Goal: Task Accomplishment & Management: Use online tool/utility

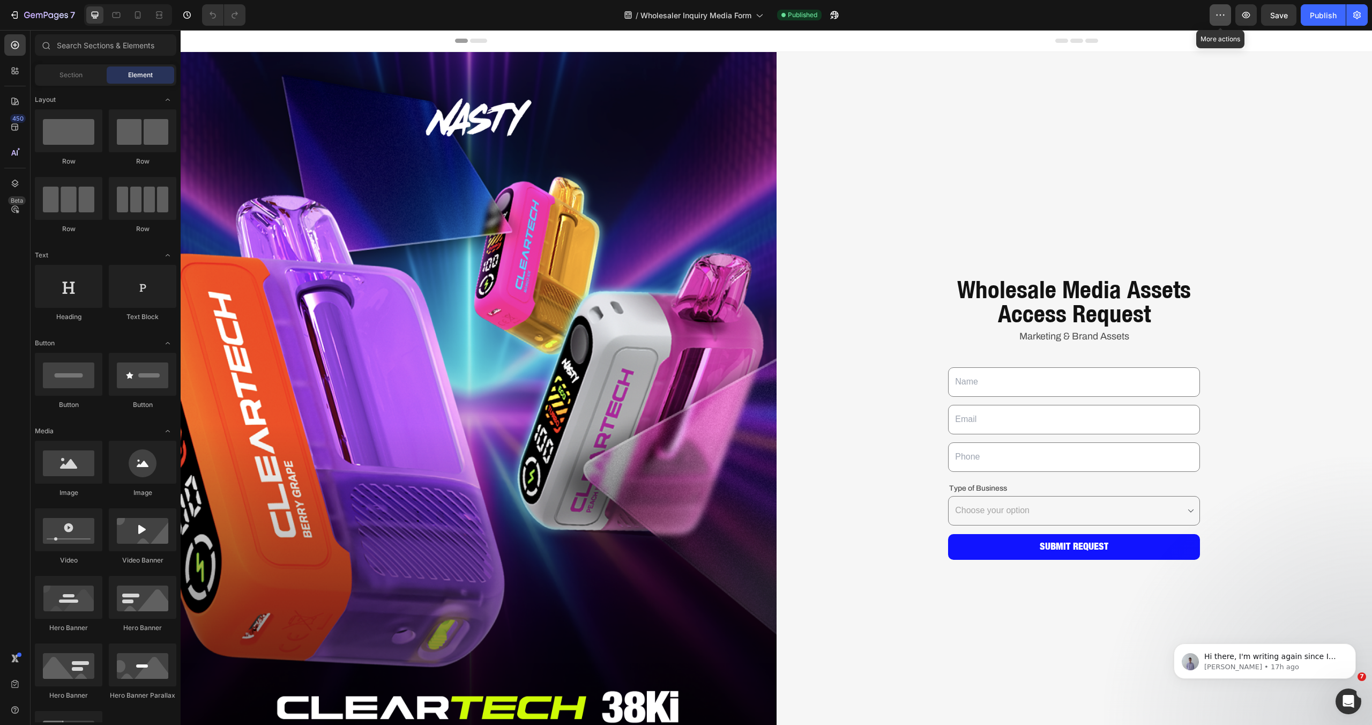
click at [1225, 16] on icon "button" at bounding box center [1220, 15] width 11 height 11
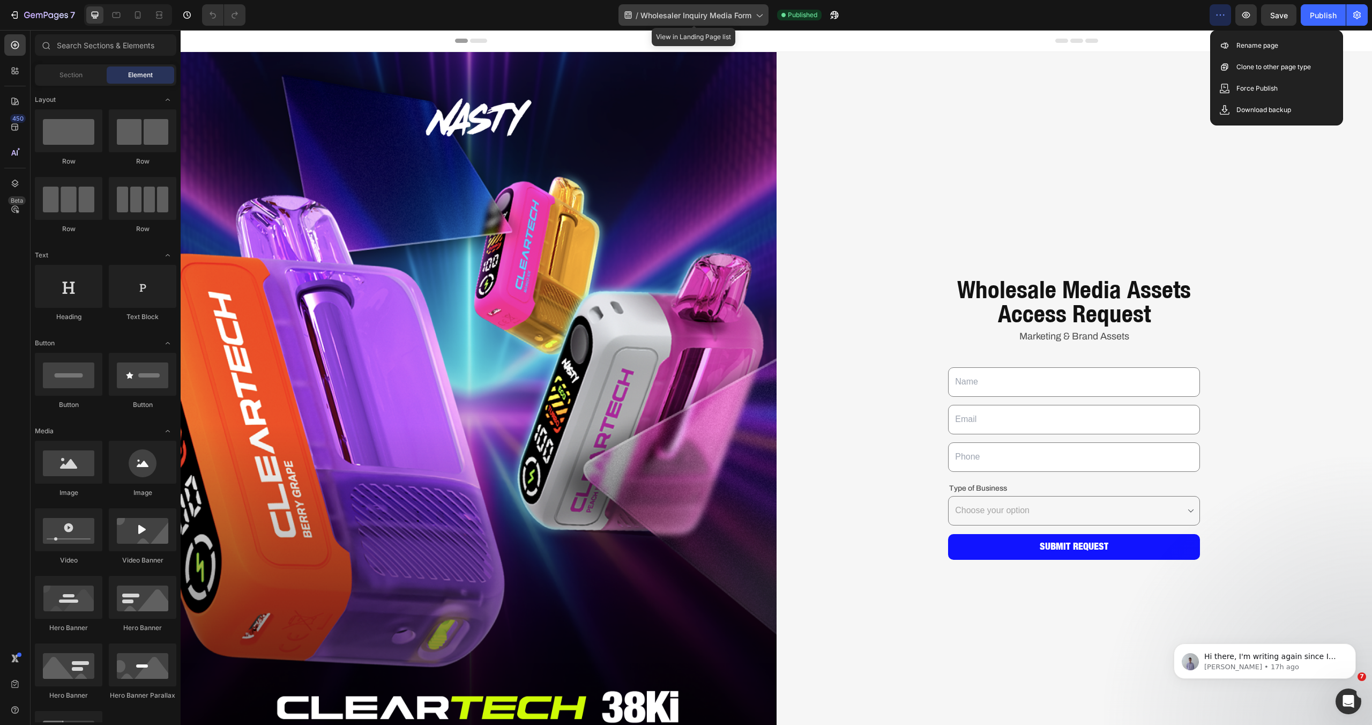
click at [738, 17] on span "Wholesaler Inquiry Media Form" at bounding box center [696, 15] width 111 height 11
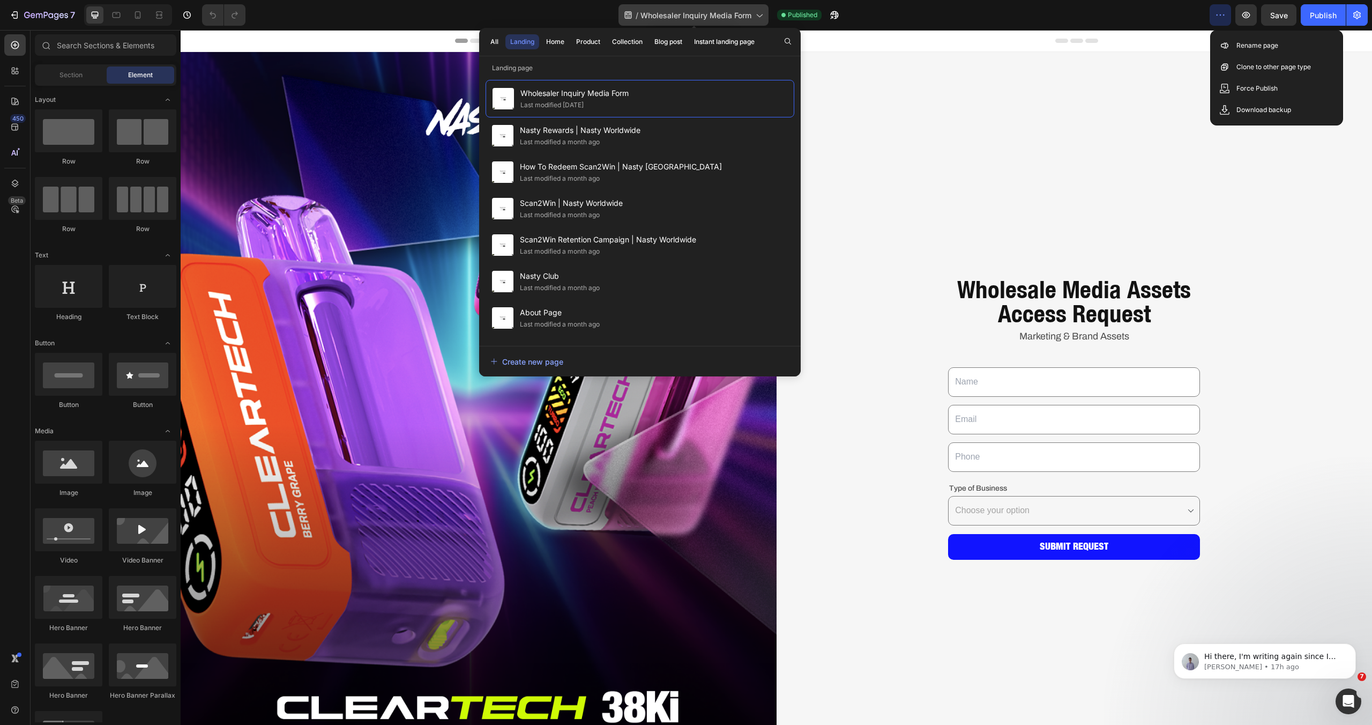
click at [738, 17] on span "Wholesaler Inquiry Media Form" at bounding box center [696, 15] width 111 height 11
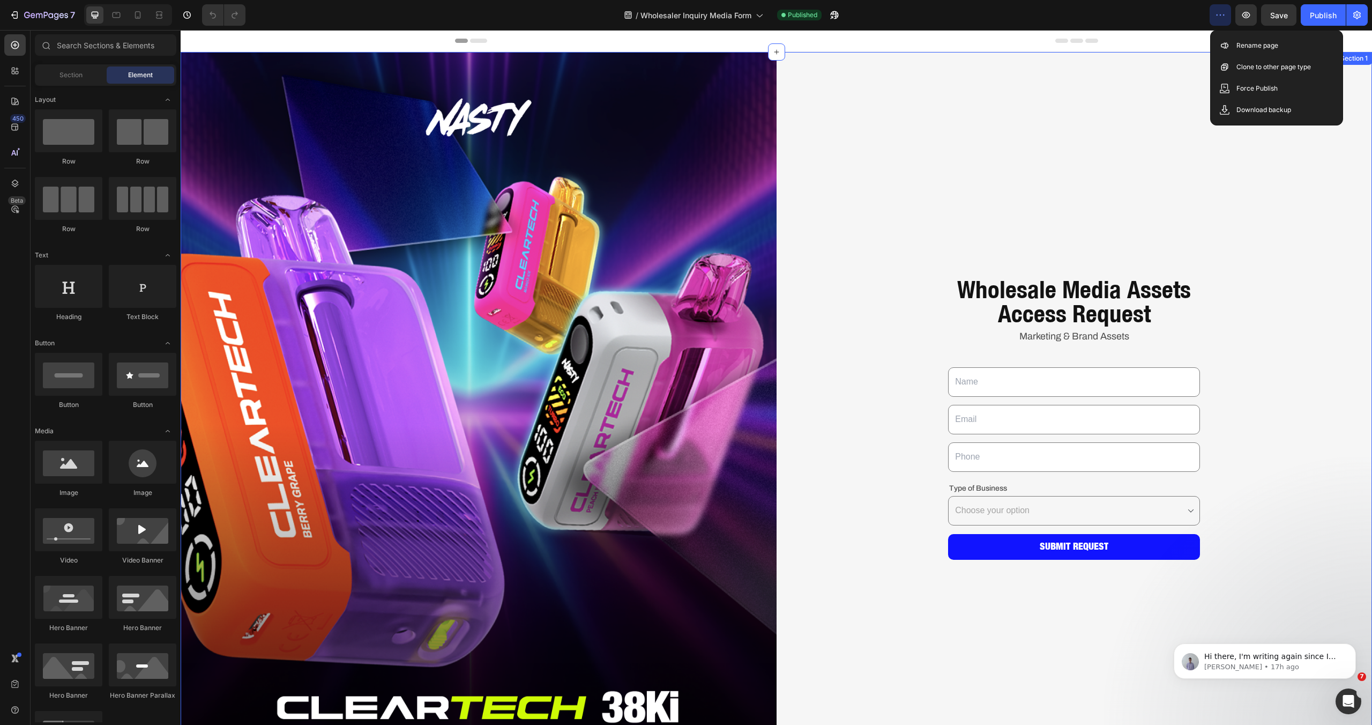
click at [1093, 147] on div "Wholesale Media Assets Access Request Heading Marketing & Brand Assets Text Blo…" at bounding box center [1075, 424] width 596 height 745
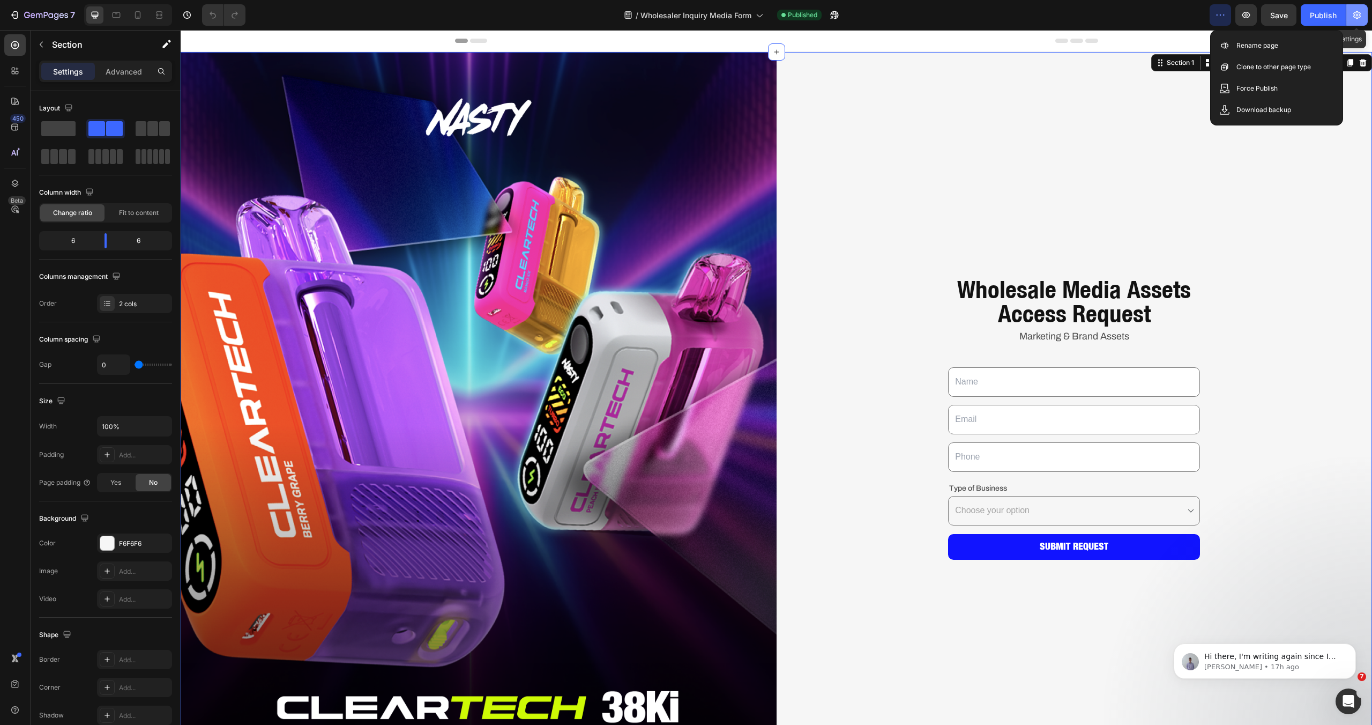
click at [1360, 10] on icon "button" at bounding box center [1357, 15] width 11 height 11
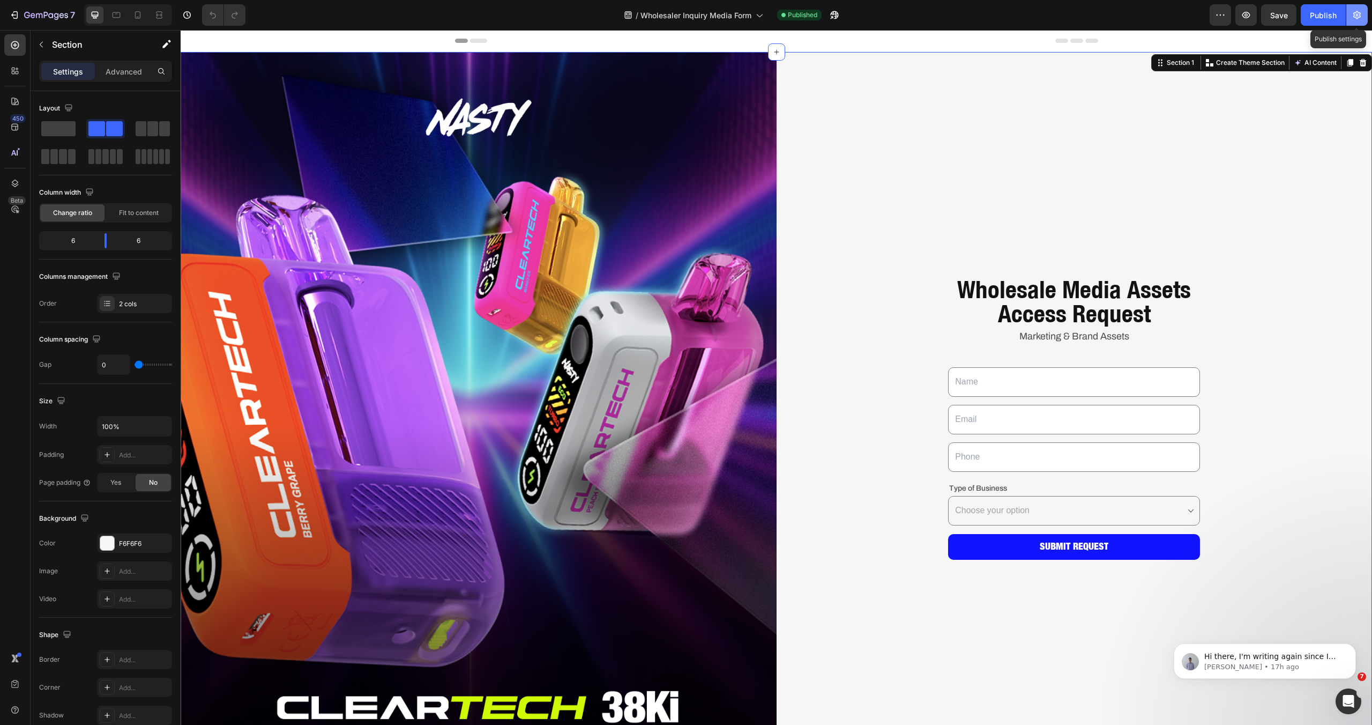
click at [1359, 12] on icon "button" at bounding box center [1357, 15] width 8 height 8
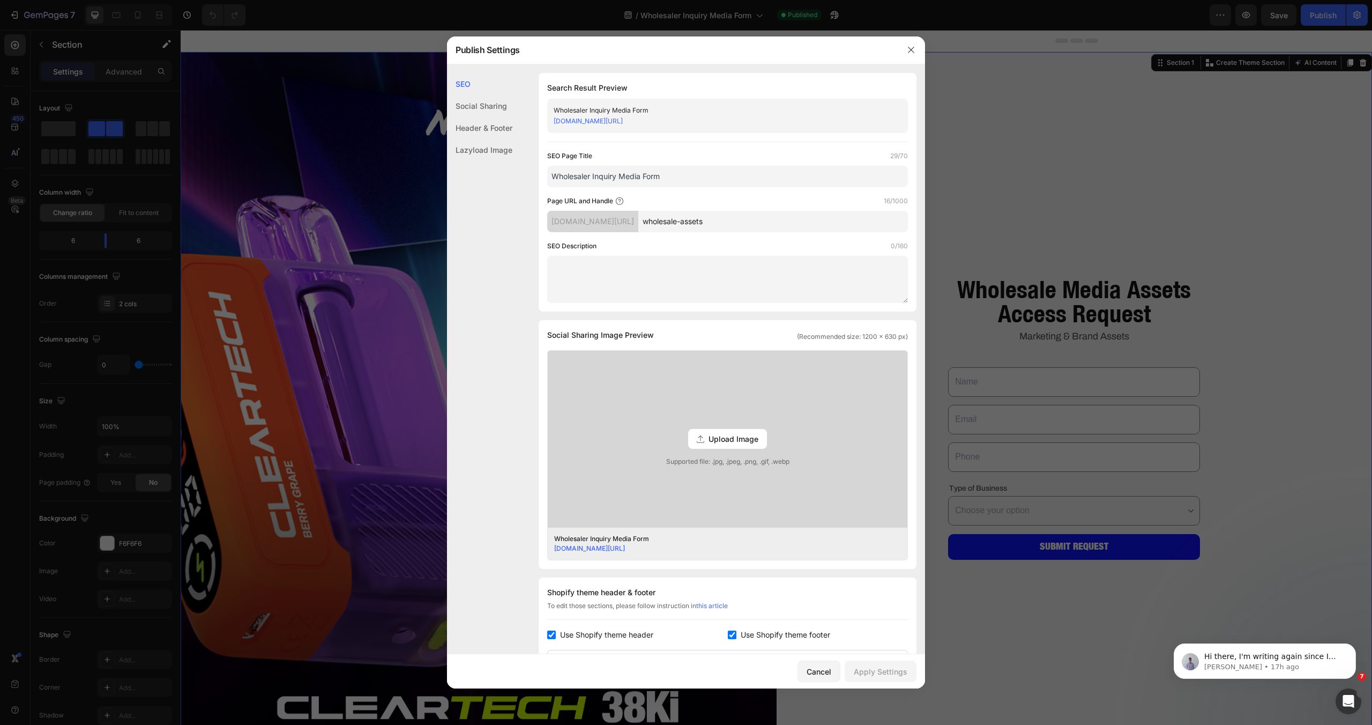
click at [709, 222] on input "wholesale-assets" at bounding box center [773, 221] width 270 height 21
type input "mediakit"
click at [890, 674] on div "Apply Settings" at bounding box center [881, 671] width 54 height 11
click at [911, 53] on icon "button" at bounding box center [911, 50] width 9 height 9
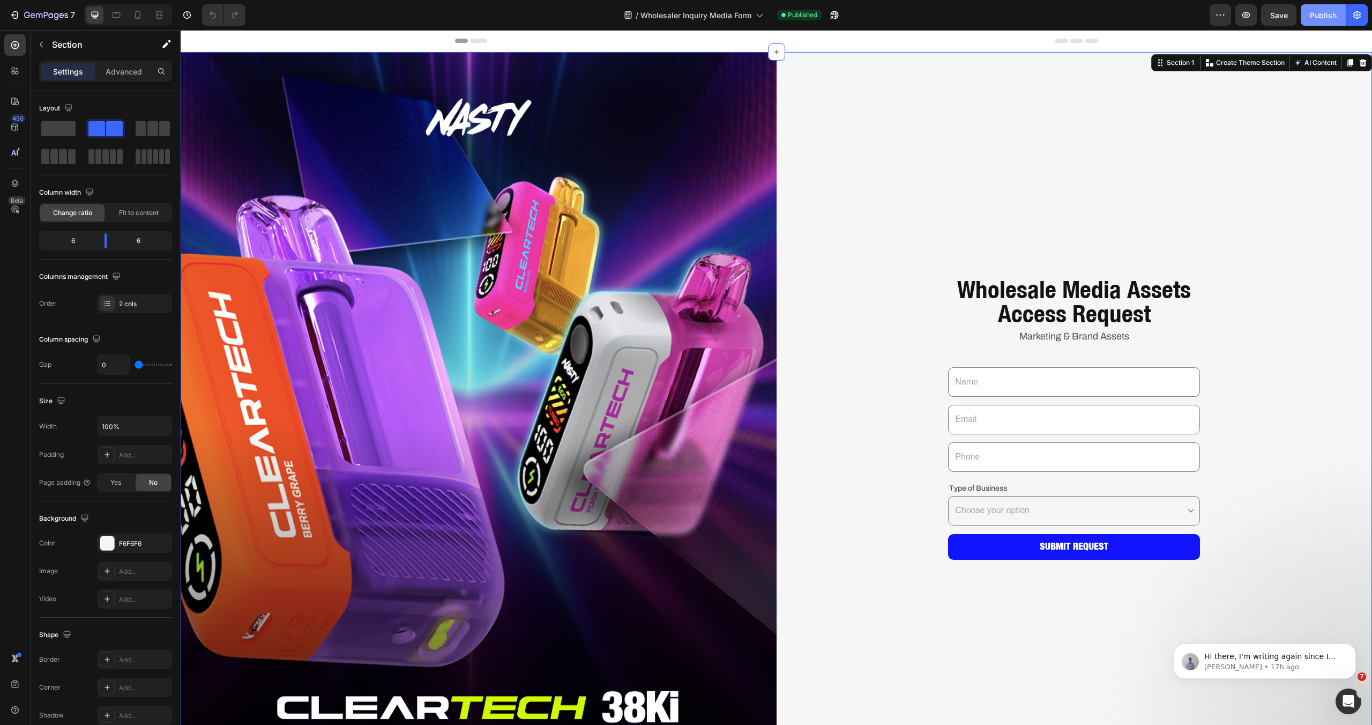
click at [1330, 12] on div "Publish" at bounding box center [1323, 15] width 27 height 11
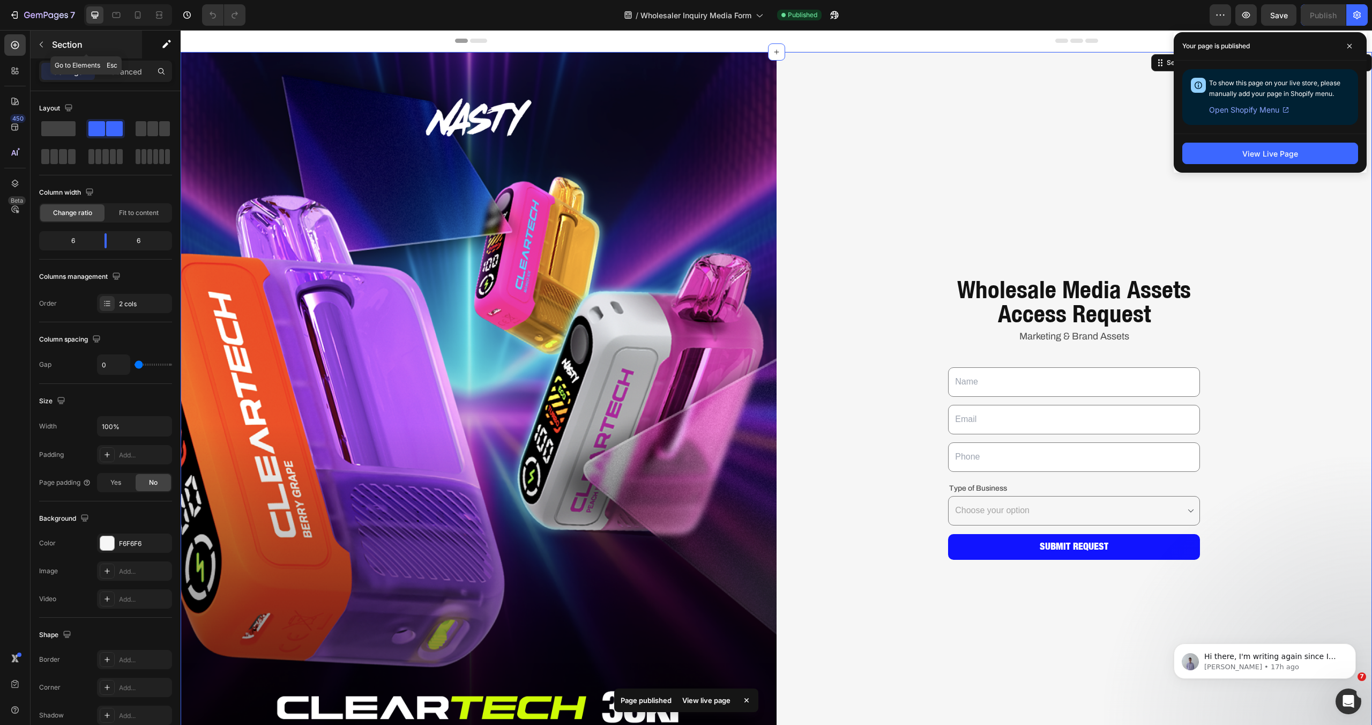
click at [64, 40] on p "Section" at bounding box center [96, 44] width 88 height 13
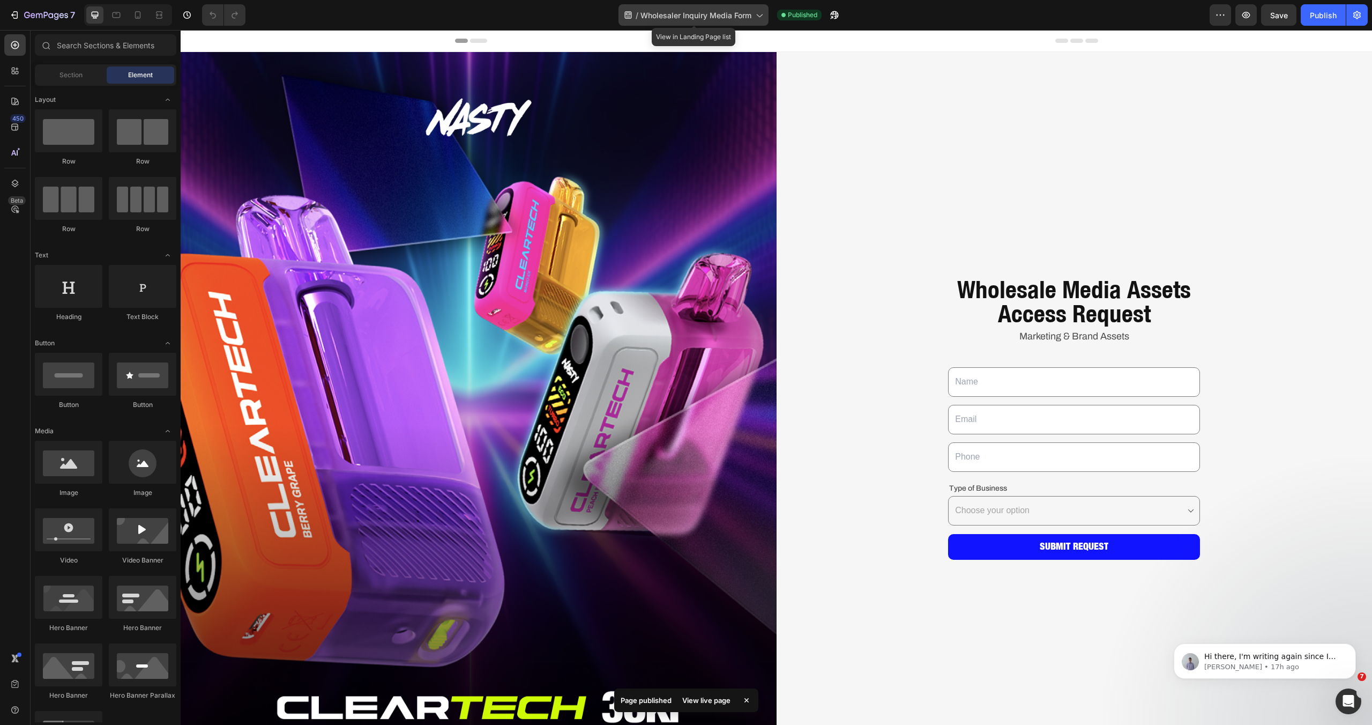
click at [742, 16] on span "Wholesaler Inquiry Media Form" at bounding box center [696, 15] width 111 height 11
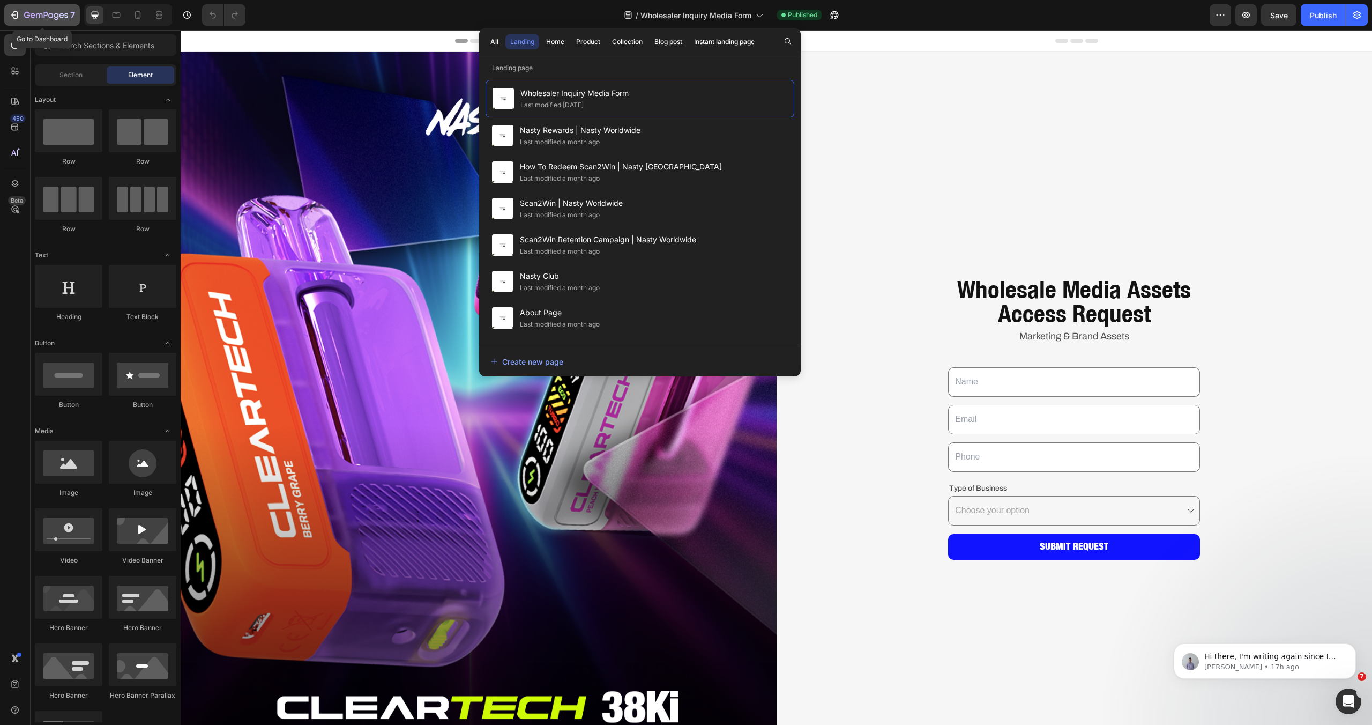
click at [27, 11] on icon "button" at bounding box center [46, 15] width 44 height 9
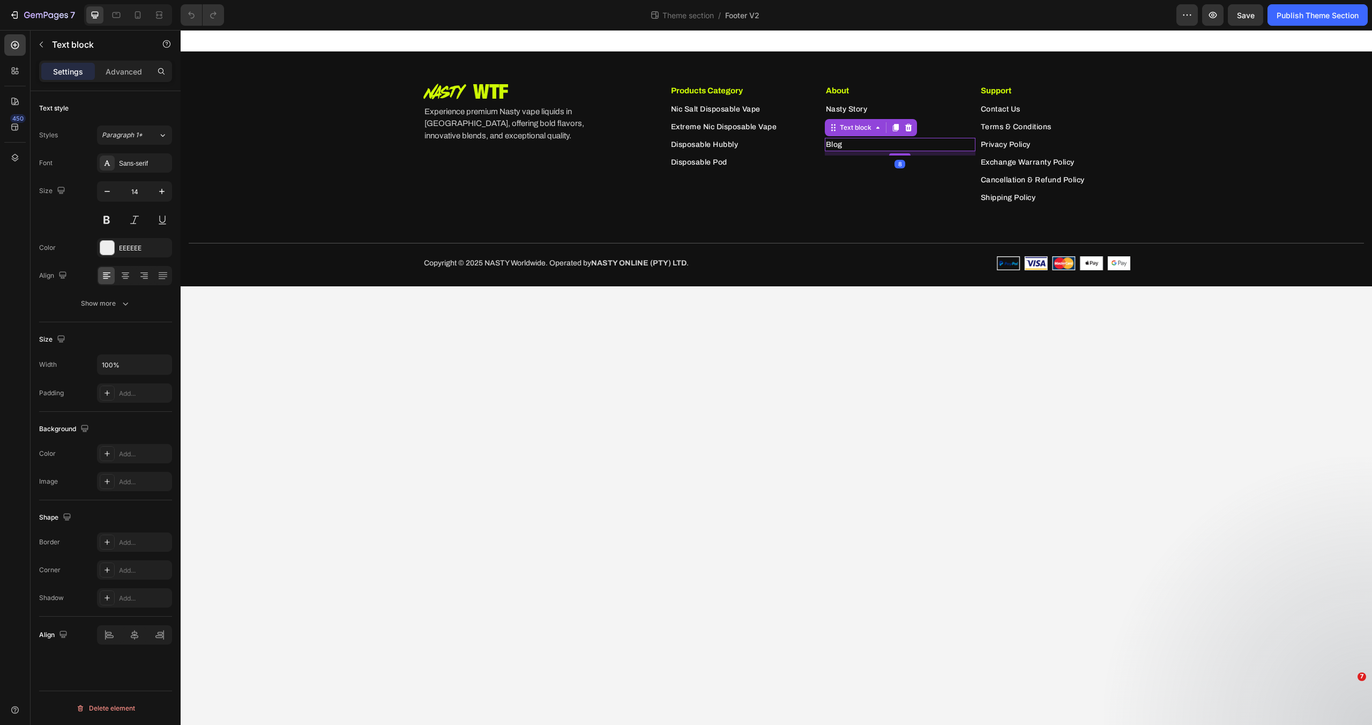
click at [855, 144] on p "Blog" at bounding box center [900, 144] width 148 height 11
click at [899, 130] on icon at bounding box center [895, 127] width 9 height 9
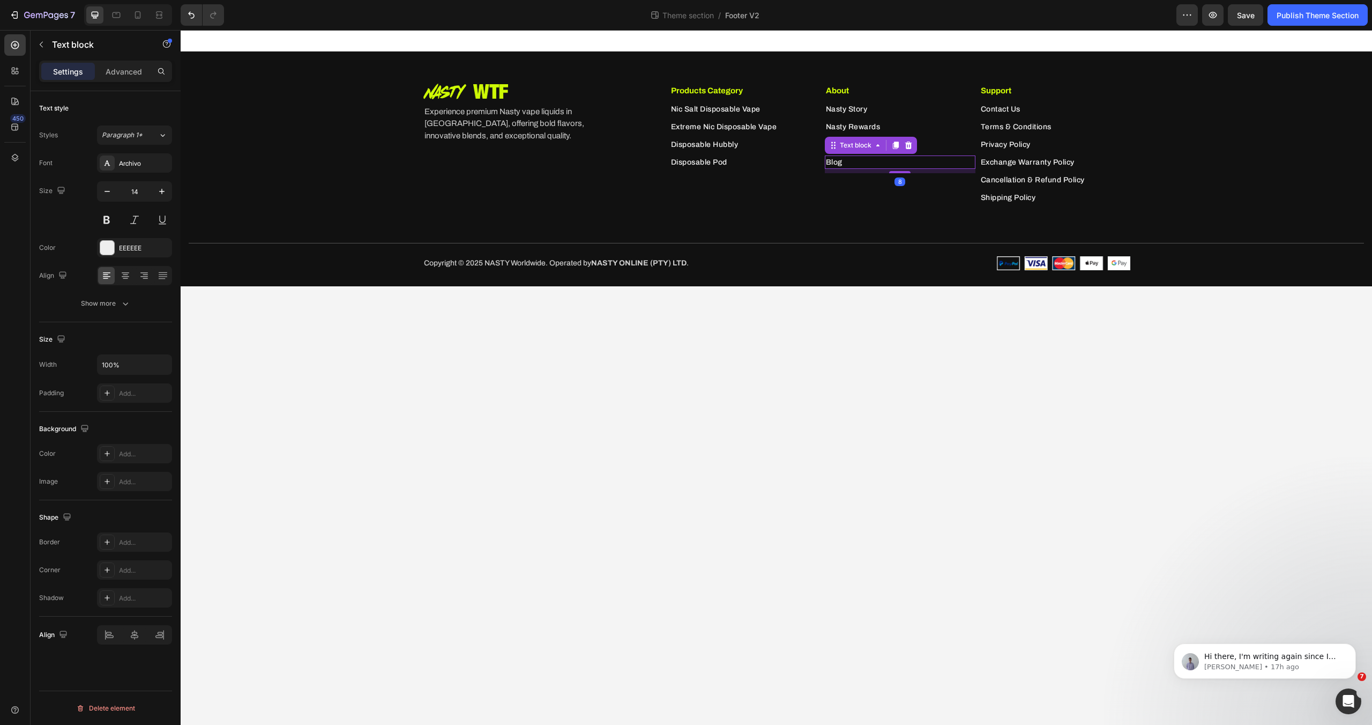
click at [846, 161] on p "Blog" at bounding box center [900, 162] width 148 height 11
click at [803, 212] on span "Open in new tab" at bounding box center [809, 210] width 49 height 13
click at [796, 212] on span "Open in new tab" at bounding box center [809, 210] width 49 height 13
checkbox input "false"
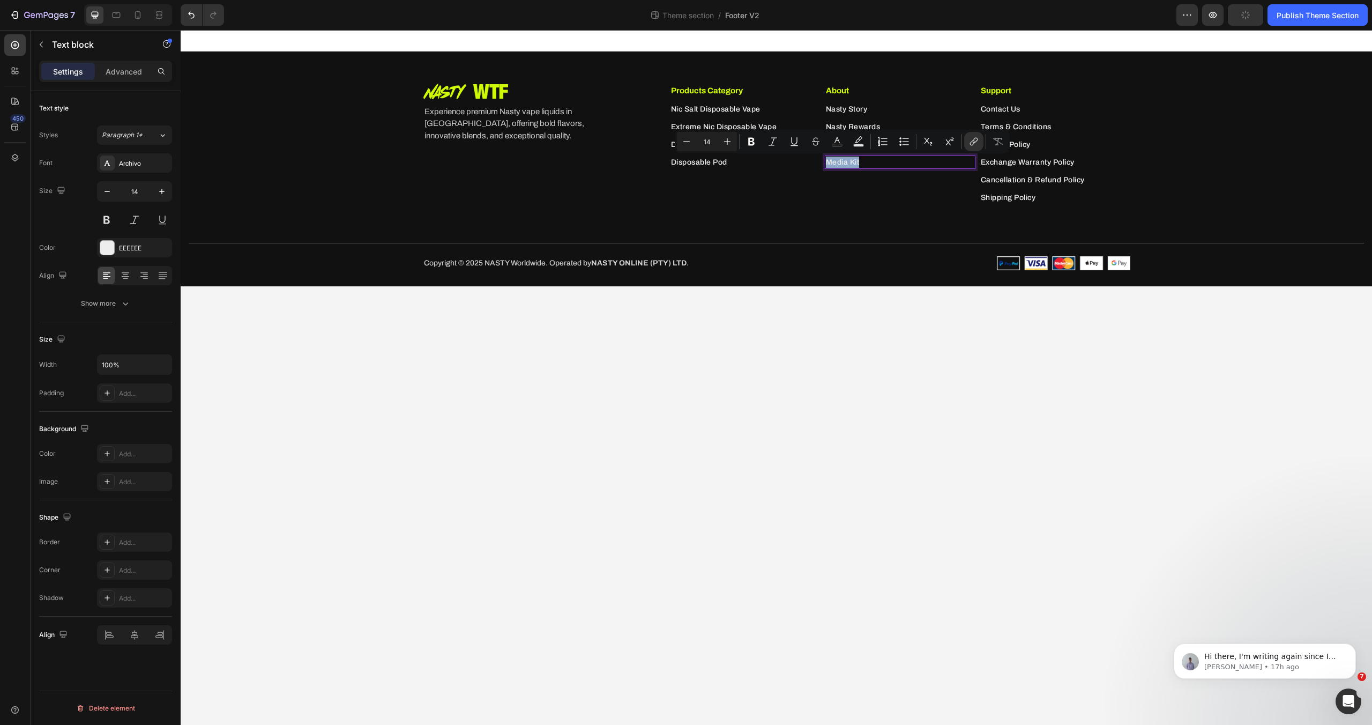
drag, startPoint x: 866, startPoint y: 163, endPoint x: 826, endPoint y: 162, distance: 40.2
click at [826, 162] on p "Media Kit" at bounding box center [900, 162] width 148 height 11
click at [971, 142] on icon "Editor contextual toolbar" at bounding box center [972, 142] width 5 height 5
click at [842, 190] on input "/blogs/news" at bounding box center [842, 186] width 175 height 17
drag, startPoint x: 762, startPoint y: 187, endPoint x: 821, endPoint y: 184, distance: 59.0
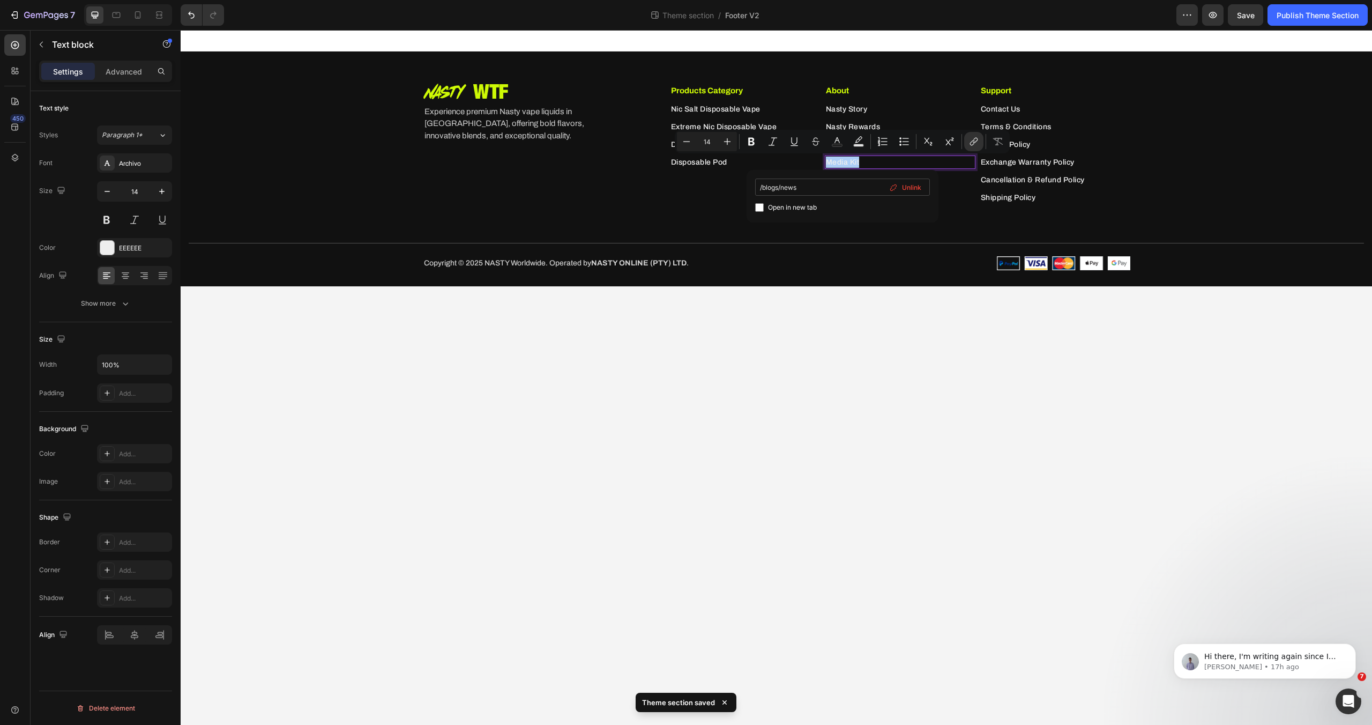
click at [821, 184] on input "/blogs/news" at bounding box center [842, 186] width 175 height 17
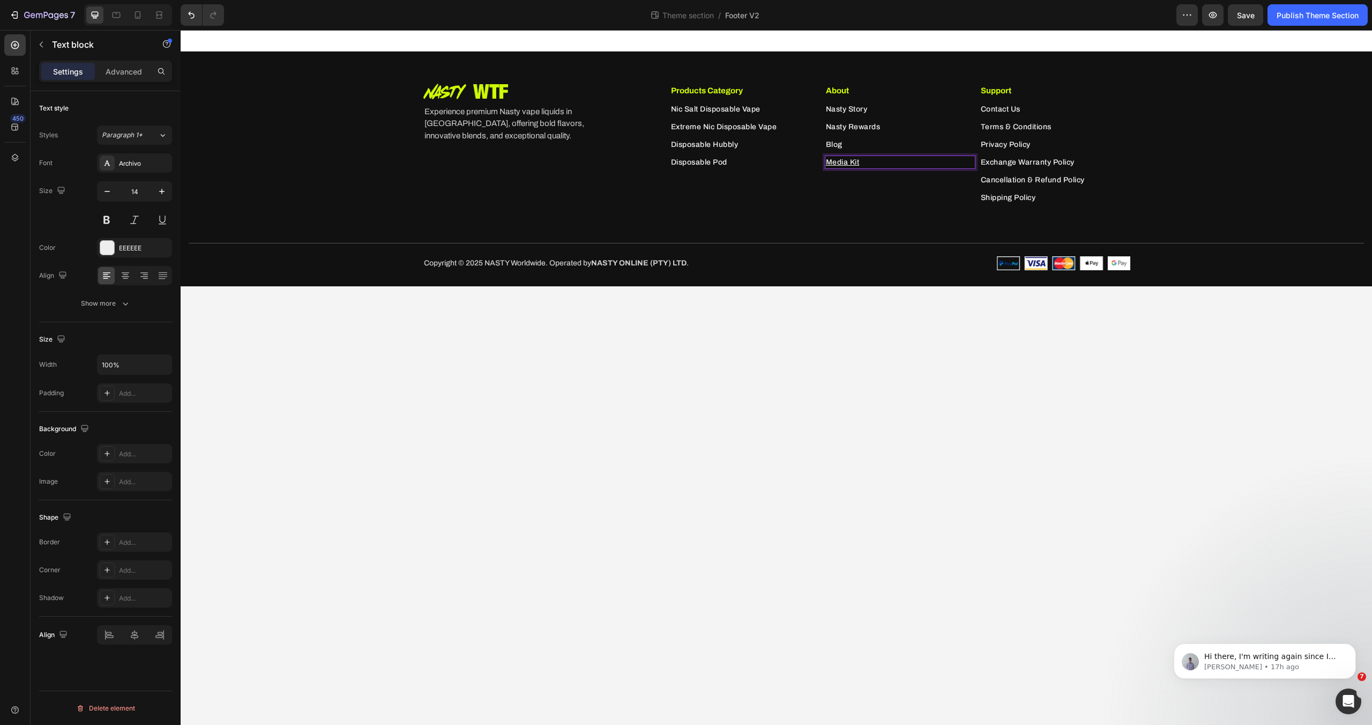
click at [852, 162] on u "Media Kit" at bounding box center [843, 162] width 34 height 8
click at [834, 189] on div "About Text block Nasty Story Text block Nasty Rewards Text block Blog Text bloc…" at bounding box center [900, 146] width 151 height 125
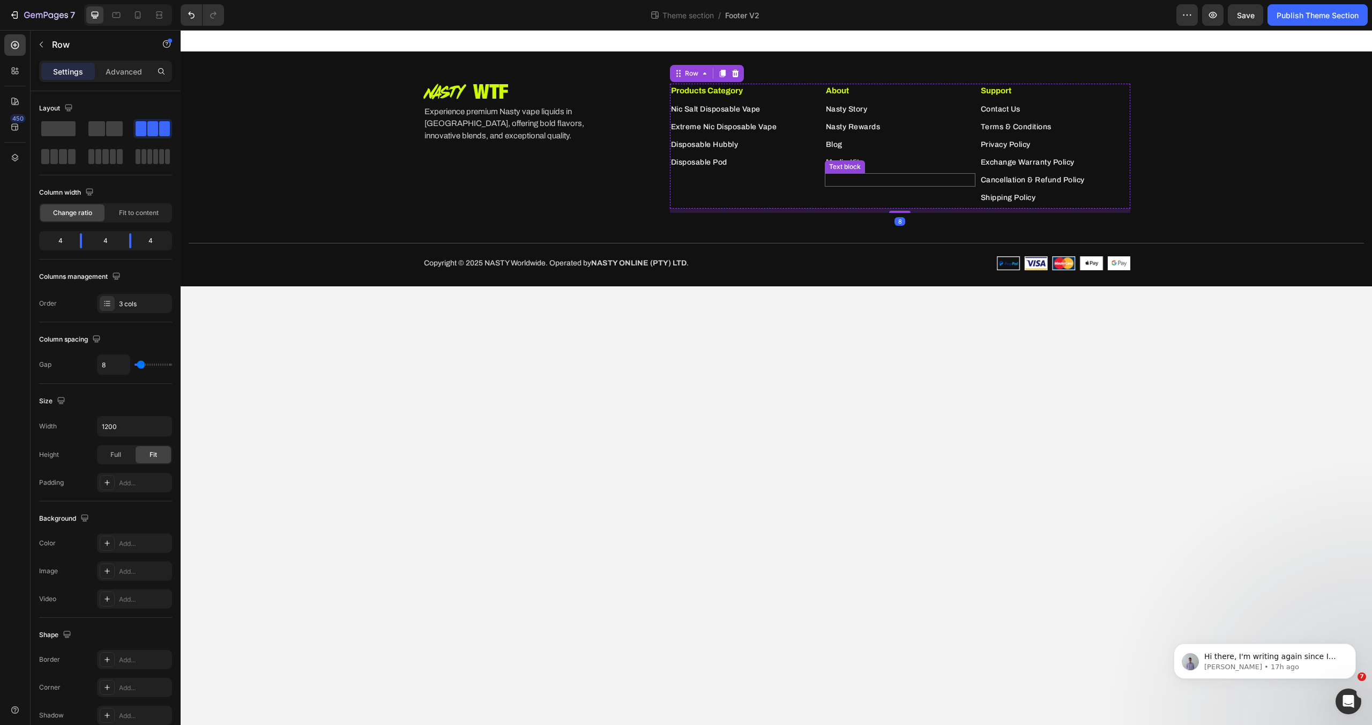
click at [844, 163] on div "Text block" at bounding box center [845, 167] width 36 height 10
click at [869, 204] on div "About Text block Nasty Story Text block Nasty Rewards Text block Blog Text bloc…" at bounding box center [900, 146] width 151 height 125
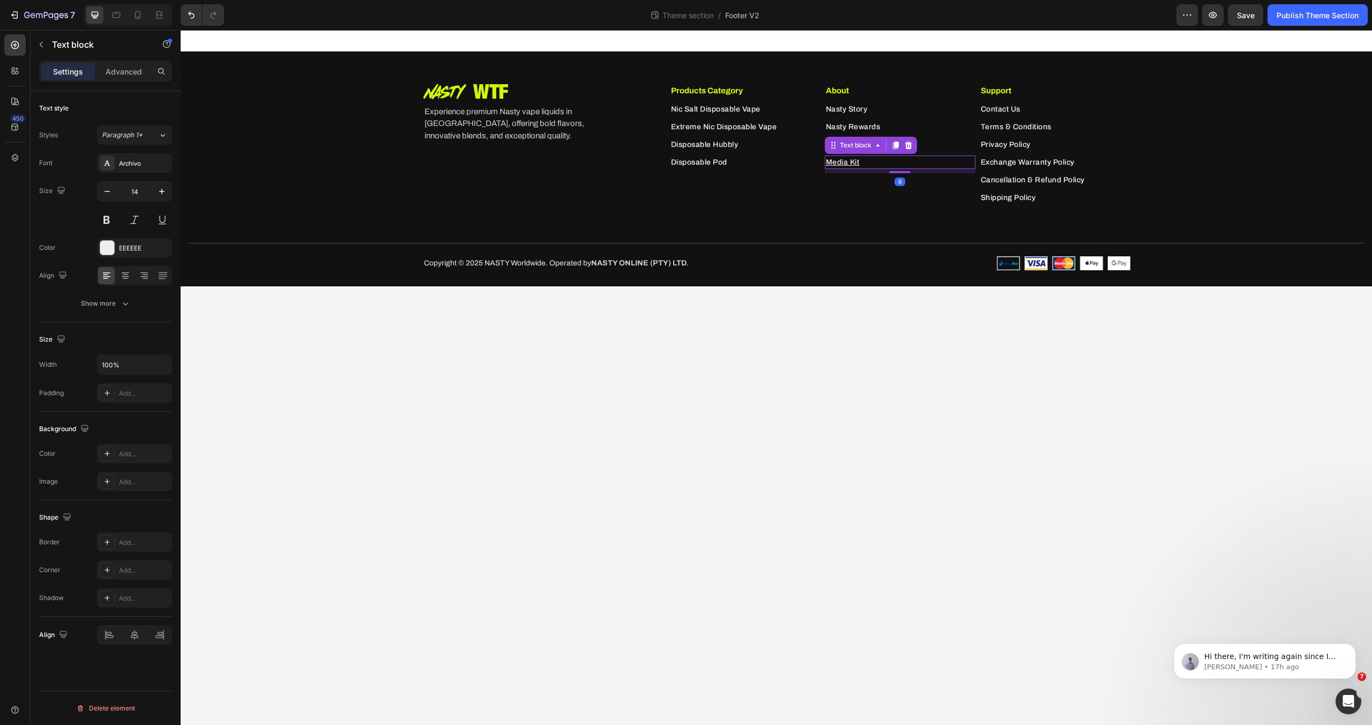
click at [872, 161] on p "Media Kit" at bounding box center [900, 162] width 148 height 11
click at [867, 144] on div "Text block" at bounding box center [856, 145] width 36 height 10
click at [853, 161] on u "Media Kit" at bounding box center [843, 162] width 34 height 8
click at [972, 143] on icon "Editor contextual toolbar" at bounding box center [974, 141] width 11 height 11
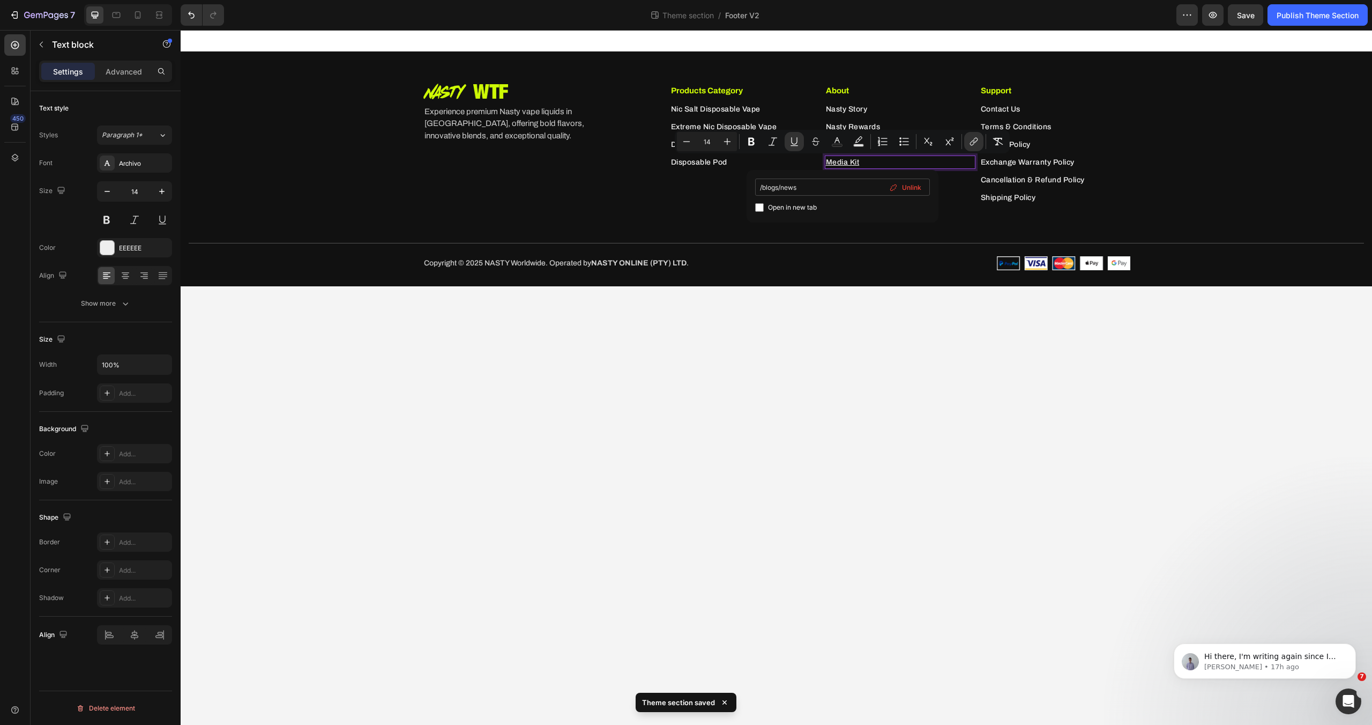
type input "pages/mediakit"
click at [797, 142] on icon "Editor contextual toolbar" at bounding box center [794, 141] width 6 height 8
click at [816, 215] on div "Image Image Row Experience premium Nasty vape liquids in South Africa, offering…" at bounding box center [776, 177] width 1175 height 187
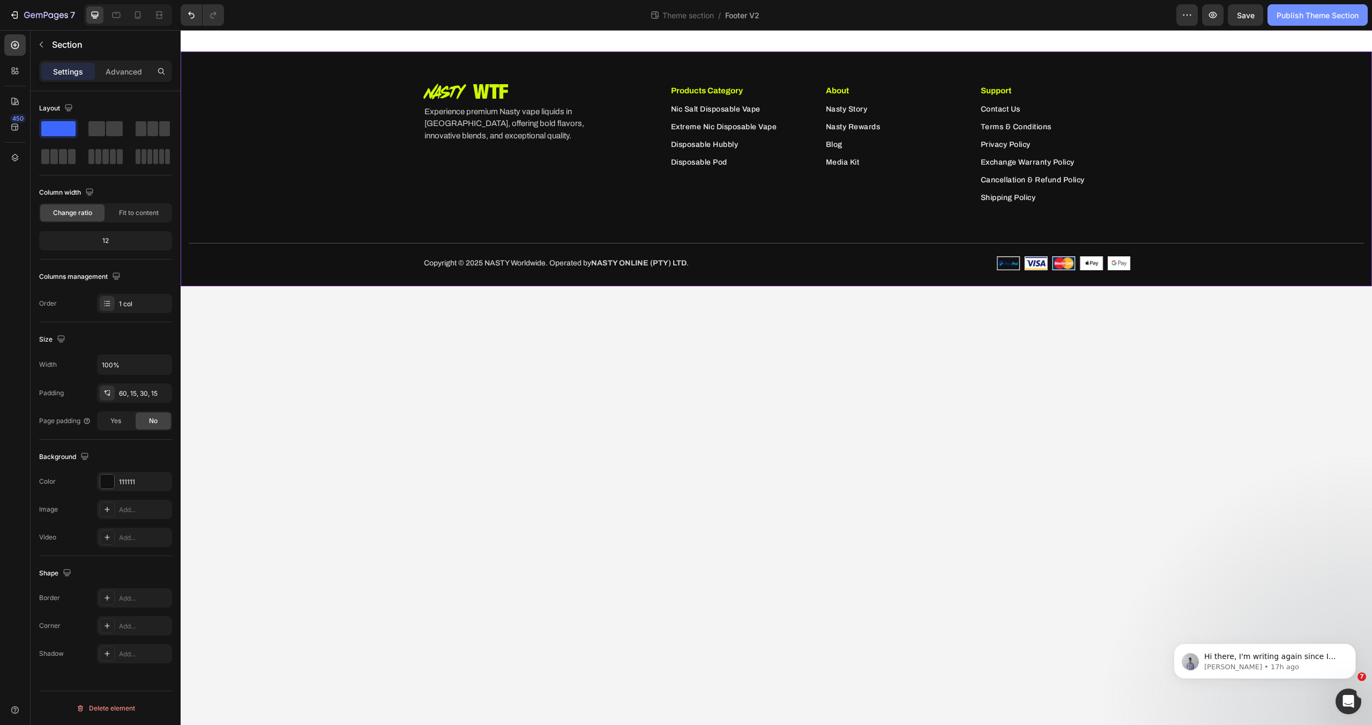
click at [1294, 12] on div "Publish Theme Section" at bounding box center [1318, 15] width 82 height 11
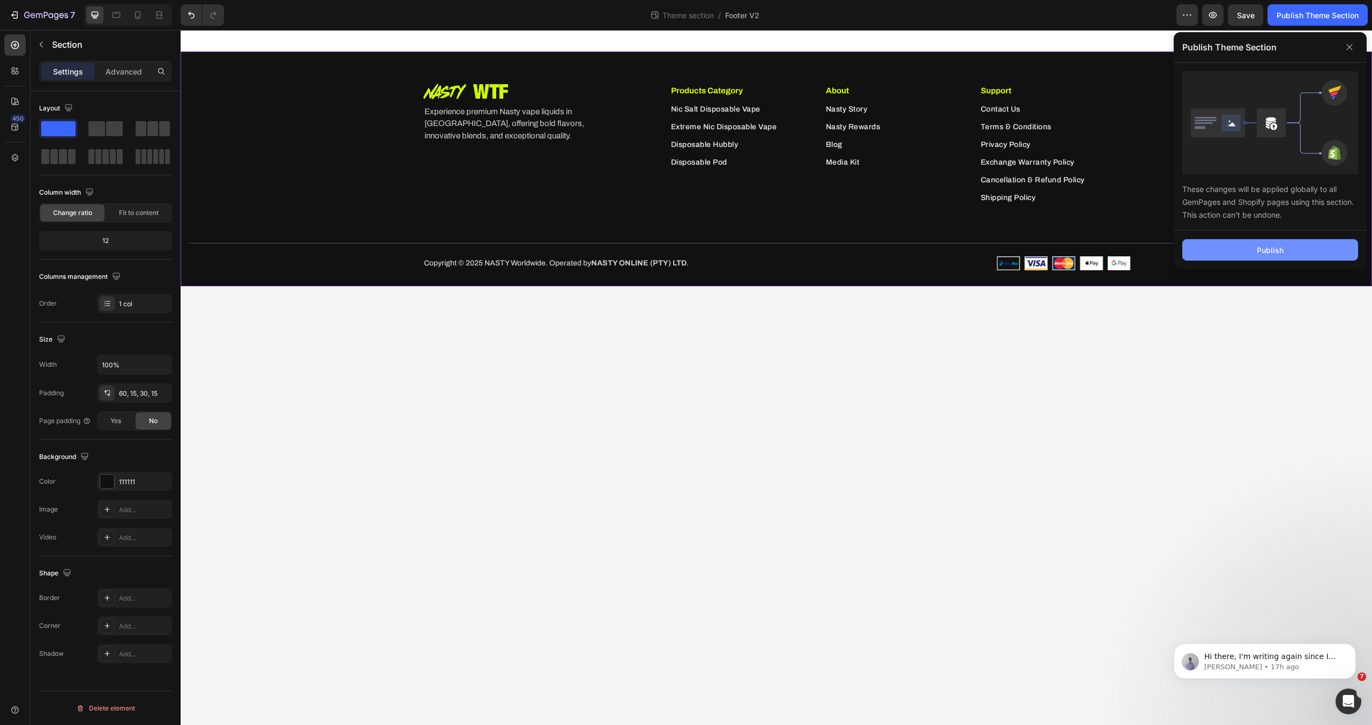
click at [1285, 246] on button "Publish" at bounding box center [1270, 249] width 176 height 21
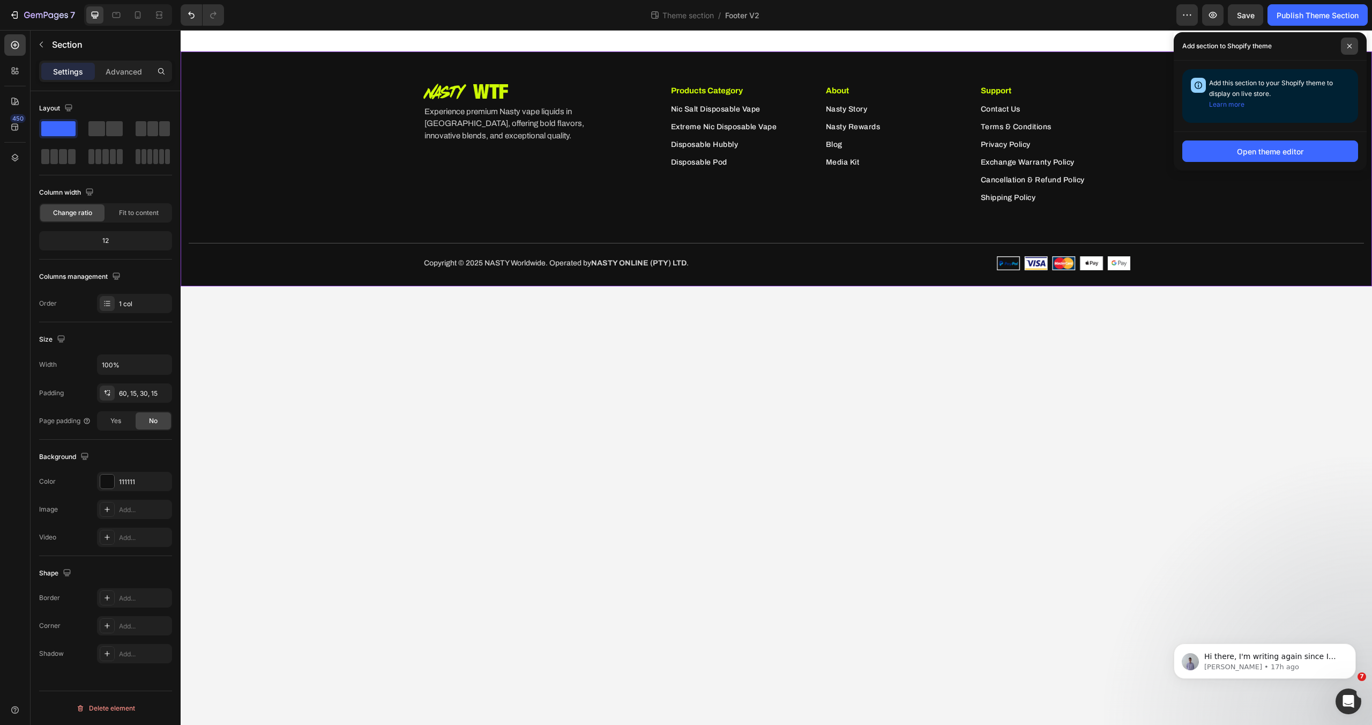
click at [1350, 47] on icon at bounding box center [1349, 45] width 5 height 5
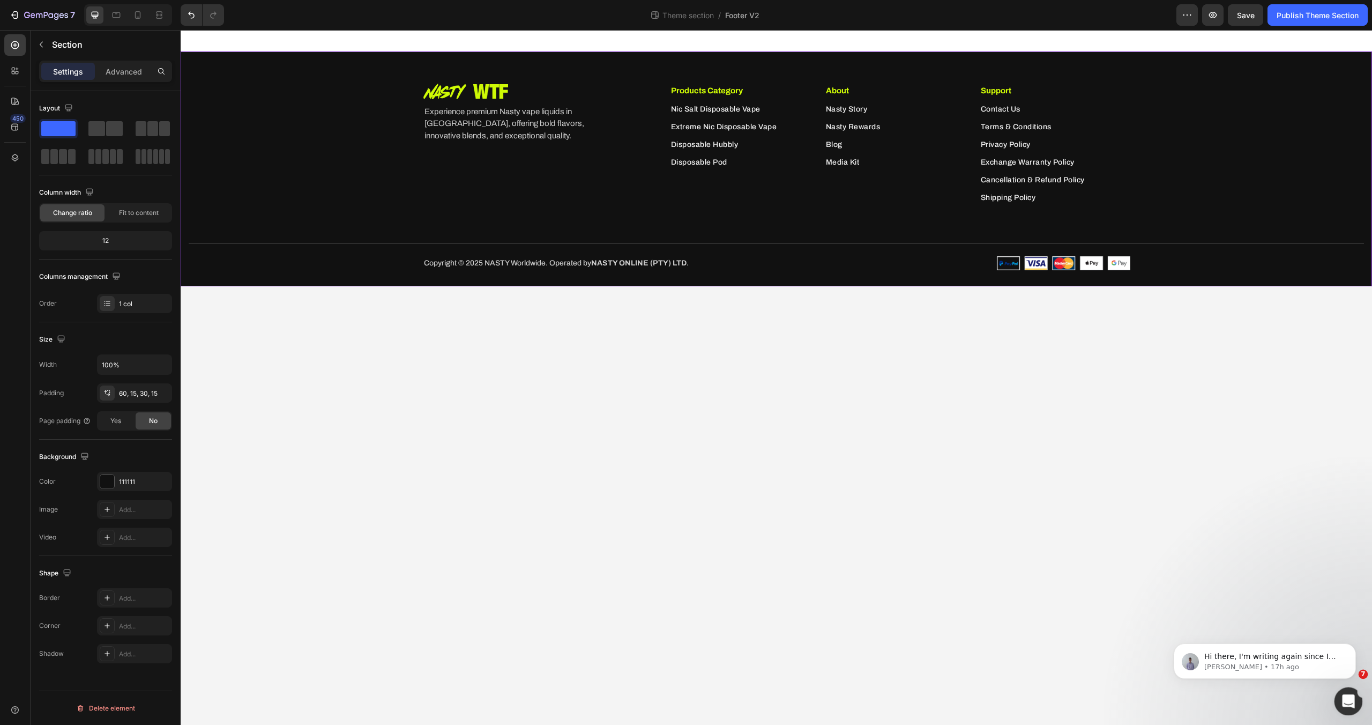
click at [1351, 701] on icon "Open Intercom Messenger" at bounding box center [1347, 700] width 18 height 18
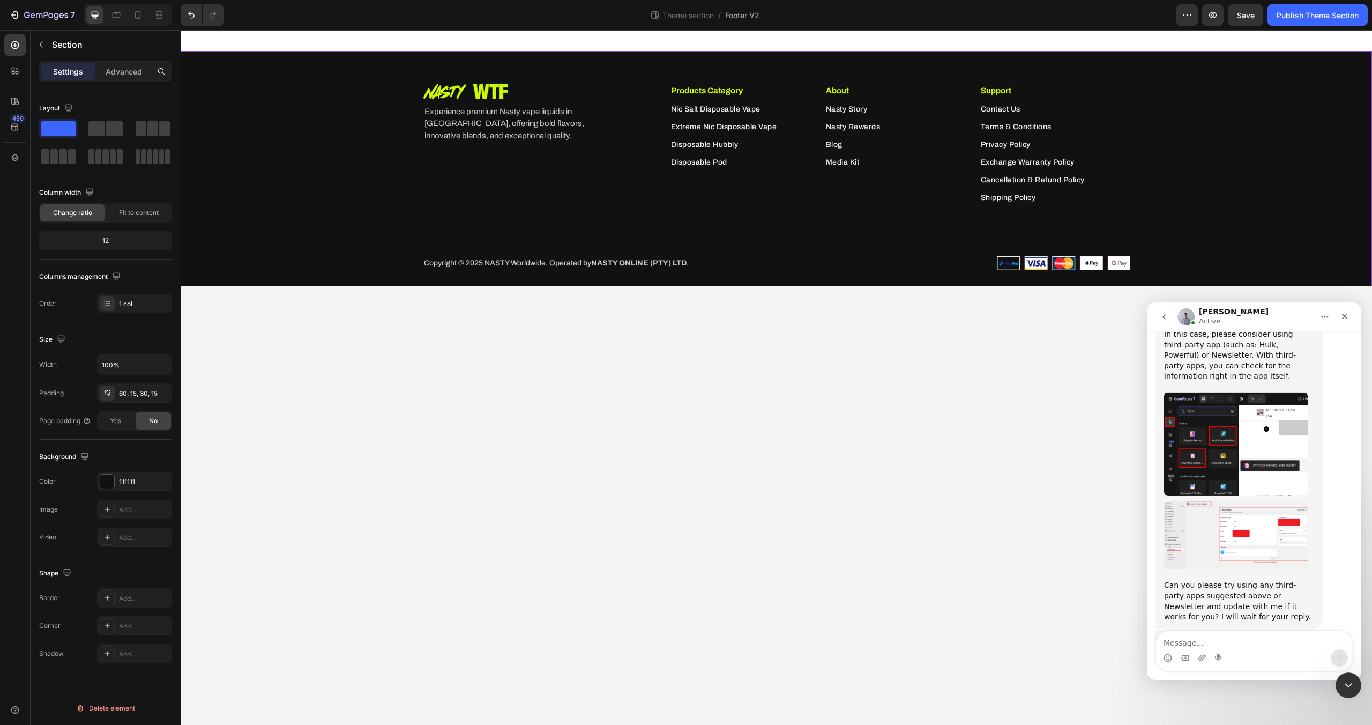
scroll to position [1685, 0]
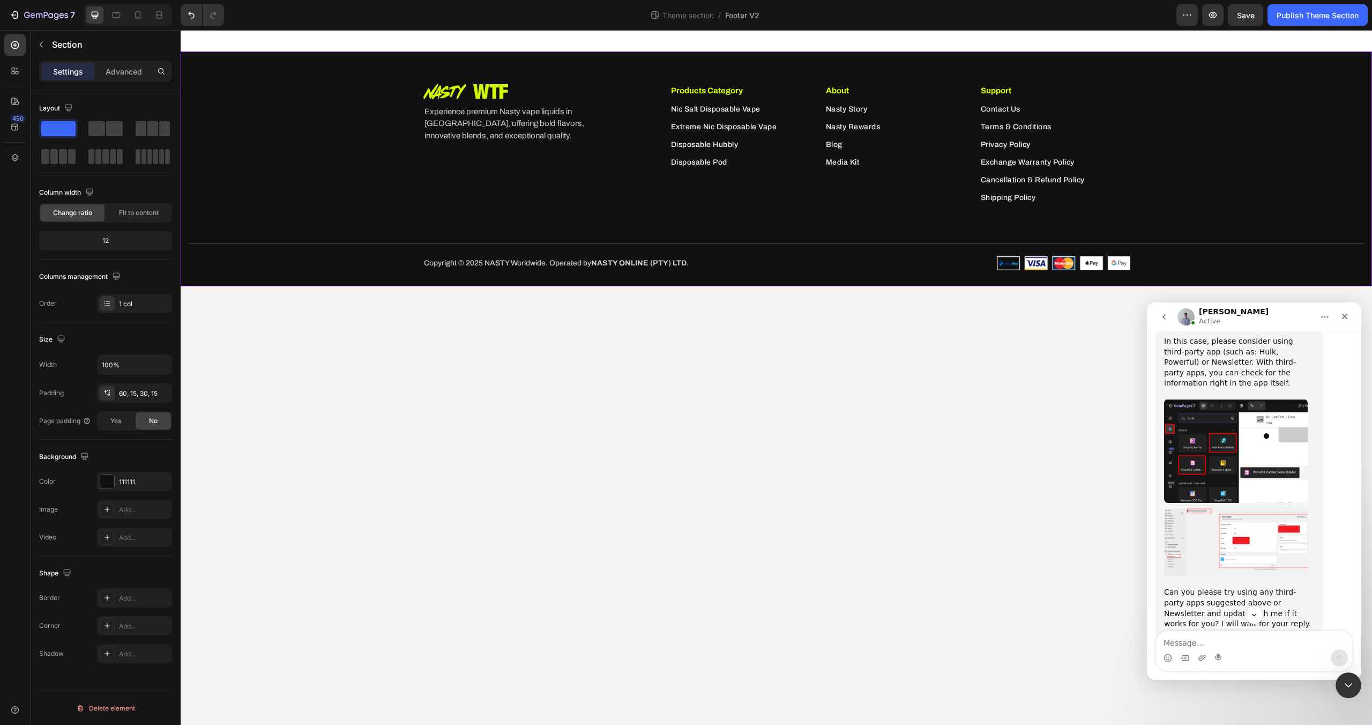
click at [1243, 508] on img "Brad says…" at bounding box center [1236, 542] width 144 height 69
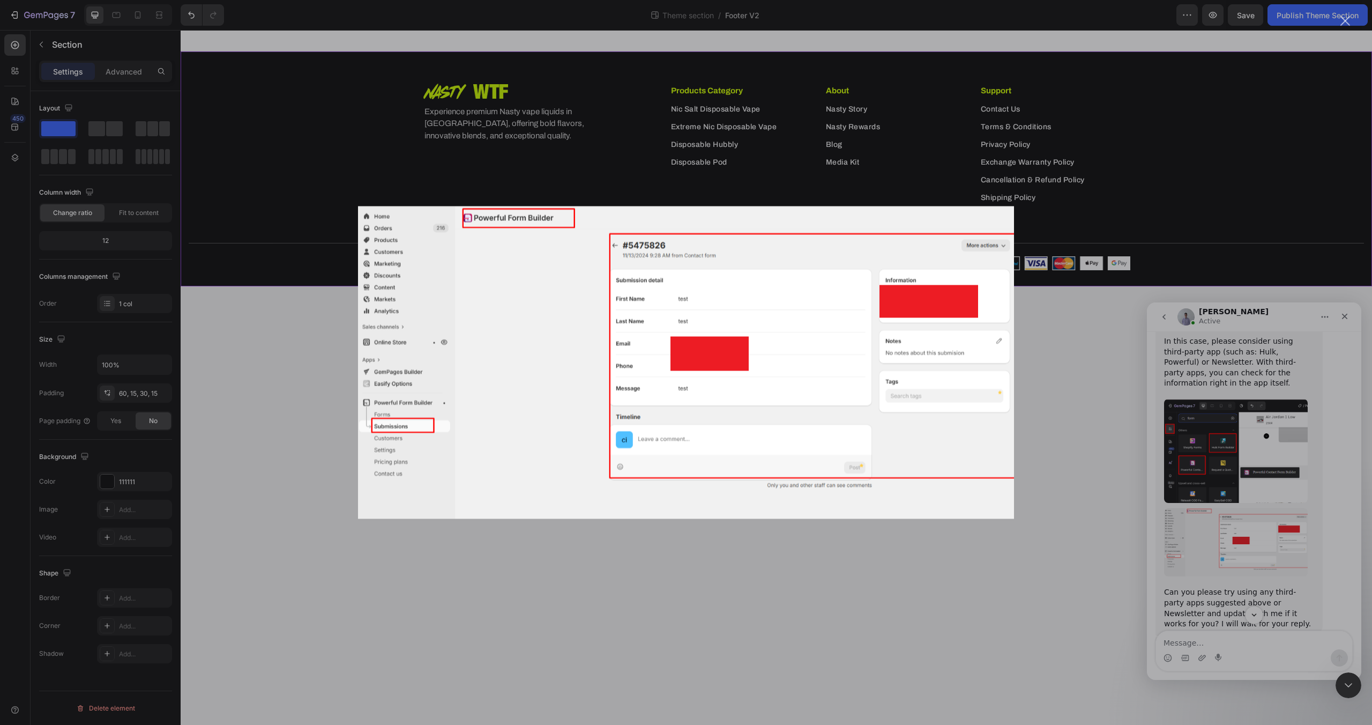
scroll to position [0, 0]
click at [1243, 467] on div "Intercom messenger" at bounding box center [686, 362] width 1372 height 725
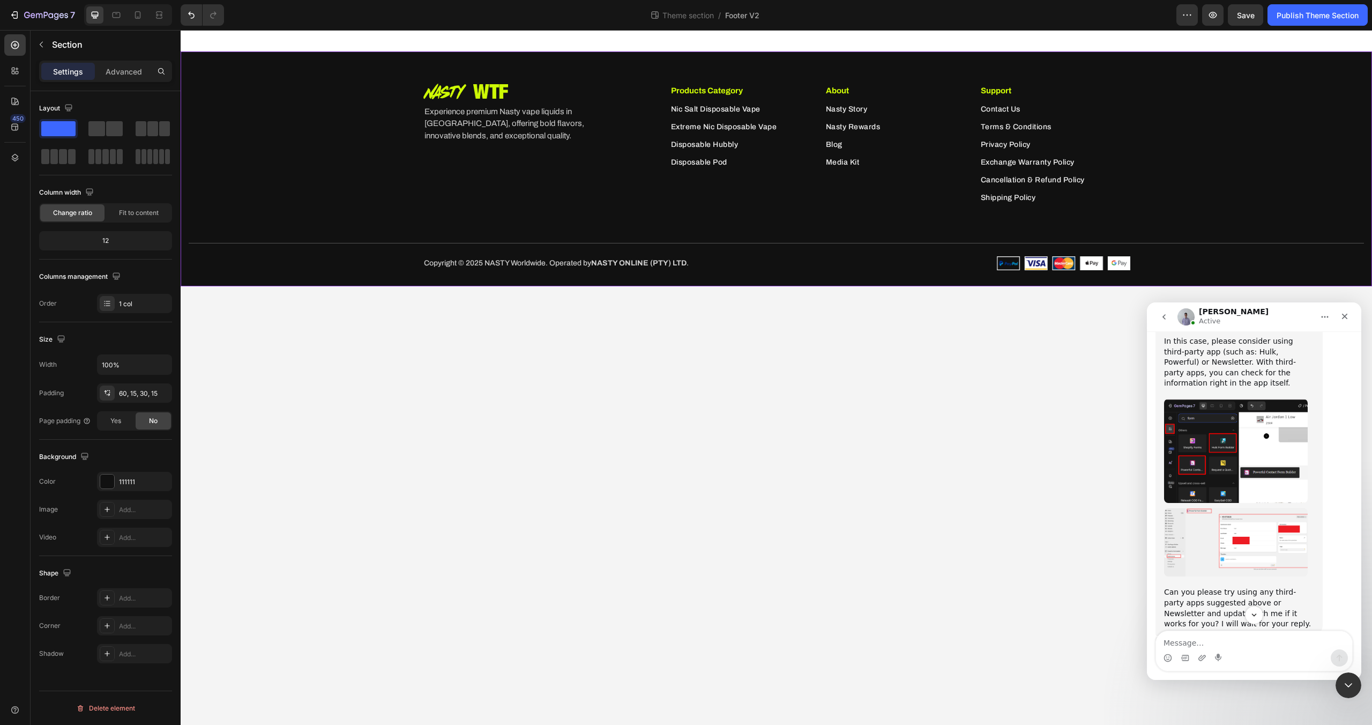
click at [1242, 405] on img "Brad says…" at bounding box center [1236, 450] width 144 height 103
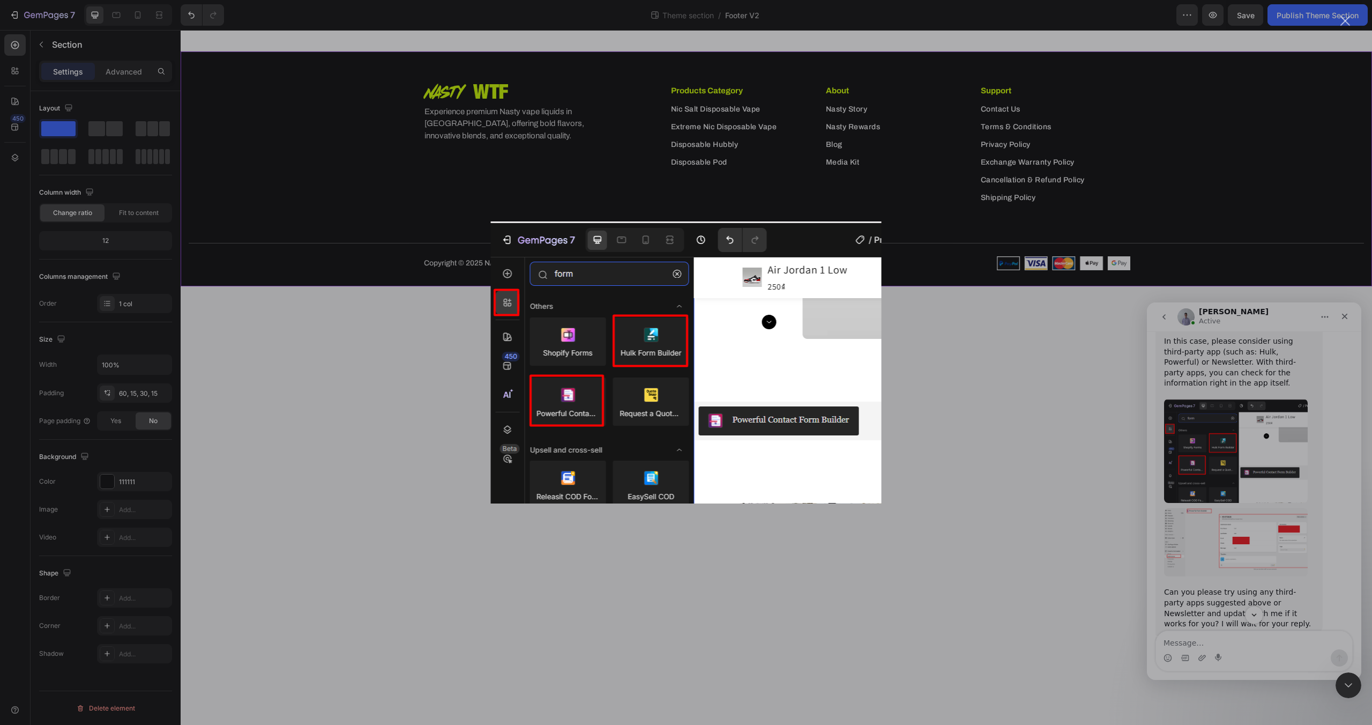
click at [1242, 405] on div "Intercom messenger" at bounding box center [686, 362] width 1372 height 725
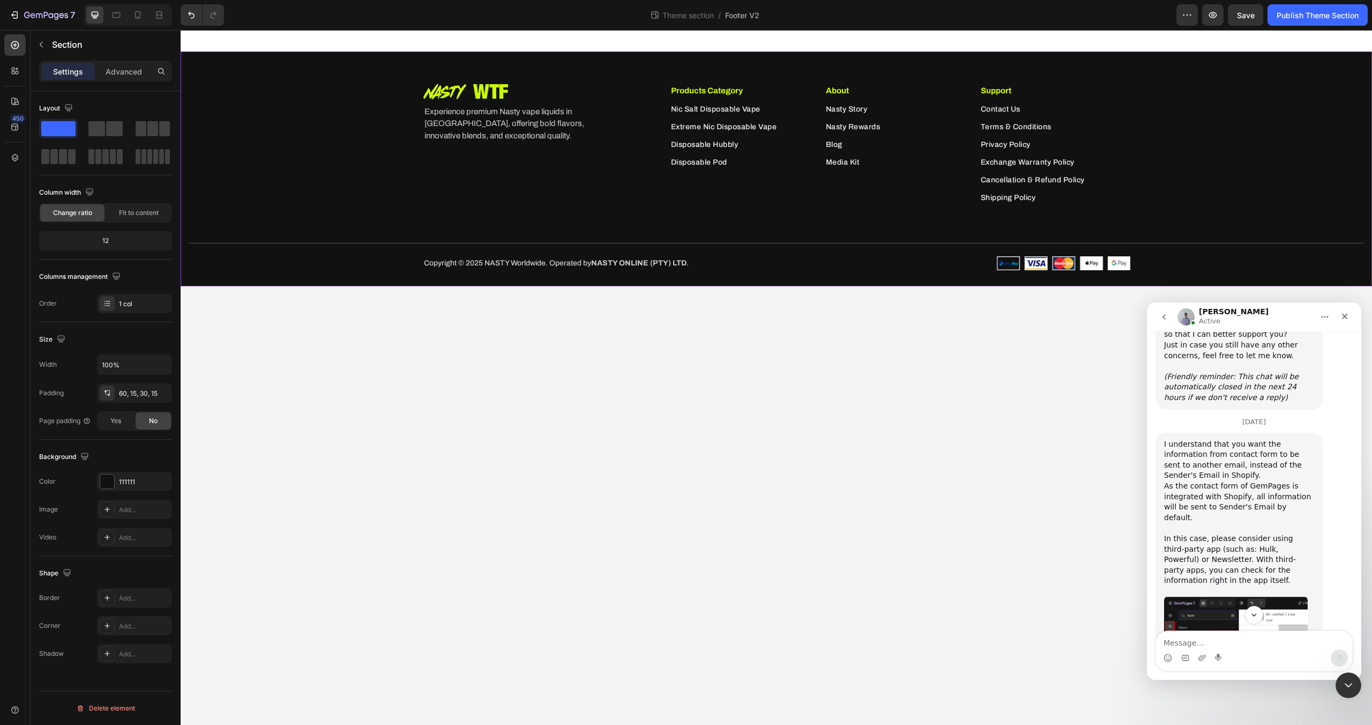
scroll to position [1495, 0]
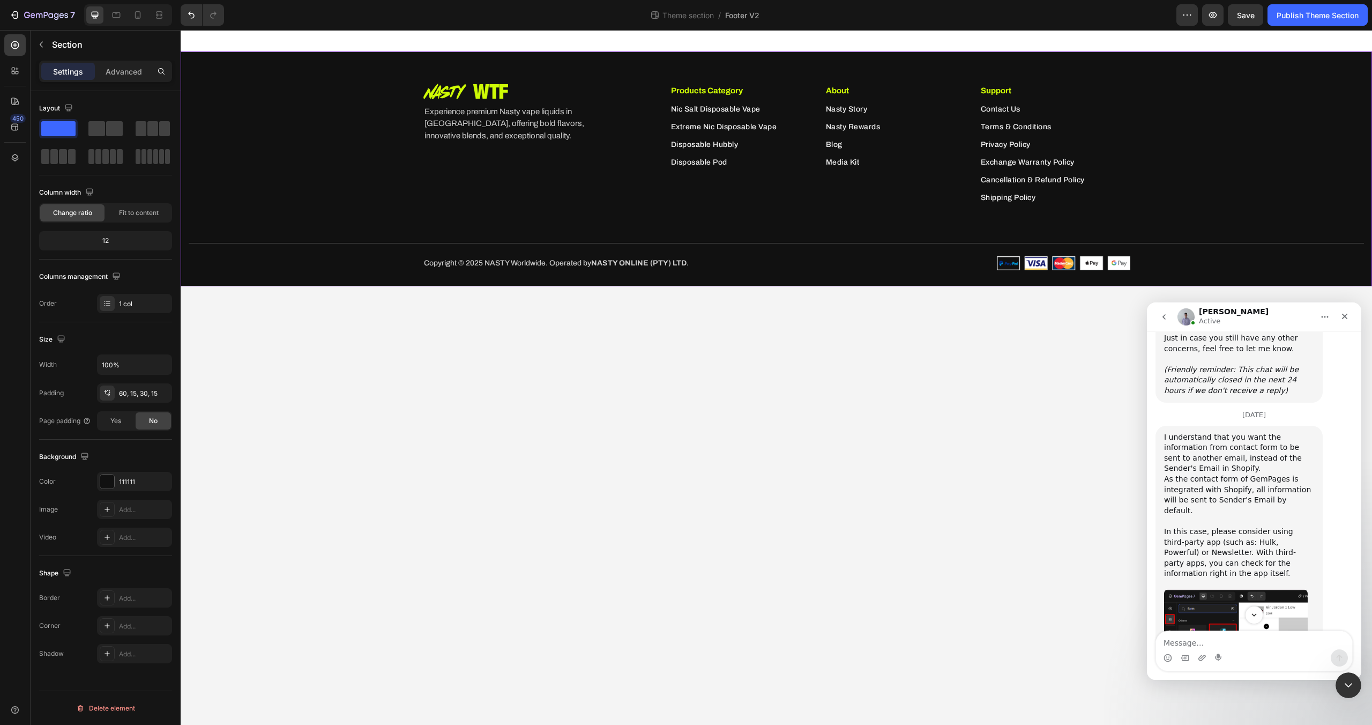
click at [1248, 589] on img "Brad says…" at bounding box center [1236, 640] width 144 height 103
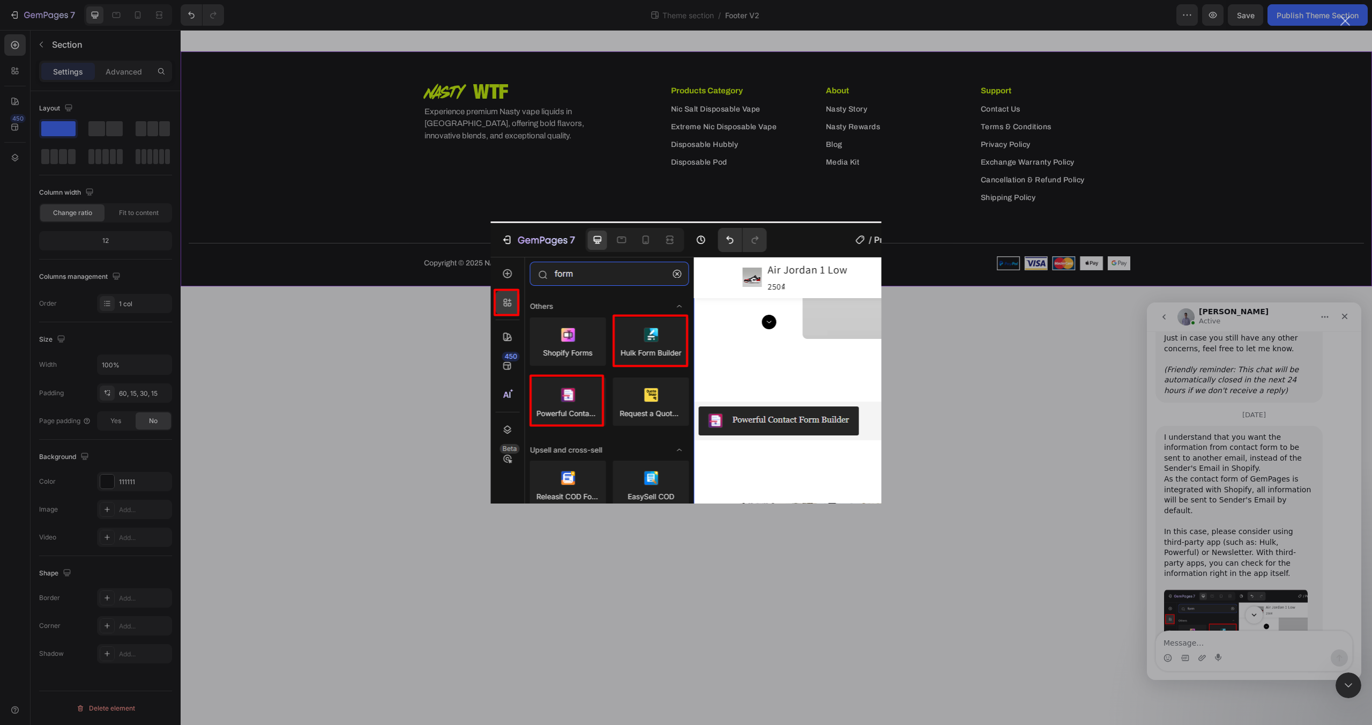
click at [1002, 333] on div "Intercom messenger" at bounding box center [686, 362] width 1372 height 725
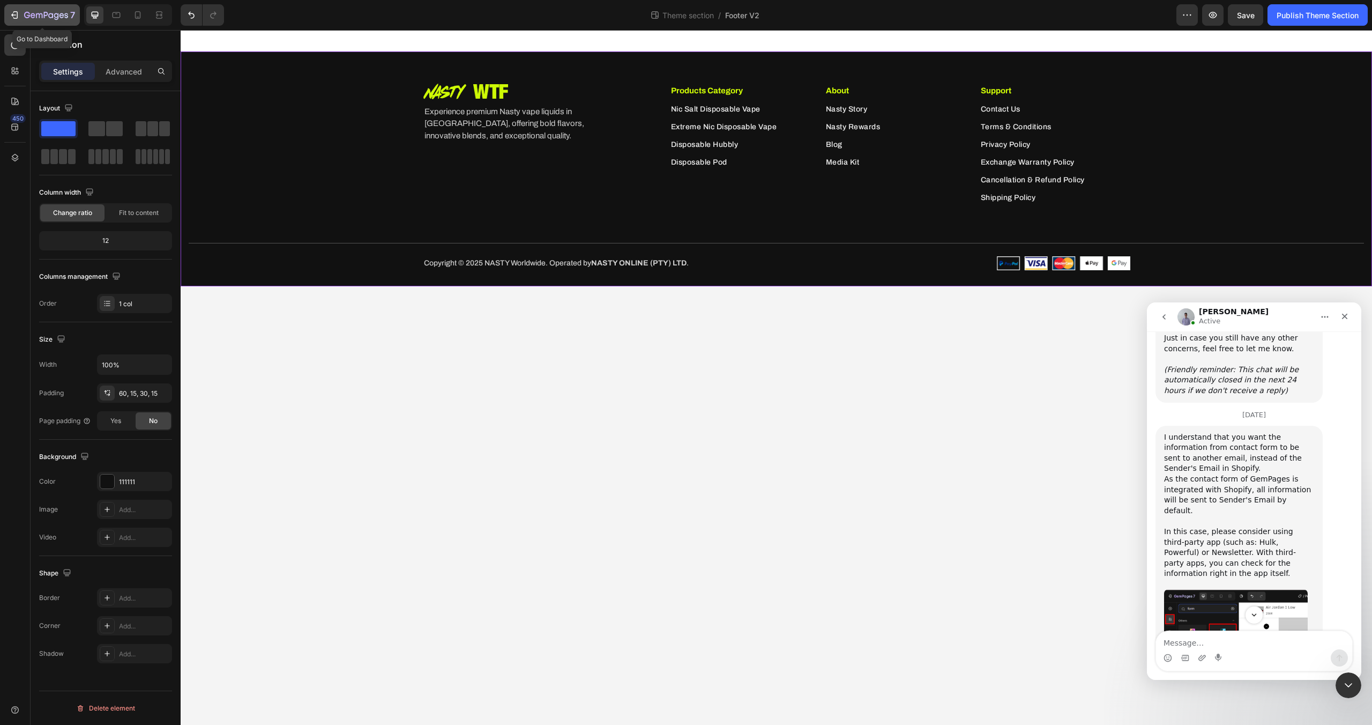
click at [56, 20] on div "7" at bounding box center [49, 15] width 51 height 13
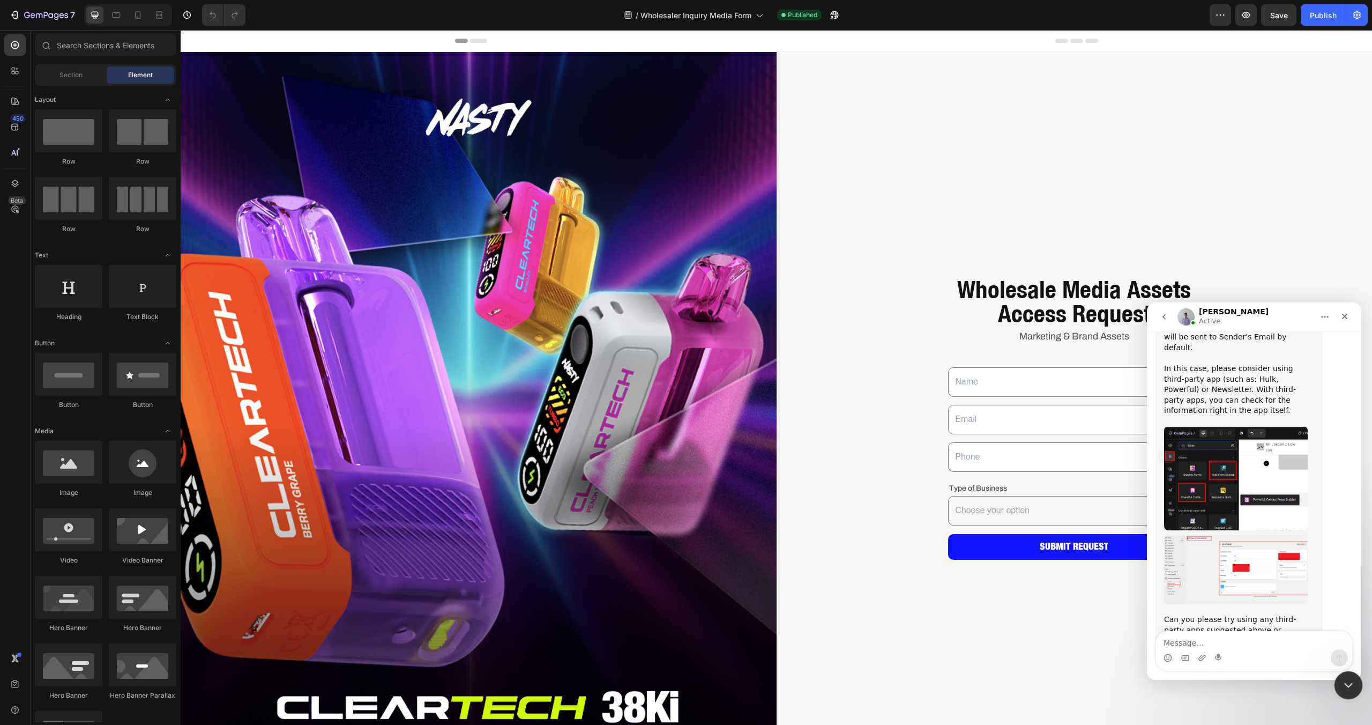
scroll to position [1791, 0]
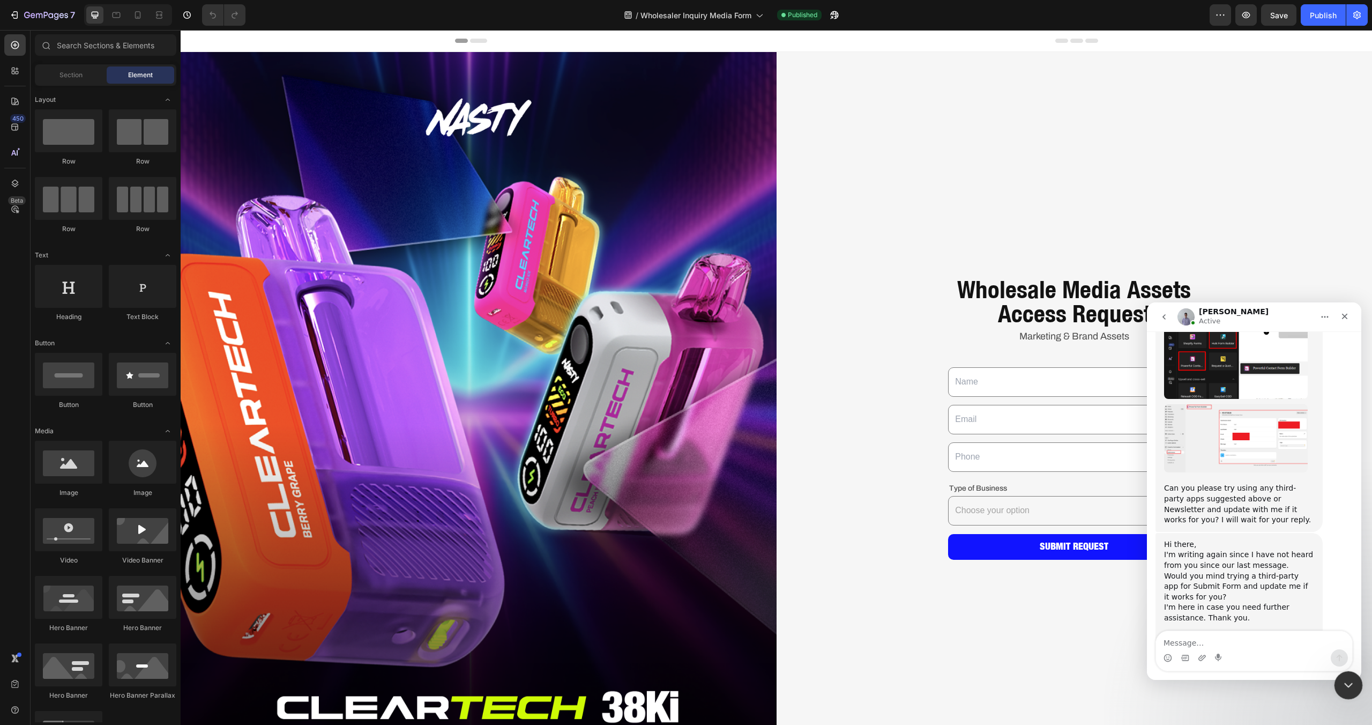
click at [1352, 679] on icon "Close Intercom Messenger" at bounding box center [1347, 683] width 13 height 13
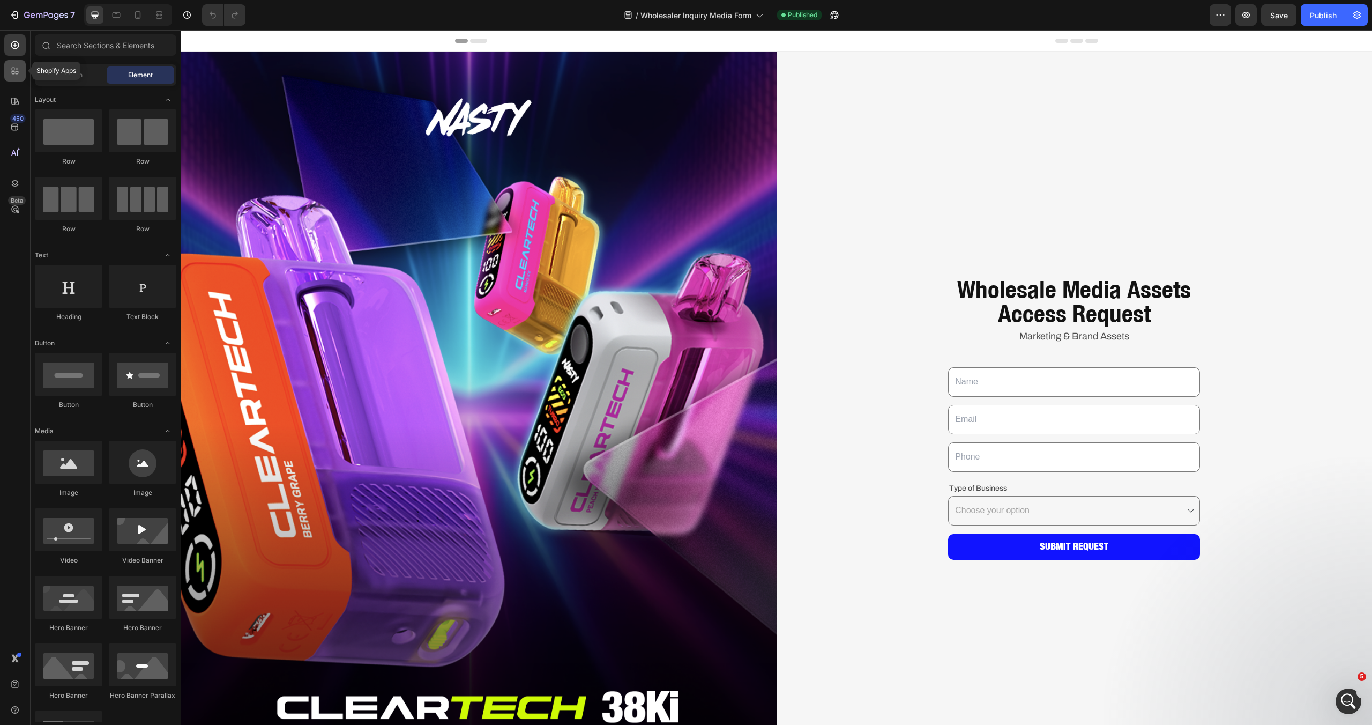
click at [18, 73] on icon at bounding box center [17, 72] width 3 height 3
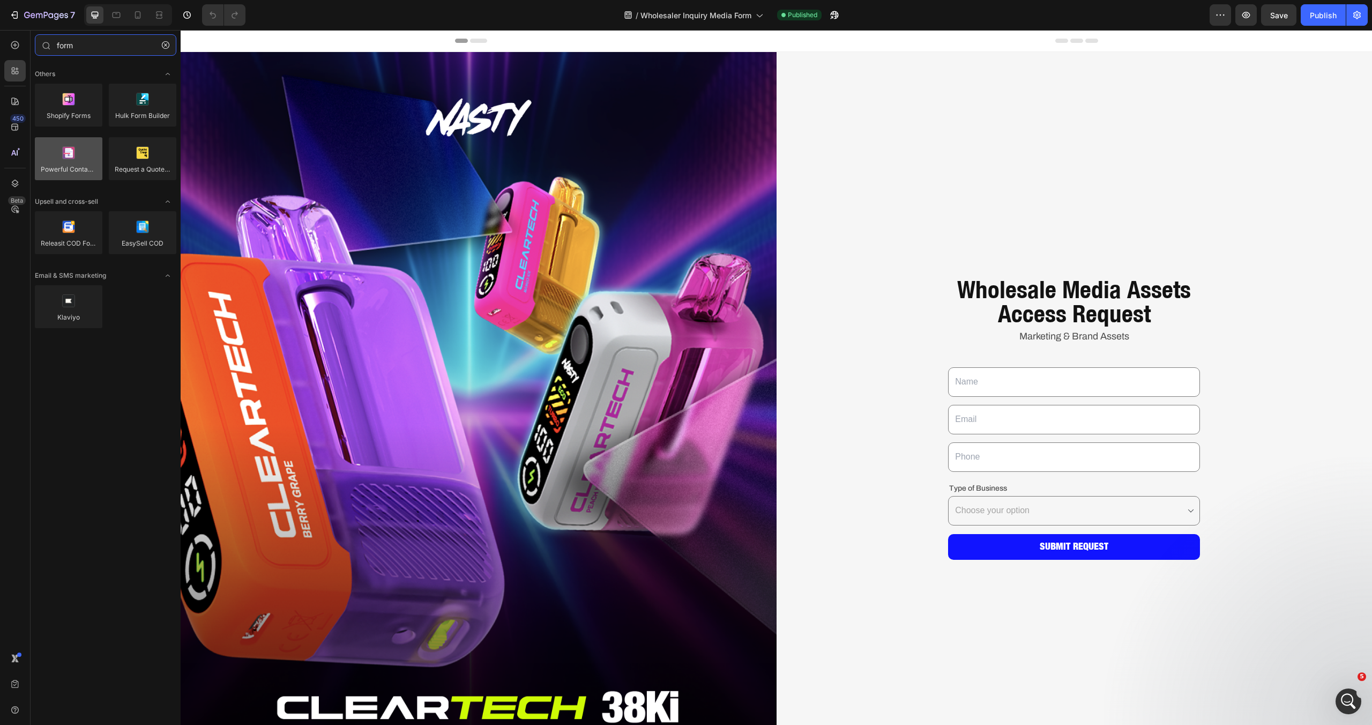
type input "form"
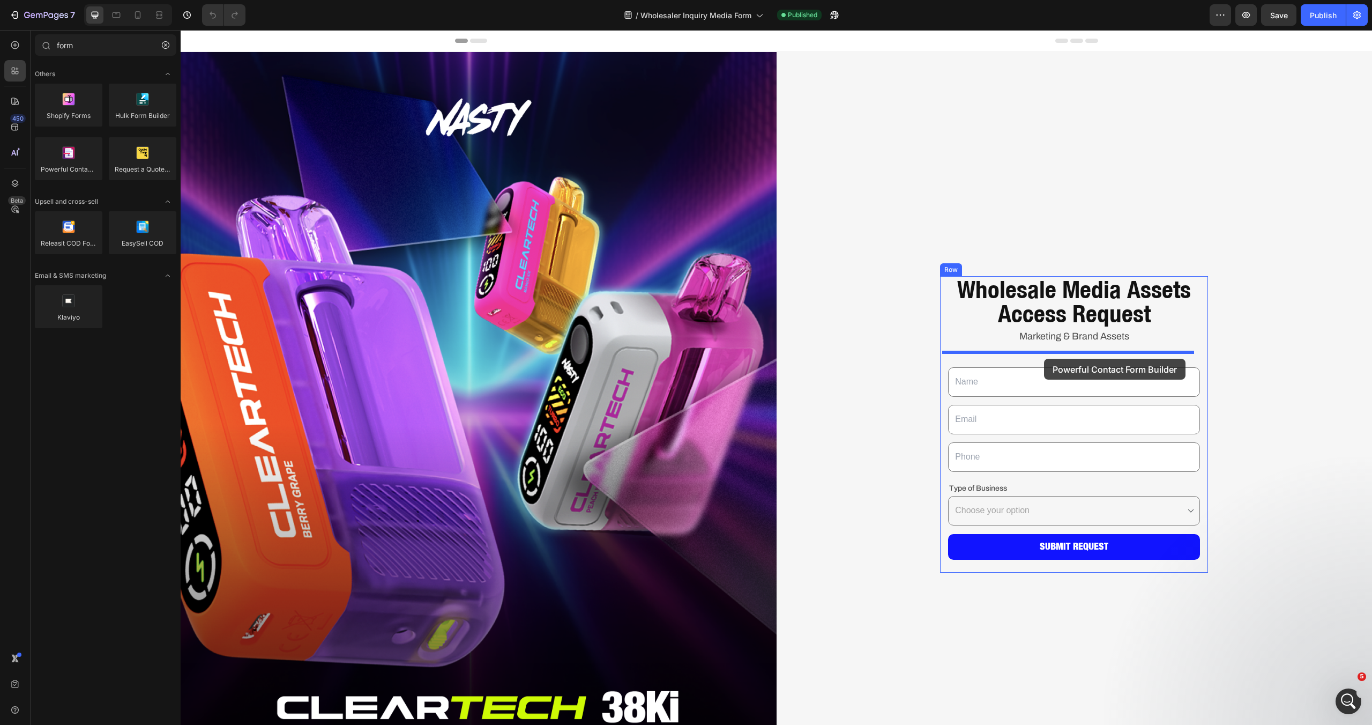
drag, startPoint x: 264, startPoint y: 199, endPoint x: 1044, endPoint y: 359, distance: 796.5
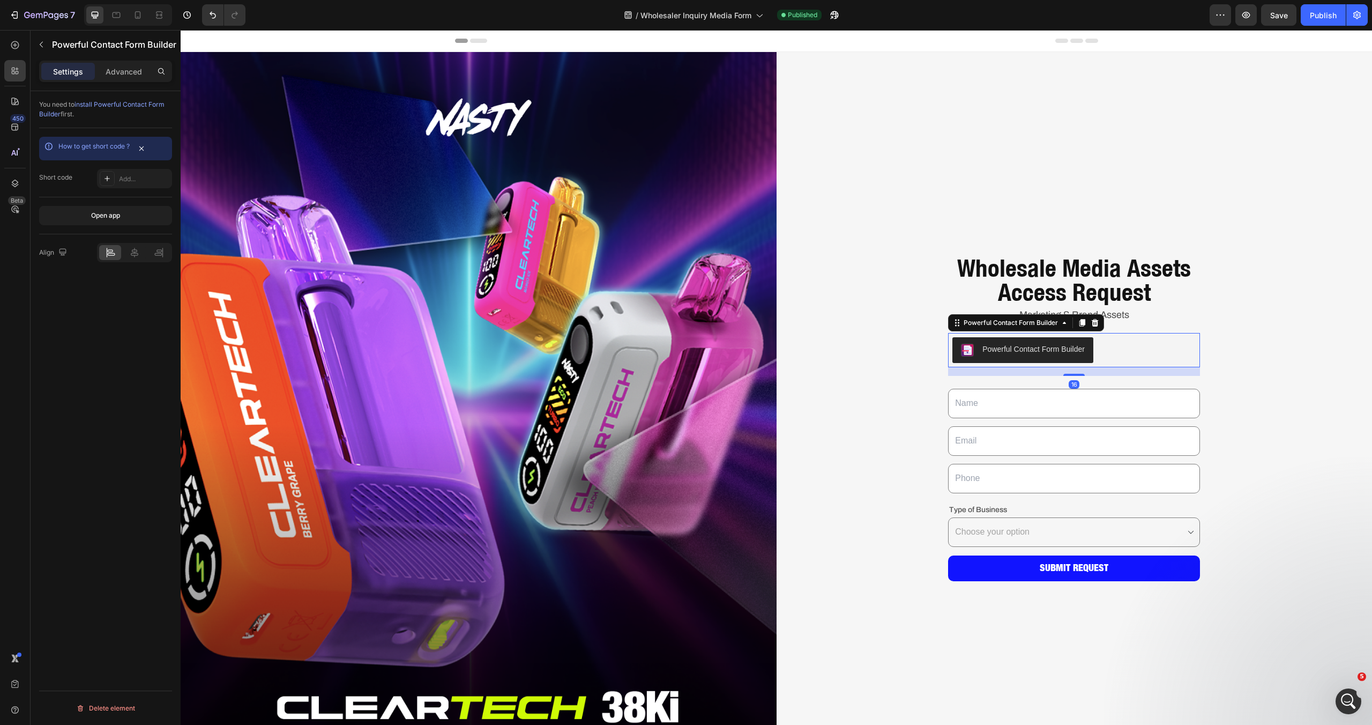
click at [1038, 346] on div "Powerful Contact Form Builder" at bounding box center [1034, 349] width 102 height 11
click at [1281, 19] on span "Save" at bounding box center [1279, 15] width 18 height 9
click at [1030, 353] on div "Powerful Contact Form Builder" at bounding box center [1023, 350] width 124 height 13
click at [1030, 352] on div "Powerful Contact Form Builder" at bounding box center [1034, 349] width 102 height 11
click at [104, 180] on icon at bounding box center [107, 178] width 9 height 9
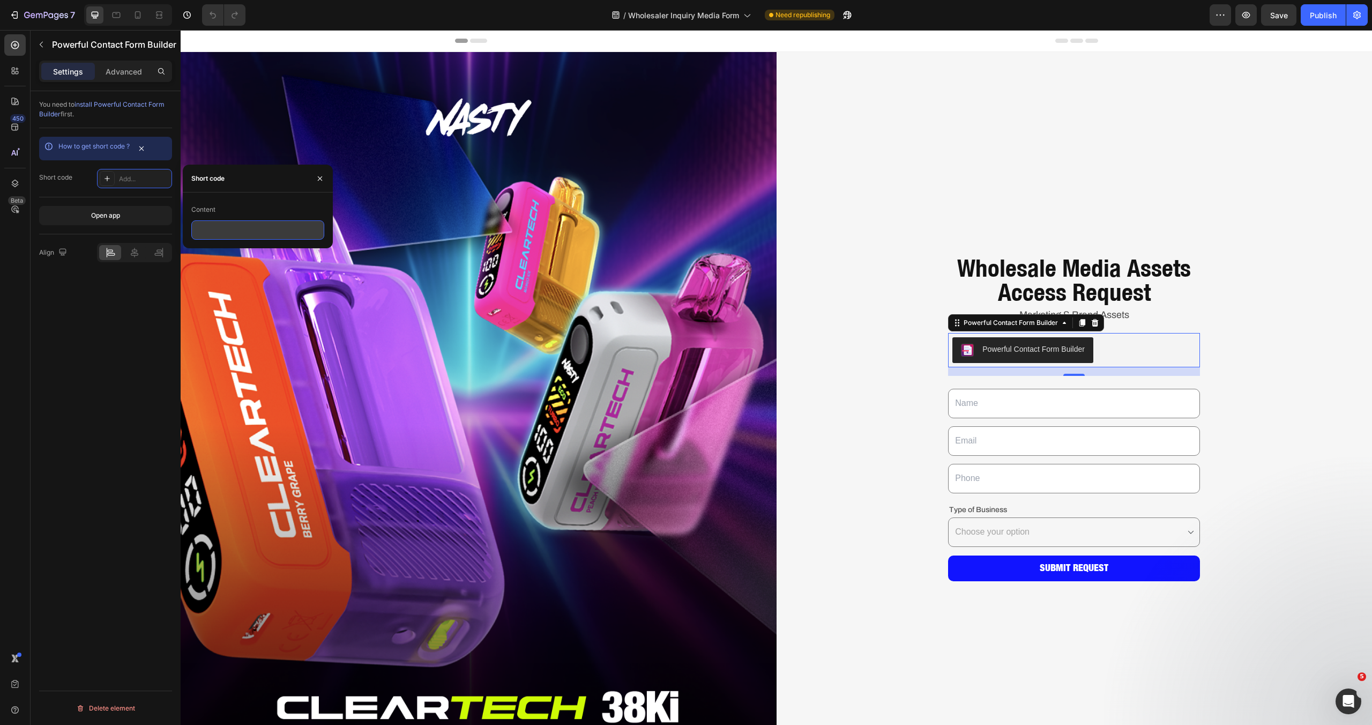
click at [248, 230] on input "text" at bounding box center [257, 229] width 133 height 19
click at [318, 176] on icon "button" at bounding box center [320, 178] width 4 height 4
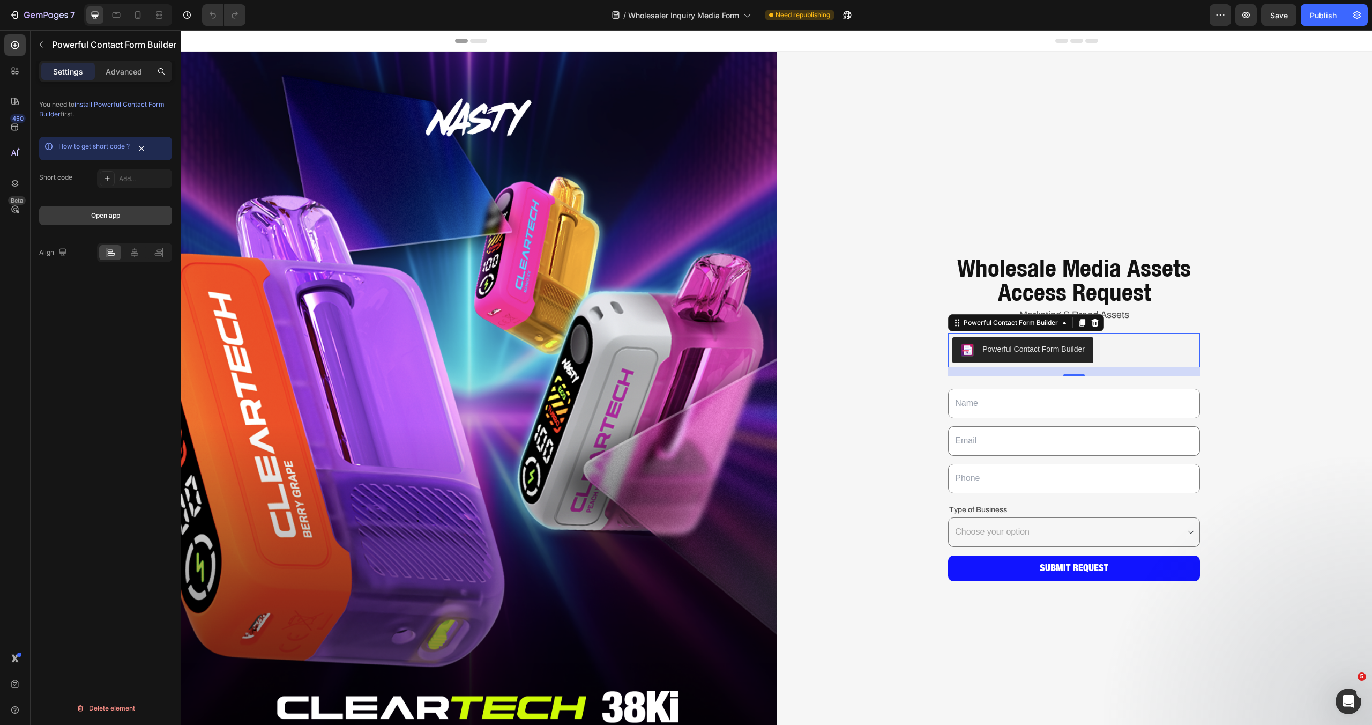
click at [129, 211] on button "Open app" at bounding box center [105, 215] width 133 height 19
click at [1060, 348] on div "Powerful Contact Form Builder" at bounding box center [1034, 349] width 102 height 11
click at [121, 181] on div "Add..." at bounding box center [144, 179] width 50 height 10
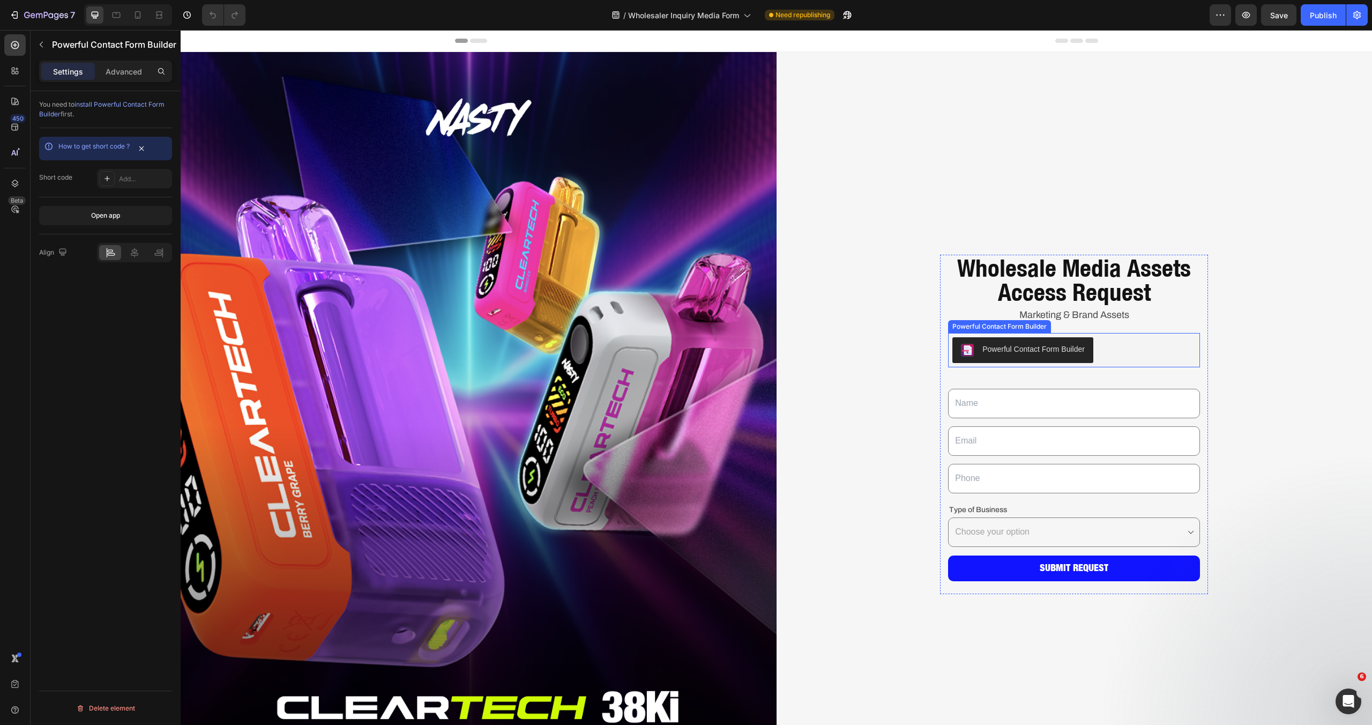
click at [1012, 349] on div "Powerful Contact Form Builder" at bounding box center [1034, 349] width 102 height 11
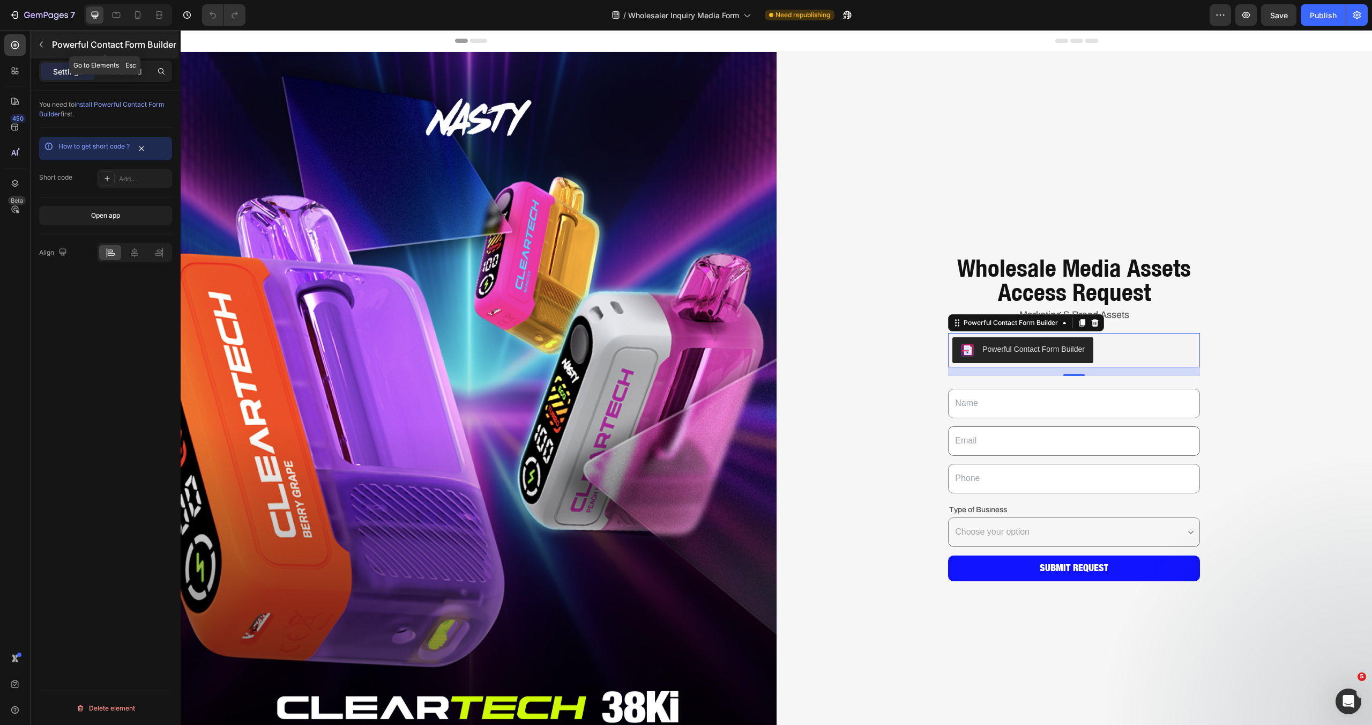
click at [39, 47] on icon "button" at bounding box center [41, 44] width 9 height 9
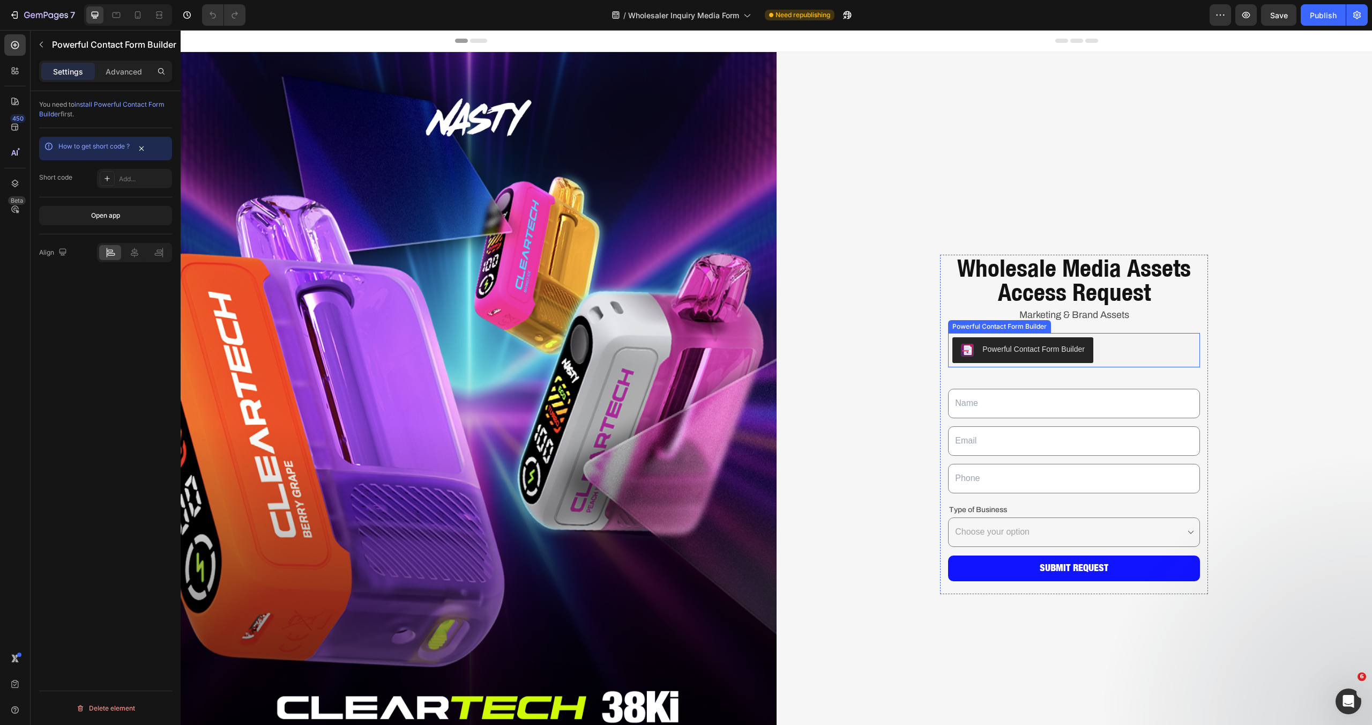
click at [1010, 344] on div "Powerful Contact Form Builder" at bounding box center [1034, 349] width 102 height 11
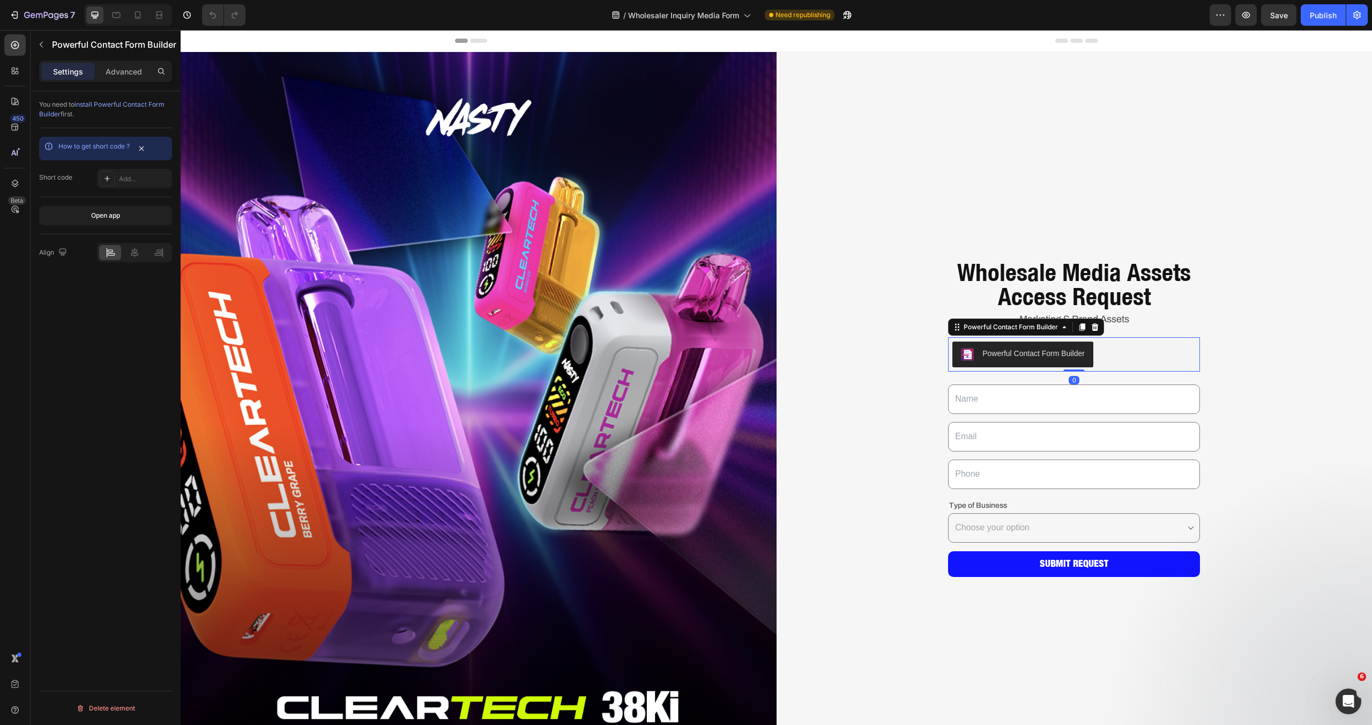
drag, startPoint x: 1070, startPoint y: 371, endPoint x: 1070, endPoint y: 354, distance: 17.2
click at [1070, 354] on div "Powerful Contact Form Builder Powerful Contact Form Builder 0" at bounding box center [1074, 354] width 252 height 34
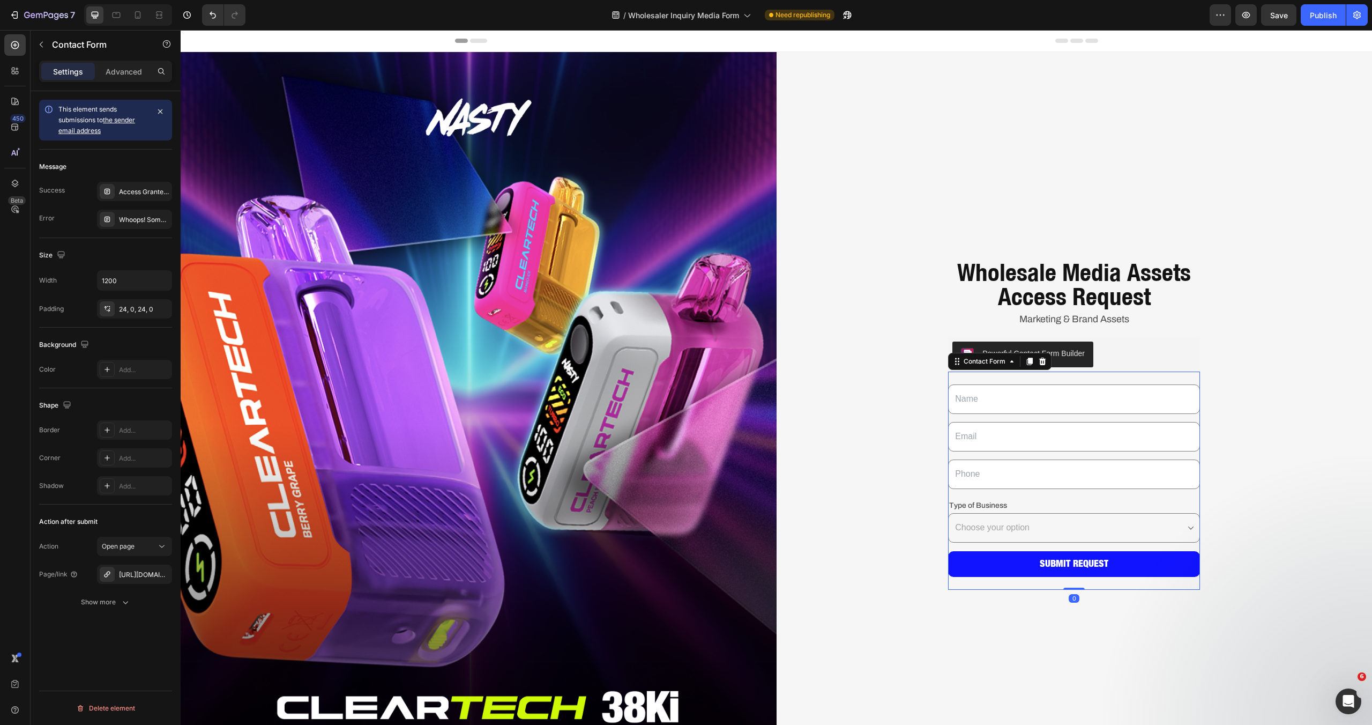
click at [1192, 543] on div "Text Field Email Field Row Text Field Row Type of Business Text Block Choose yo…" at bounding box center [1074, 480] width 252 height 218
click at [116, 600] on div "Show more" at bounding box center [106, 602] width 50 height 11
click at [129, 119] on link "the sender email address" at bounding box center [96, 125] width 77 height 19
click at [136, 575] on div "https://www.dropbox.com/scl/fo/ru4tixkha7wds4gnep3xi/ANSg01XmxJwnPtAeMQdBqA8?rl…" at bounding box center [134, 575] width 31 height 10
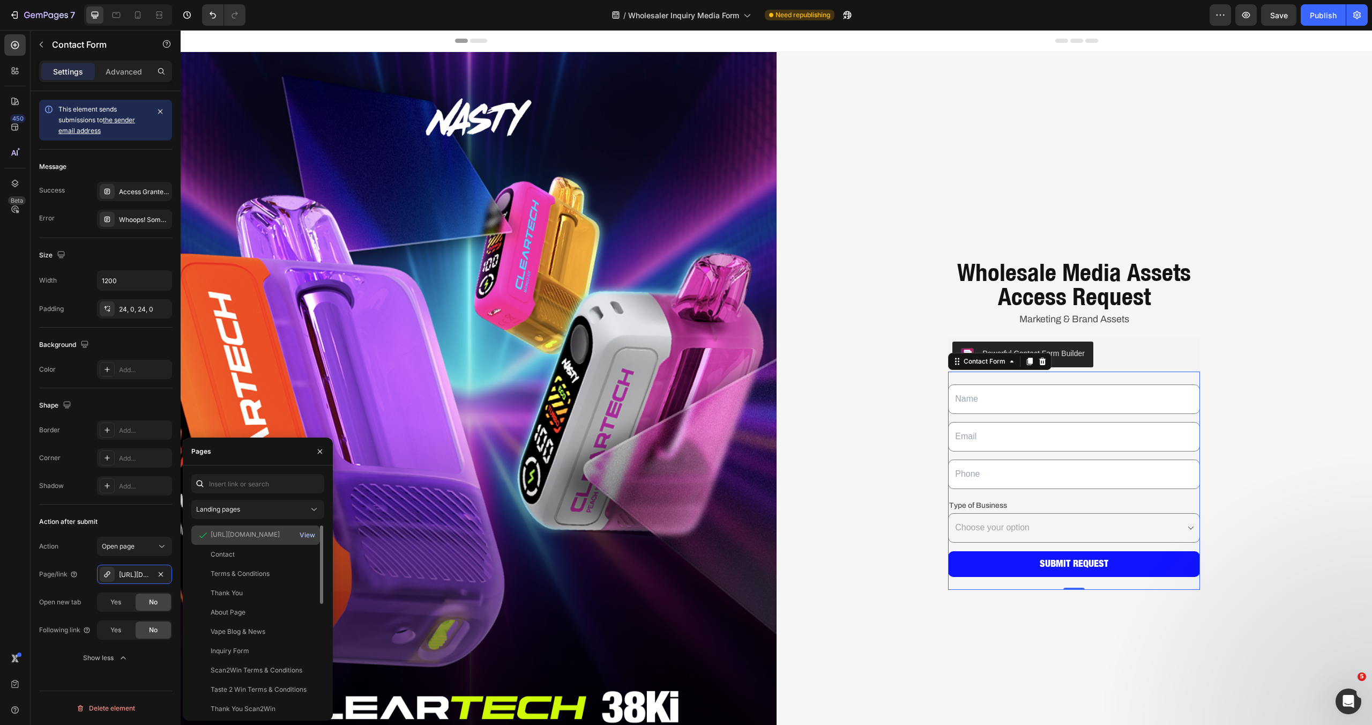
click at [304, 533] on div "View" at bounding box center [308, 535] width 16 height 10
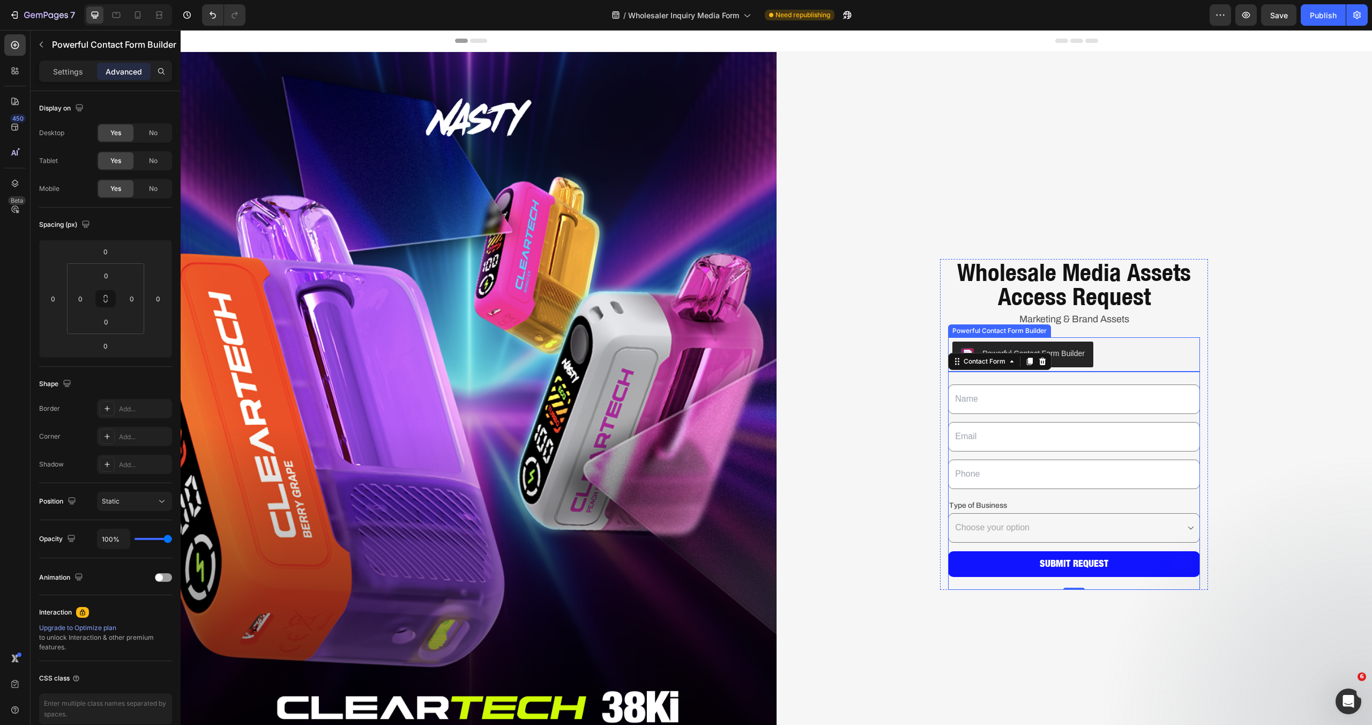
click at [1108, 350] on div "Powerful Contact Form Builder" at bounding box center [1074, 354] width 243 height 26
click at [1092, 324] on icon at bounding box center [1095, 327] width 7 height 8
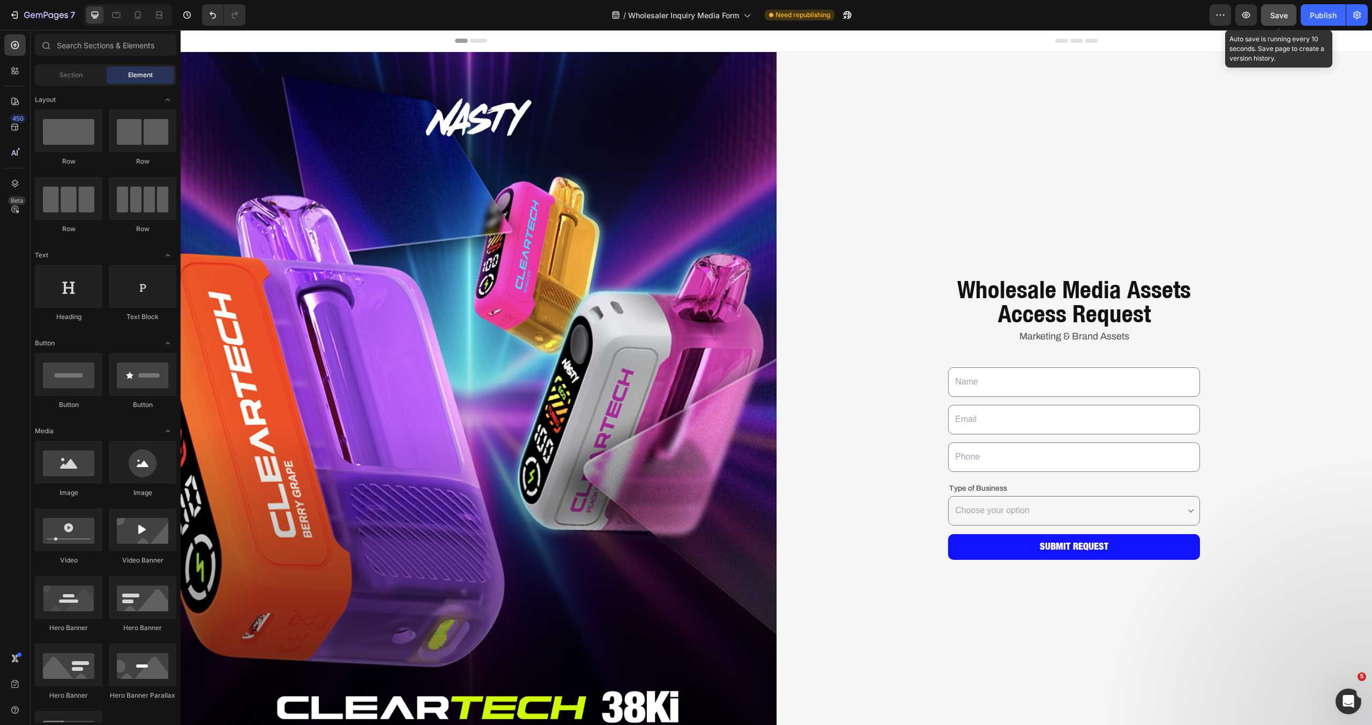
click at [1284, 16] on span "Save" at bounding box center [1279, 15] width 18 height 9
click at [15, 70] on icon at bounding box center [15, 70] width 11 height 11
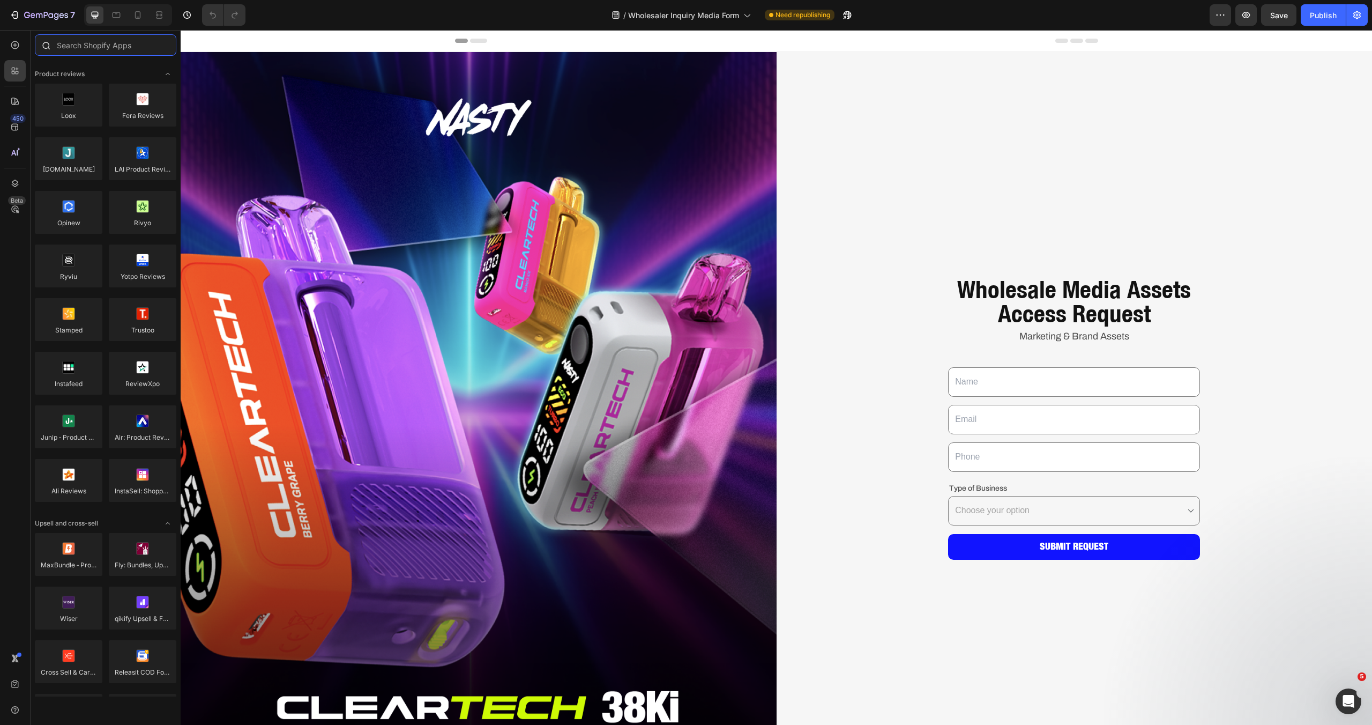
click at [122, 46] on input "text" at bounding box center [106, 44] width 142 height 21
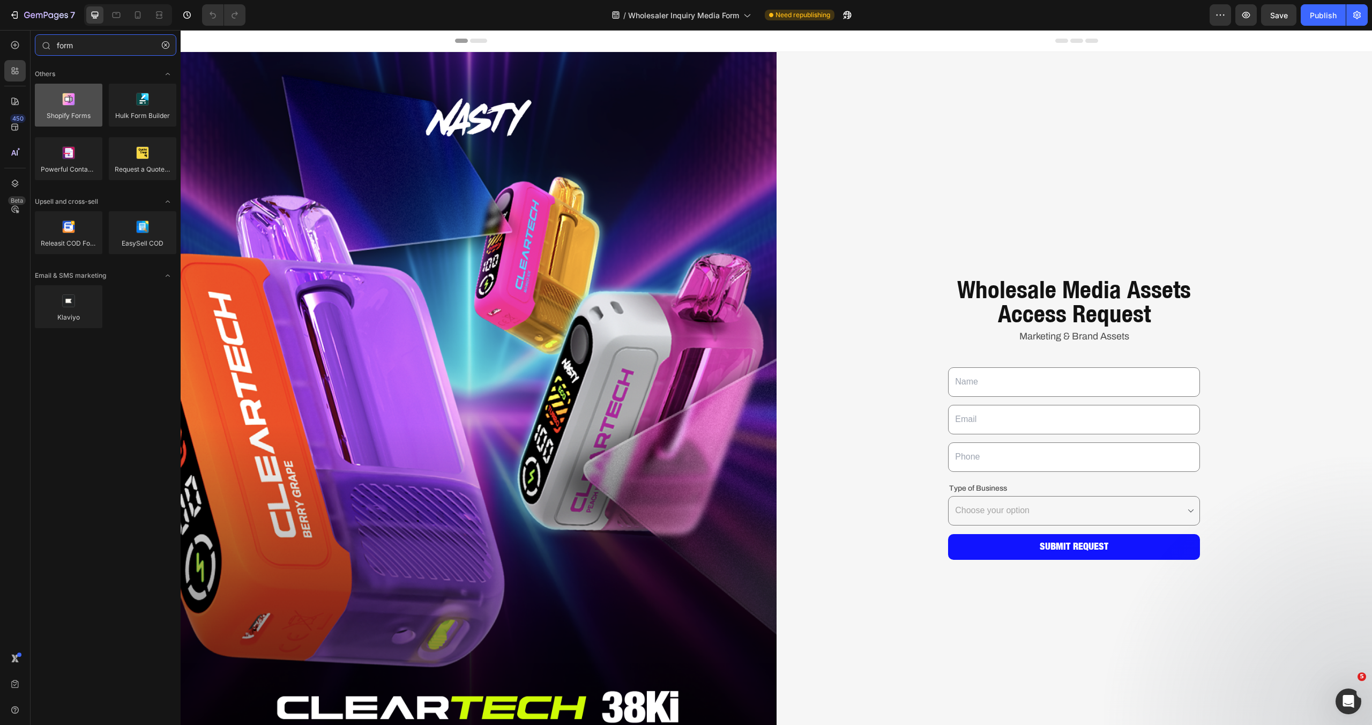
type input "form"
drag, startPoint x: 236, startPoint y: 146, endPoint x: 1076, endPoint y: 349, distance: 863.6
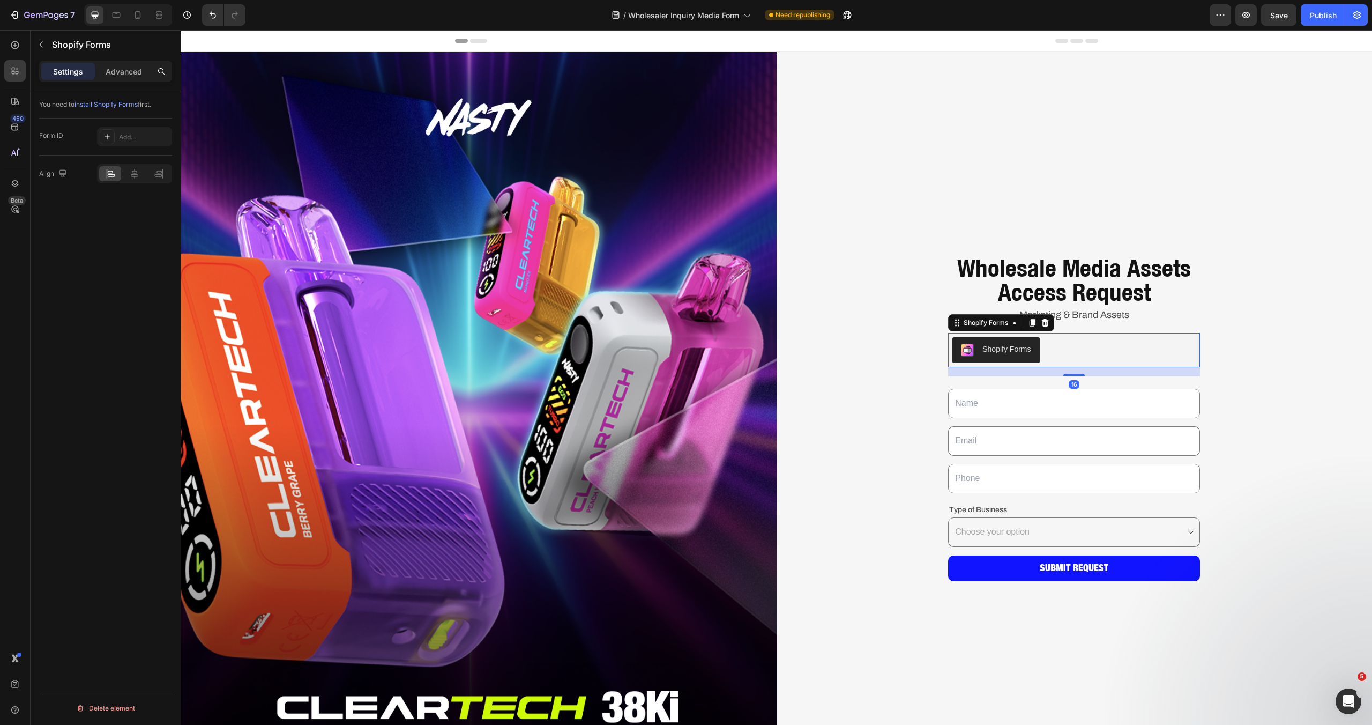
click at [1007, 347] on div "Shopify Forms" at bounding box center [1007, 349] width 48 height 11
click at [990, 351] on div "Shopify Forms" at bounding box center [1007, 349] width 48 height 11
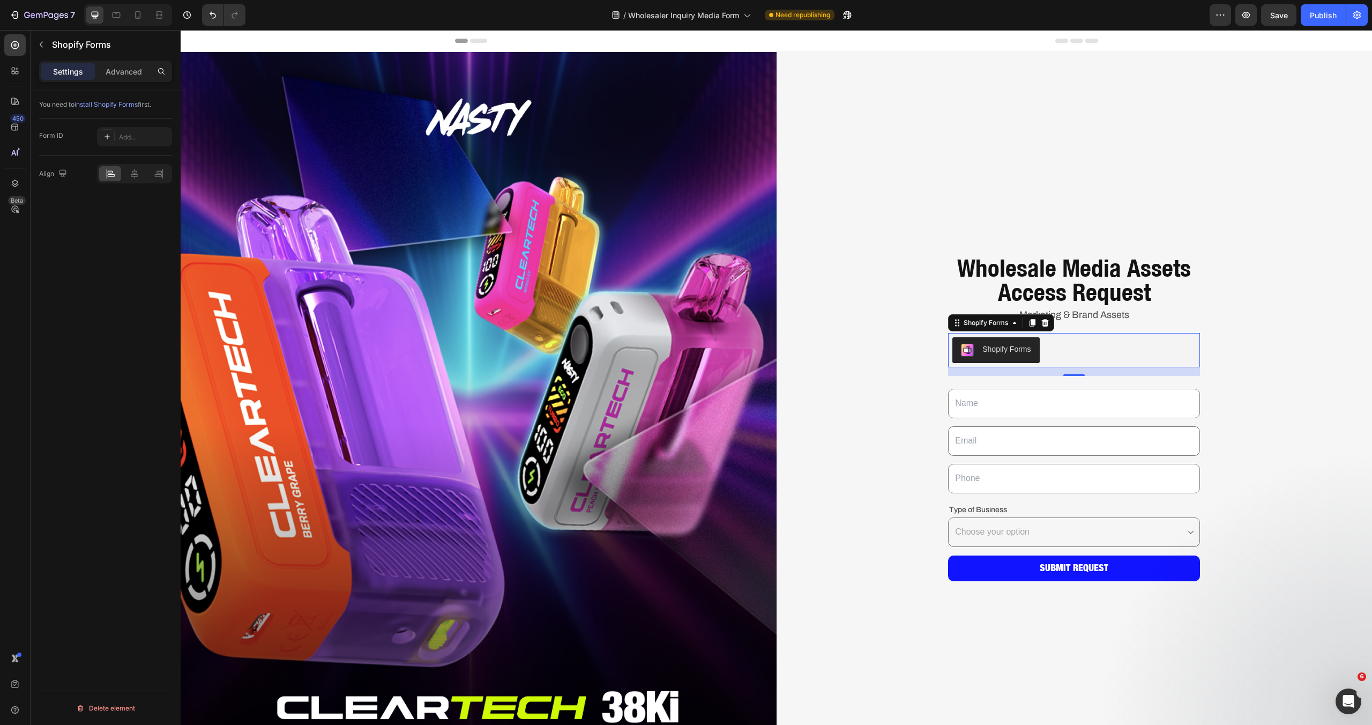
click at [990, 351] on div "Shopify Forms" at bounding box center [1007, 349] width 48 height 11
click at [111, 137] on div at bounding box center [107, 136] width 15 height 15
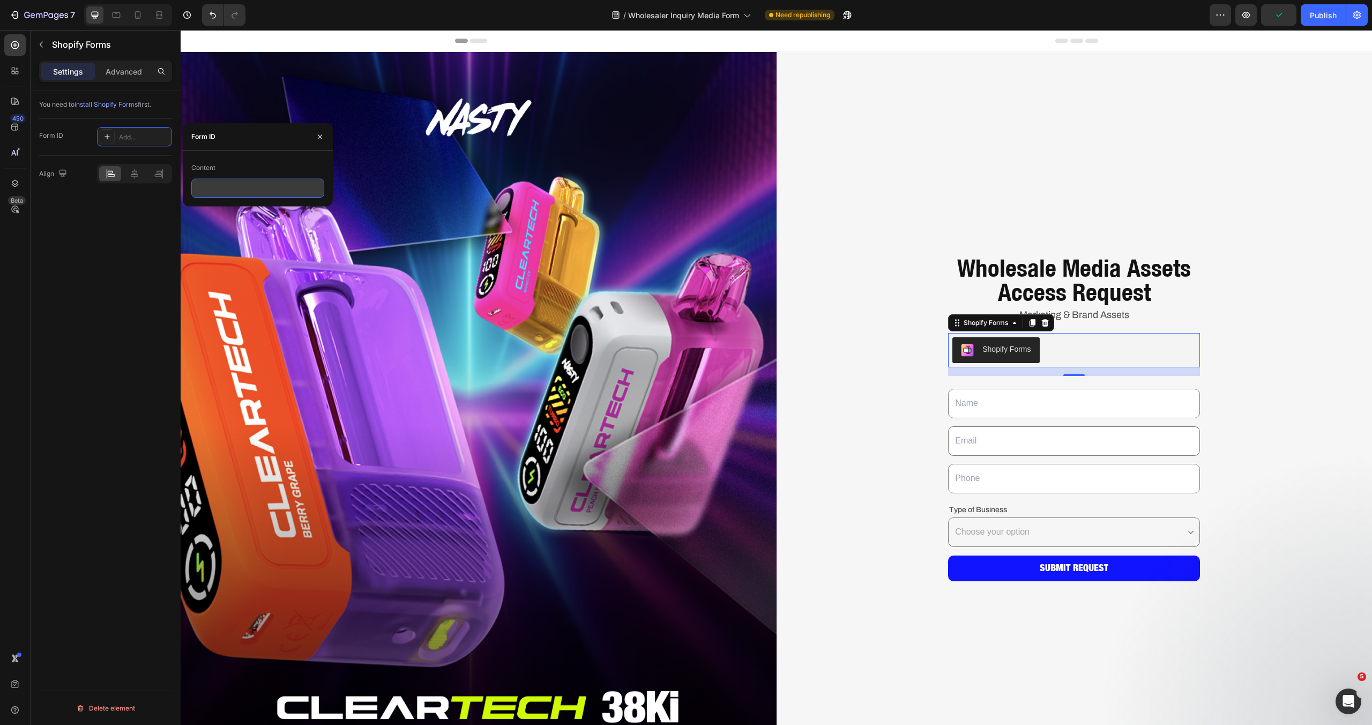
click at [225, 194] on input "text" at bounding box center [257, 187] width 133 height 19
click at [148, 137] on div "Add..." at bounding box center [144, 137] width 50 height 10
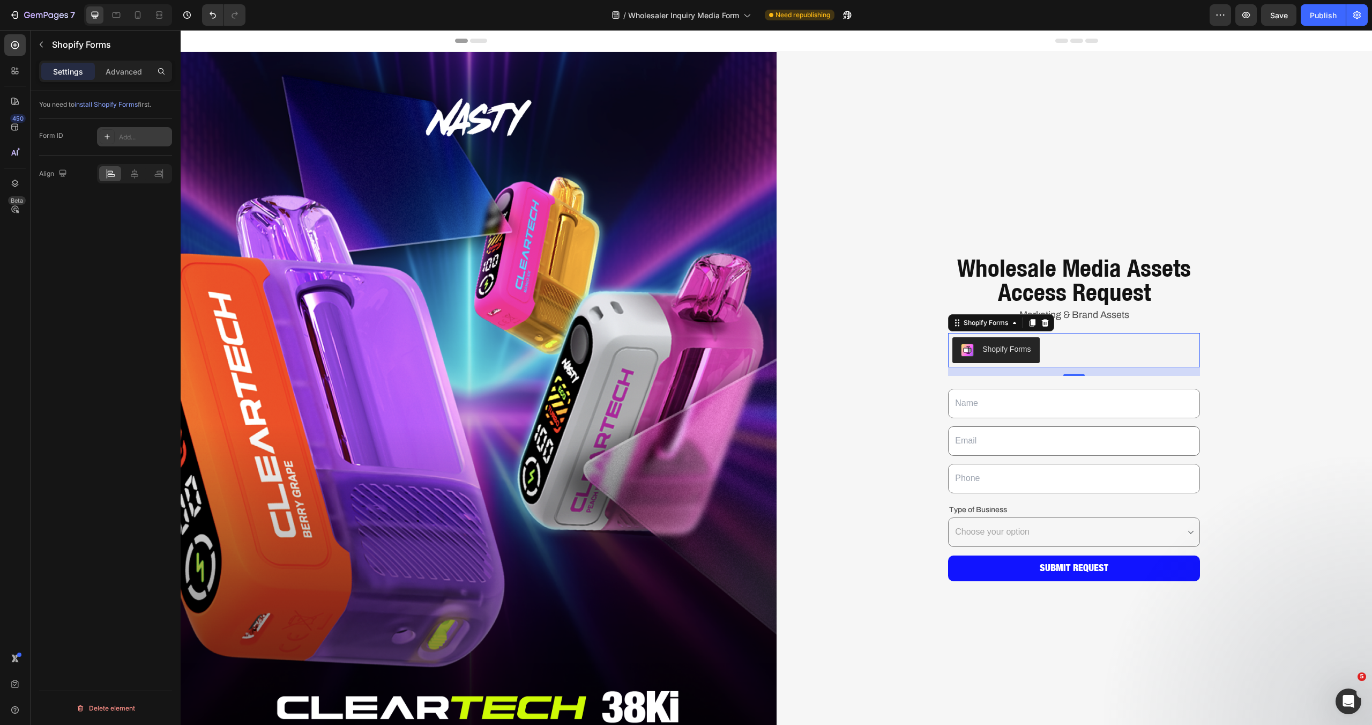
click at [148, 137] on div "Add..." at bounding box center [144, 137] width 50 height 10
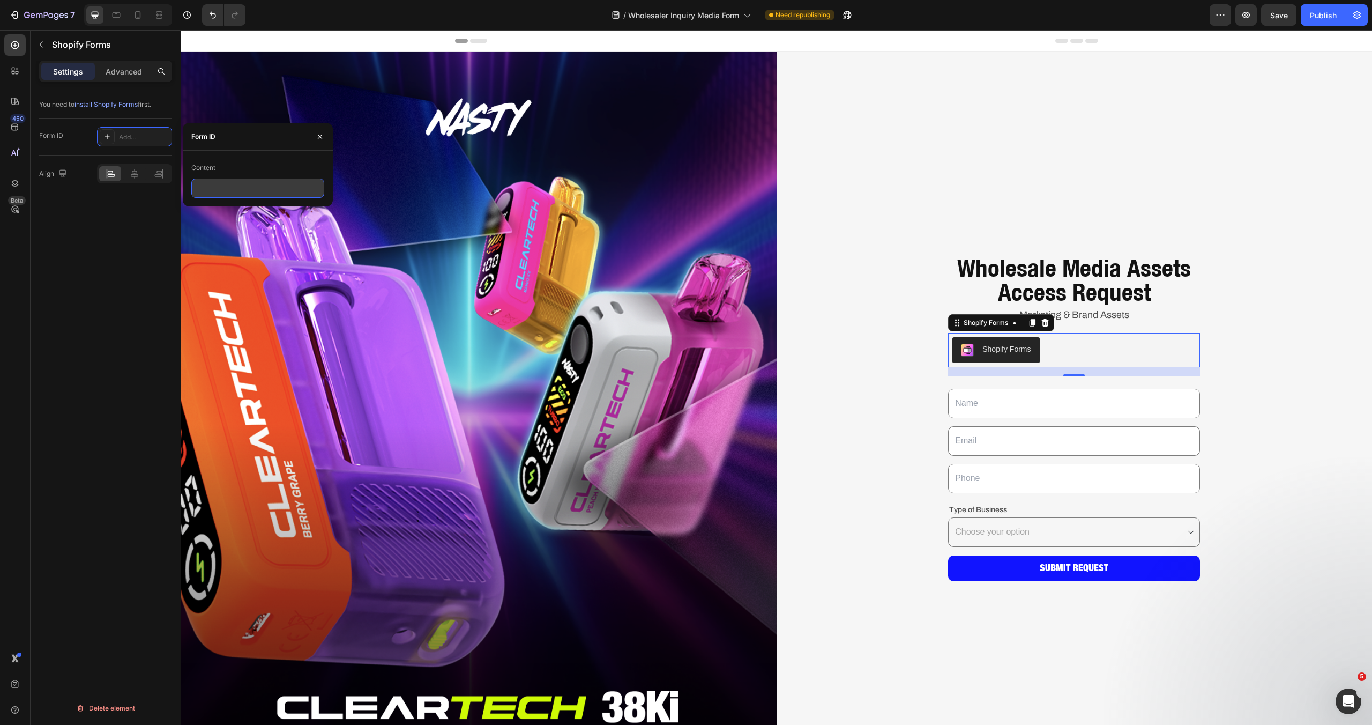
click at [218, 189] on input "text" at bounding box center [257, 187] width 133 height 19
paste input "629725"
type input "629725"
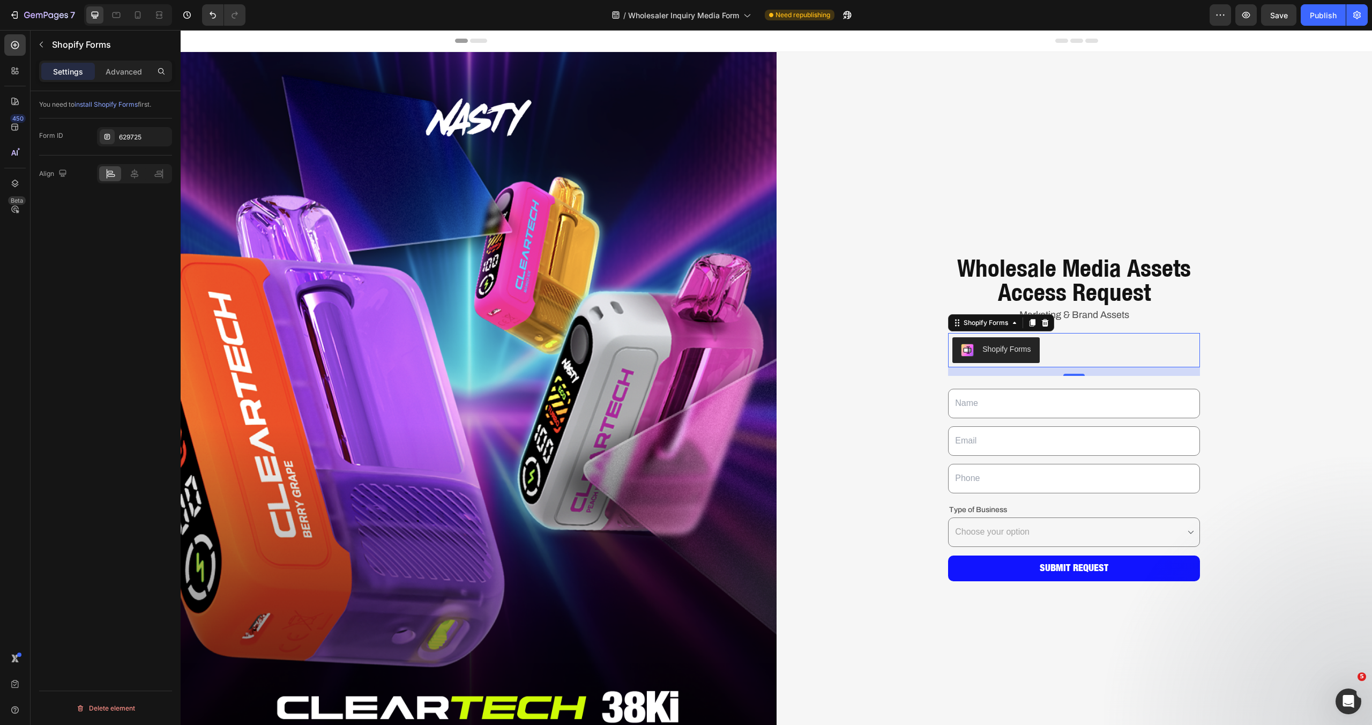
click at [133, 250] on div "You need to install Shopify Forms first. Form ID 629725 Align Delete element" at bounding box center [106, 423] width 150 height 664
click at [1313, 14] on div "Publish" at bounding box center [1323, 15] width 27 height 11
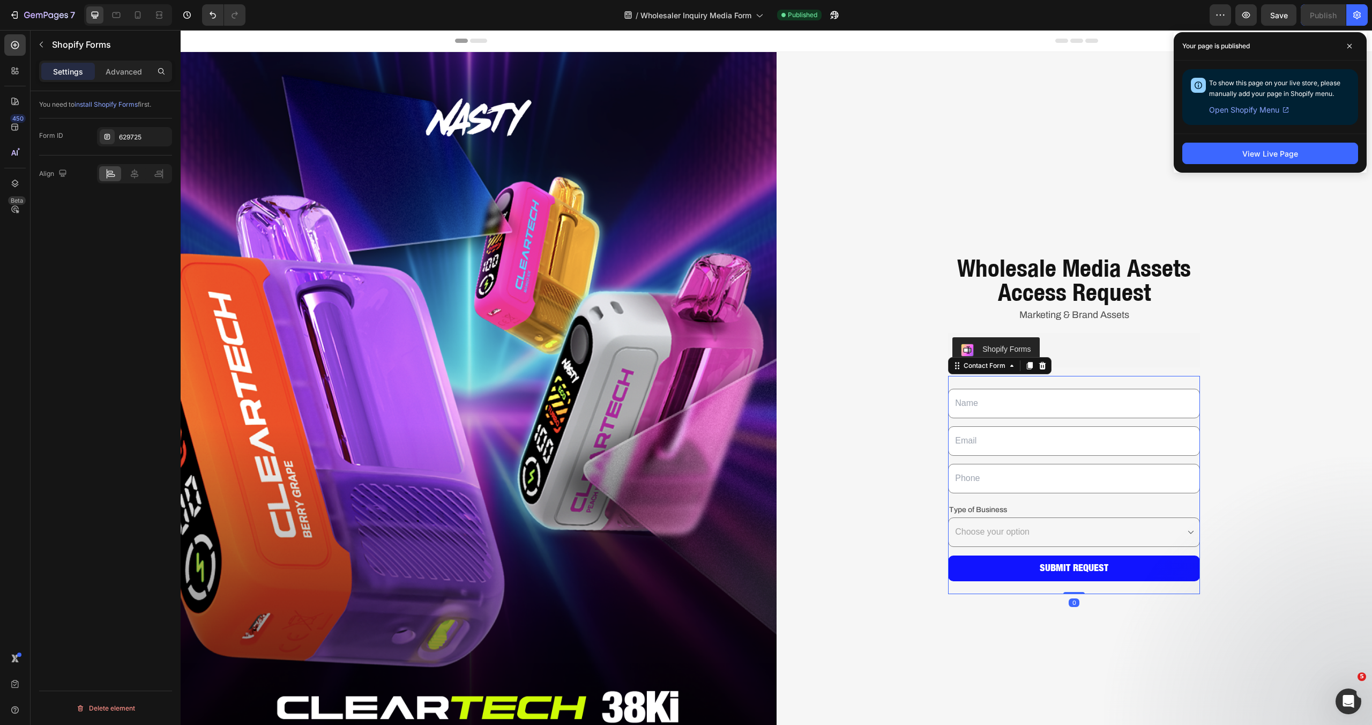
click at [1182, 379] on div "Text Field Email Field Row Text Field Row Type of Business Text Block Choose yo…" at bounding box center [1074, 485] width 252 height 218
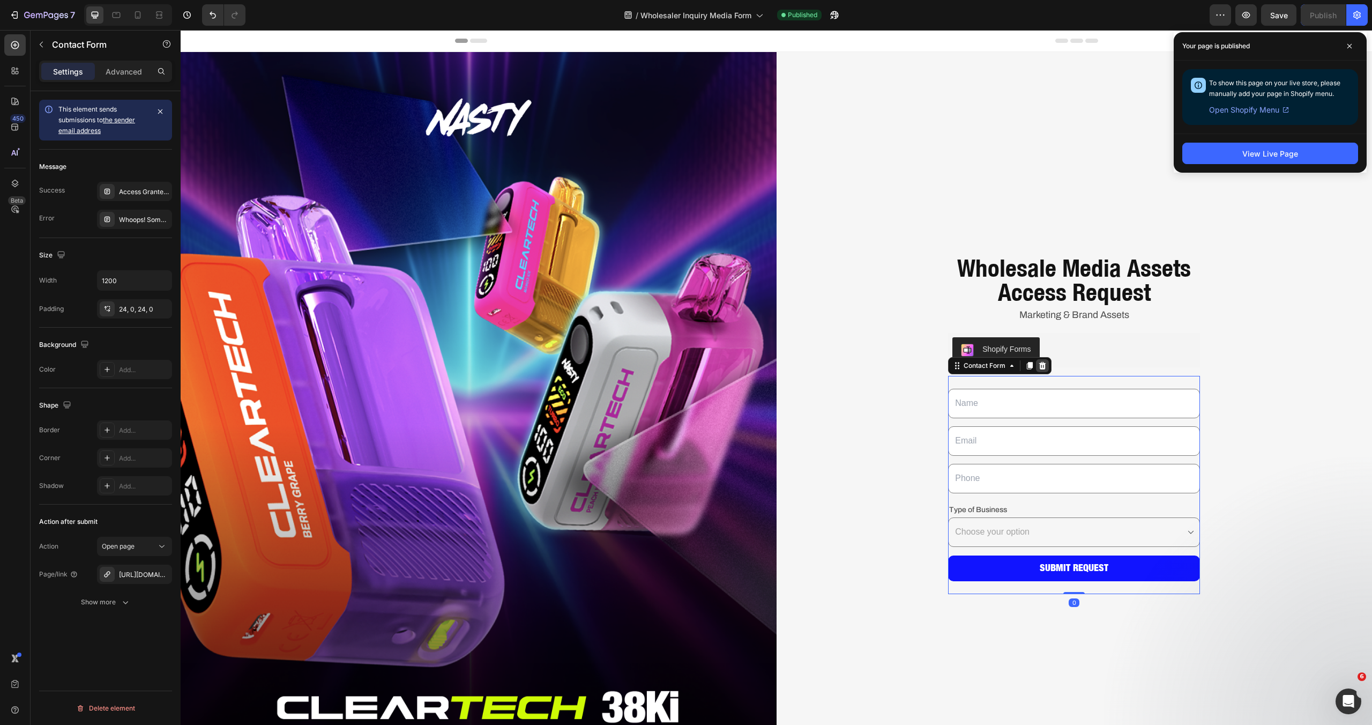
click at [1038, 367] on icon at bounding box center [1042, 365] width 9 height 9
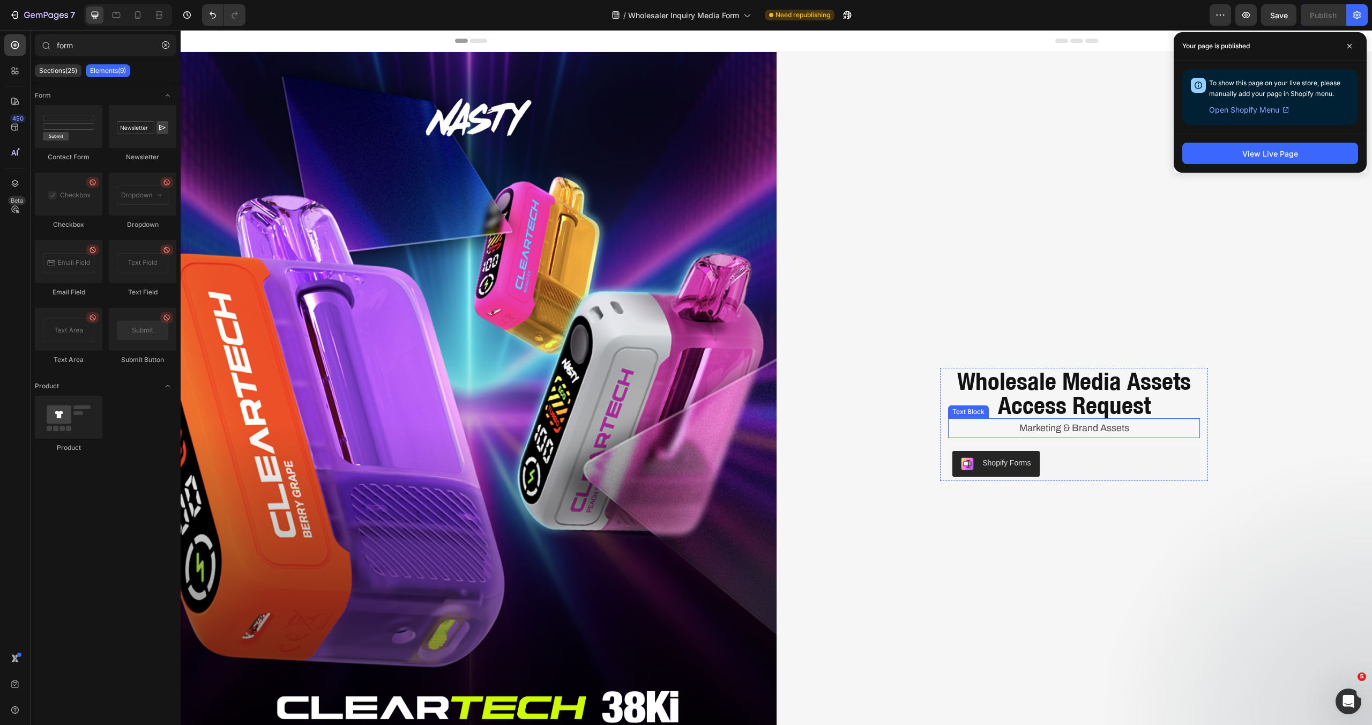
click at [1059, 419] on p "Marketing & Brand Assets" at bounding box center [1074, 427] width 250 height 17
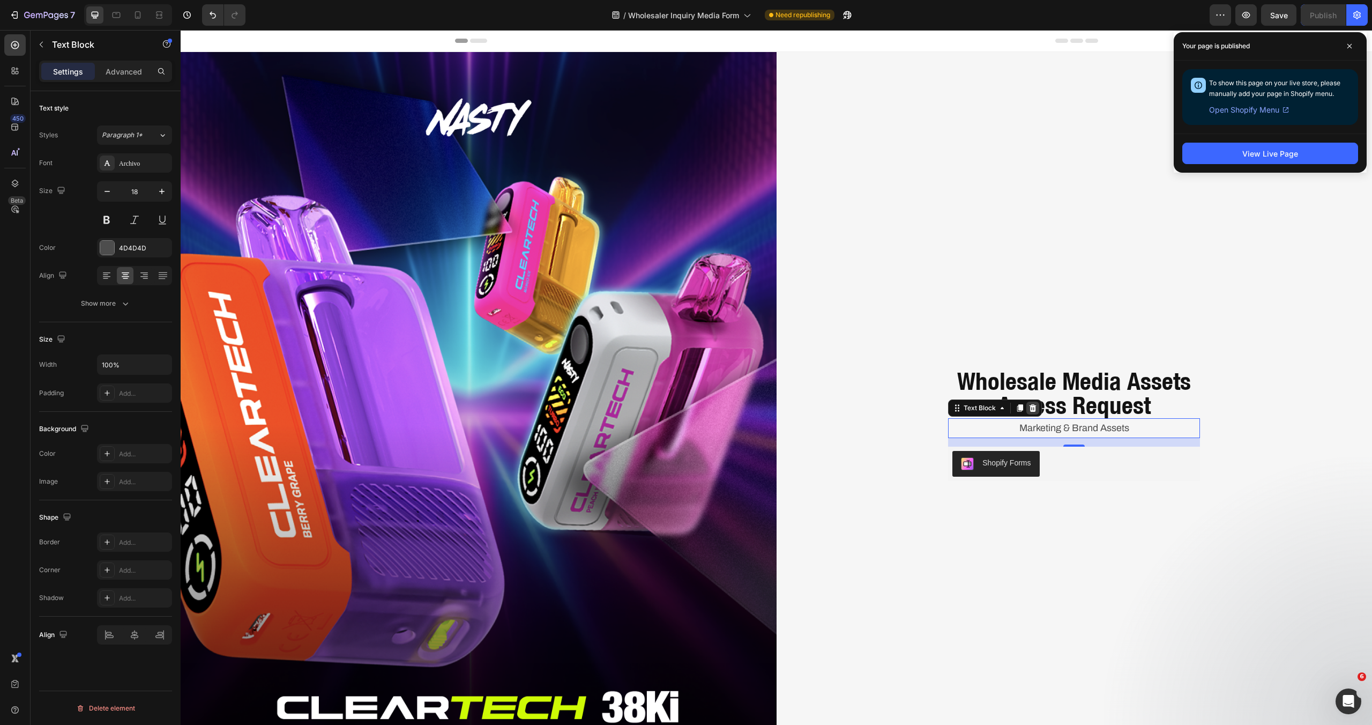
click at [1030, 407] on icon at bounding box center [1033, 408] width 7 height 8
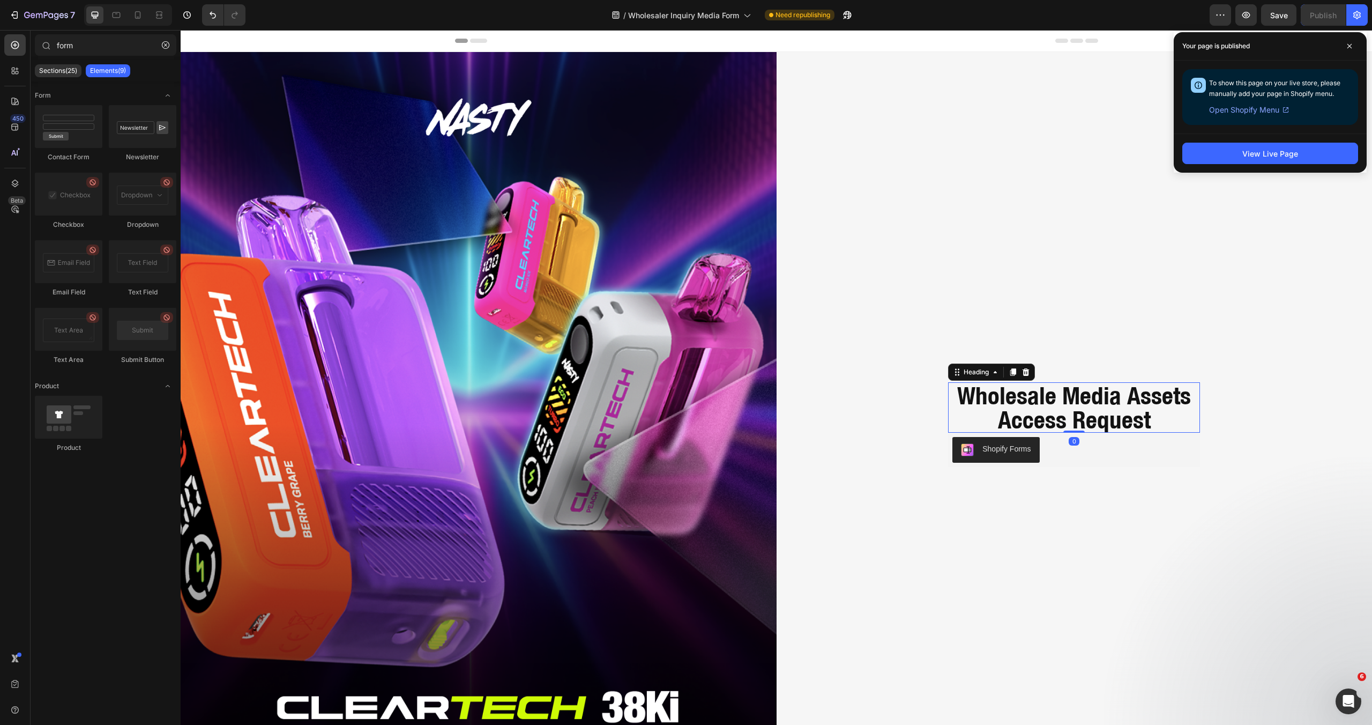
click at [1037, 399] on h1 "Wholesale Media Assets Access Request" at bounding box center [1074, 407] width 252 height 50
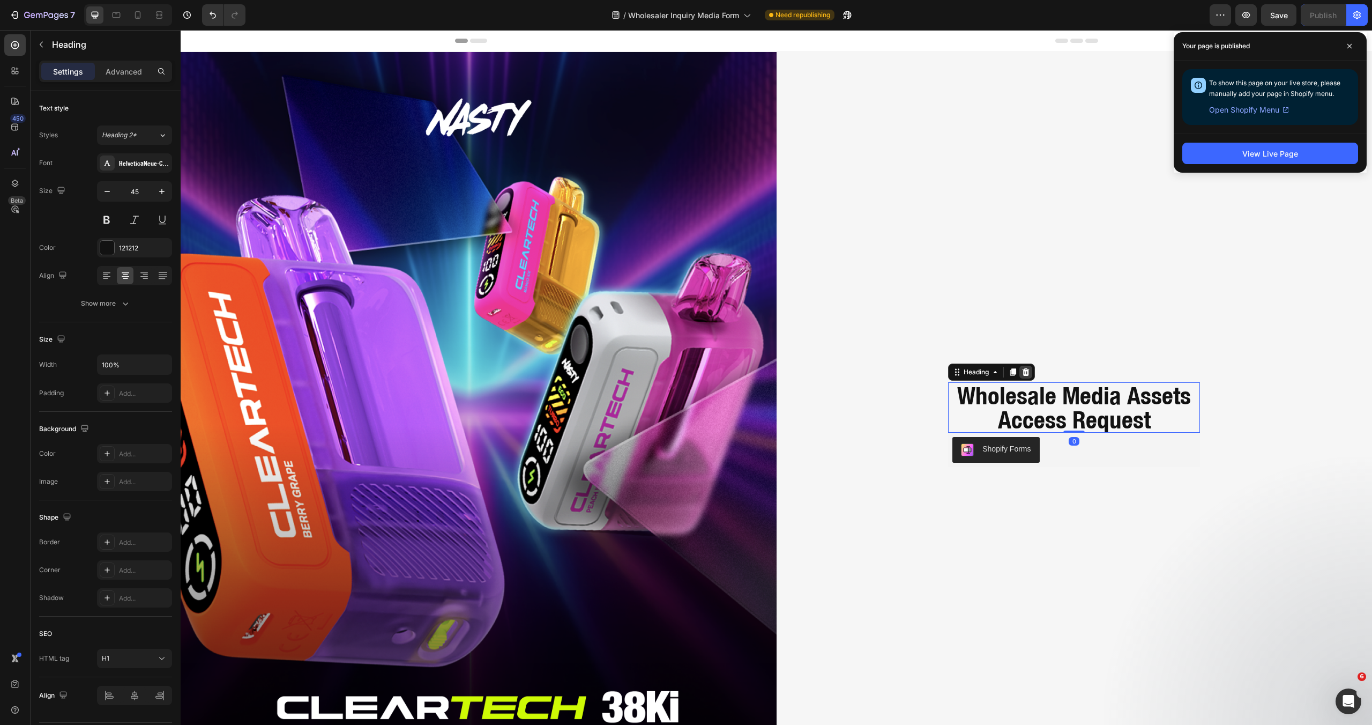
click at [1023, 371] on icon at bounding box center [1026, 372] width 9 height 9
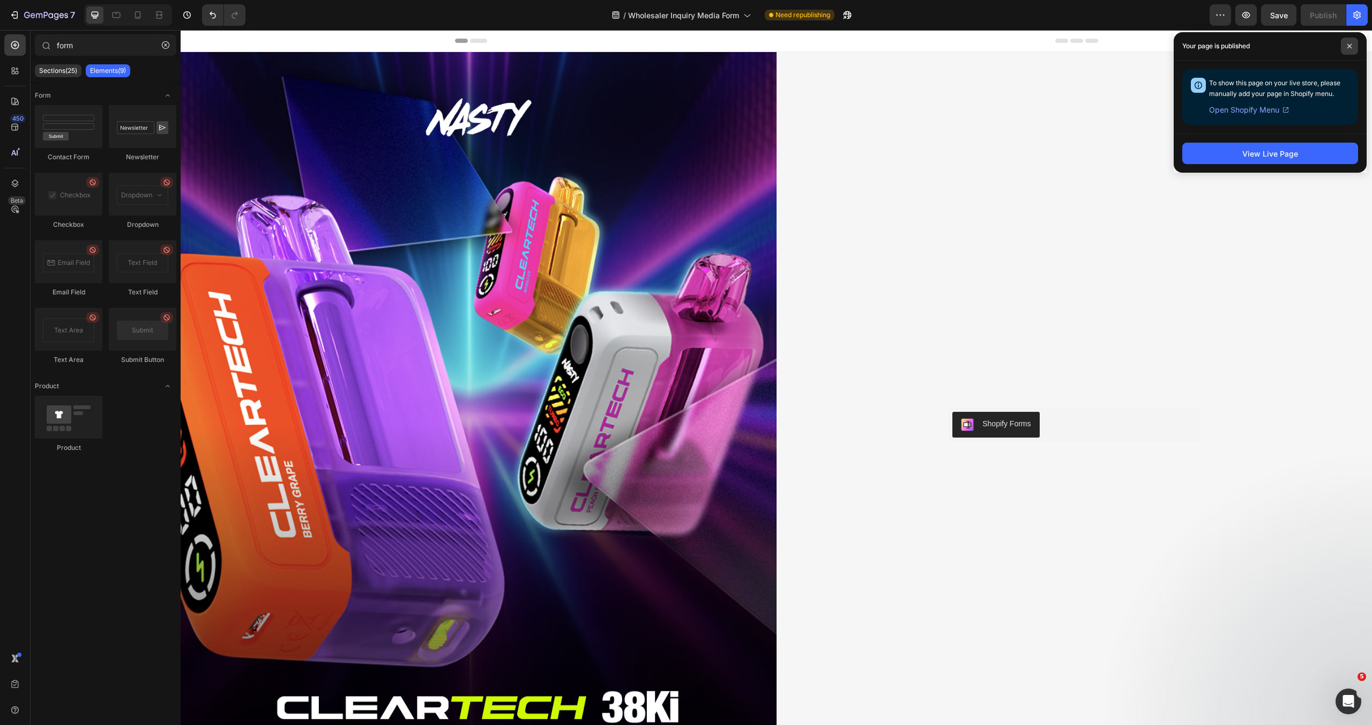
click at [1350, 48] on icon at bounding box center [1349, 45] width 5 height 5
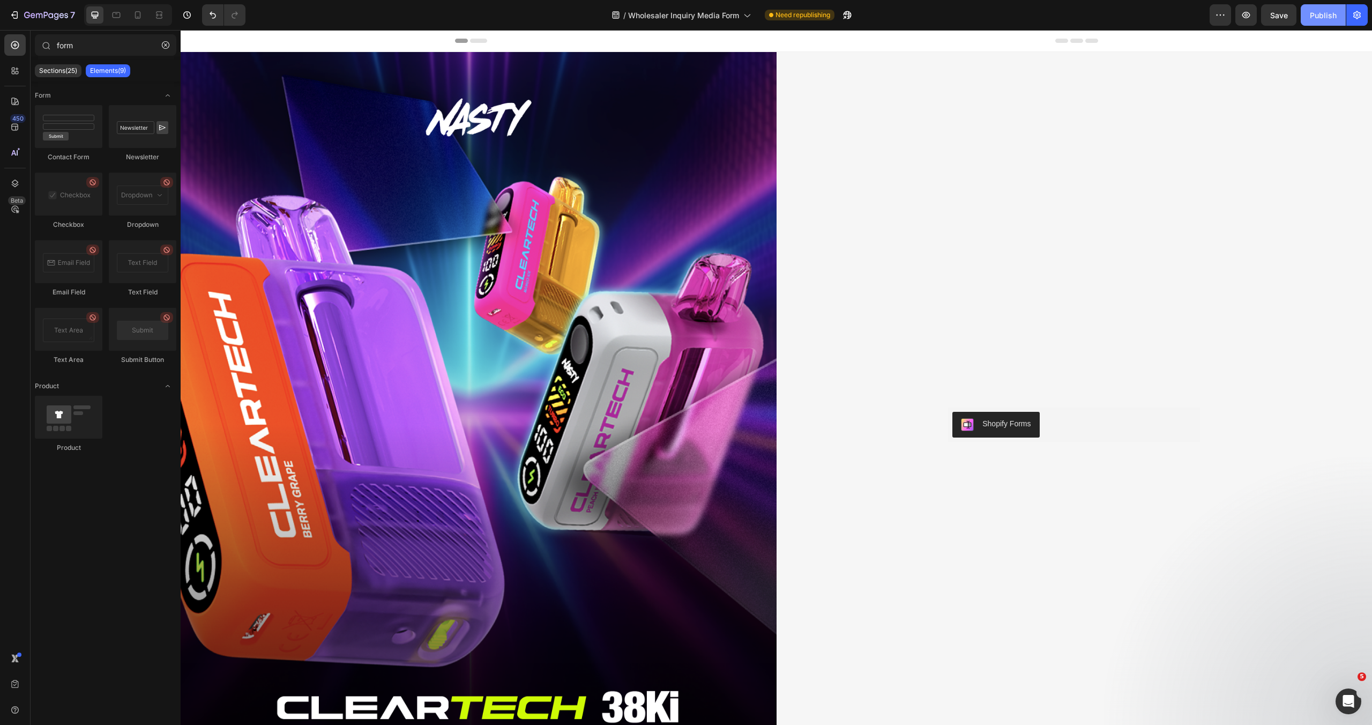
click at [1329, 16] on div "Publish" at bounding box center [1323, 15] width 27 height 11
click at [29, 14] on icon "button" at bounding box center [46, 15] width 44 height 9
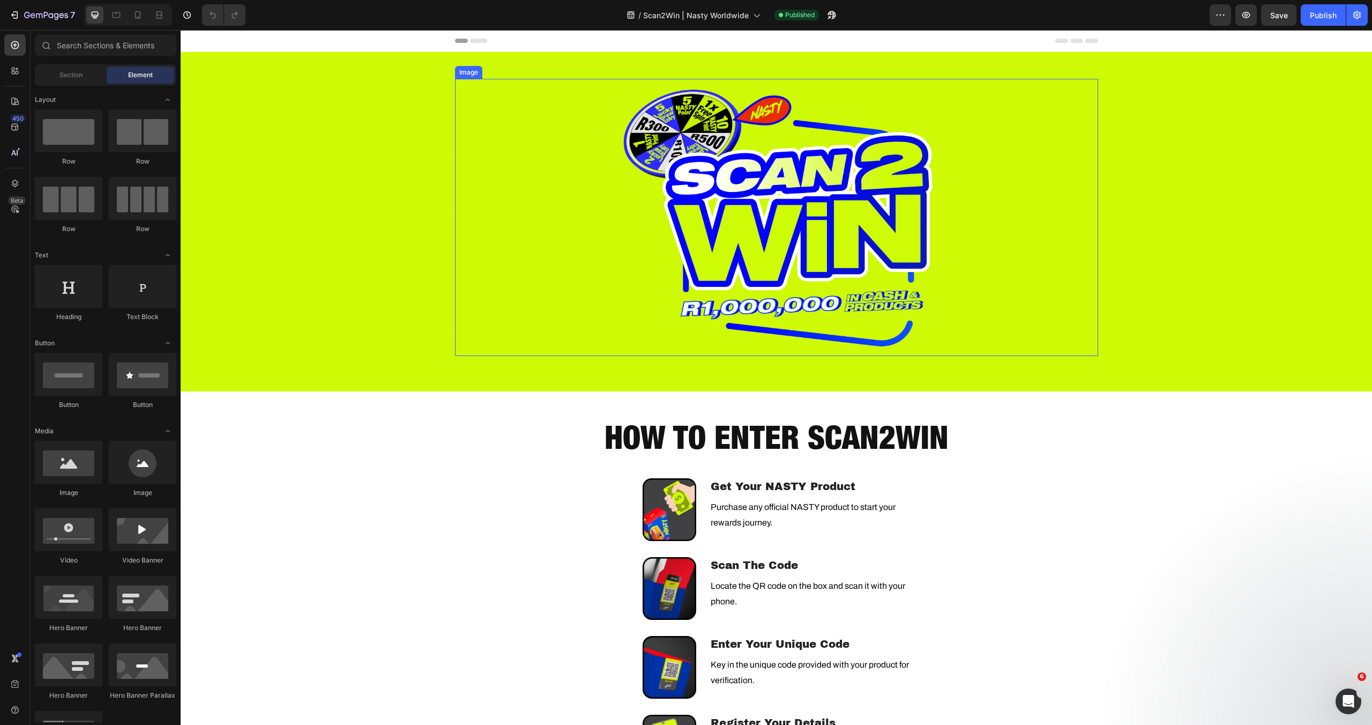
click at [616, 86] on img at bounding box center [777, 217] width 322 height 277
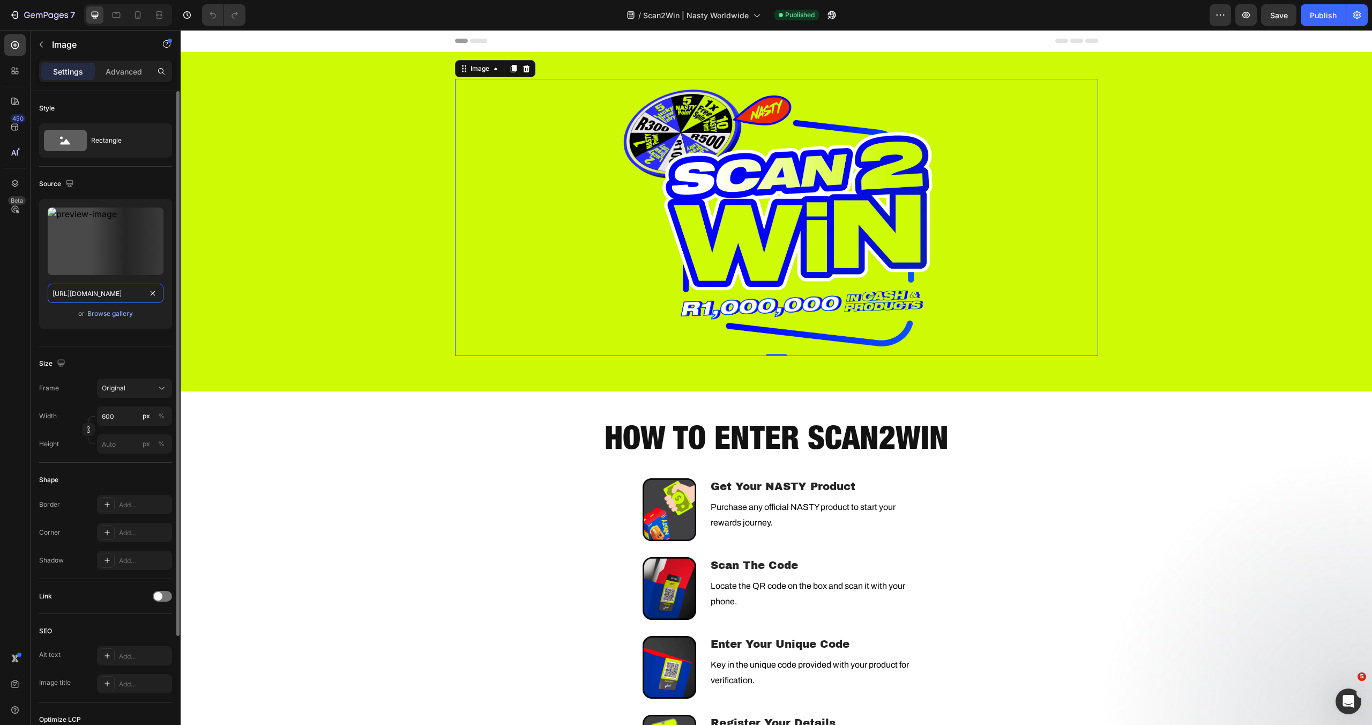
click at [113, 291] on input "[URL][DOMAIN_NAME]" at bounding box center [106, 293] width 116 height 19
click at [118, 317] on div "Browse gallery" at bounding box center [110, 314] width 46 height 10
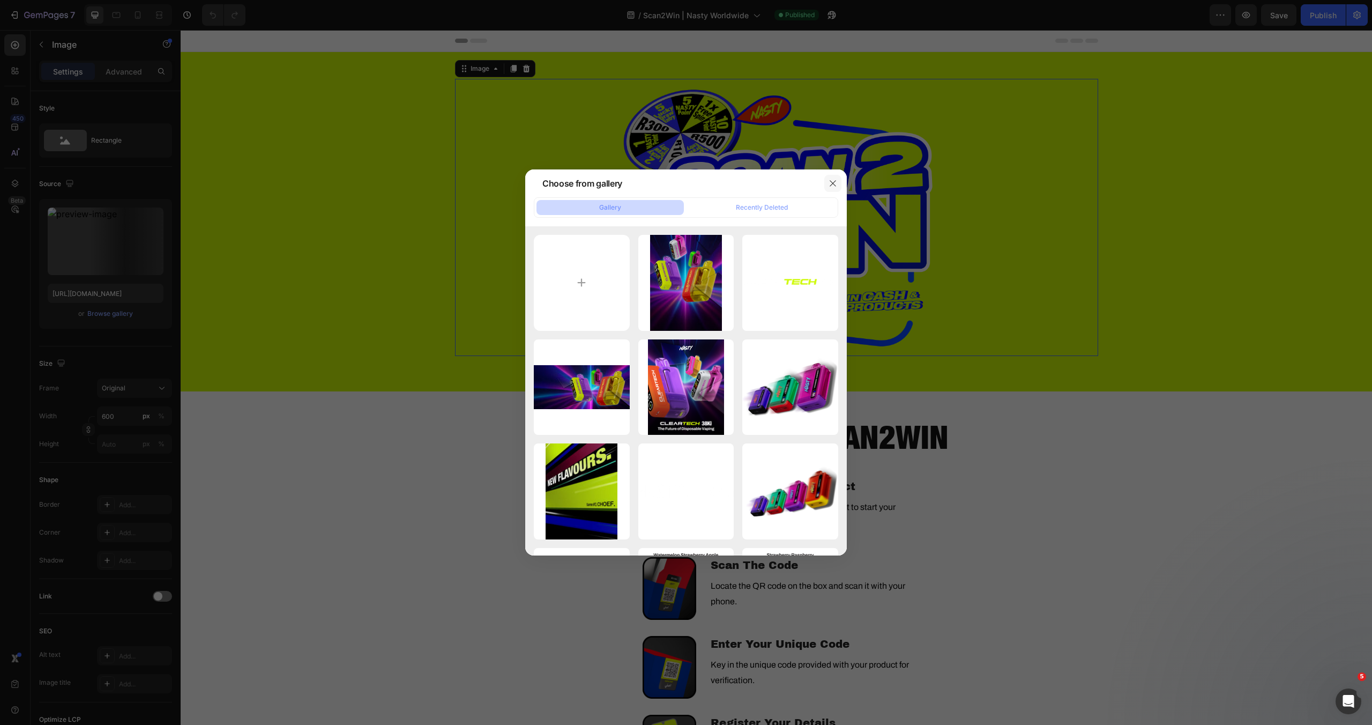
click at [835, 182] on icon "button" at bounding box center [833, 183] width 9 height 9
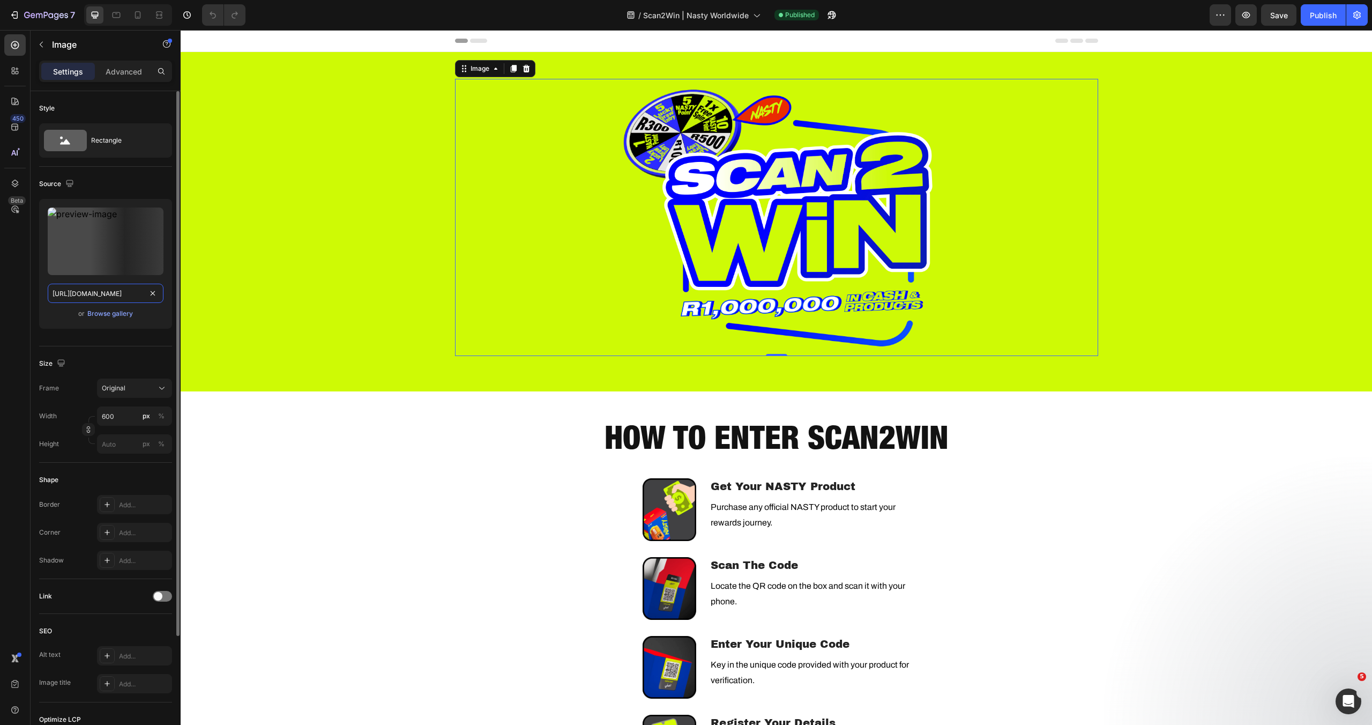
click at [99, 293] on input "[URL][DOMAIN_NAME]" at bounding box center [106, 293] width 116 height 19
paste input "nasty-vape-scan2win.webp?v=1753695519"
click at [121, 294] on input "[URL][DOMAIN_NAME]" at bounding box center [106, 293] width 116 height 19
paste input "gempages_540401729401783201-de856e79-9906-467a-9ec2-b83b0aef12b5.png?v=175222590"
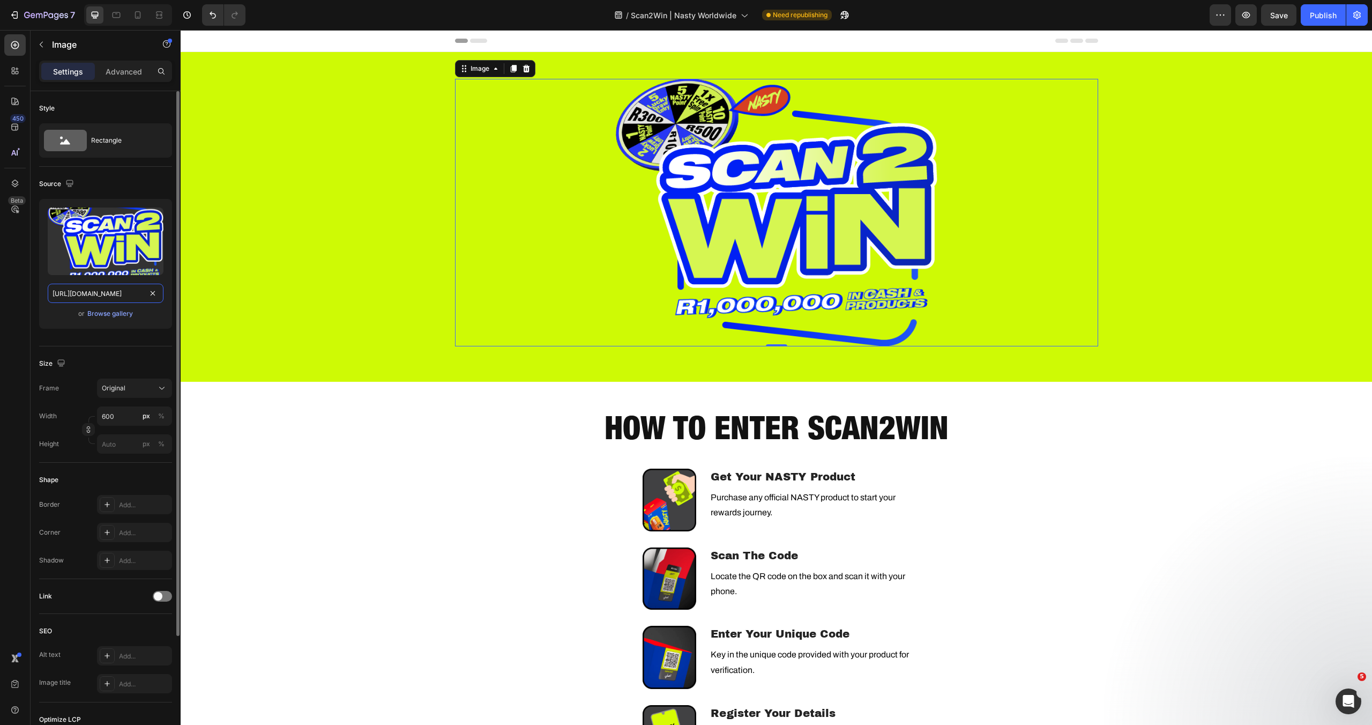
type input "[URL][DOMAIN_NAME]"
click at [58, 334] on div "Upload Image https://cdn.shopify.com/s/files/1/0729/3576/8314/files/gempages_54…" at bounding box center [105, 268] width 133 height 138
click at [1325, 19] on div "Publish" at bounding box center [1323, 15] width 27 height 11
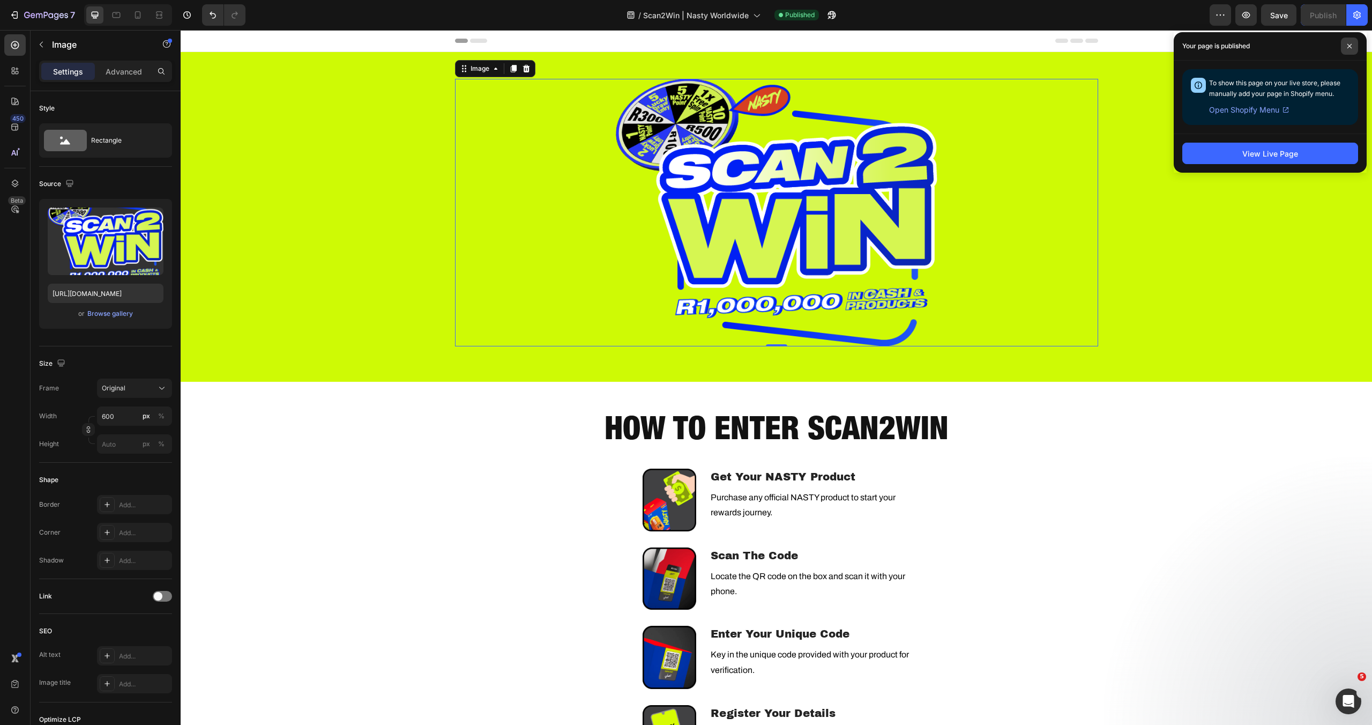
click at [1351, 43] on icon at bounding box center [1349, 45] width 5 height 5
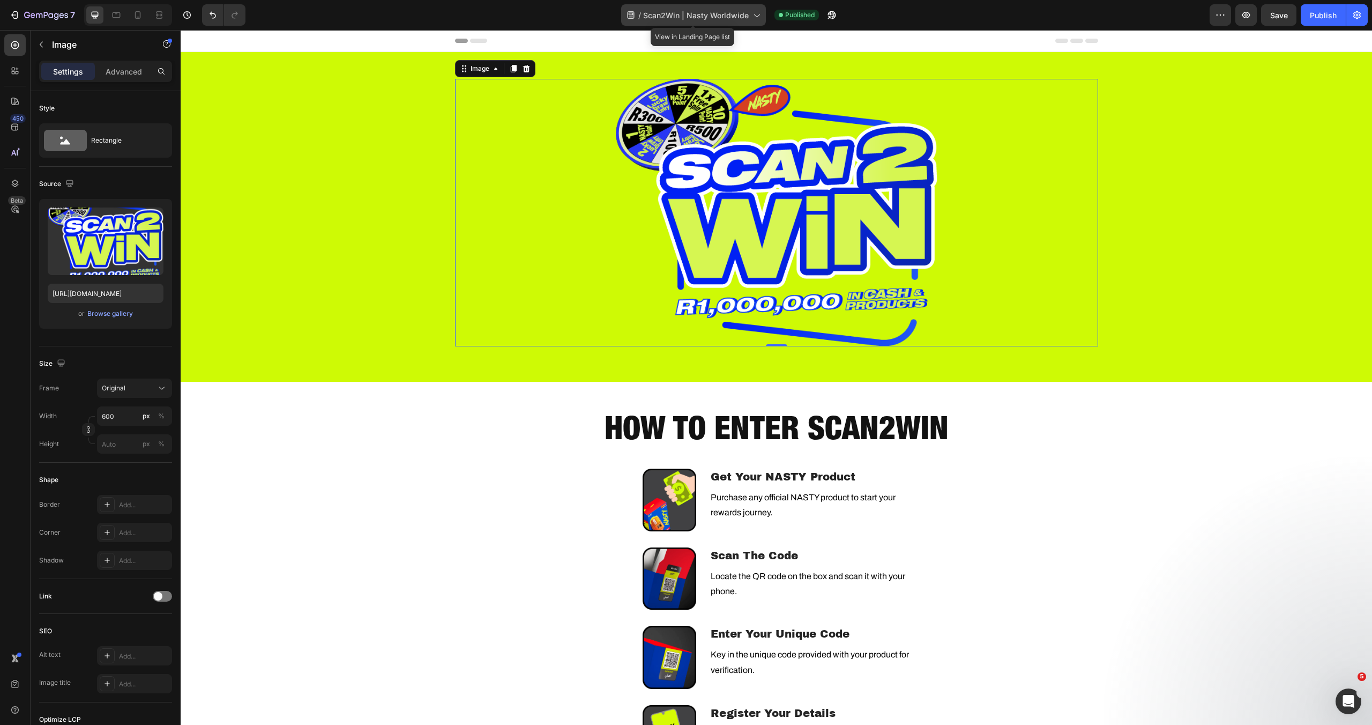
click at [669, 11] on span "Scan2Win | Nasty Worldwide" at bounding box center [696, 15] width 106 height 11
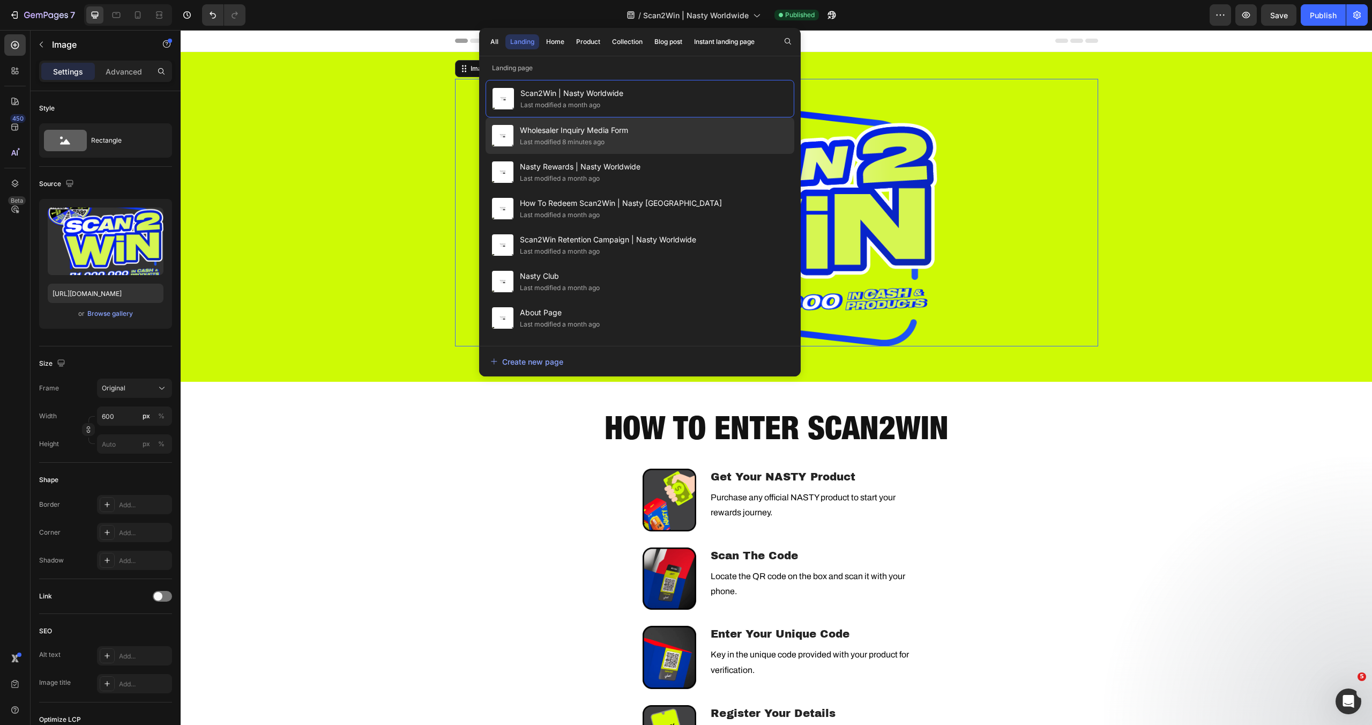
click at [574, 138] on div "Last modified 8 minutes ago" at bounding box center [562, 142] width 85 height 11
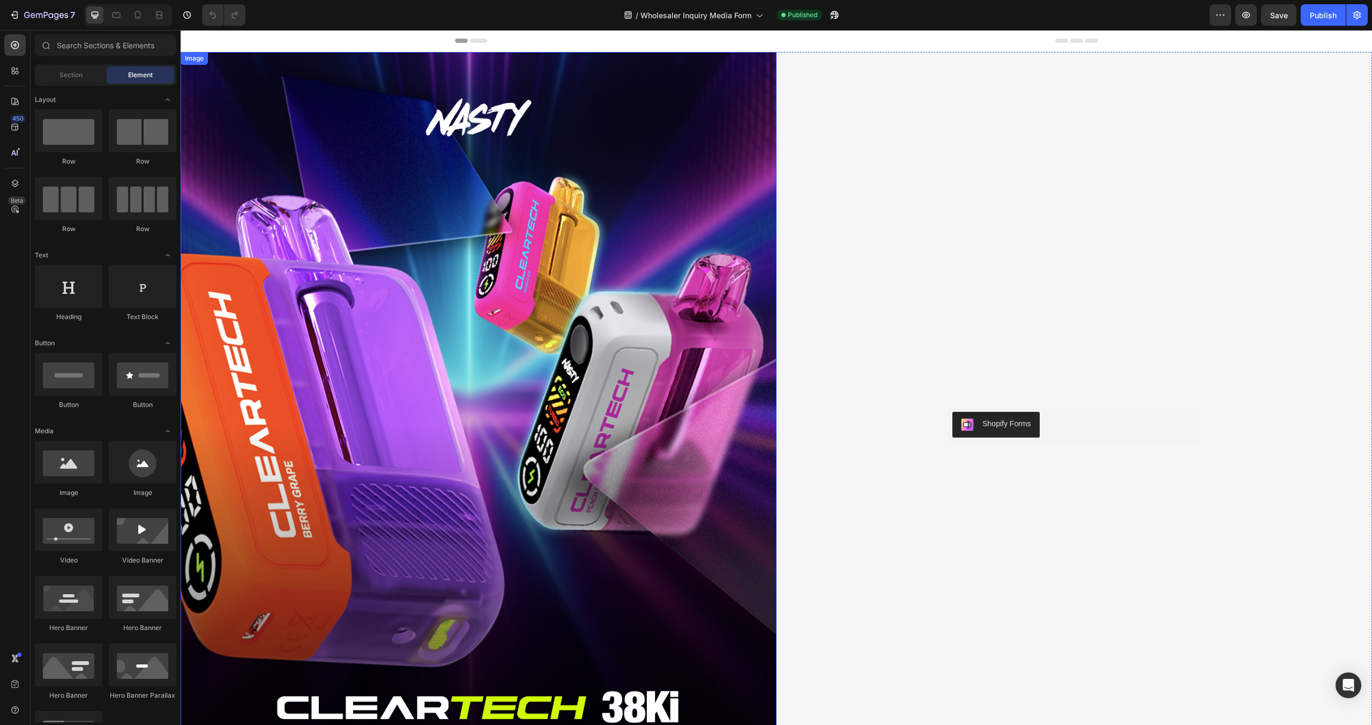
click at [660, 183] on img at bounding box center [479, 424] width 596 height 745
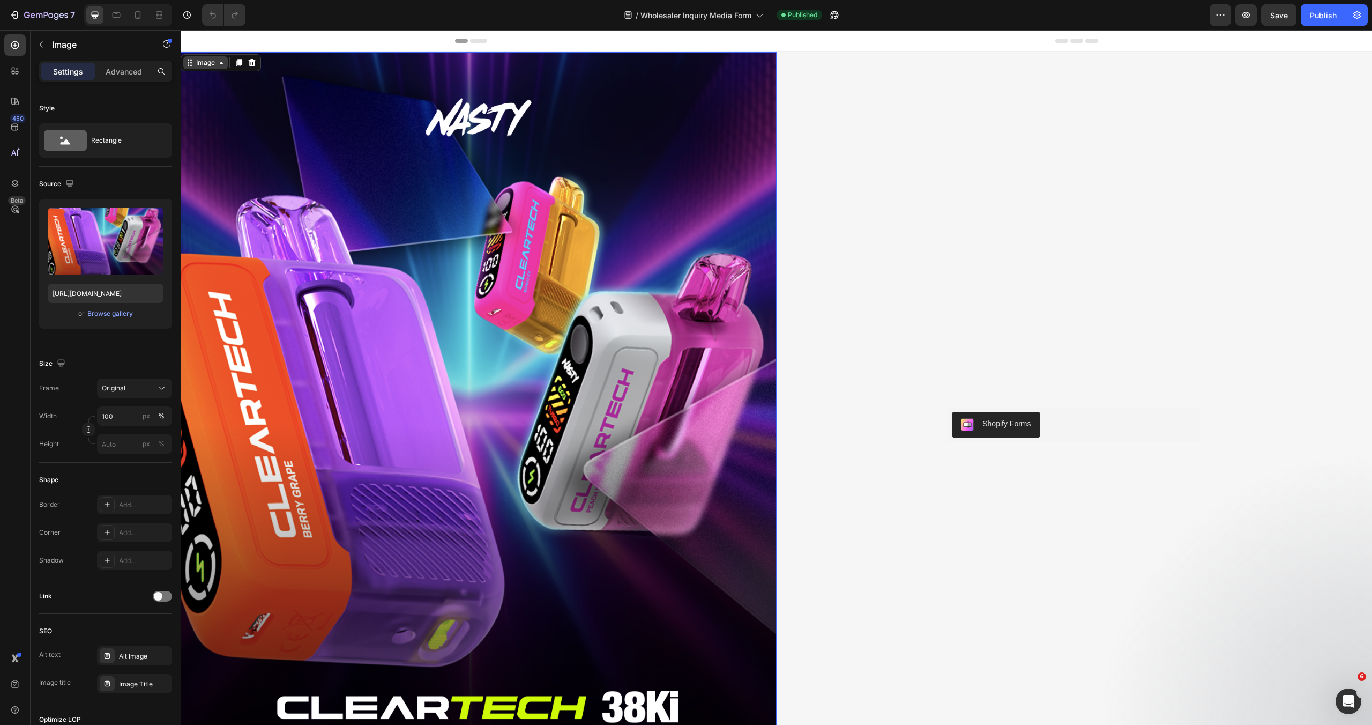
click at [197, 65] on div "Image" at bounding box center [205, 63] width 23 height 10
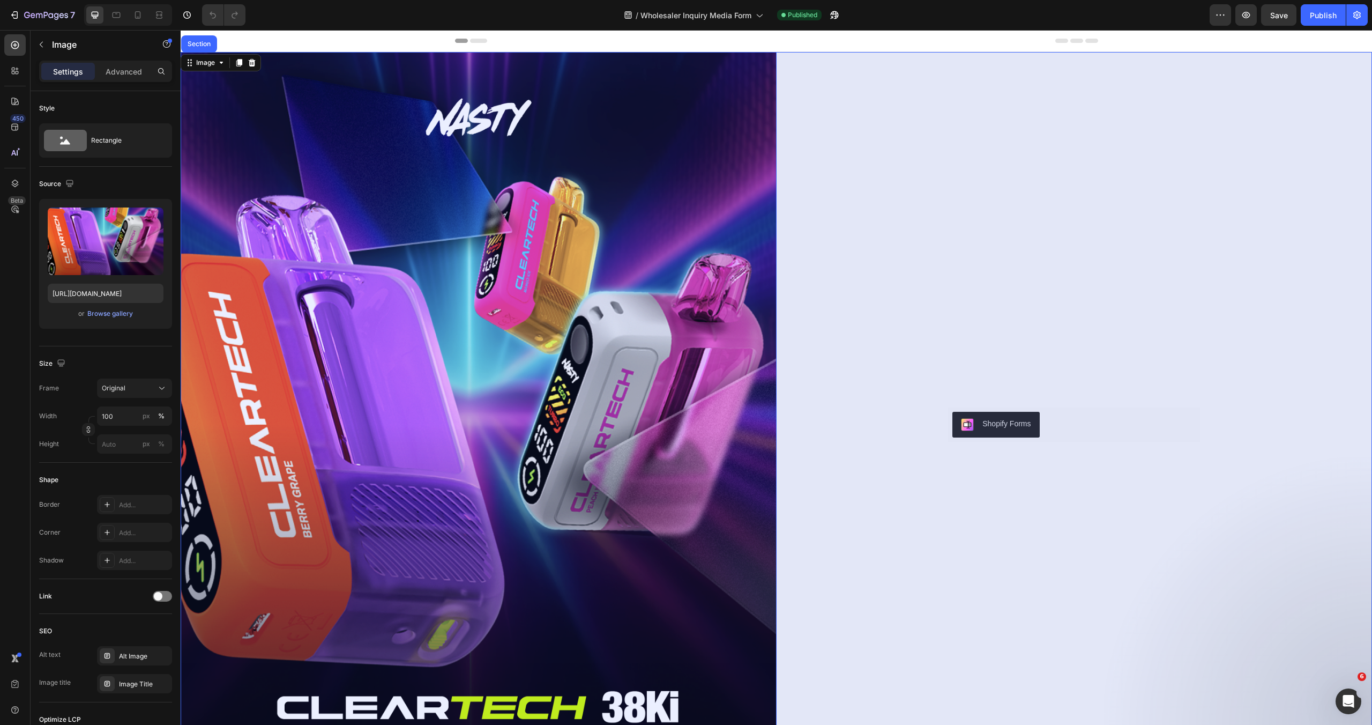
click at [199, 50] on div "Section" at bounding box center [199, 43] width 36 height 17
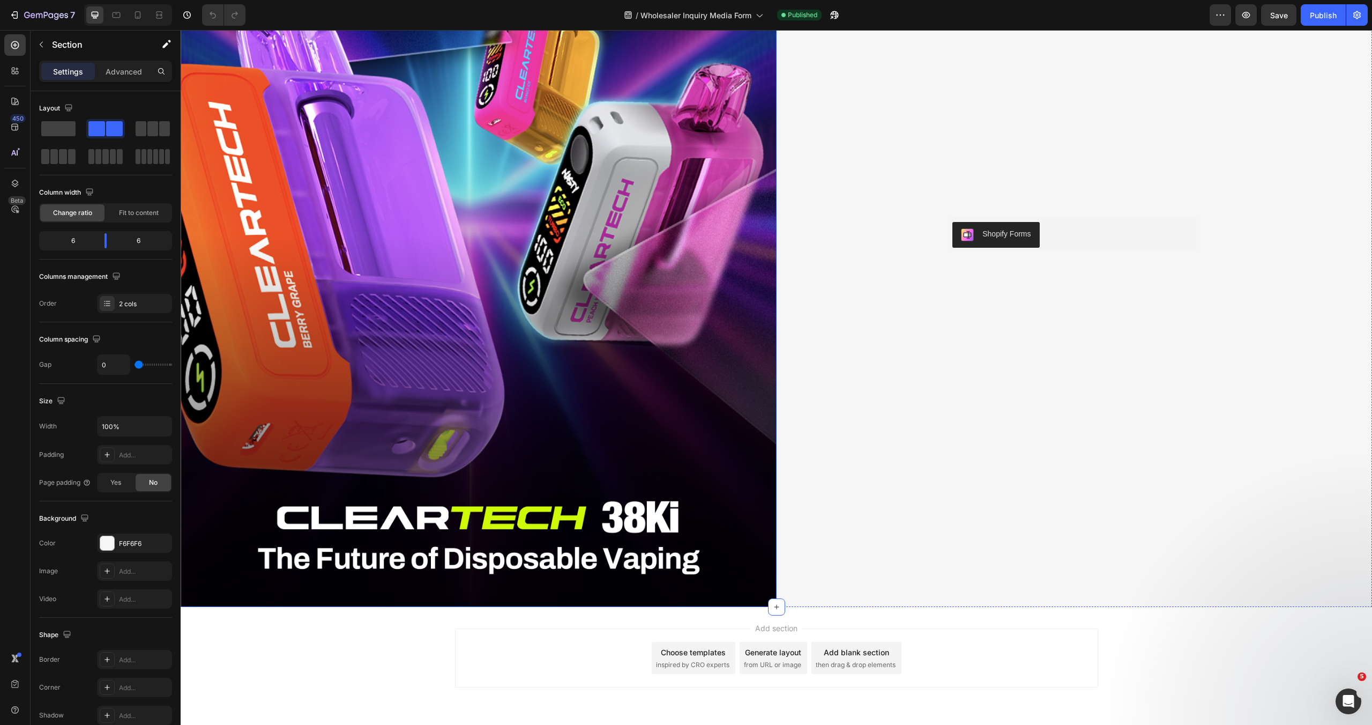
scroll to position [153, 0]
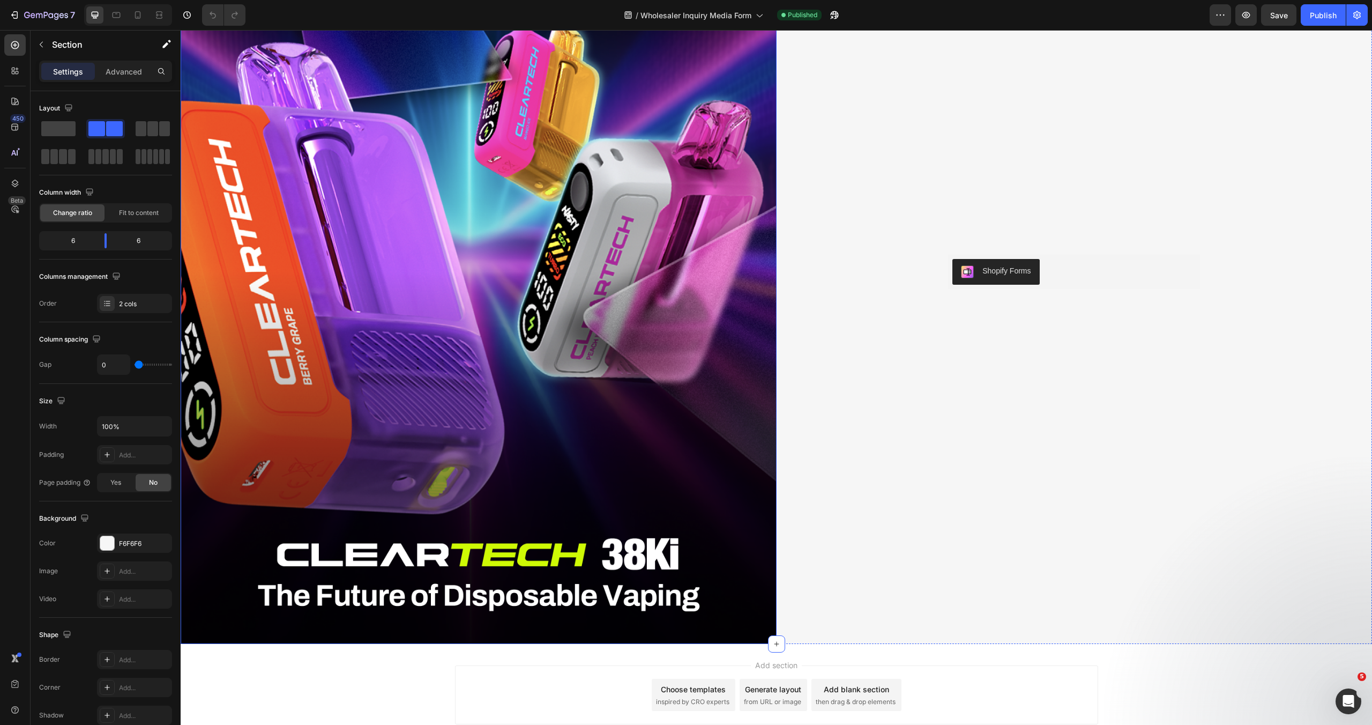
click at [406, 348] on img at bounding box center [479, 271] width 596 height 745
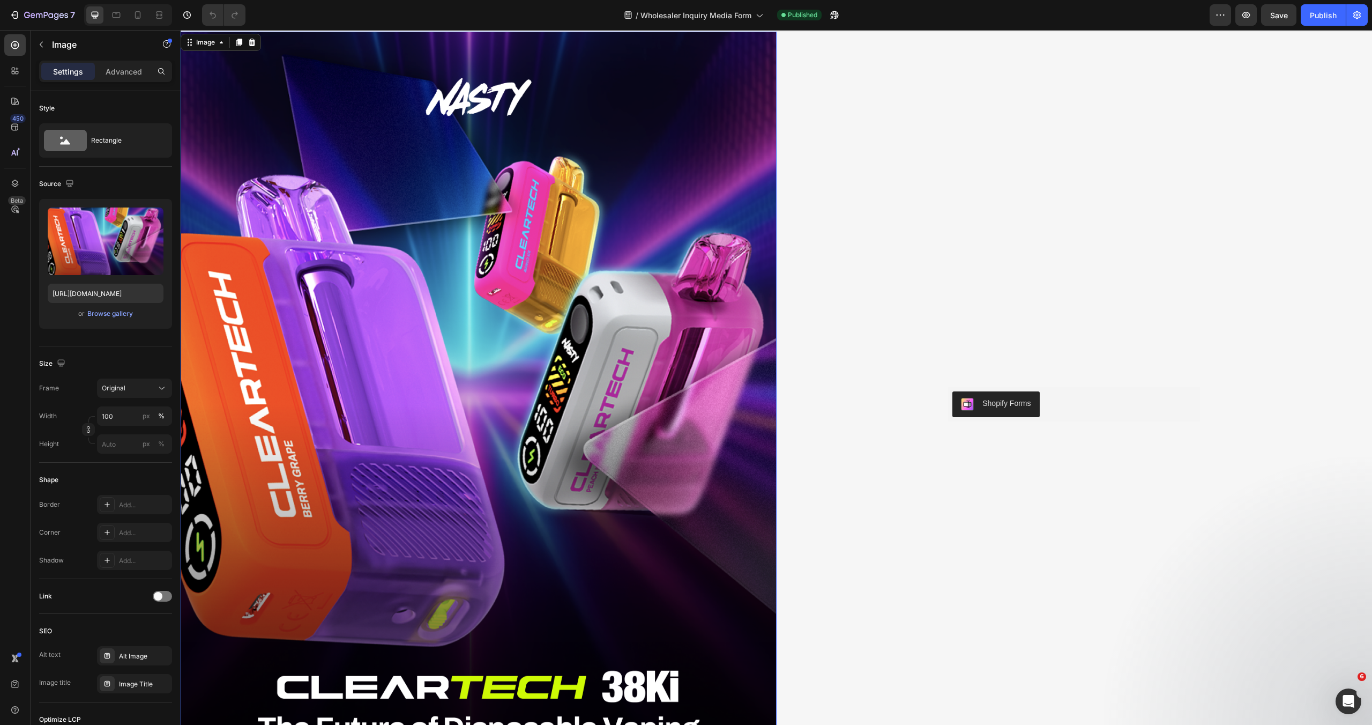
scroll to position [0, 0]
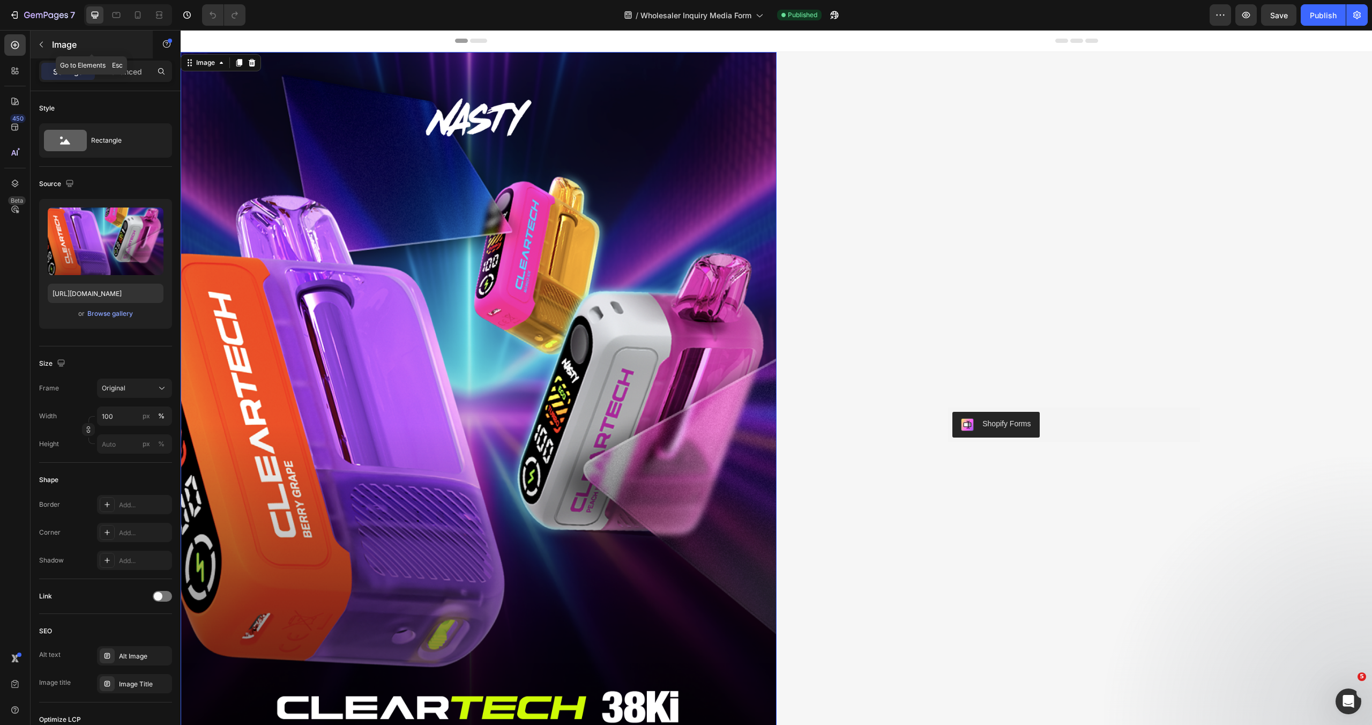
click at [71, 45] on p "Image" at bounding box center [97, 44] width 91 height 13
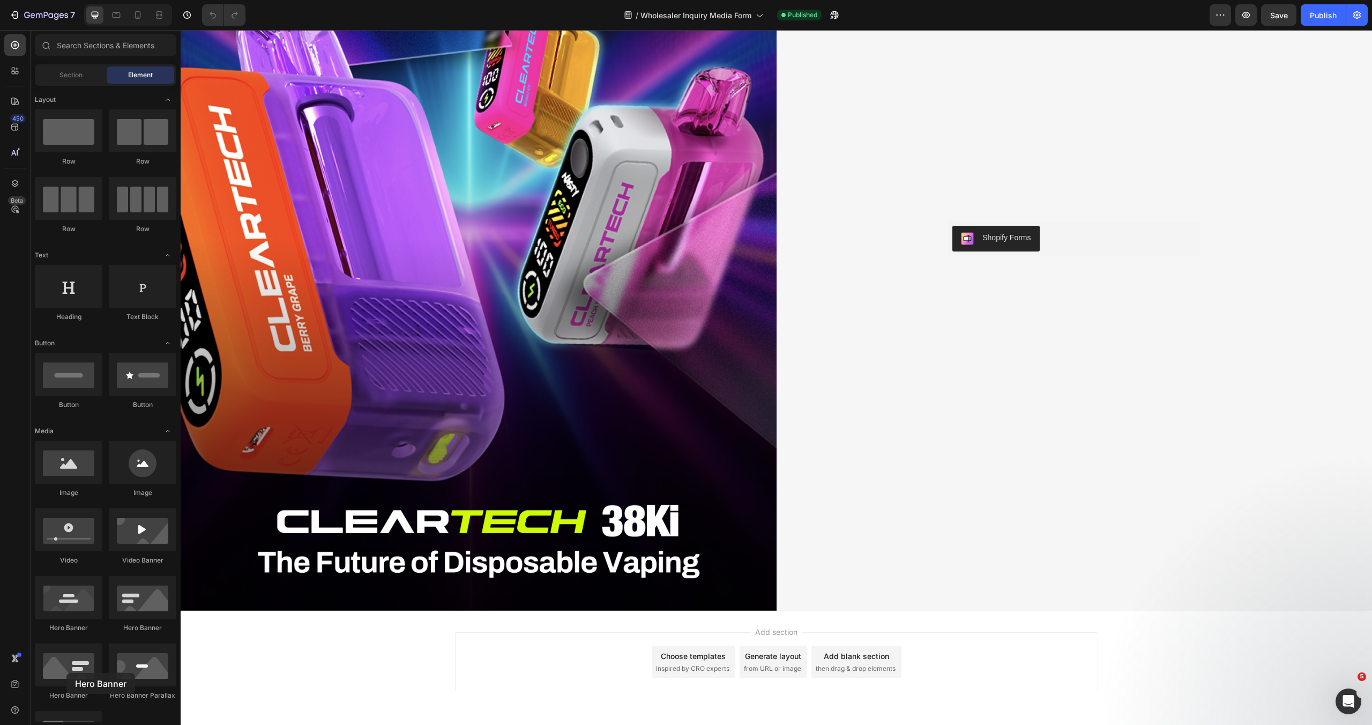
scroll to position [189, 0]
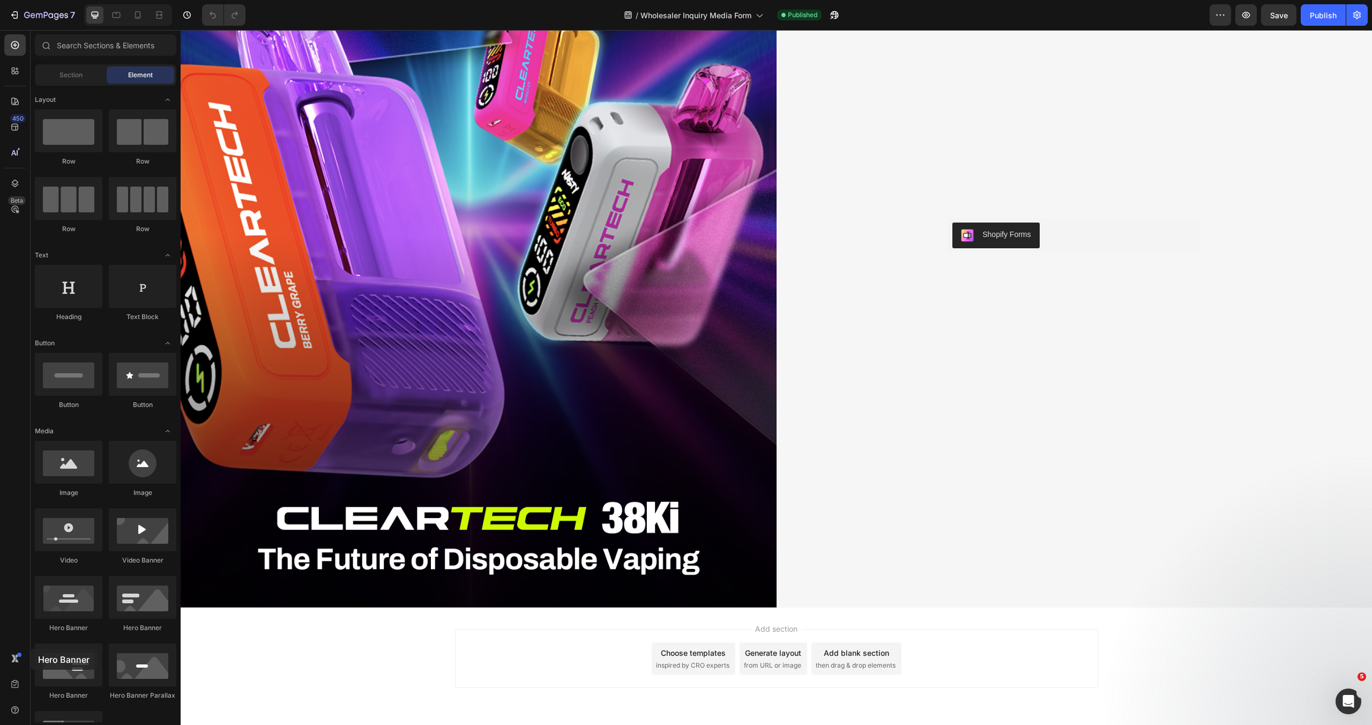
drag, startPoint x: 63, startPoint y: 665, endPoint x: 29, endPoint y: 649, distance: 37.2
click at [29, 649] on div "450 Beta Sections(18) Elements(83) Section Element Hero Section Product Detail …" at bounding box center [90, 377] width 181 height 695
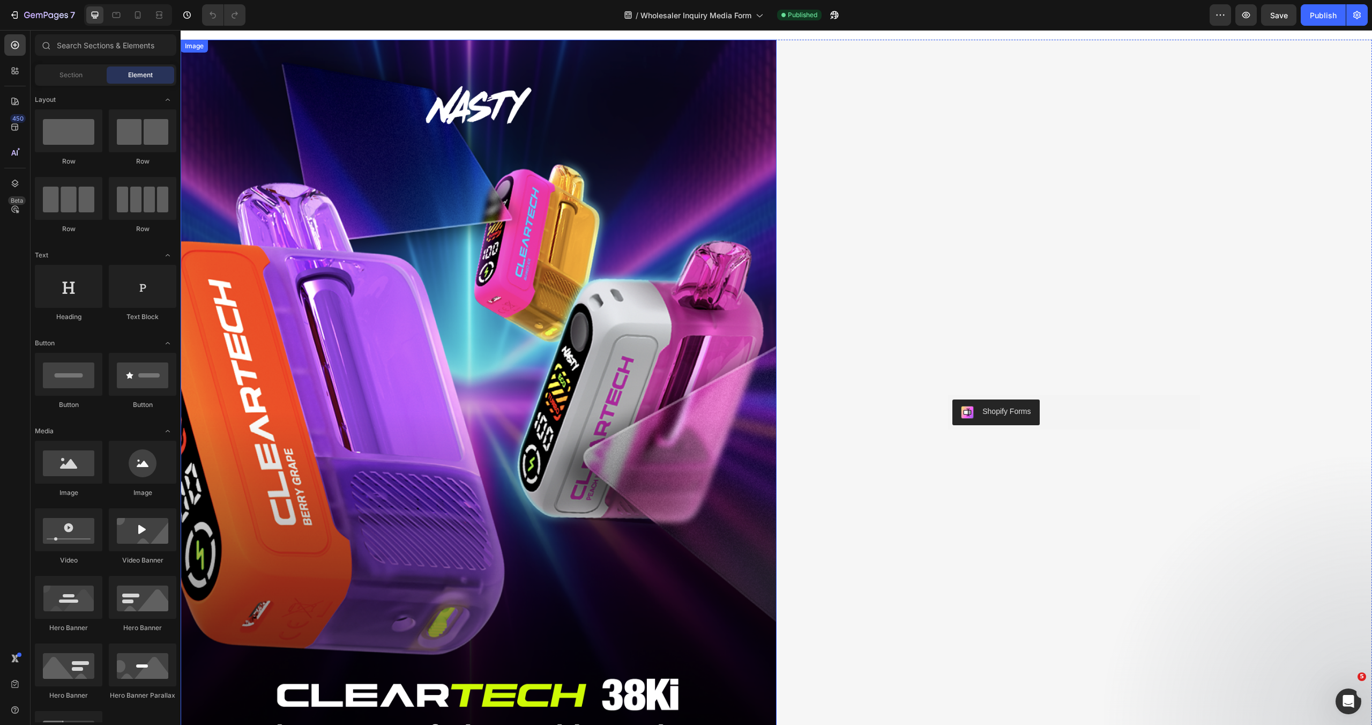
scroll to position [0, 0]
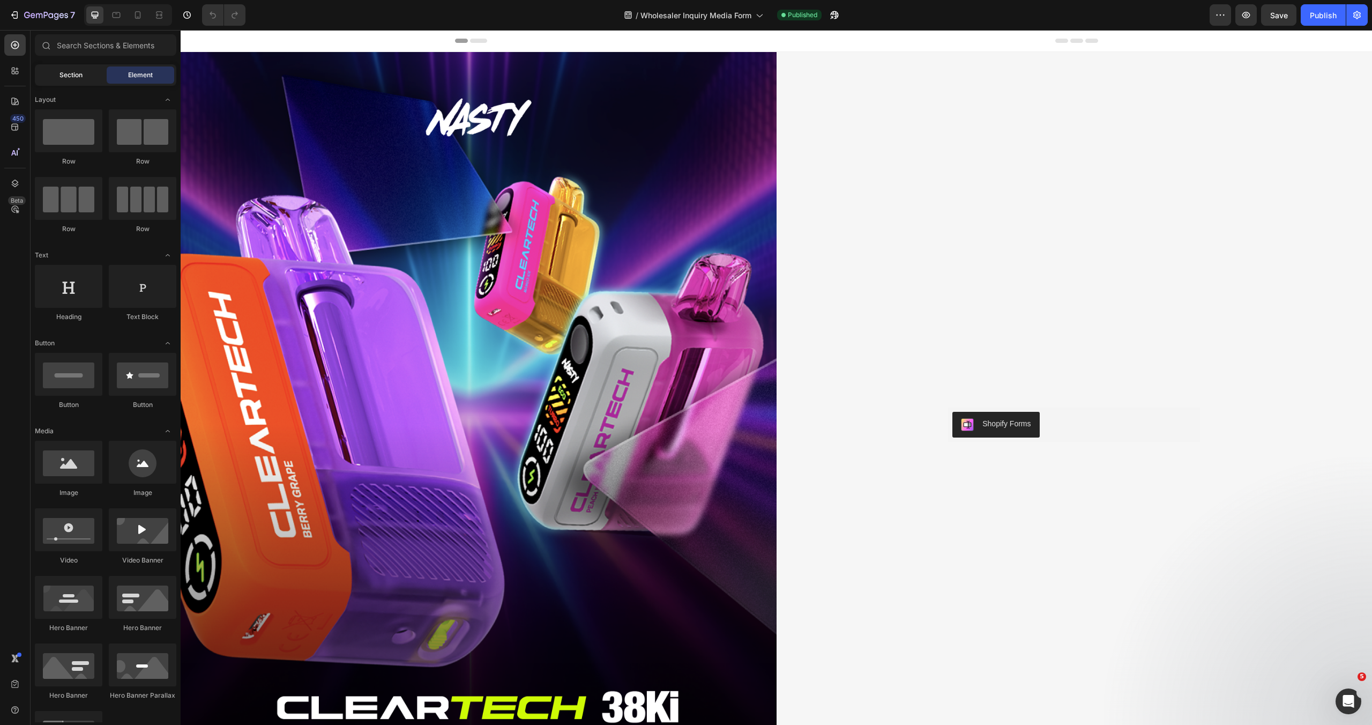
click at [63, 72] on span "Section" at bounding box center [70, 75] width 23 height 10
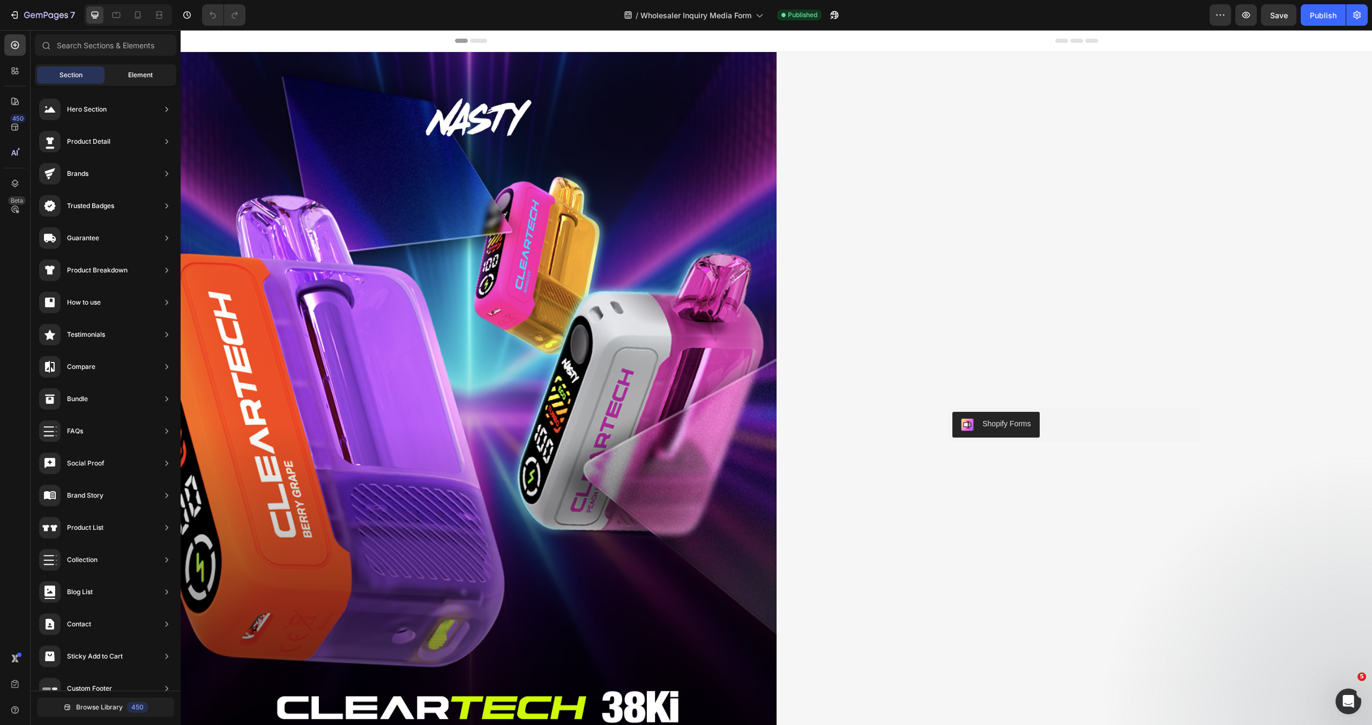
click at [122, 75] on div "Element" at bounding box center [141, 74] width 68 height 17
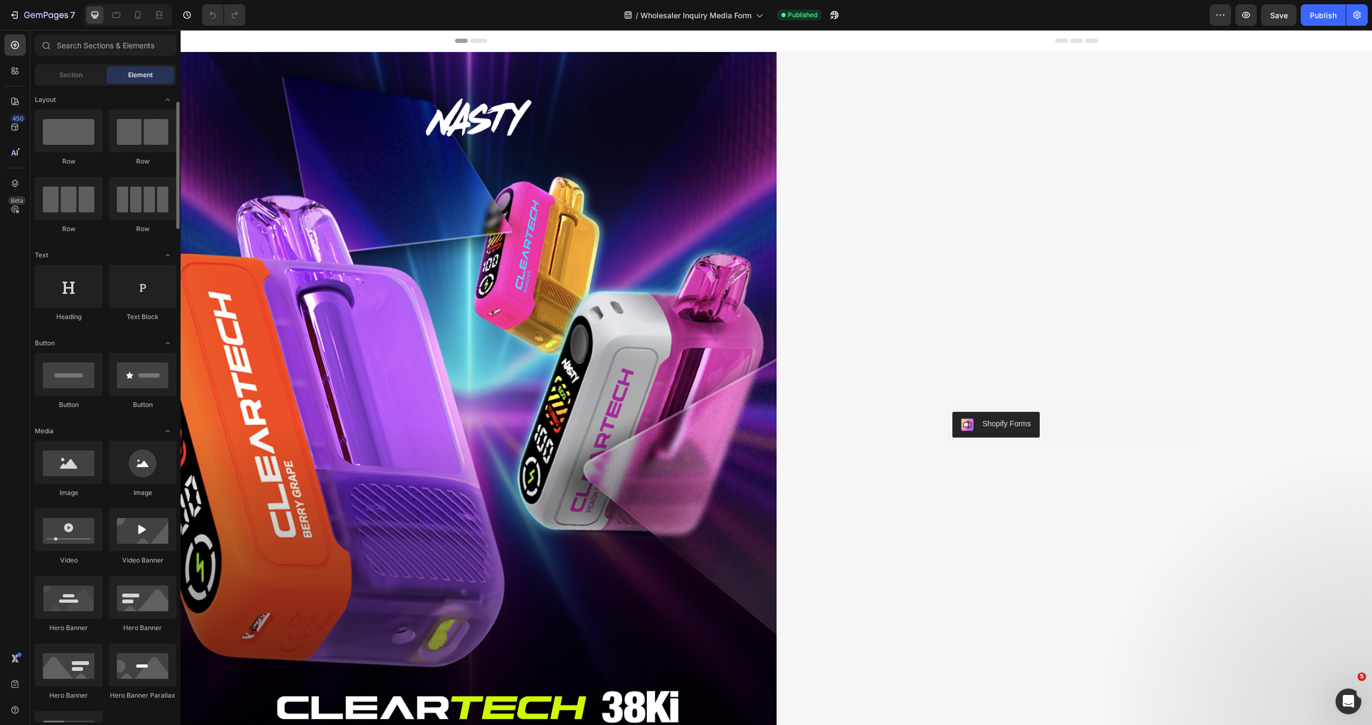
scroll to position [35, 0]
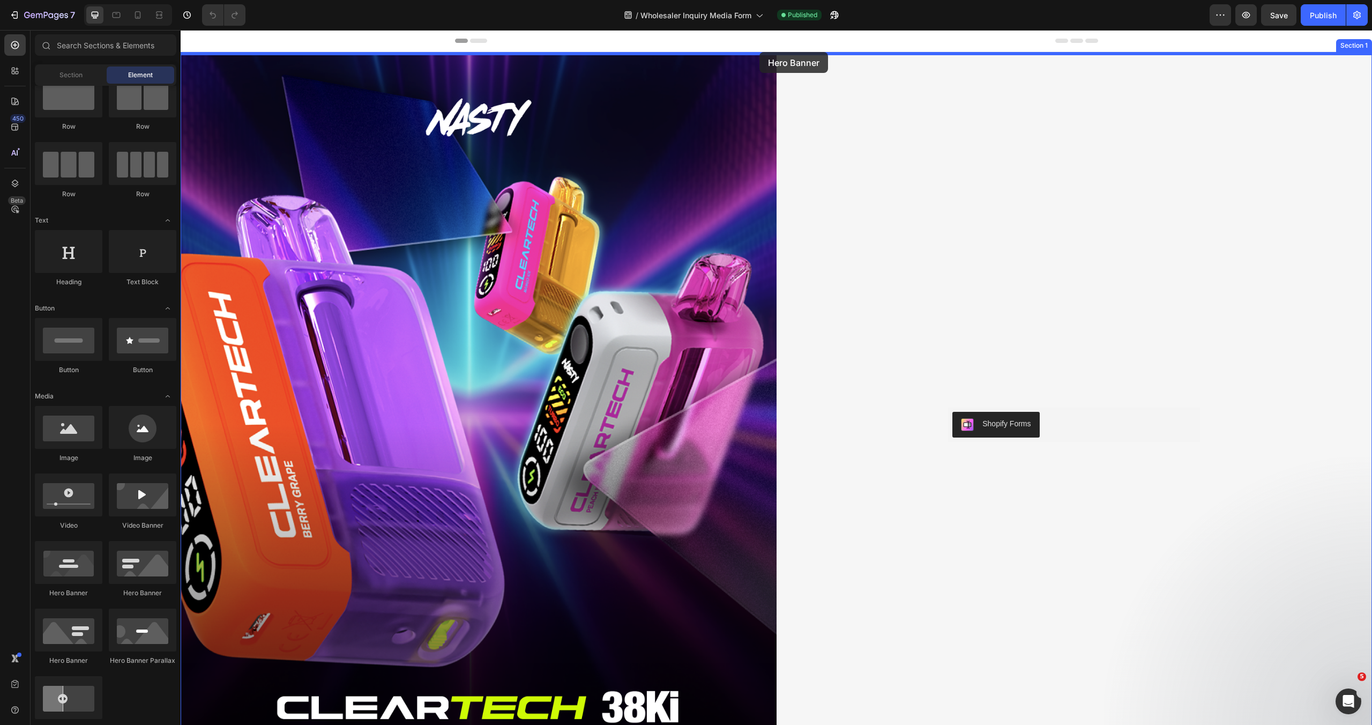
drag, startPoint x: 257, startPoint y: 676, endPoint x: 760, endPoint y: 52, distance: 801.3
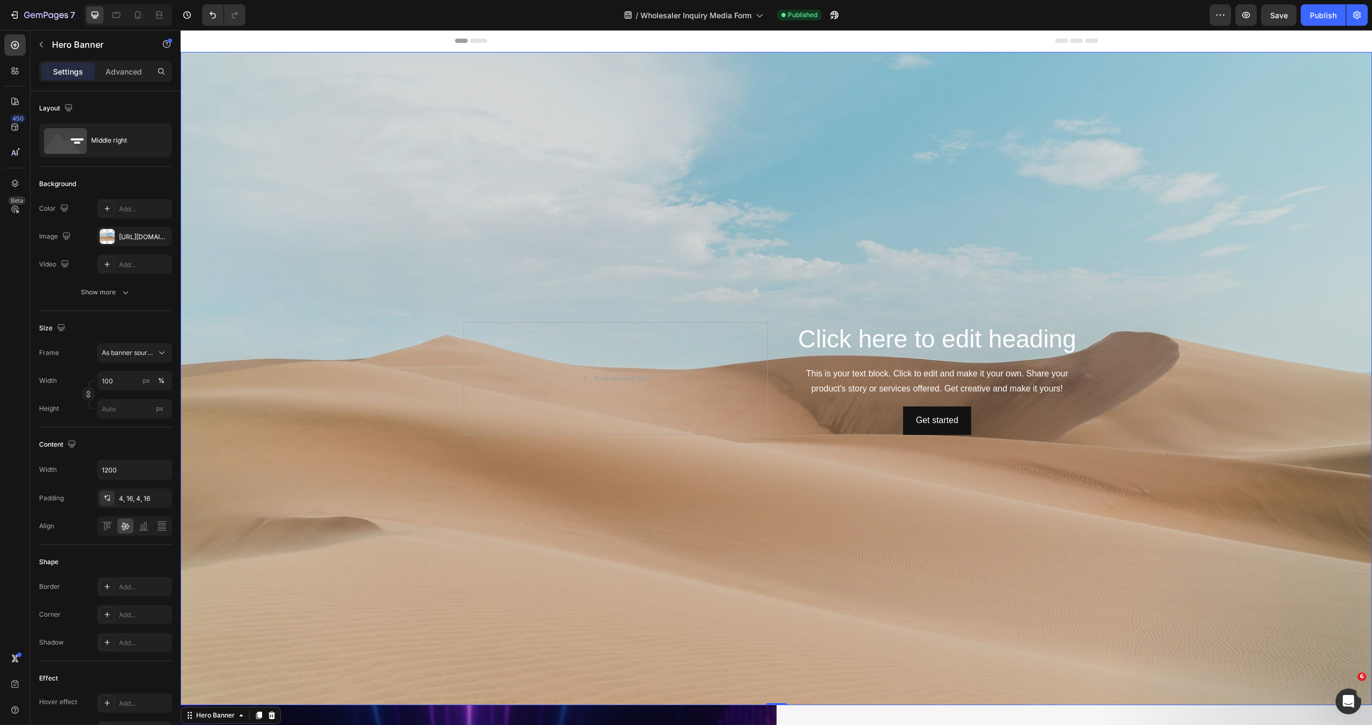
click at [641, 214] on div "Background Image" at bounding box center [777, 378] width 1192 height 653
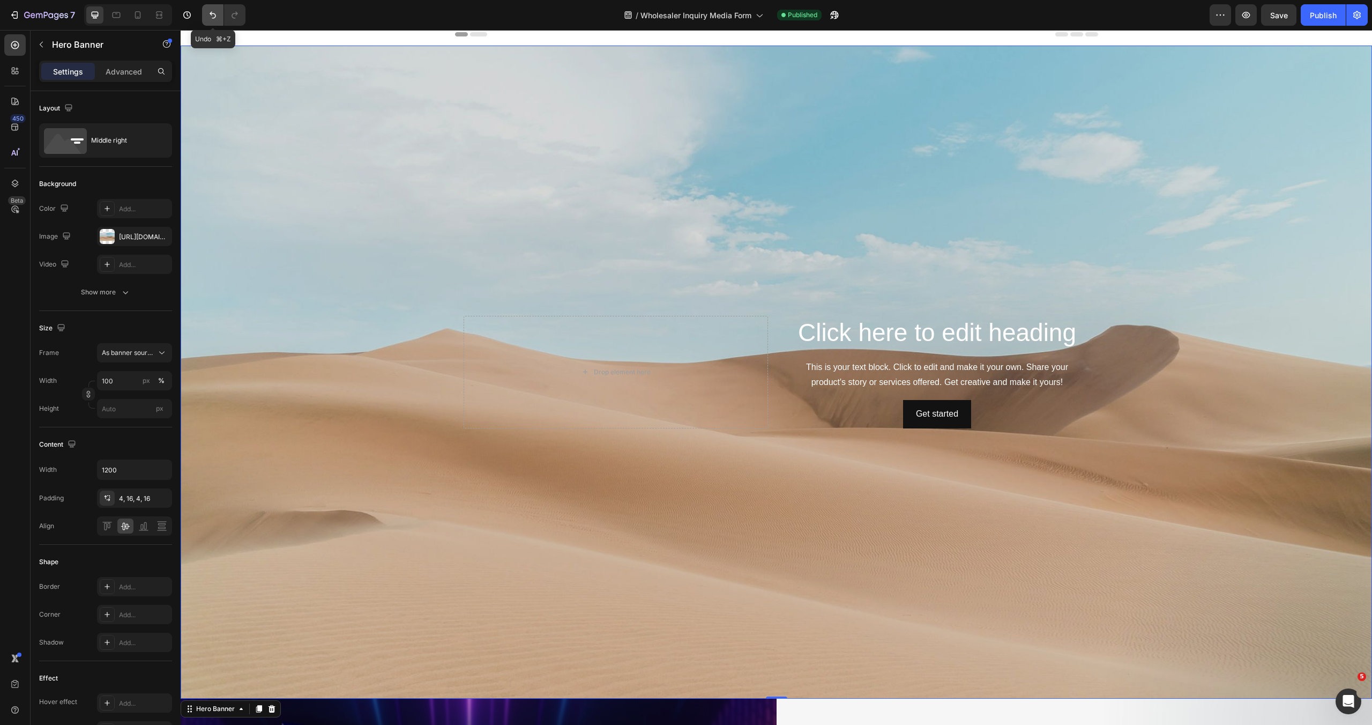
click at [213, 16] on icon "Undo/Redo" at bounding box center [212, 15] width 11 height 11
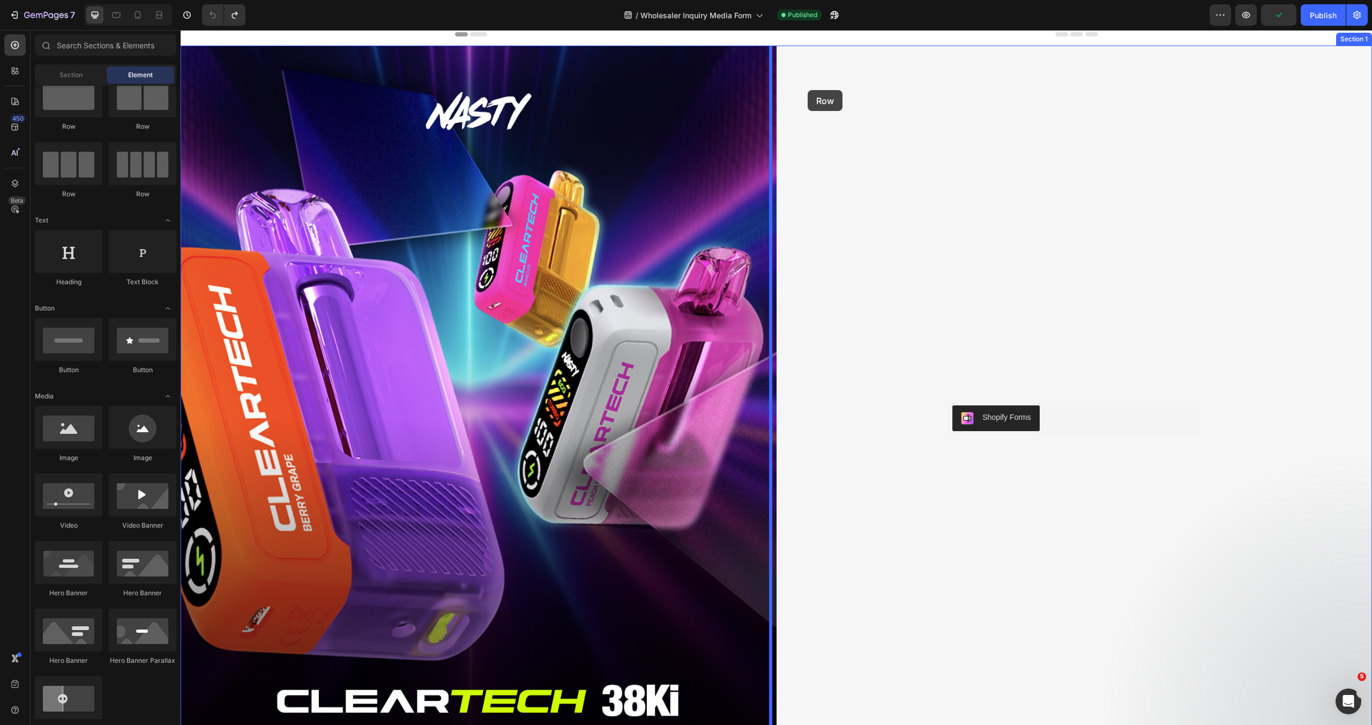
scroll to position [0, 0]
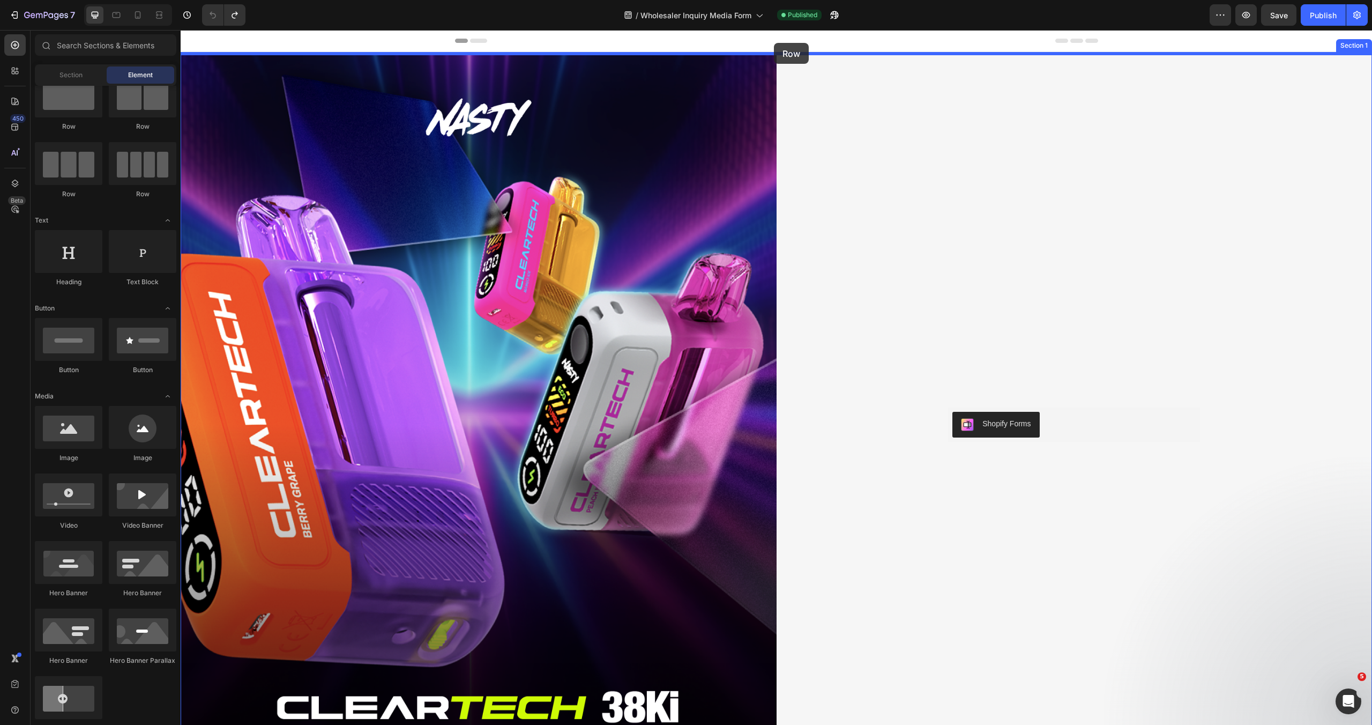
drag, startPoint x: 318, startPoint y: 137, endPoint x: 774, endPoint y: 43, distance: 465.3
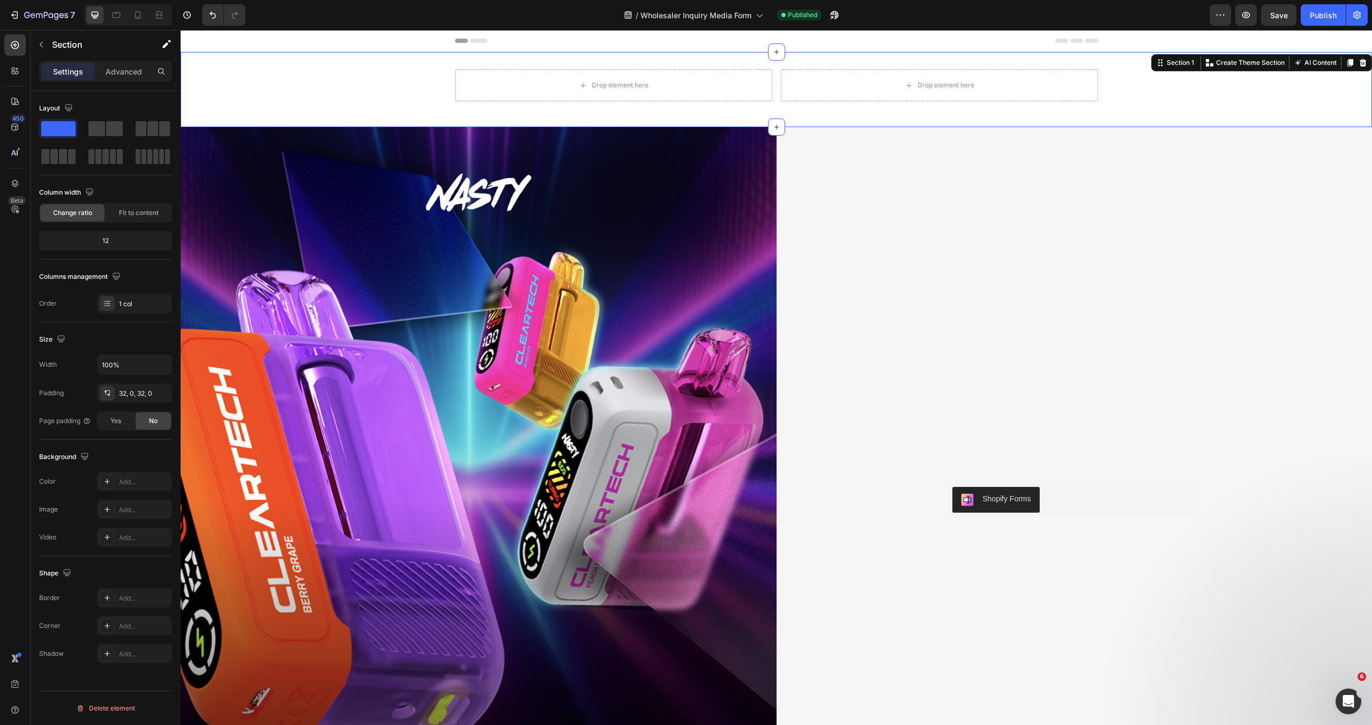
click at [579, 62] on div "Drop element here Drop element here Row Section 1 Create Theme Section AI Conte…" at bounding box center [777, 89] width 1192 height 75
click at [162, 394] on icon "button" at bounding box center [161, 392] width 4 height 4
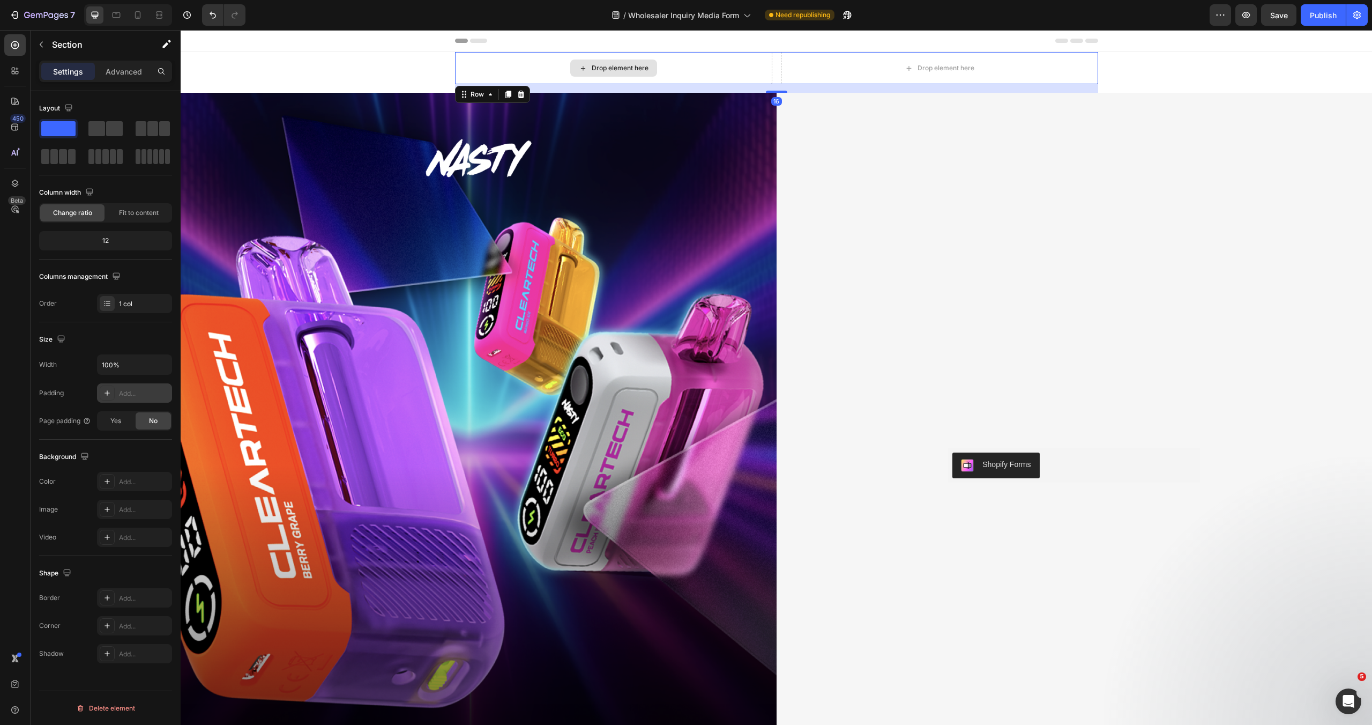
click at [478, 81] on div "Drop element here" at bounding box center [613, 68] width 317 height 32
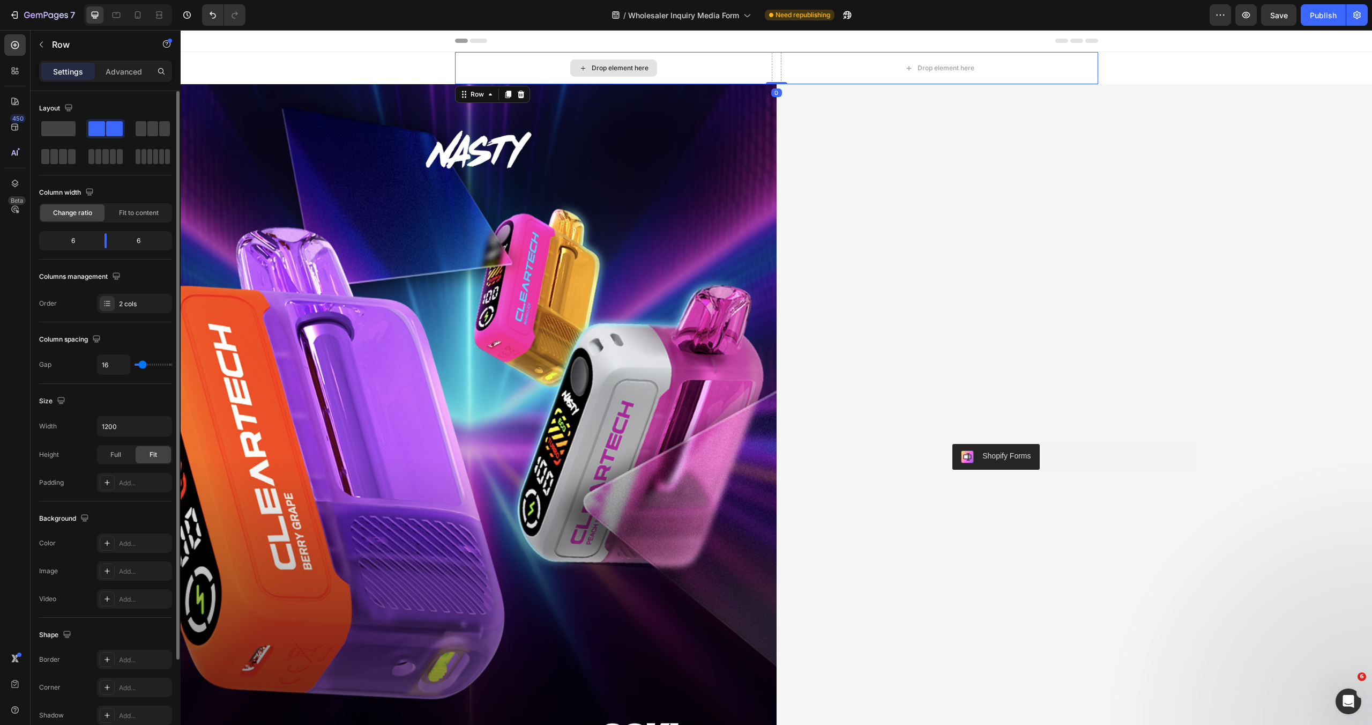
drag, startPoint x: 772, startPoint y: 91, endPoint x: 654, endPoint y: 67, distance: 120.9
click at [767, 70] on div "Drop element here Drop element here Row 0" at bounding box center [776, 68] width 643 height 32
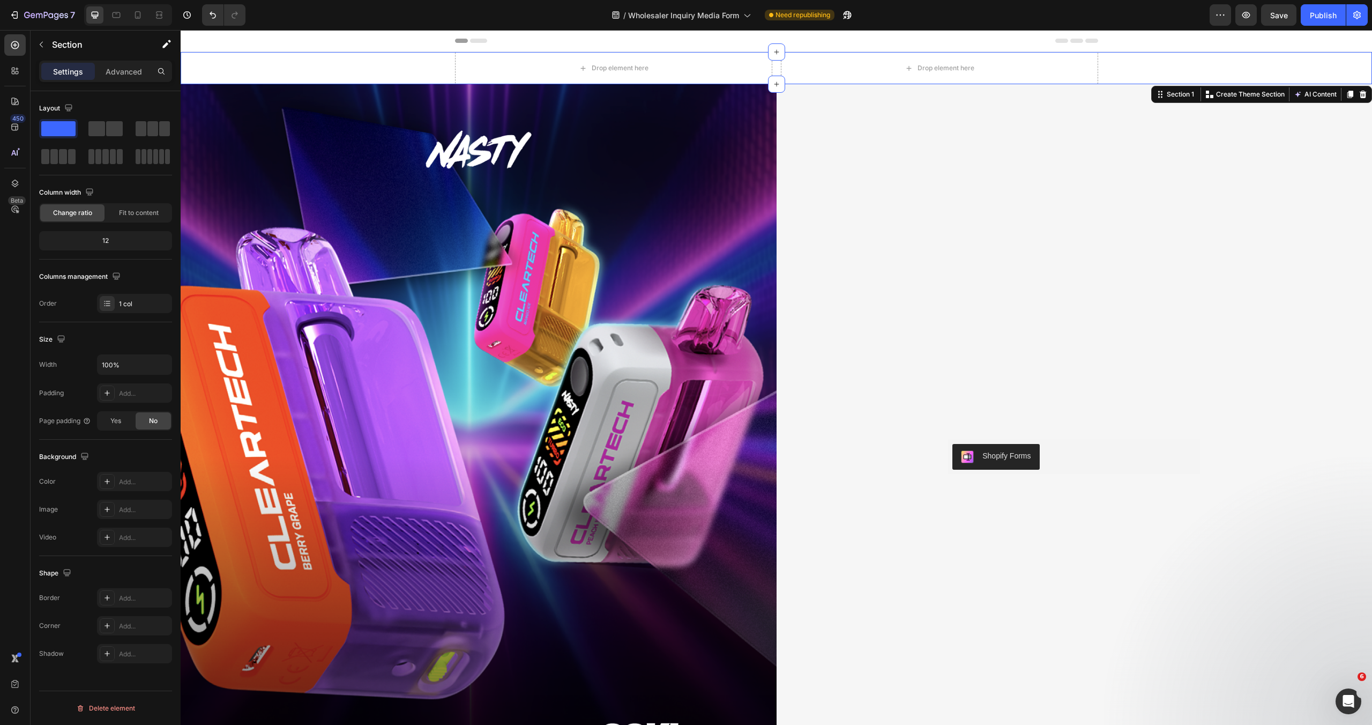
click at [410, 65] on div "Drop element here Drop element here Row" at bounding box center [777, 68] width 1192 height 32
click at [128, 363] on input "100%" at bounding box center [135, 364] width 74 height 19
click at [163, 365] on icon "button" at bounding box center [162, 364] width 11 height 11
click at [138, 389] on p "Full 100%" at bounding box center [131, 392] width 61 height 10
click at [385, 71] on div "Drop element here Drop element here Row" at bounding box center [777, 68] width 1192 height 32
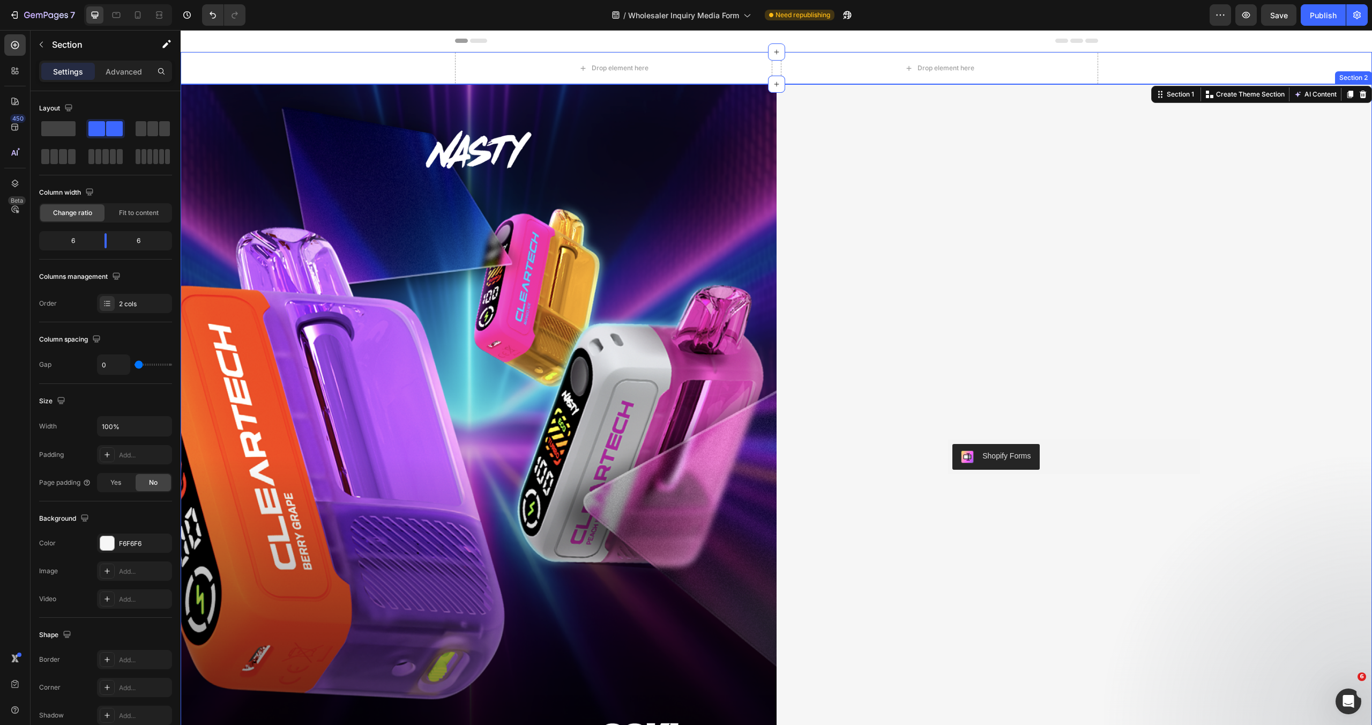
click at [829, 106] on div "Shopify Forms Shopify Forms Row" at bounding box center [1075, 456] width 596 height 745
click at [393, 71] on div "Drop element here Drop element here Row" at bounding box center [777, 68] width 1192 height 32
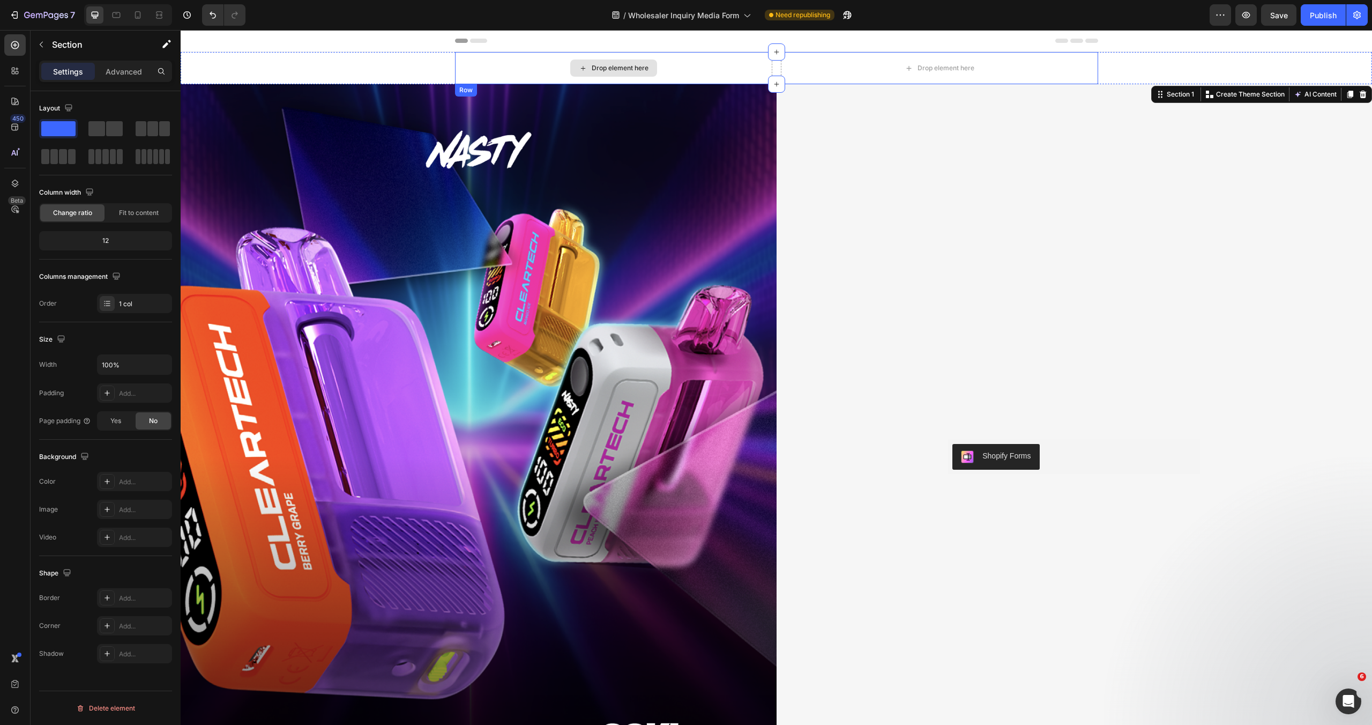
click at [457, 64] on div "Drop element here" at bounding box center [613, 68] width 317 height 32
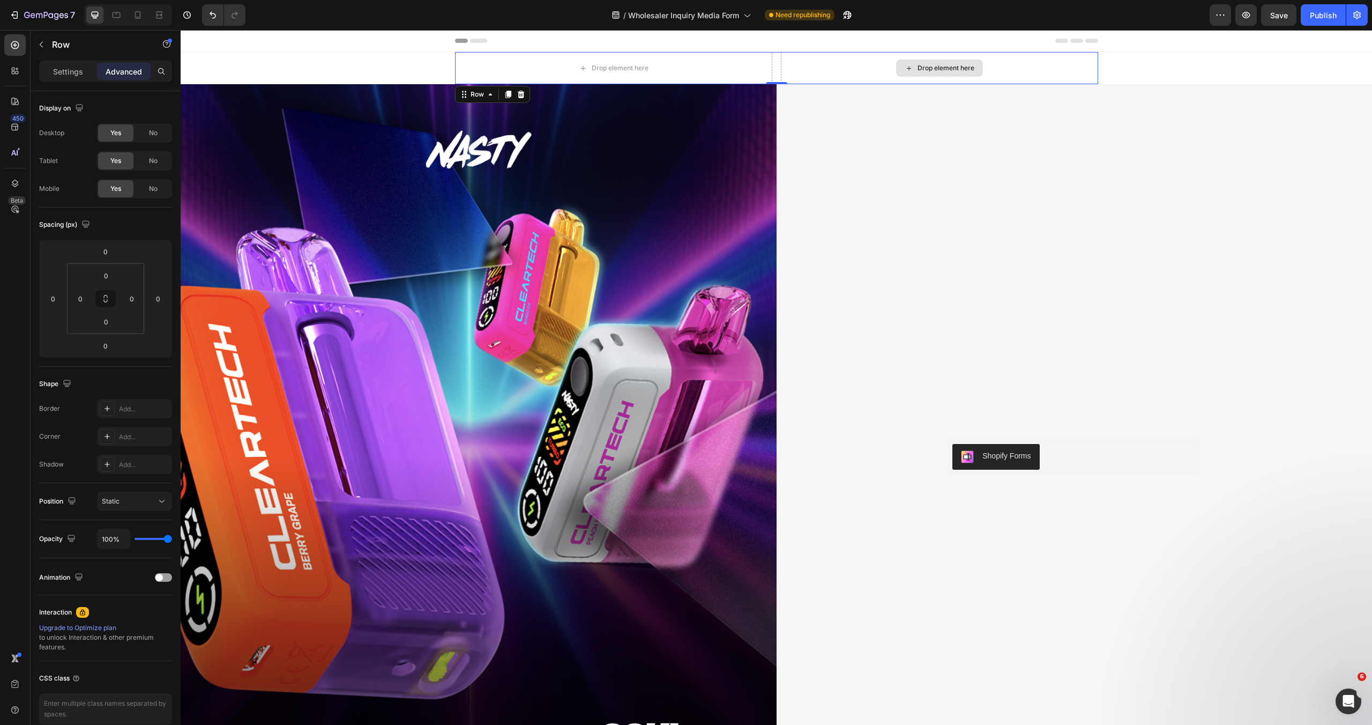
click at [781, 66] on div "Drop element here" at bounding box center [939, 68] width 317 height 32
click at [773, 67] on div "Drop element here Drop element here Row 0" at bounding box center [776, 68] width 643 height 32
click at [65, 72] on p "Settings" at bounding box center [68, 71] width 30 height 11
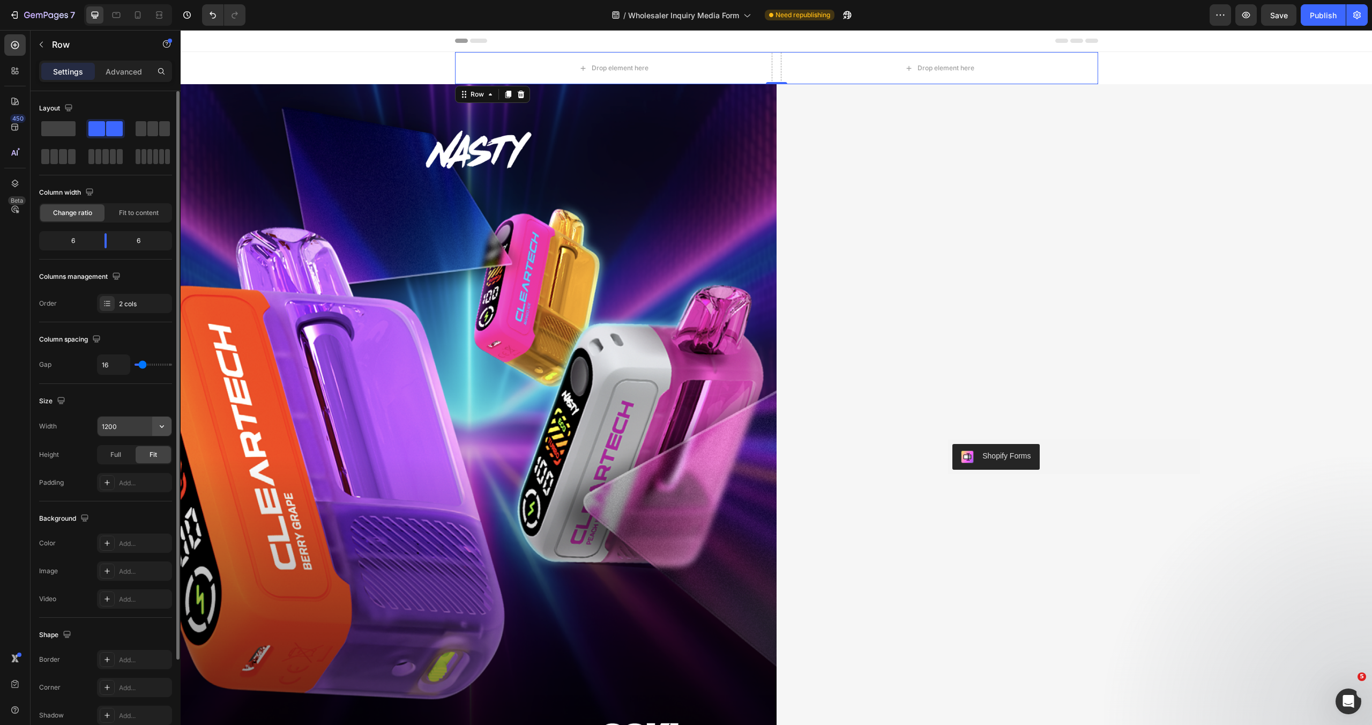
click at [166, 426] on icon "button" at bounding box center [162, 426] width 11 height 11
click at [139, 472] on p "Full 100%" at bounding box center [131, 474] width 61 height 10
type input "100%"
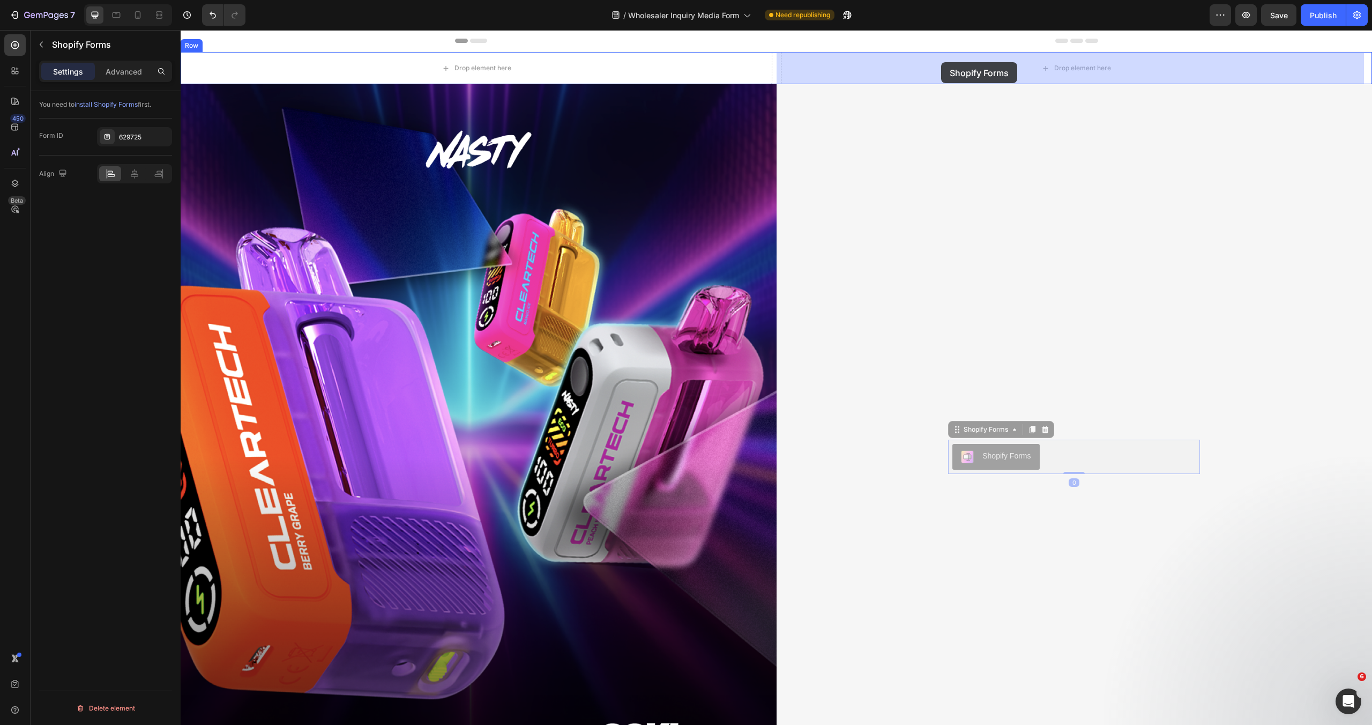
drag, startPoint x: 1002, startPoint y: 453, endPoint x: 941, endPoint y: 62, distance: 396.0
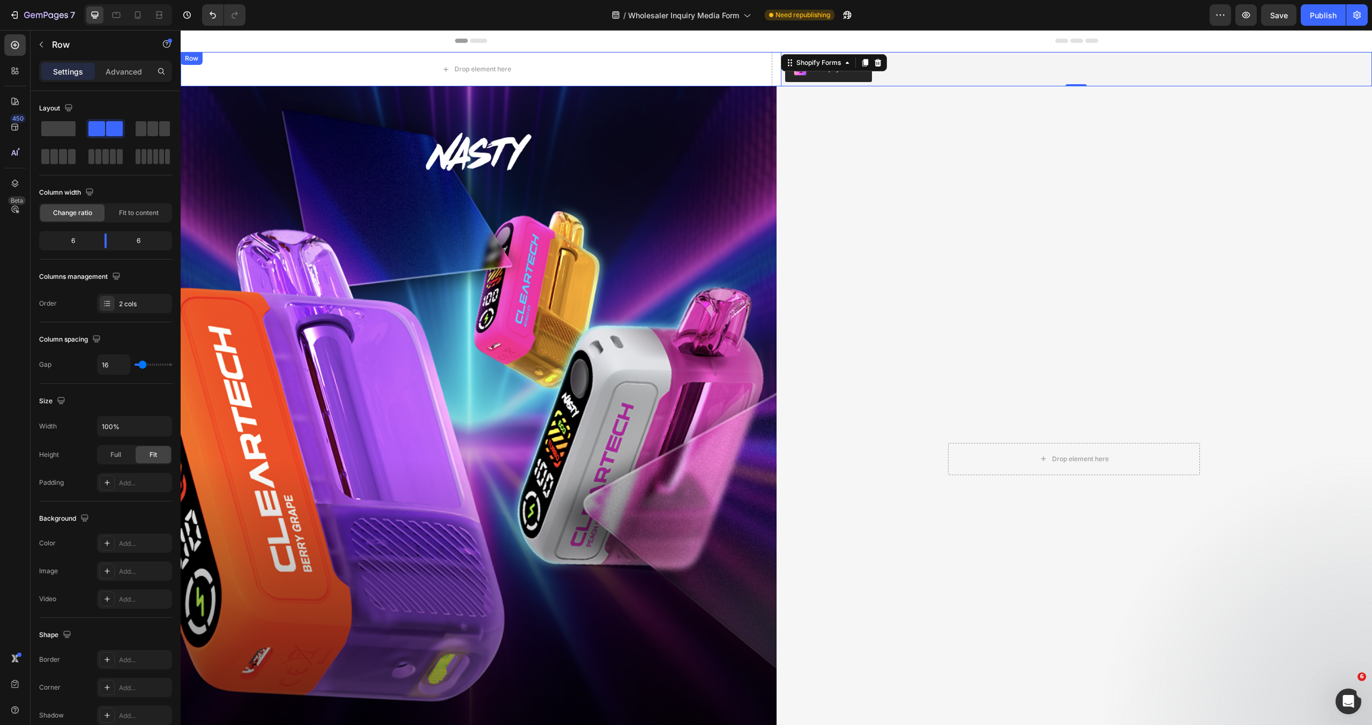
click at [770, 75] on div "Drop element here Shopify Forms Shopify Forms 0 Row" at bounding box center [777, 69] width 1192 height 34
click at [736, 78] on div "Drop element here" at bounding box center [477, 69] width 592 height 34
click at [63, 44] on p "Row" at bounding box center [97, 44] width 91 height 13
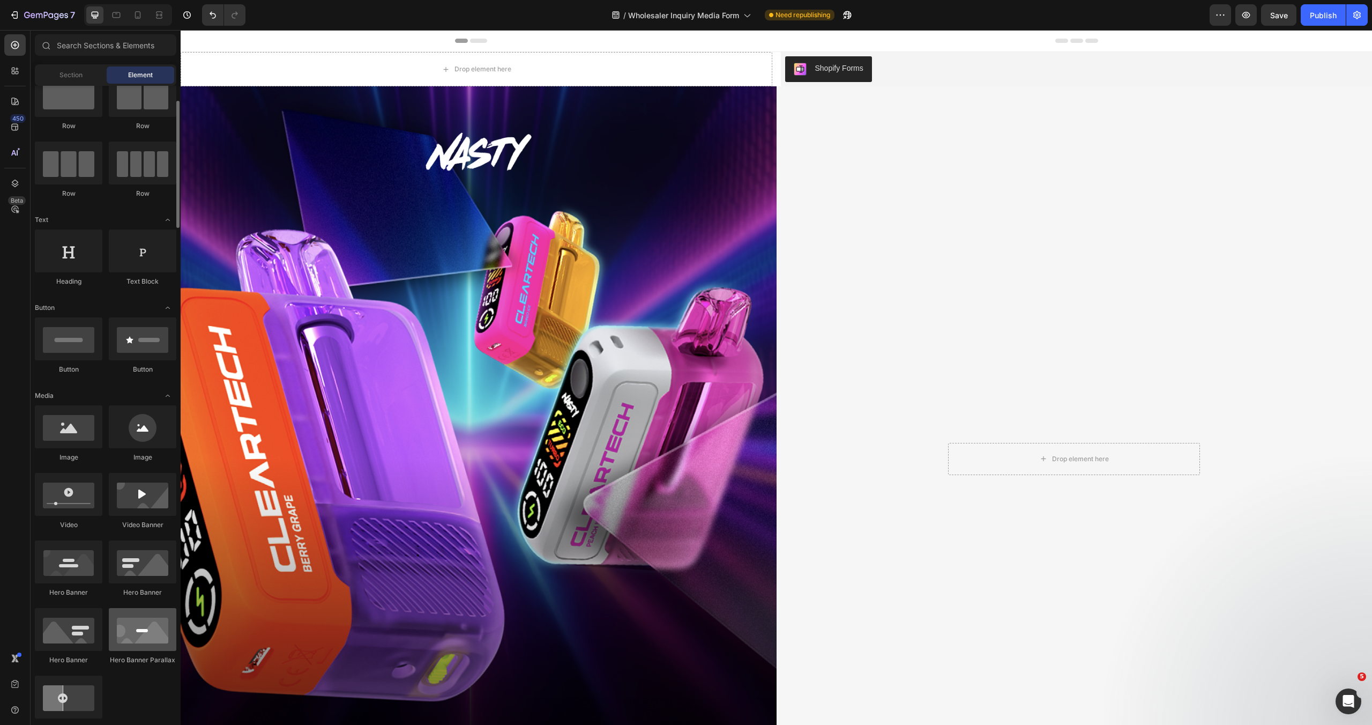
scroll to position [28, 0]
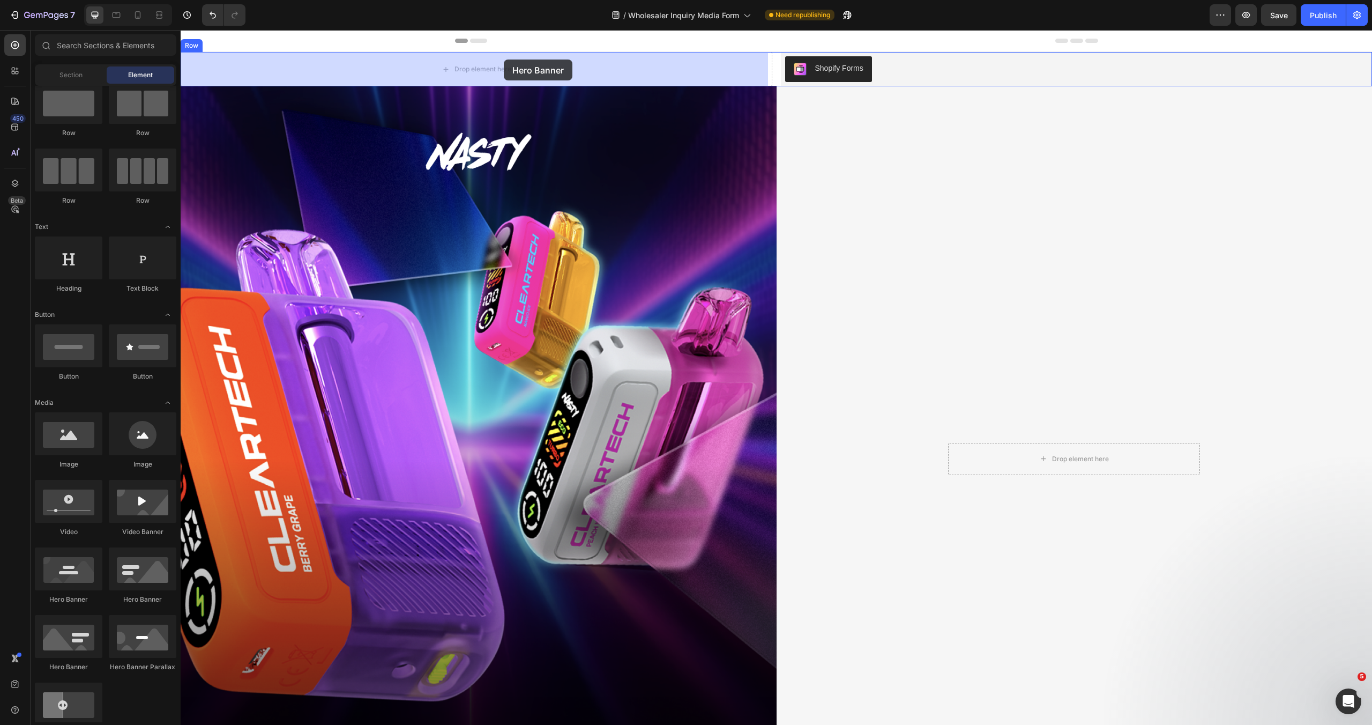
drag, startPoint x: 252, startPoint y: 606, endPoint x: 504, endPoint y: 59, distance: 601.3
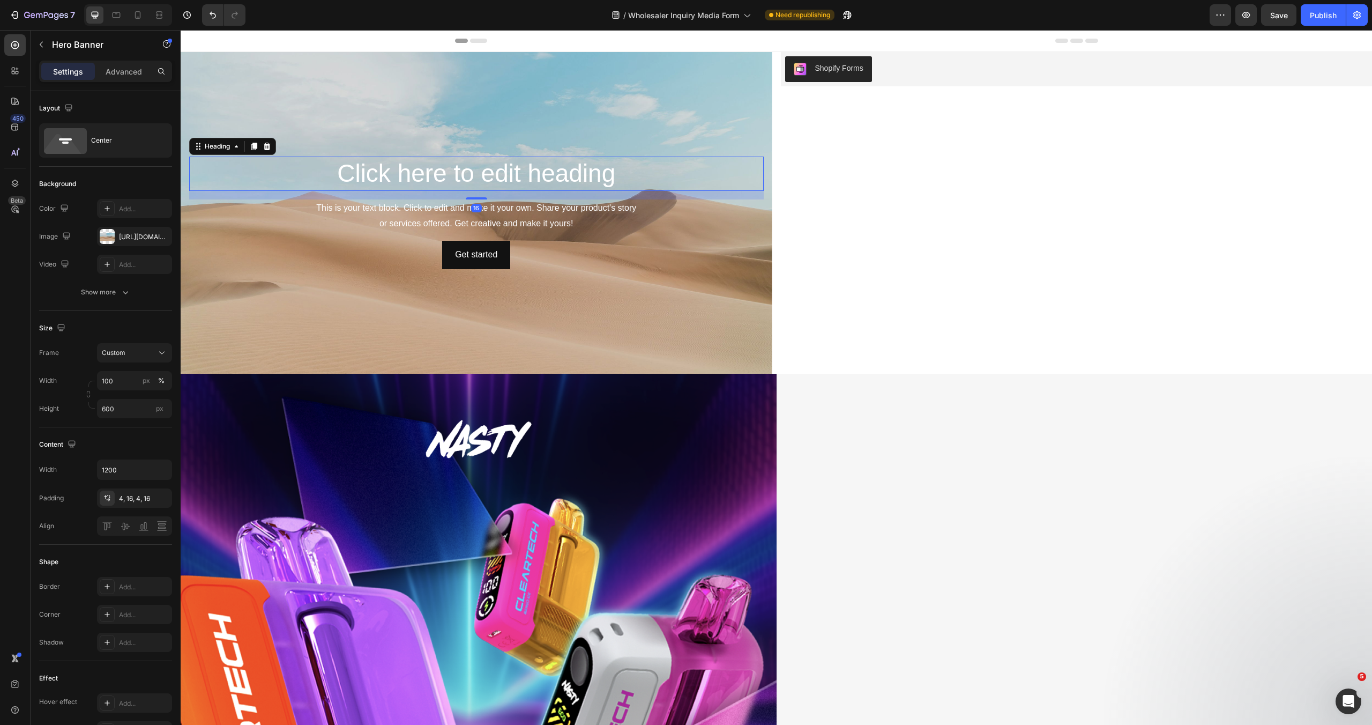
click at [497, 174] on h2 "Click here to edit heading" at bounding box center [476, 174] width 575 height 34
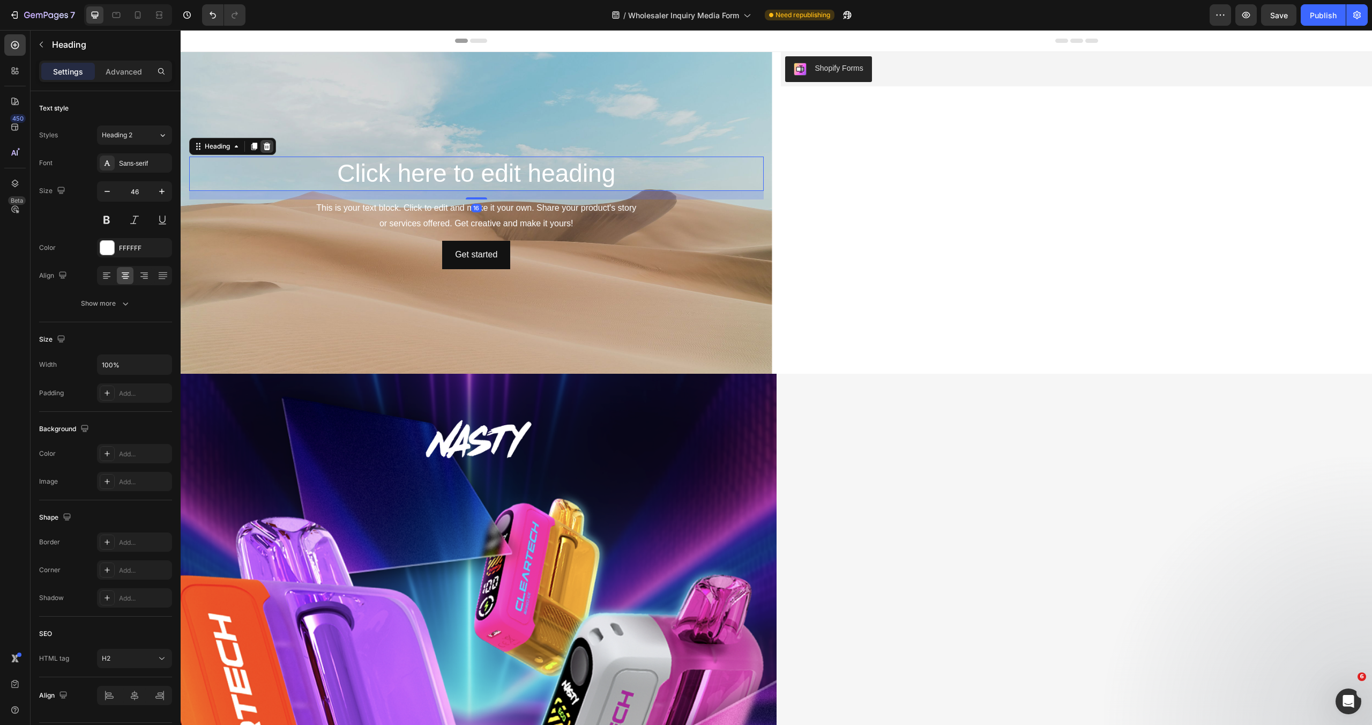
click at [265, 147] on icon at bounding box center [267, 147] width 7 height 8
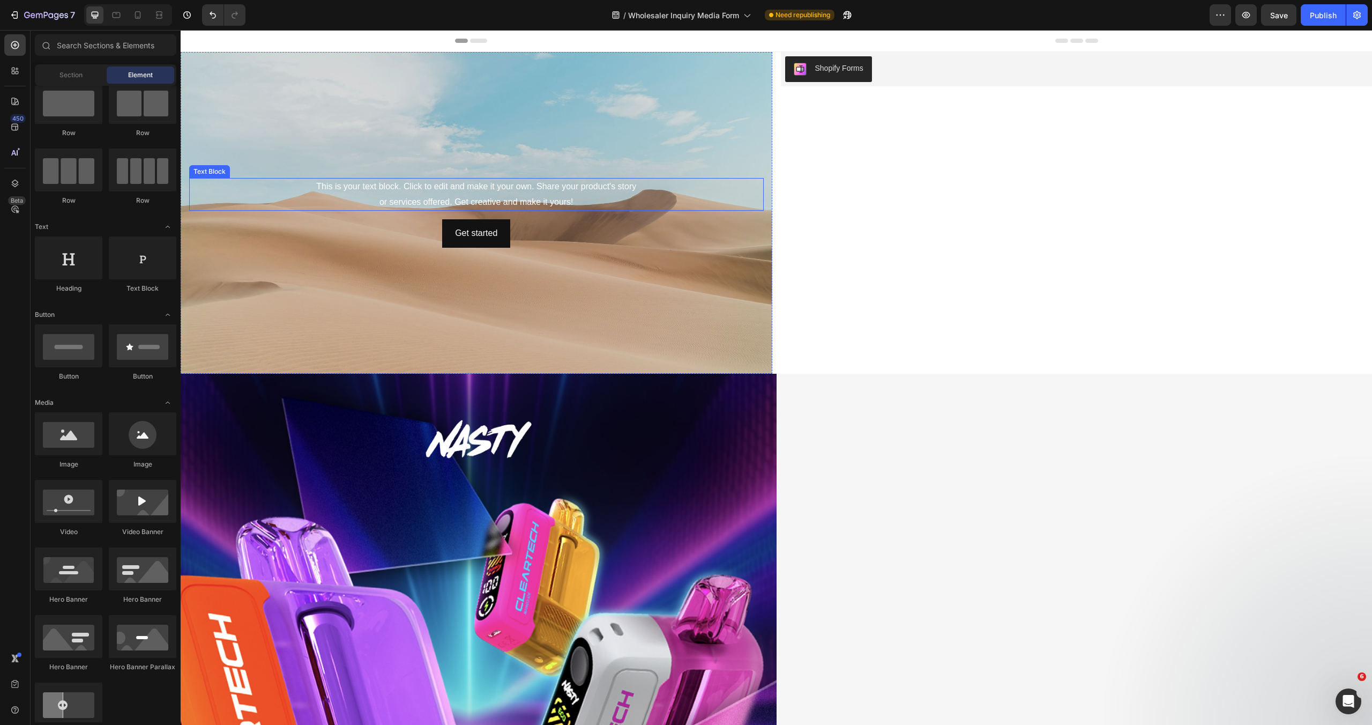
click at [478, 197] on div "This is your text block. Click to edit and make it your own. Share your product…" at bounding box center [476, 194] width 575 height 33
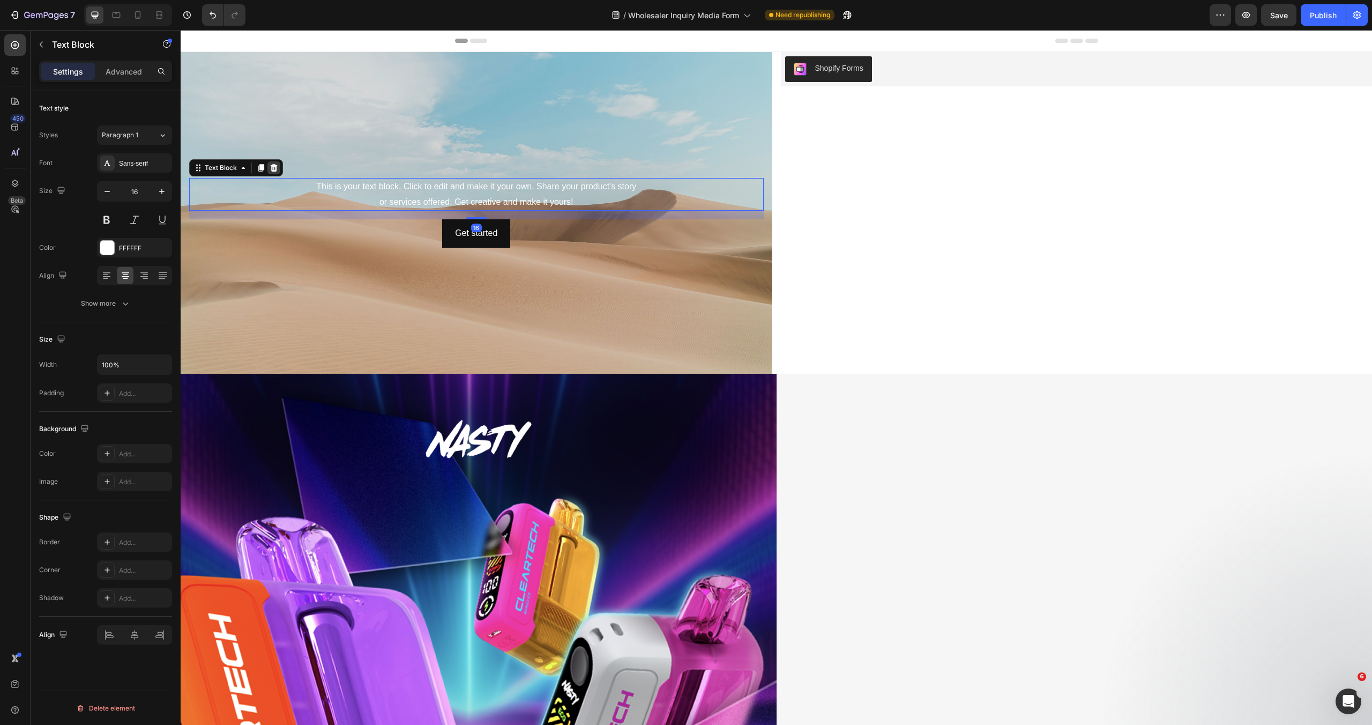
click at [274, 169] on icon at bounding box center [274, 168] width 7 height 8
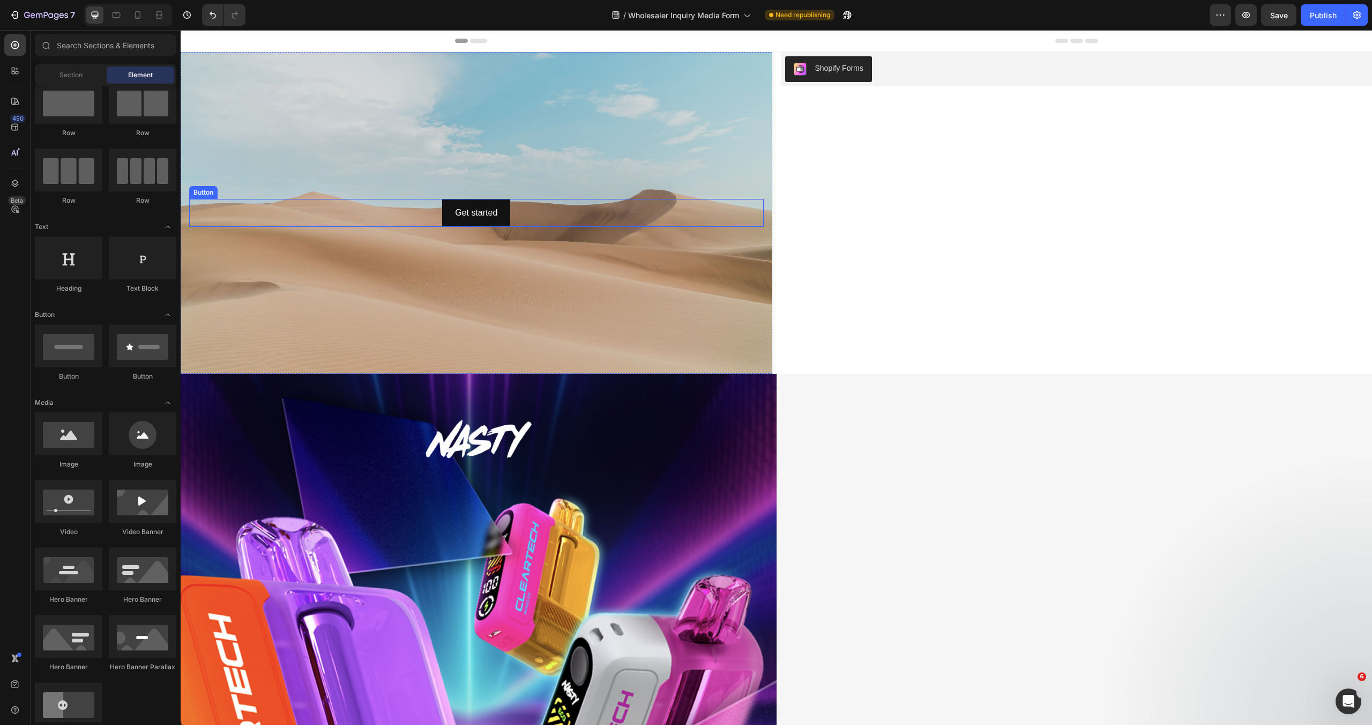
click at [539, 208] on div "Get started Button" at bounding box center [476, 213] width 575 height 28
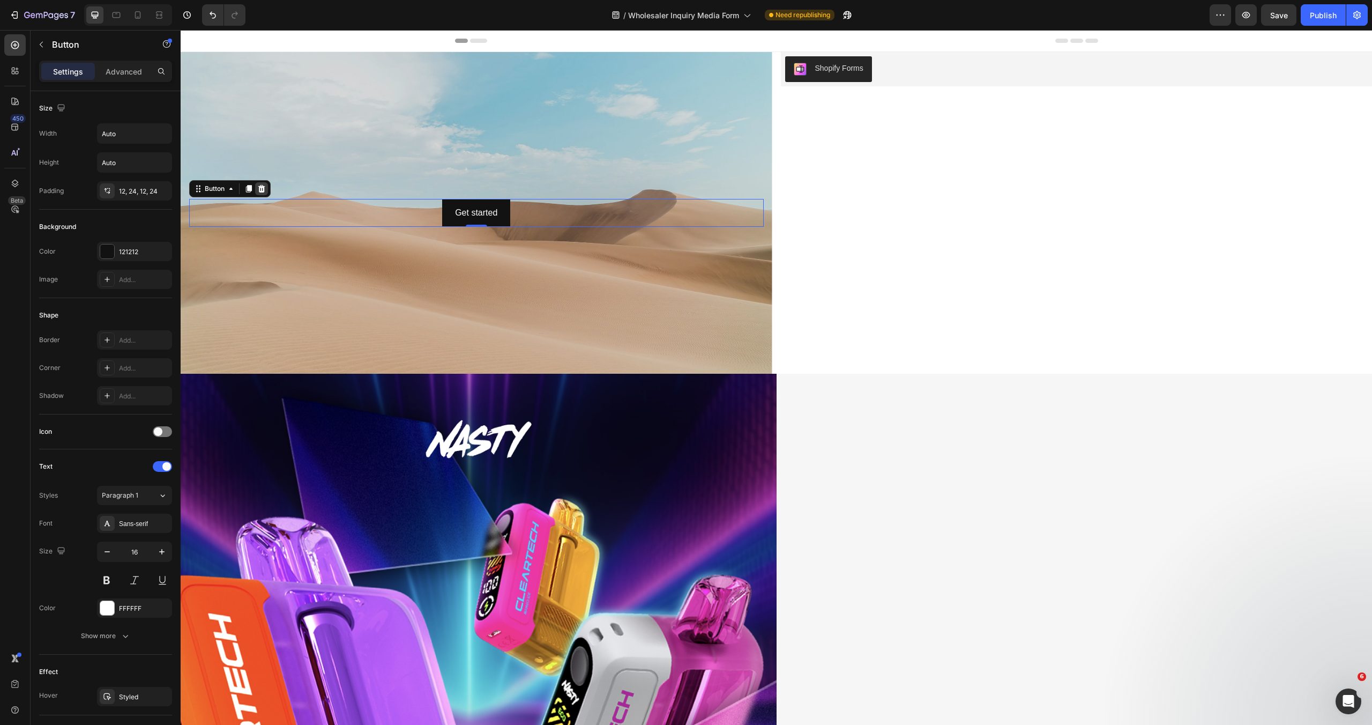
click at [264, 189] on icon at bounding box center [261, 188] width 7 height 8
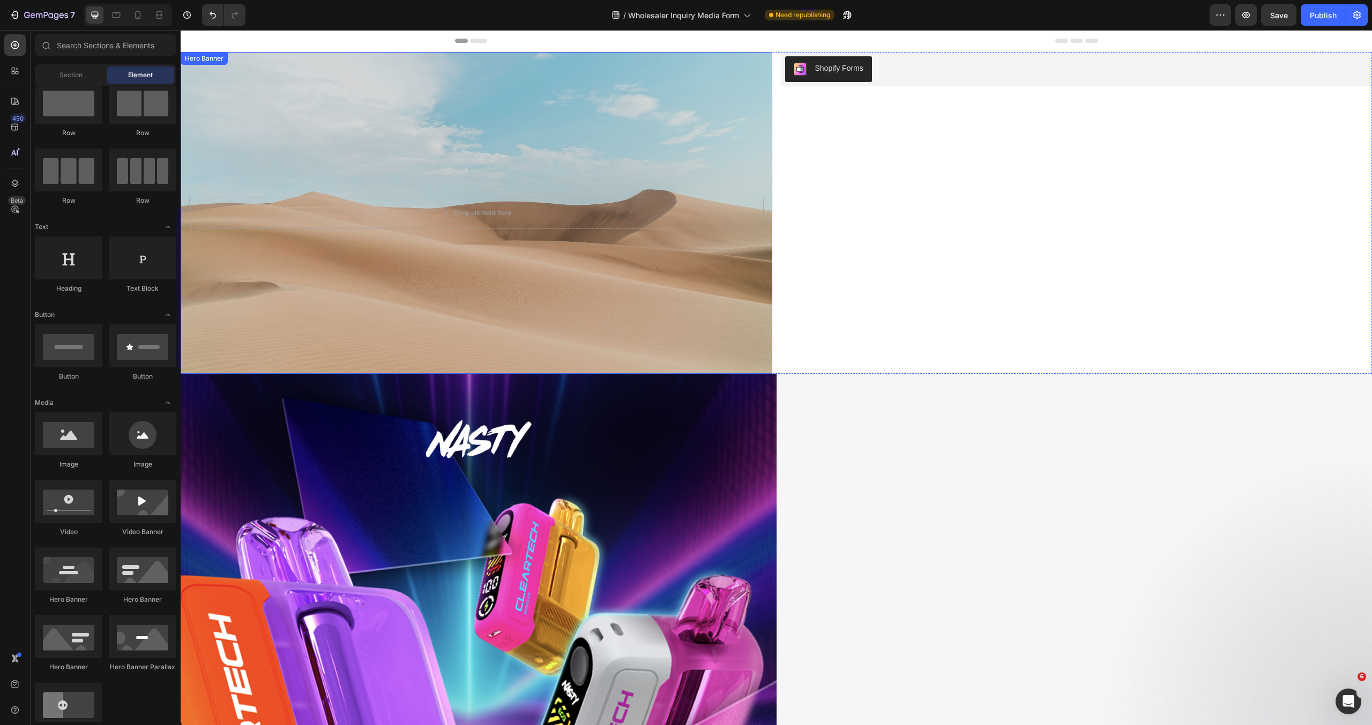
click at [294, 116] on div "Background Image" at bounding box center [477, 213] width 592 height 322
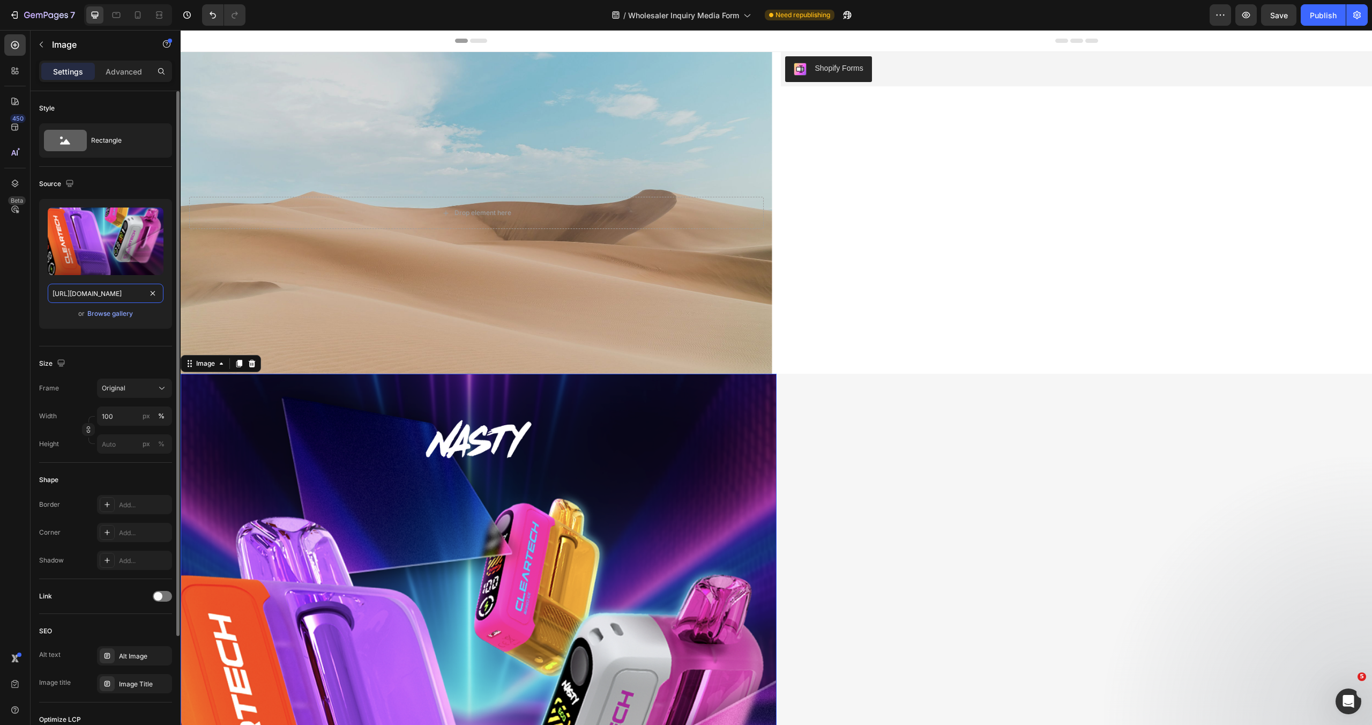
click at [112, 295] on input "[URL][DOMAIN_NAME]" at bounding box center [106, 293] width 116 height 19
click at [383, 226] on div "Drop element here" at bounding box center [476, 213] width 575 height 32
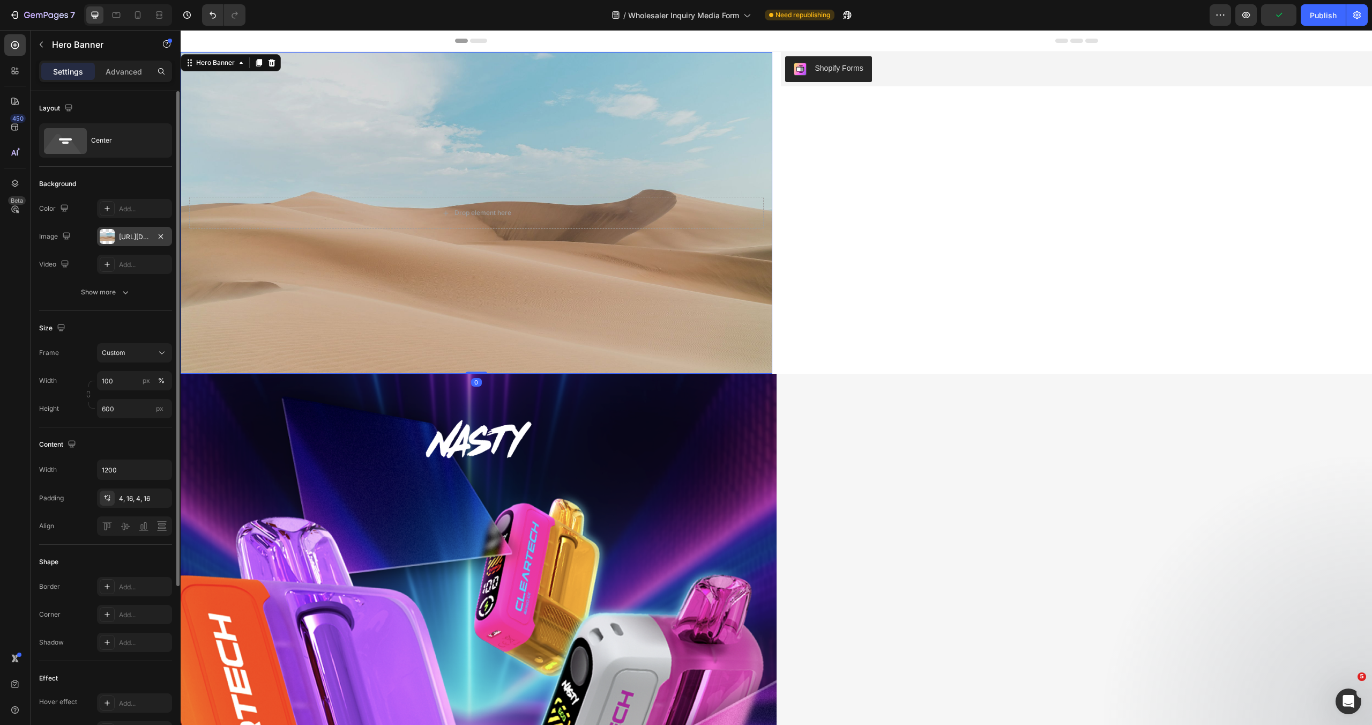
click at [143, 238] on div "[URL][DOMAIN_NAME]" at bounding box center [134, 237] width 31 height 10
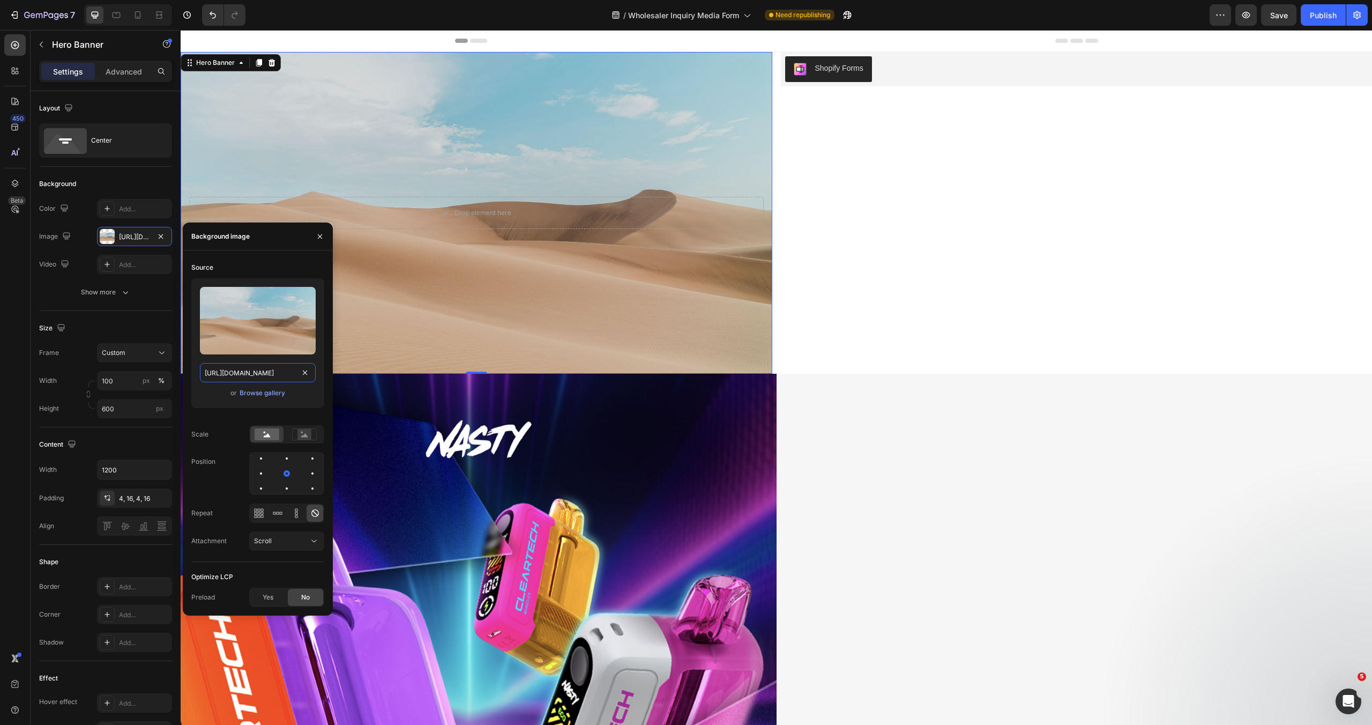
click at [259, 377] on input "[URL][DOMAIN_NAME]" at bounding box center [258, 372] width 116 height 19
paste input "0729/3576/8314/files/[URL][DOMAIN_NAME]"
type input "[URL][DOMAIN_NAME]"
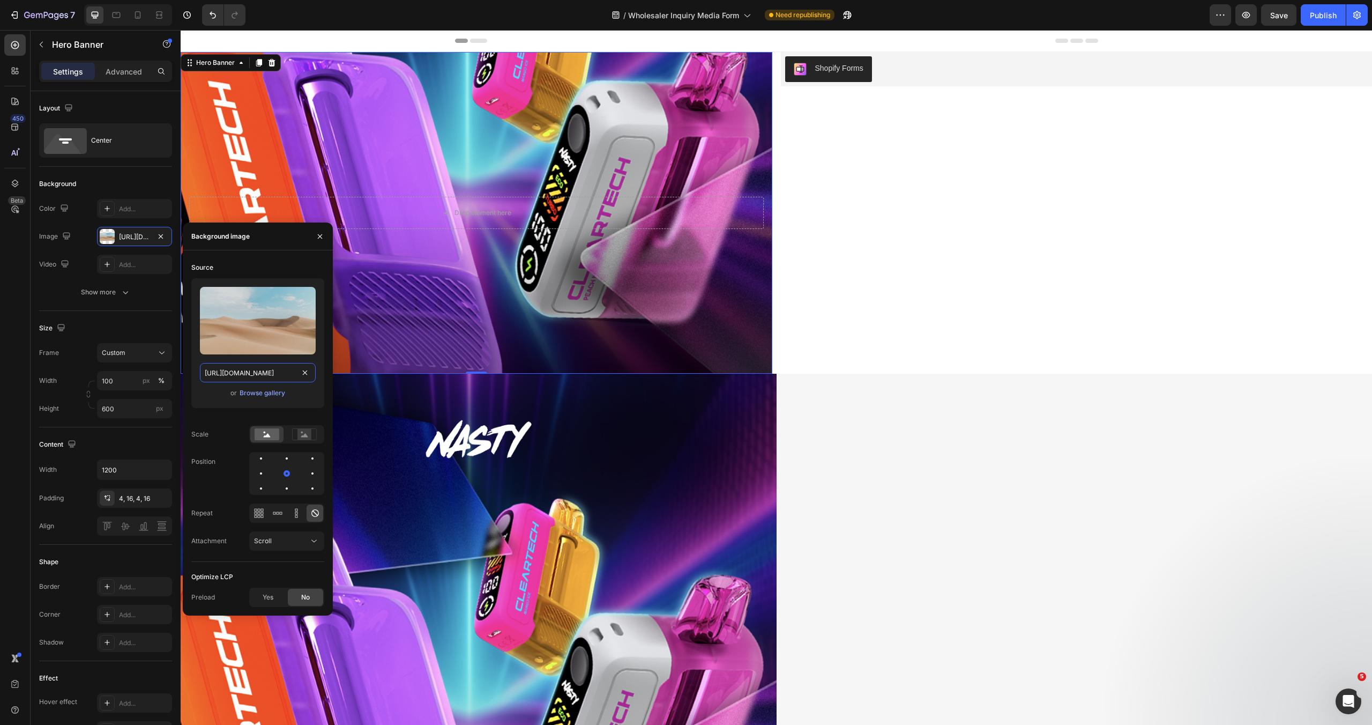
scroll to position [0, 327]
click at [396, 170] on div "Background Image" at bounding box center [477, 213] width 592 height 322
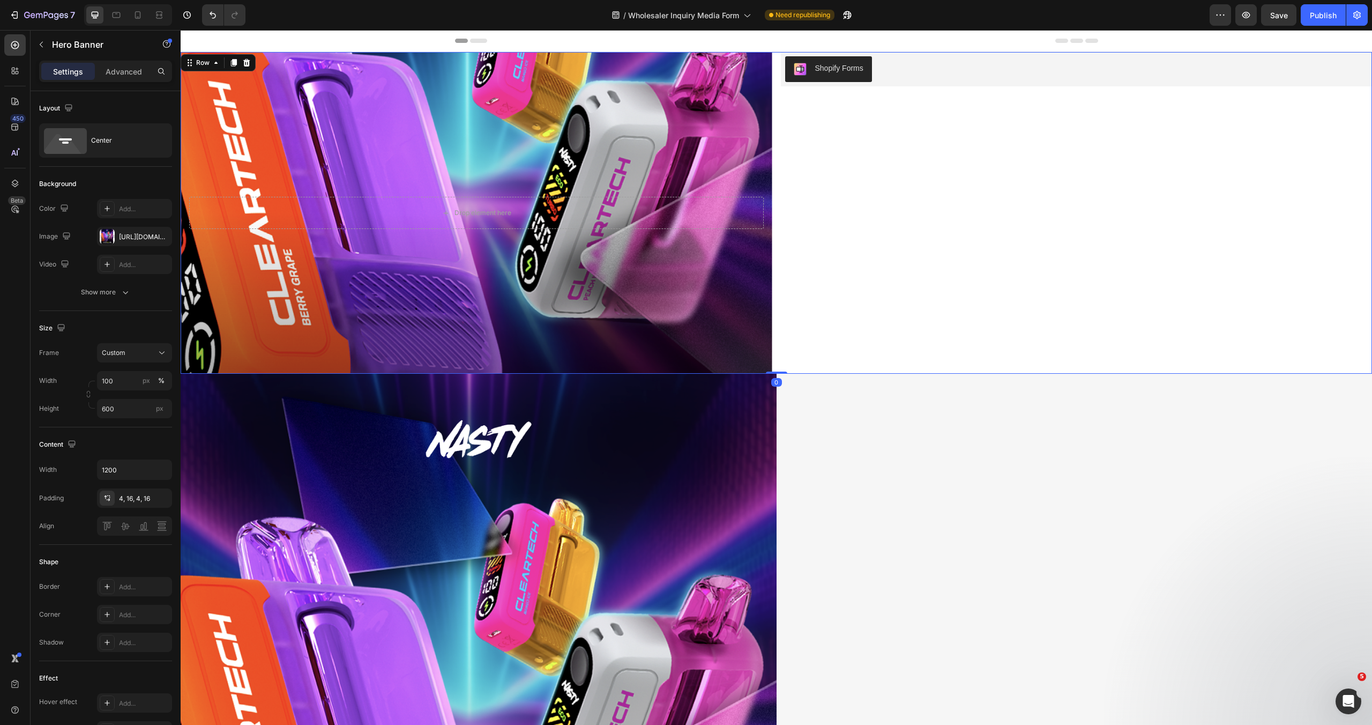
click at [889, 123] on div "Shopify Forms Shopify Forms" at bounding box center [1077, 213] width 592 height 322
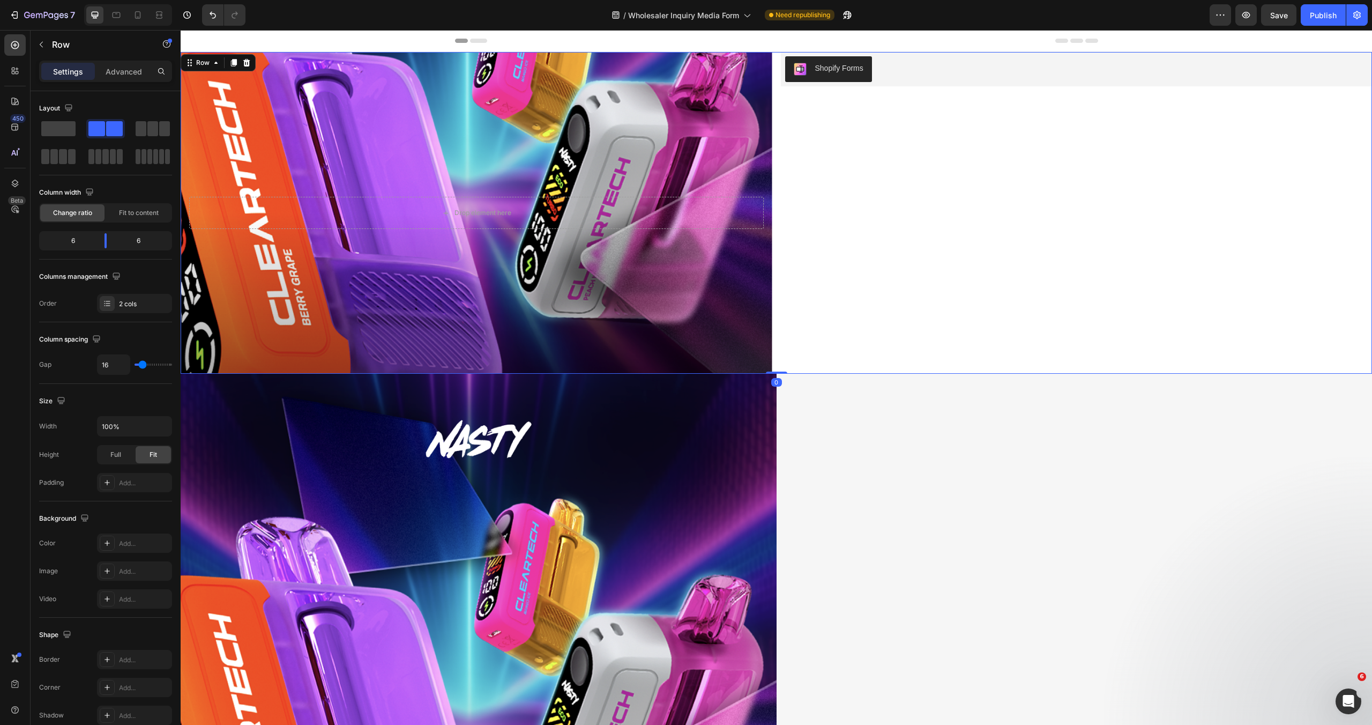
click at [820, 167] on div "Shopify Forms Shopify Forms" at bounding box center [1077, 213] width 592 height 322
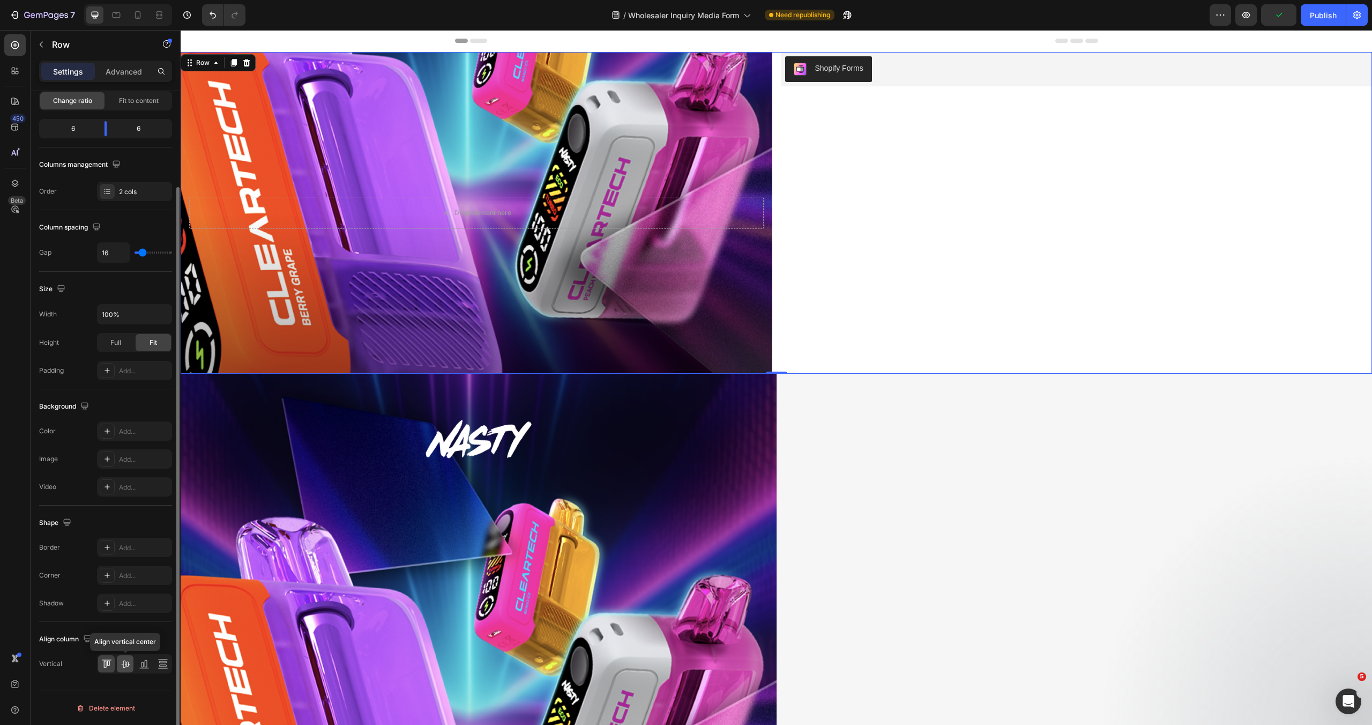
click at [130, 665] on icon at bounding box center [125, 663] width 11 height 11
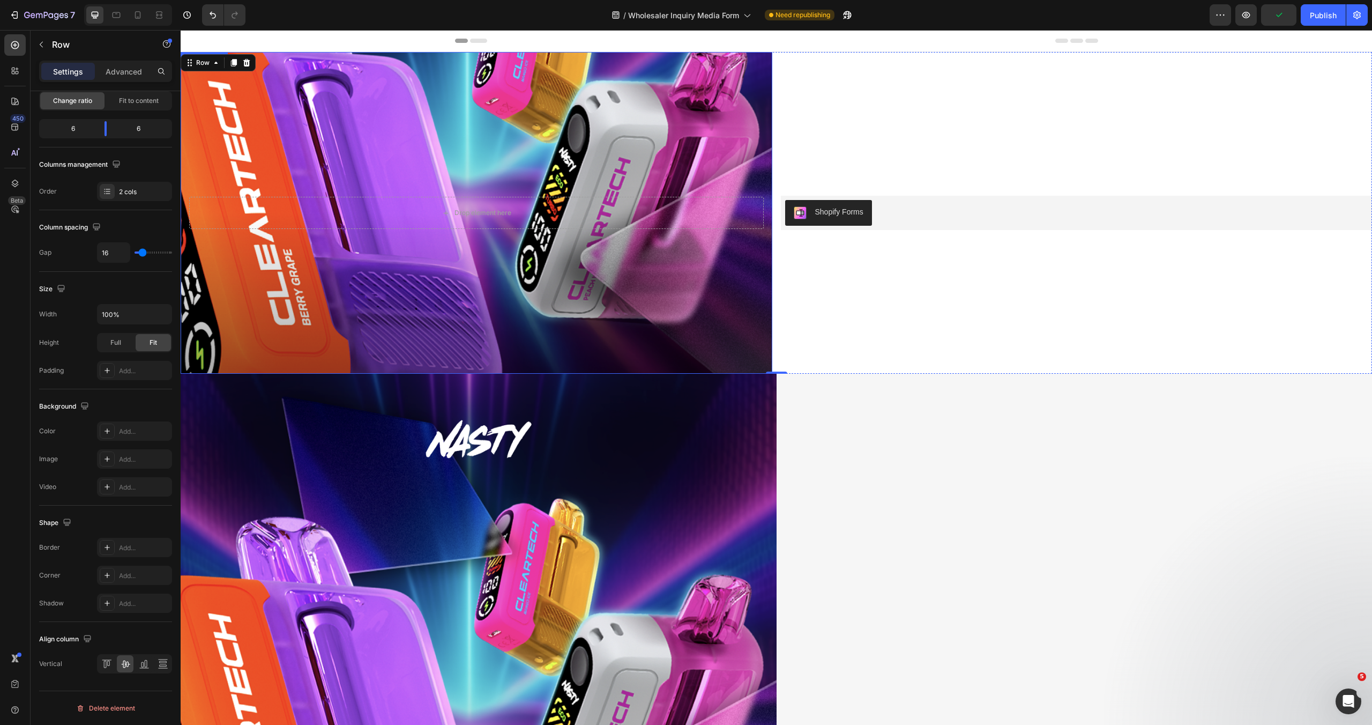
scroll to position [14, 0]
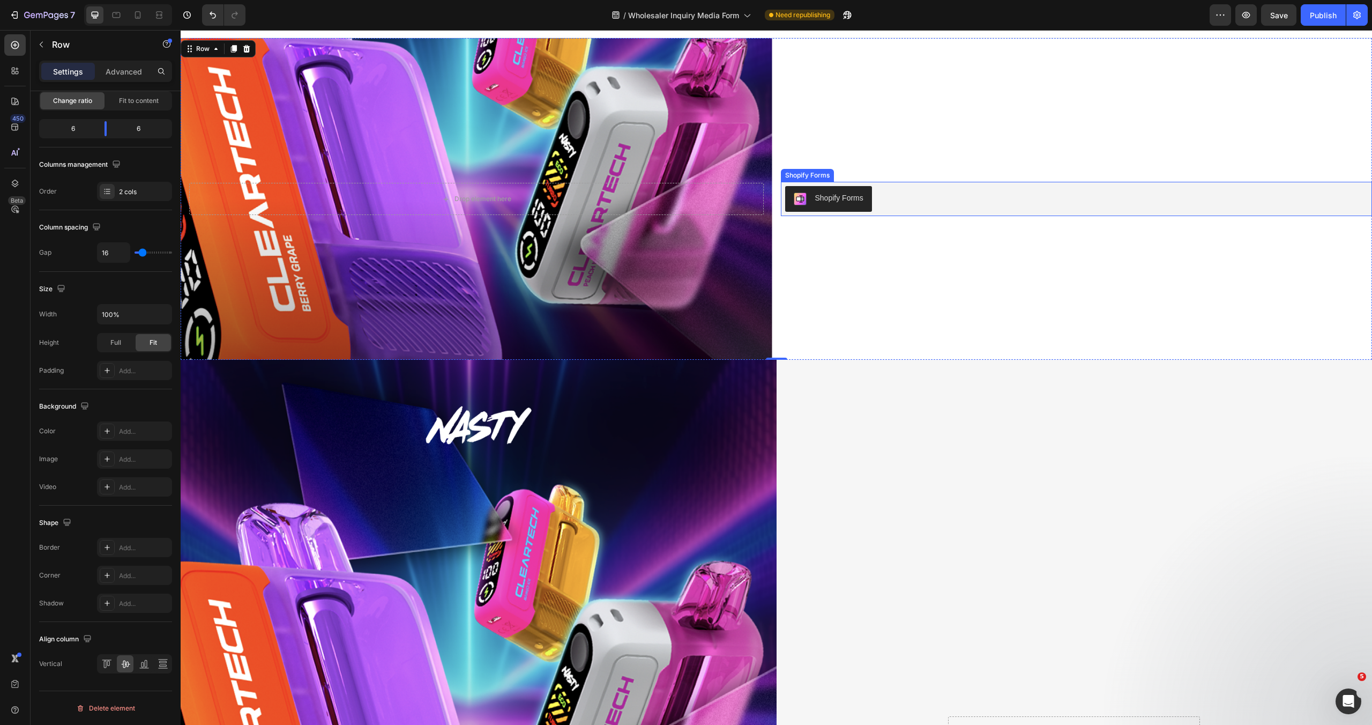
click at [967, 192] on div "Shopify Forms" at bounding box center [1076, 199] width 583 height 26
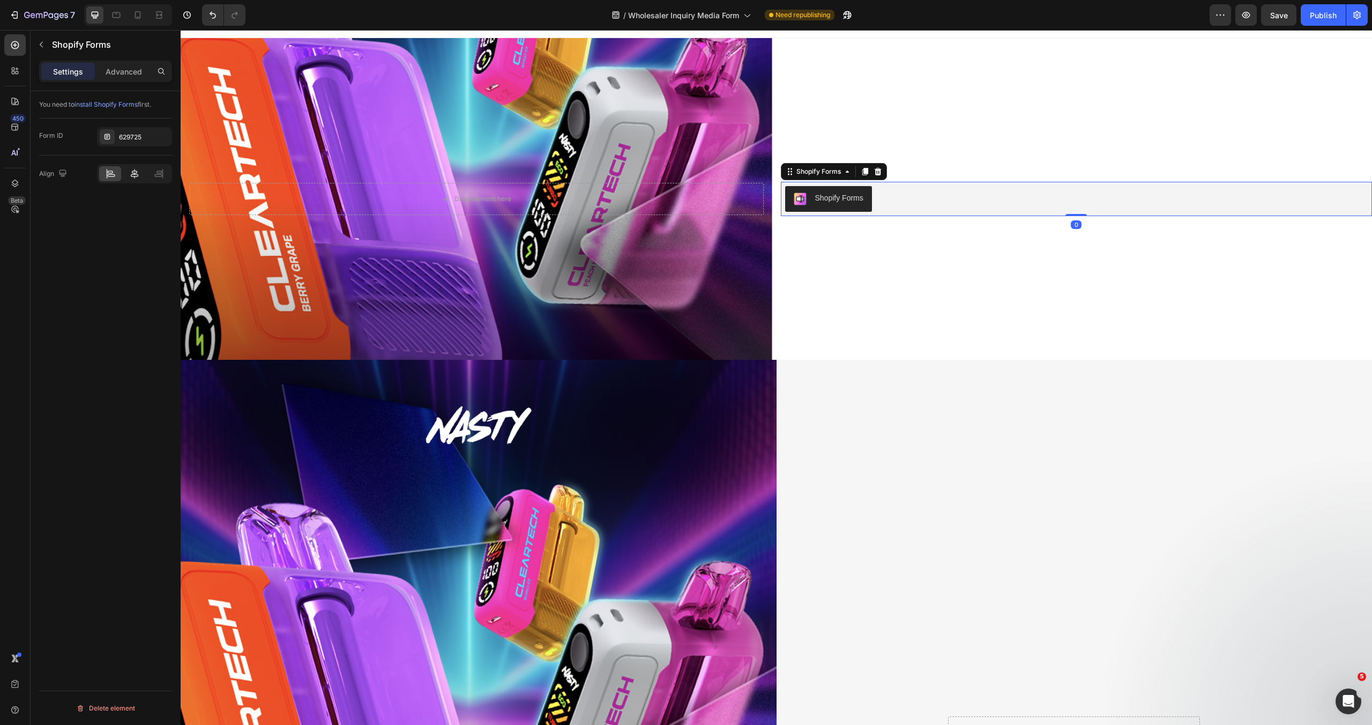
click at [135, 173] on icon at bounding box center [135, 174] width 8 height 10
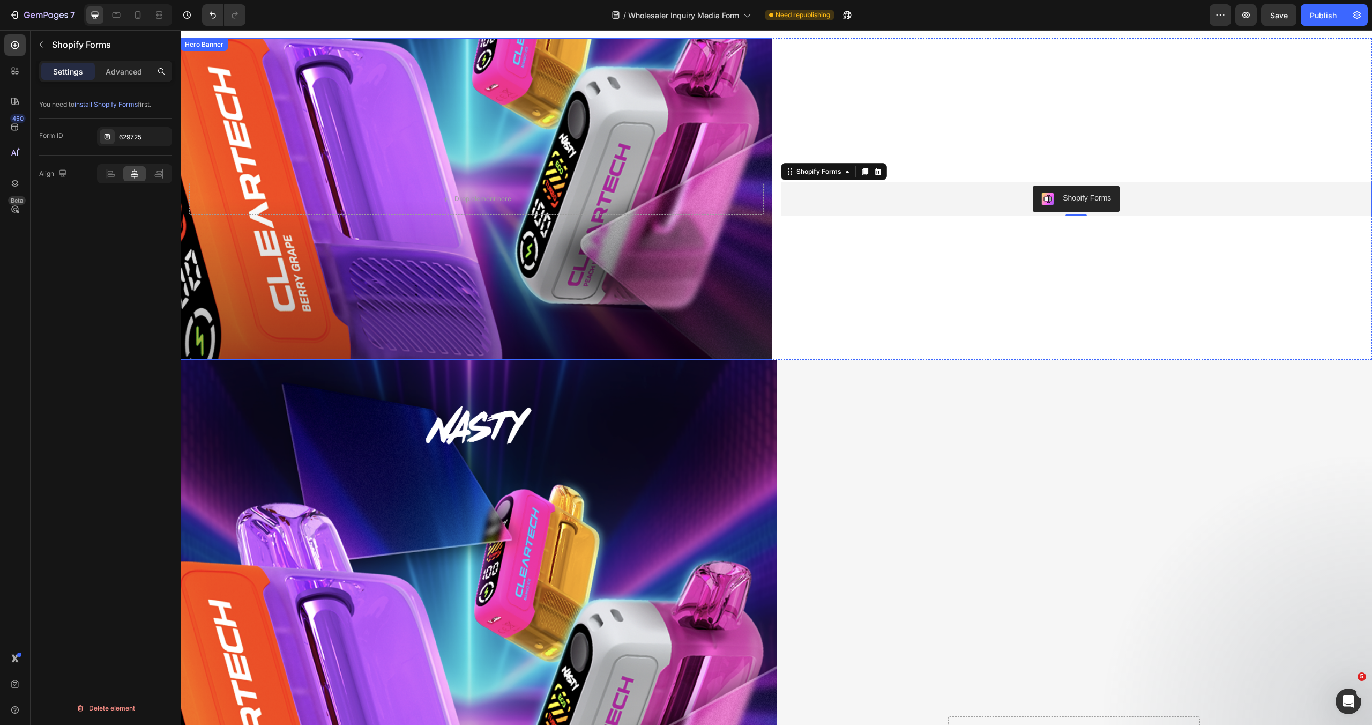
click at [728, 279] on div "Background Image" at bounding box center [477, 199] width 592 height 322
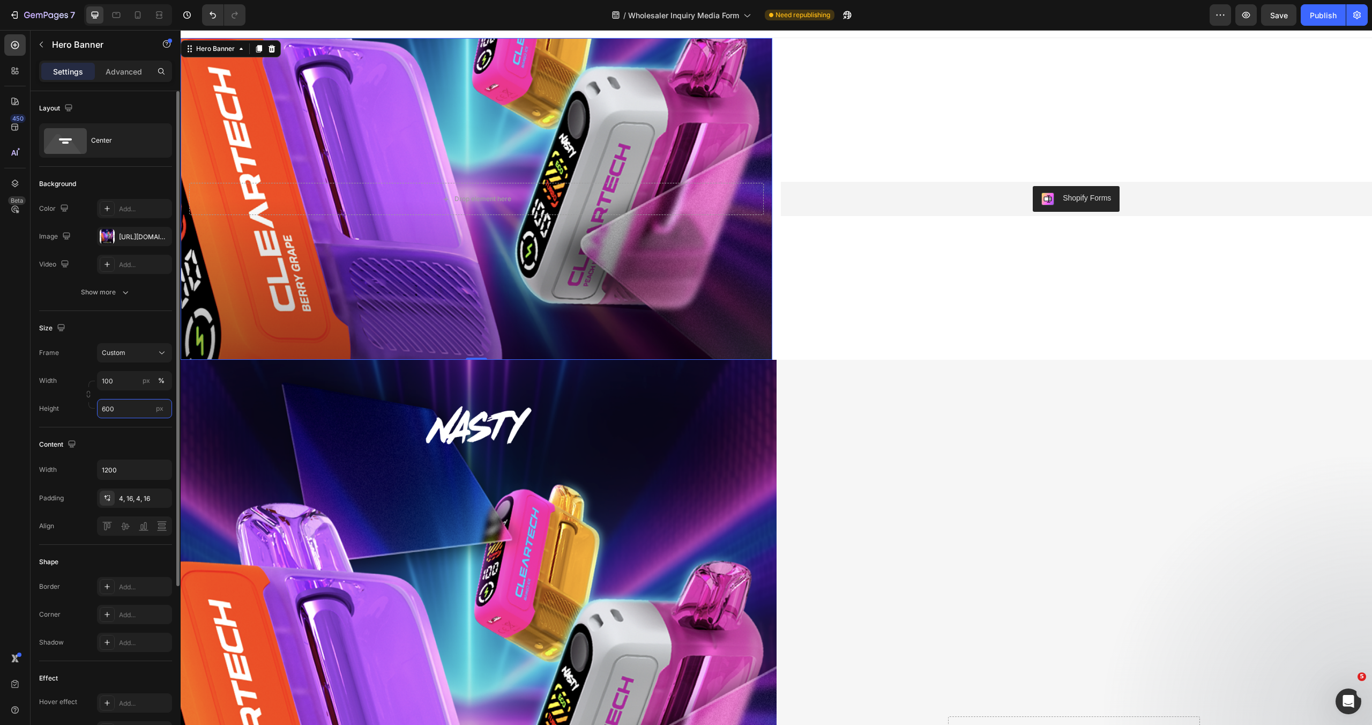
click at [118, 412] on input "600" at bounding box center [134, 408] width 75 height 19
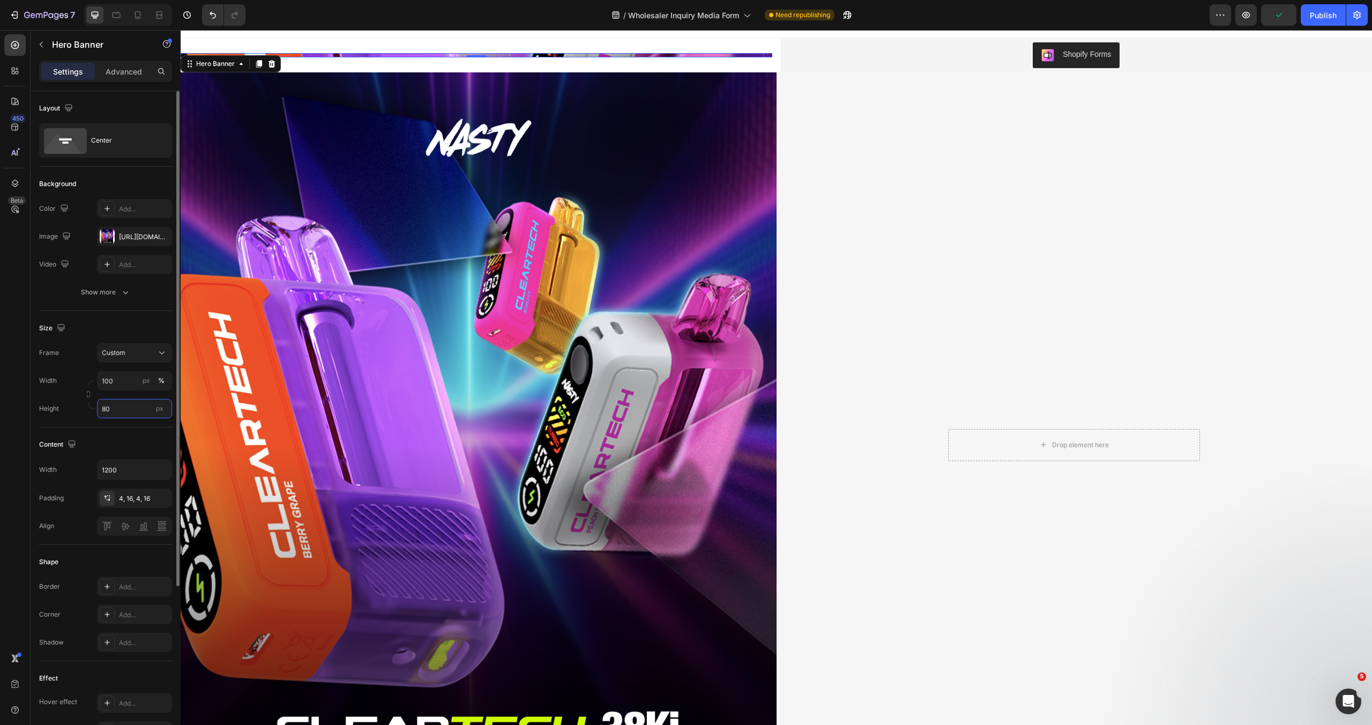
type input "800"
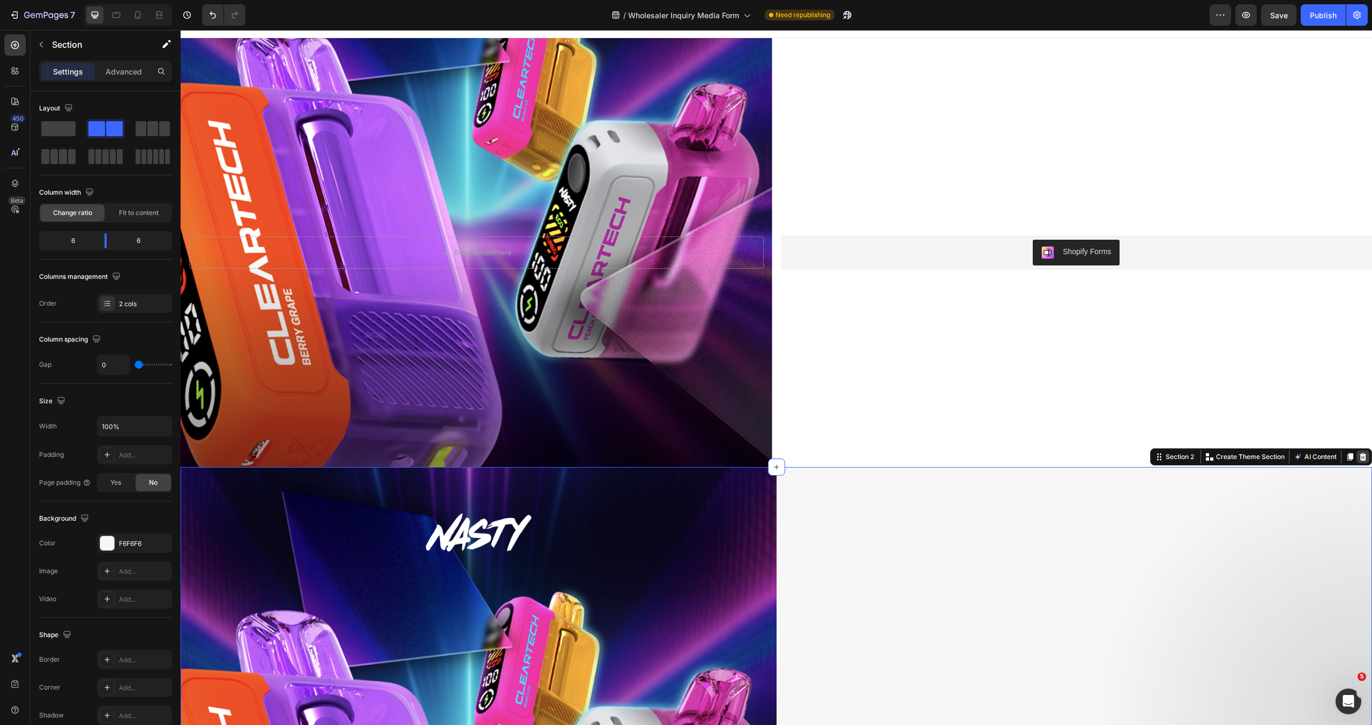
click at [1360, 458] on icon at bounding box center [1363, 457] width 7 height 8
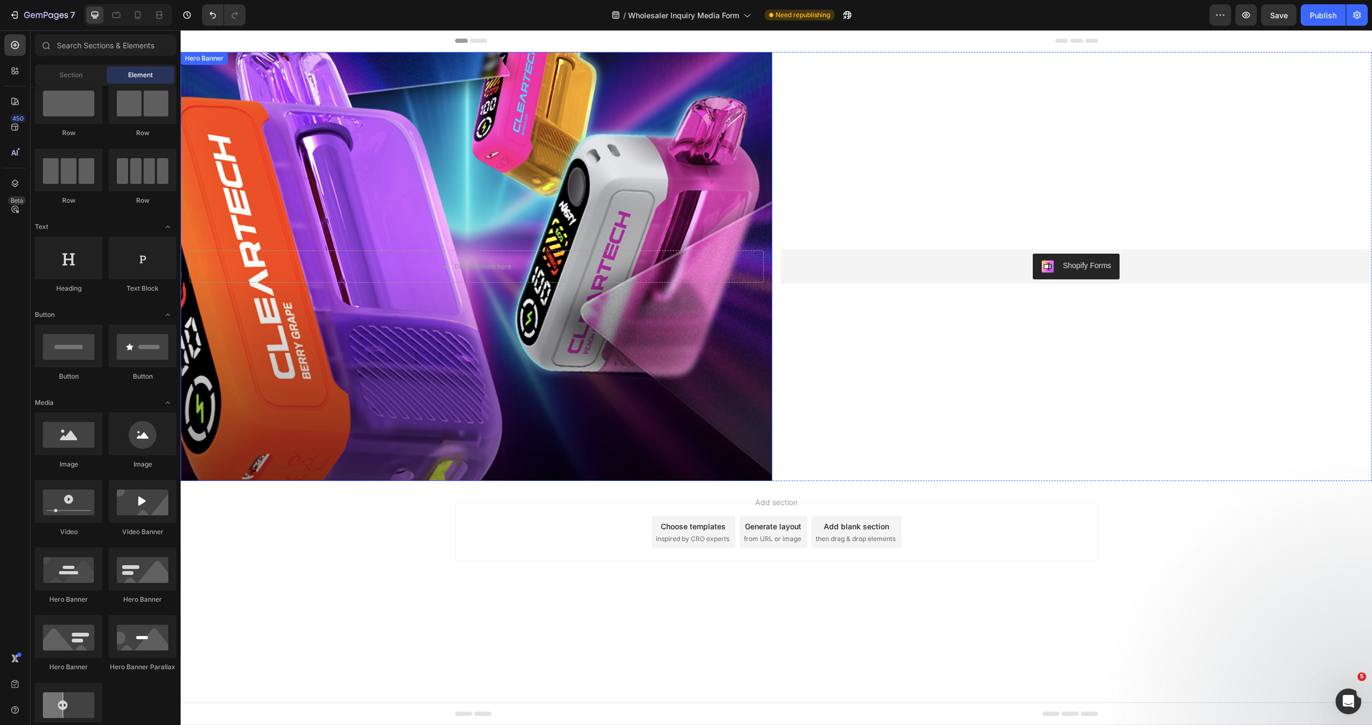
click at [687, 380] on div "Background Image" at bounding box center [477, 266] width 592 height 429
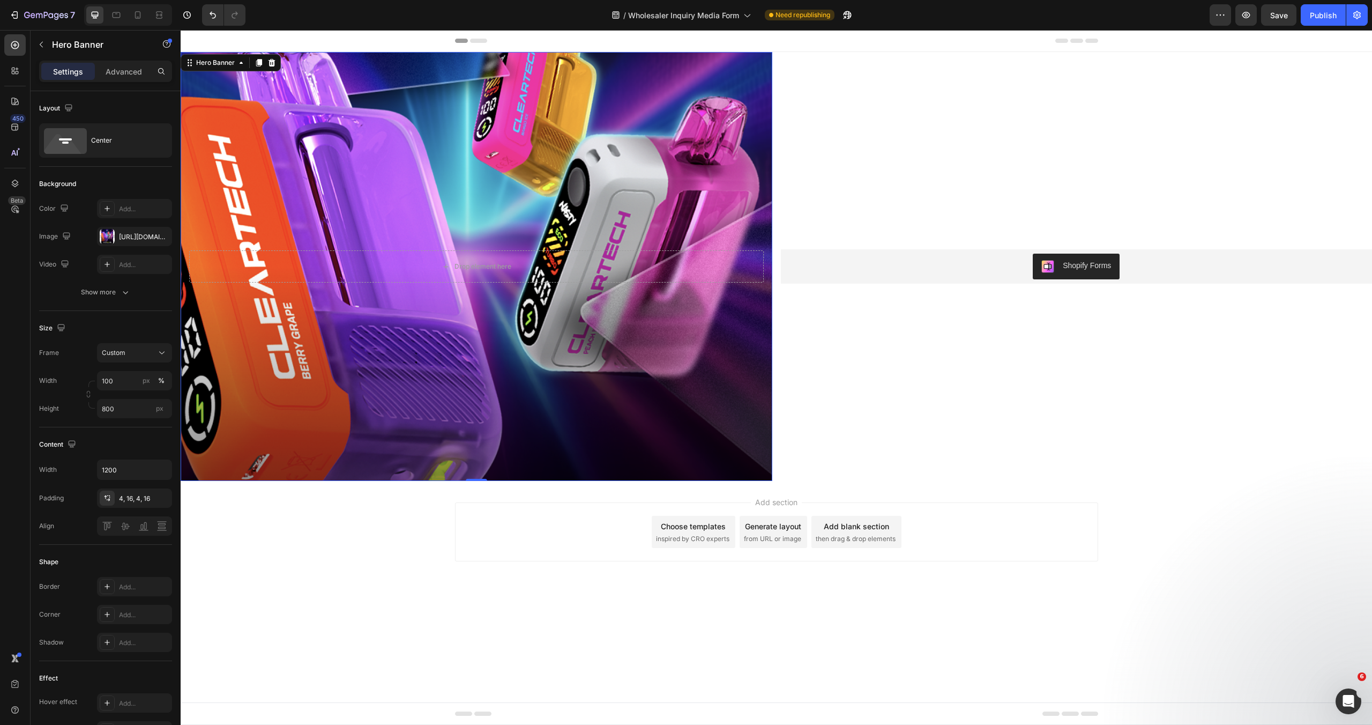
click at [621, 108] on div "Background Image" at bounding box center [477, 266] width 592 height 429
click at [381, 75] on div "Background Image" at bounding box center [477, 266] width 592 height 429
click at [123, 411] on input "800" at bounding box center [134, 408] width 75 height 19
click at [145, 450] on span "100vh" at bounding box center [154, 454] width 19 height 10
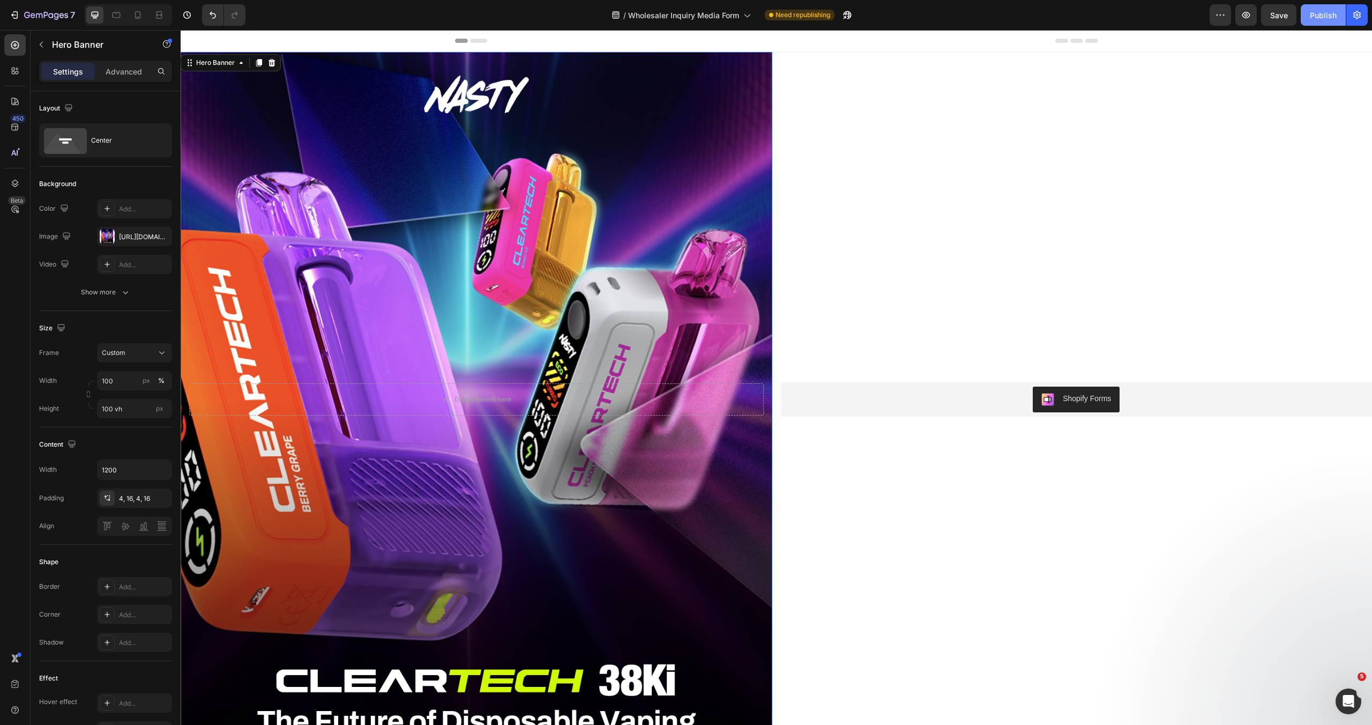
click at [1315, 16] on div "Publish" at bounding box center [1323, 15] width 27 height 11
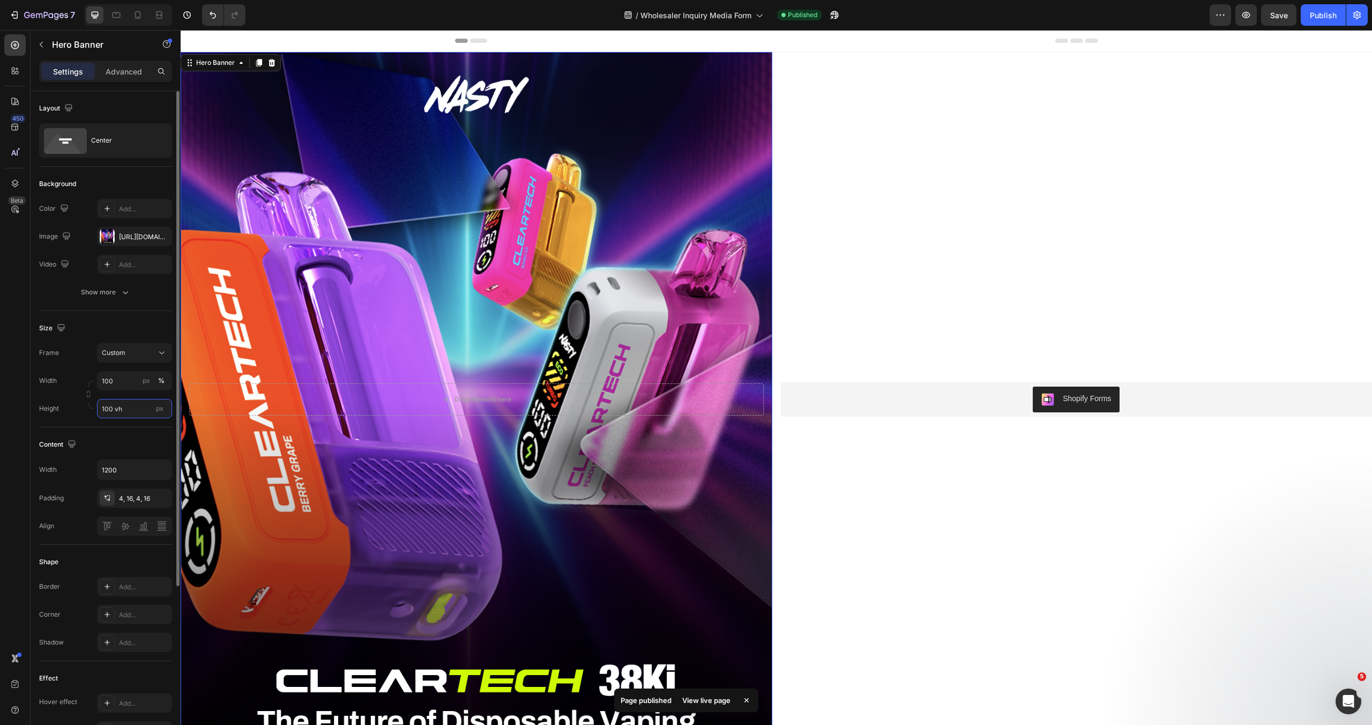
click at [111, 407] on input "100 vh" at bounding box center [134, 408] width 75 height 19
click at [137, 433] on p "Fit content Auto" at bounding box center [132, 434] width 62 height 10
type input "Auto"
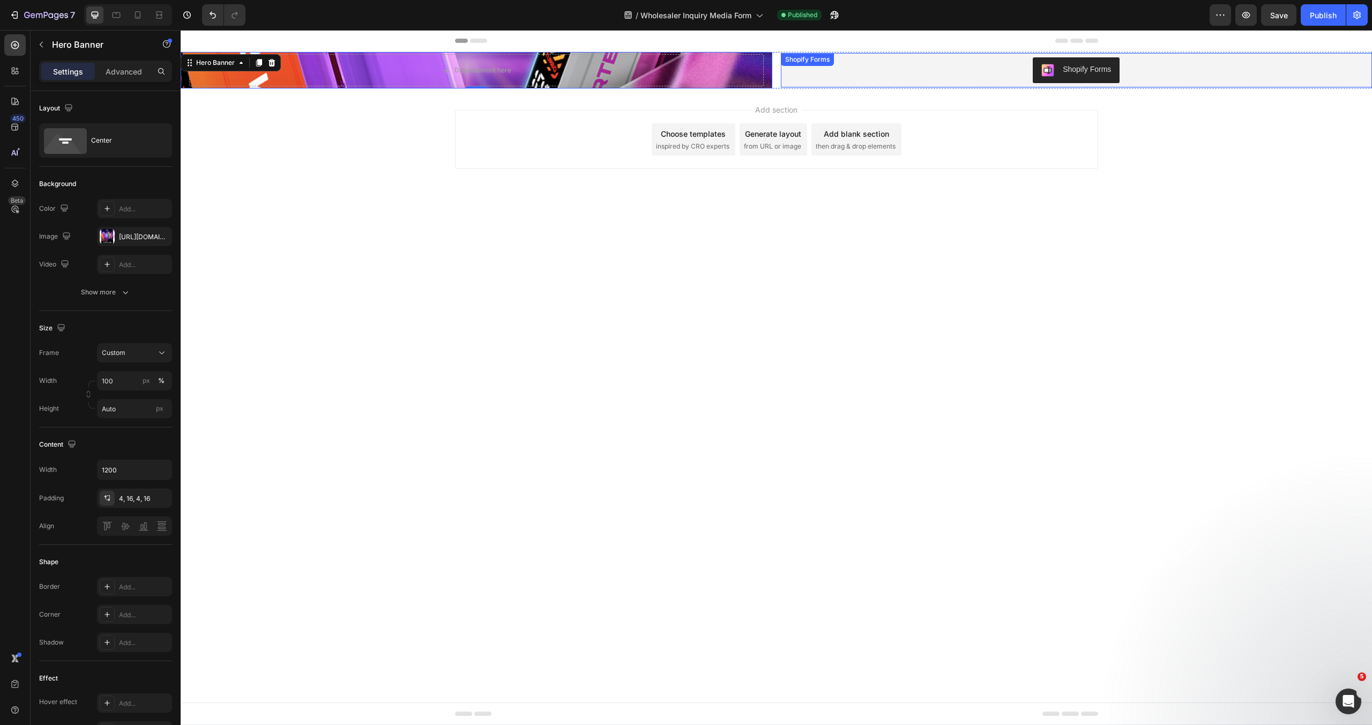
click at [913, 70] on div "Shopify Forms" at bounding box center [1076, 70] width 583 height 26
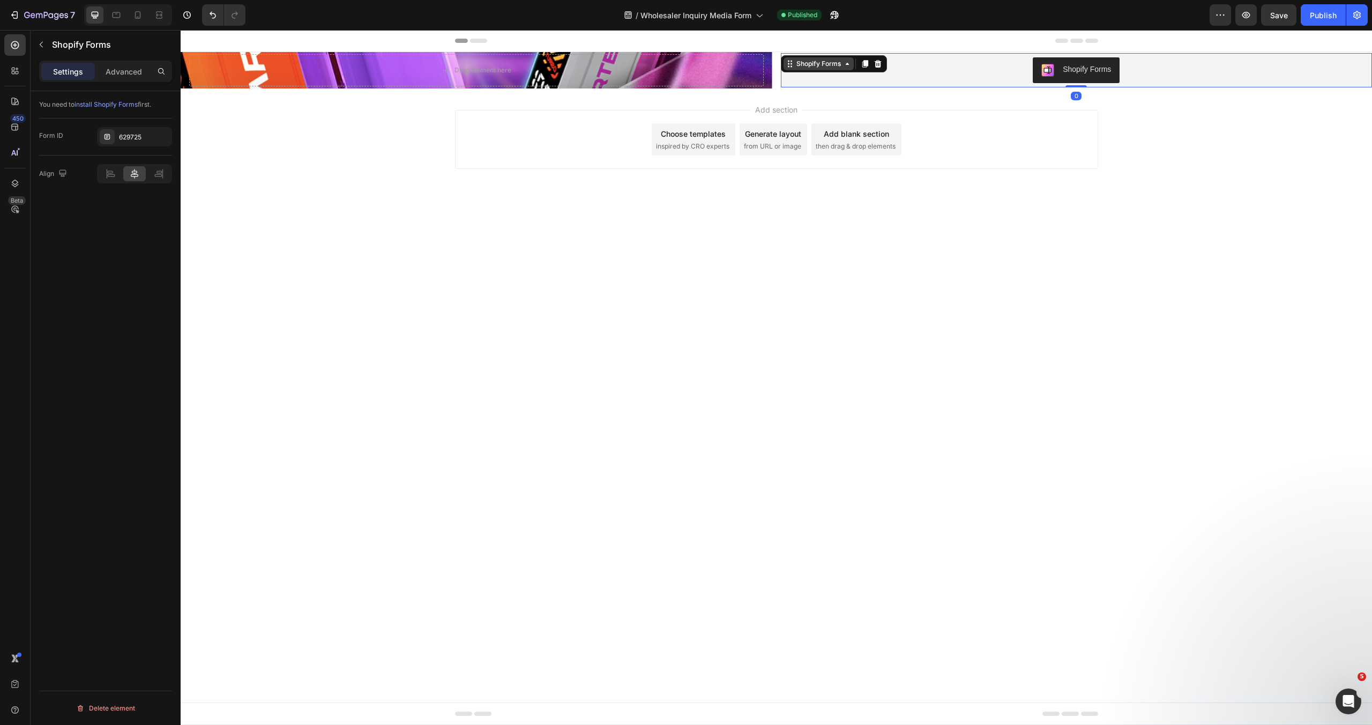
click at [790, 66] on icon at bounding box center [790, 63] width 9 height 9
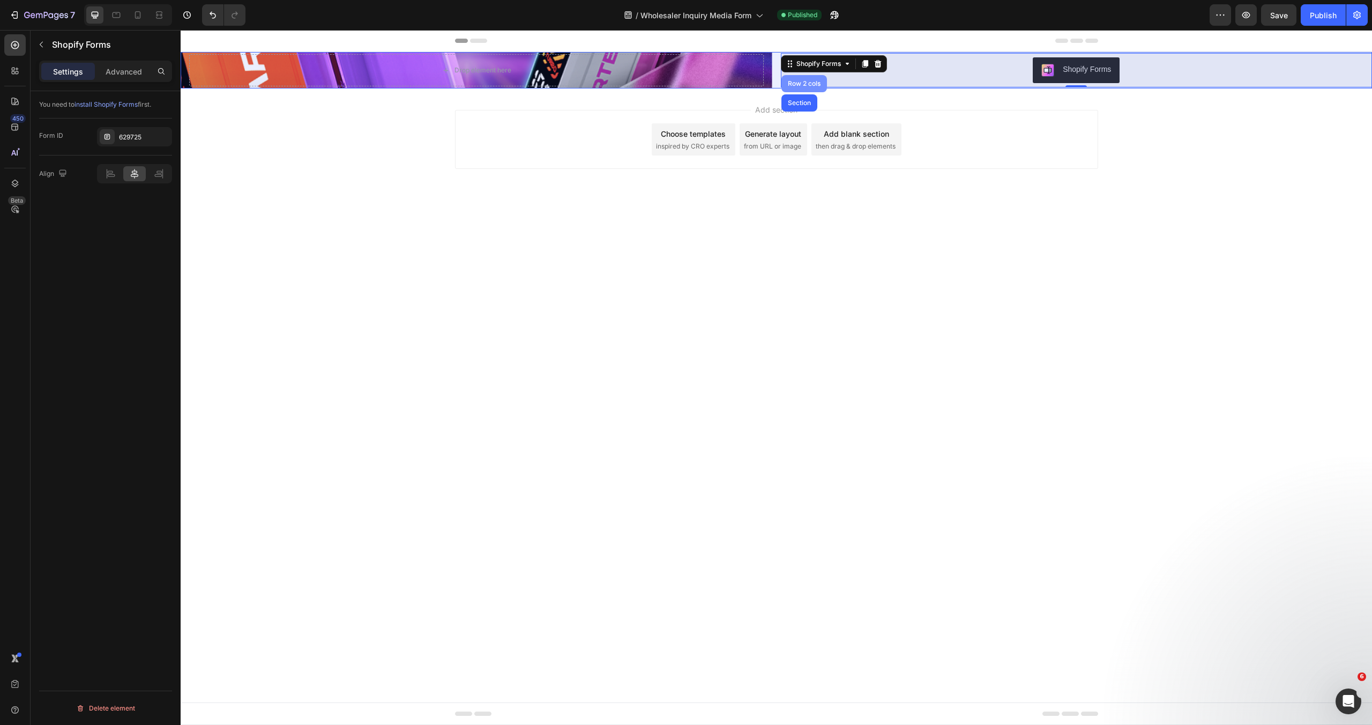
click at [798, 84] on div "Row 2 cols" at bounding box center [804, 83] width 37 height 6
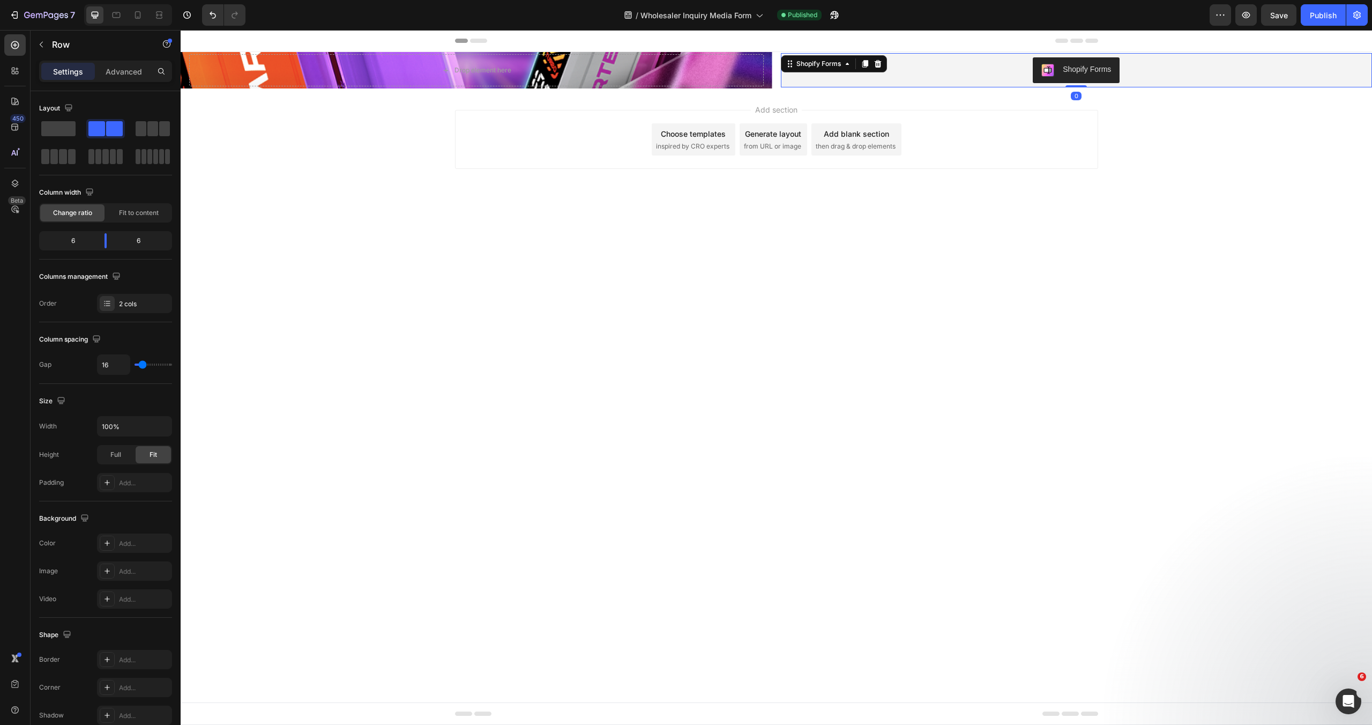
click at [801, 72] on div "Shopify Forms" at bounding box center [1076, 70] width 583 height 26
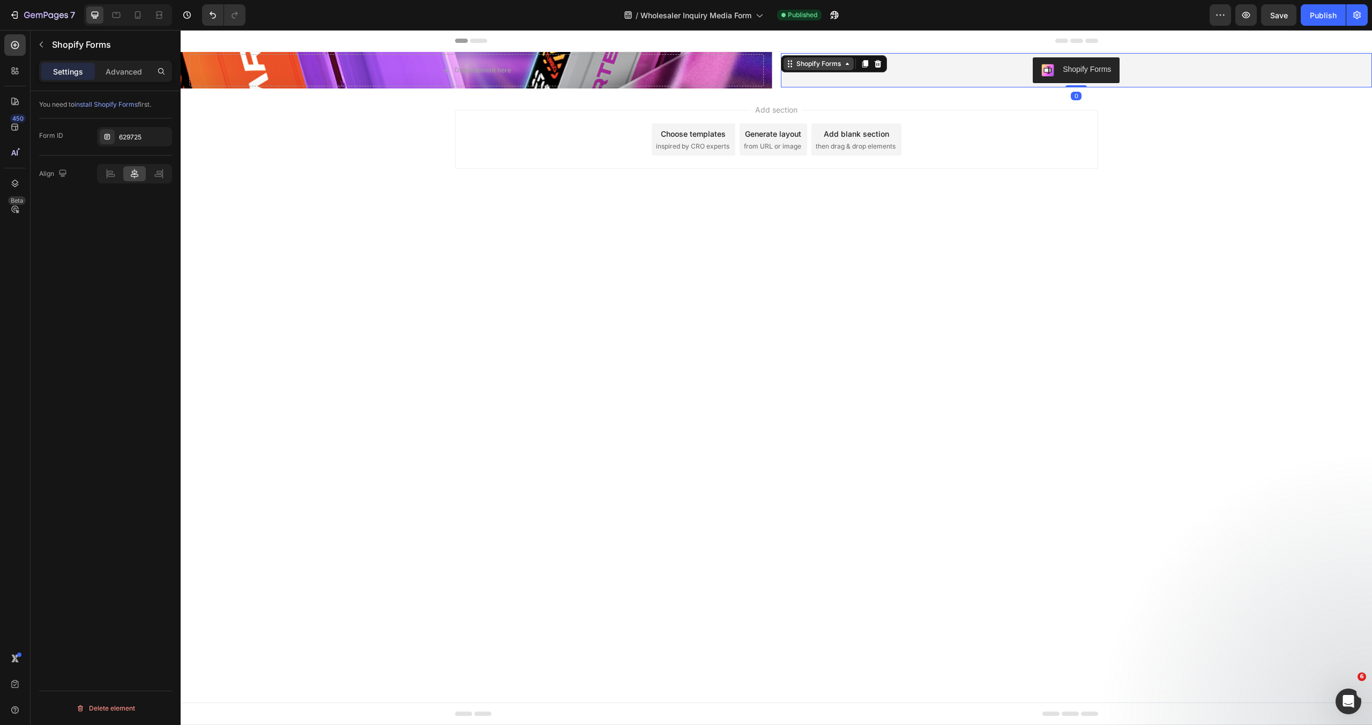
click at [814, 64] on div "Shopify Forms" at bounding box center [818, 64] width 49 height 10
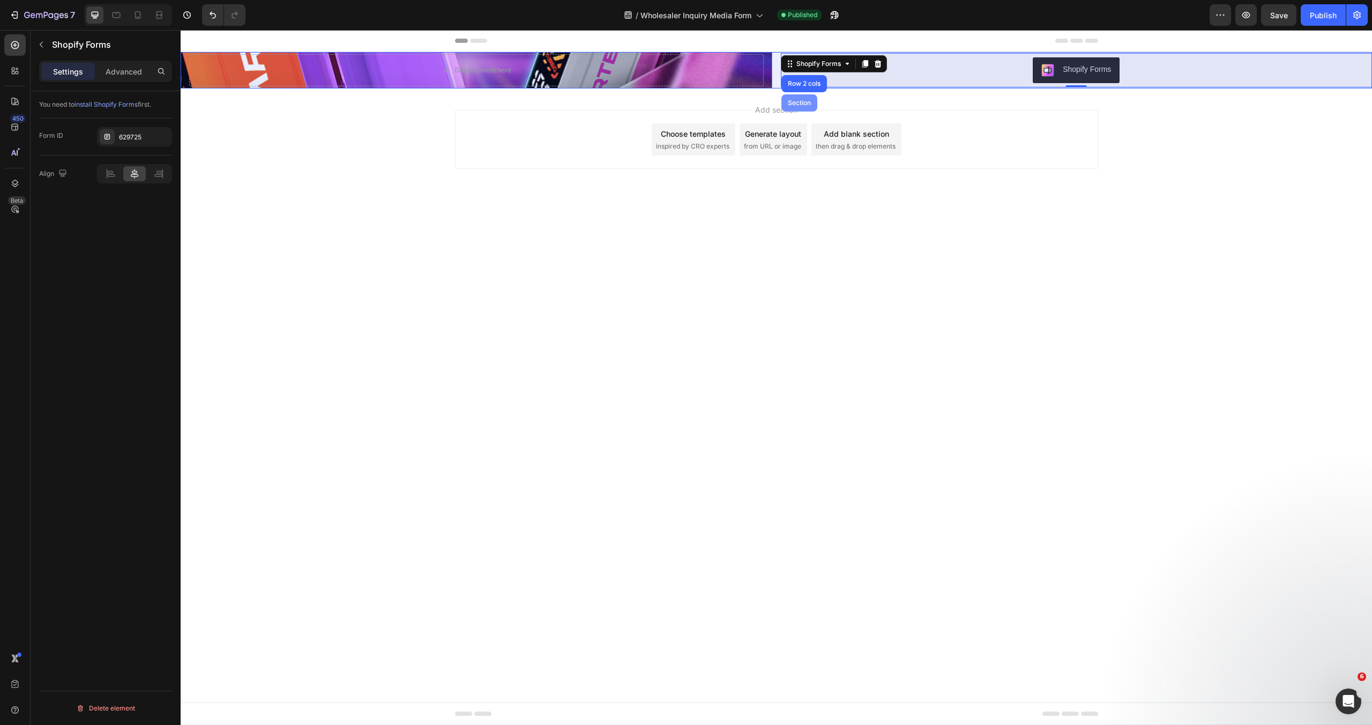
click at [797, 105] on div "Section" at bounding box center [799, 103] width 27 height 6
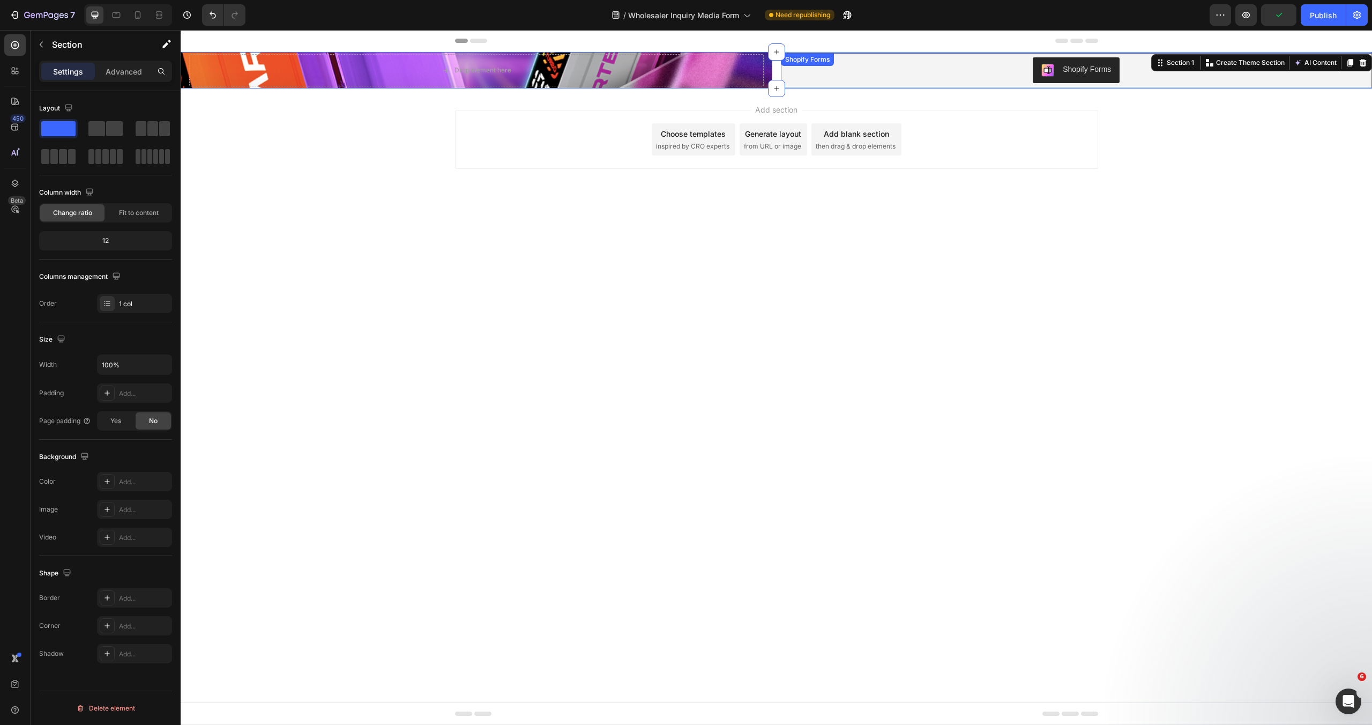
click at [841, 72] on div "Shopify Forms Shopify Forms" at bounding box center [1077, 70] width 592 height 34
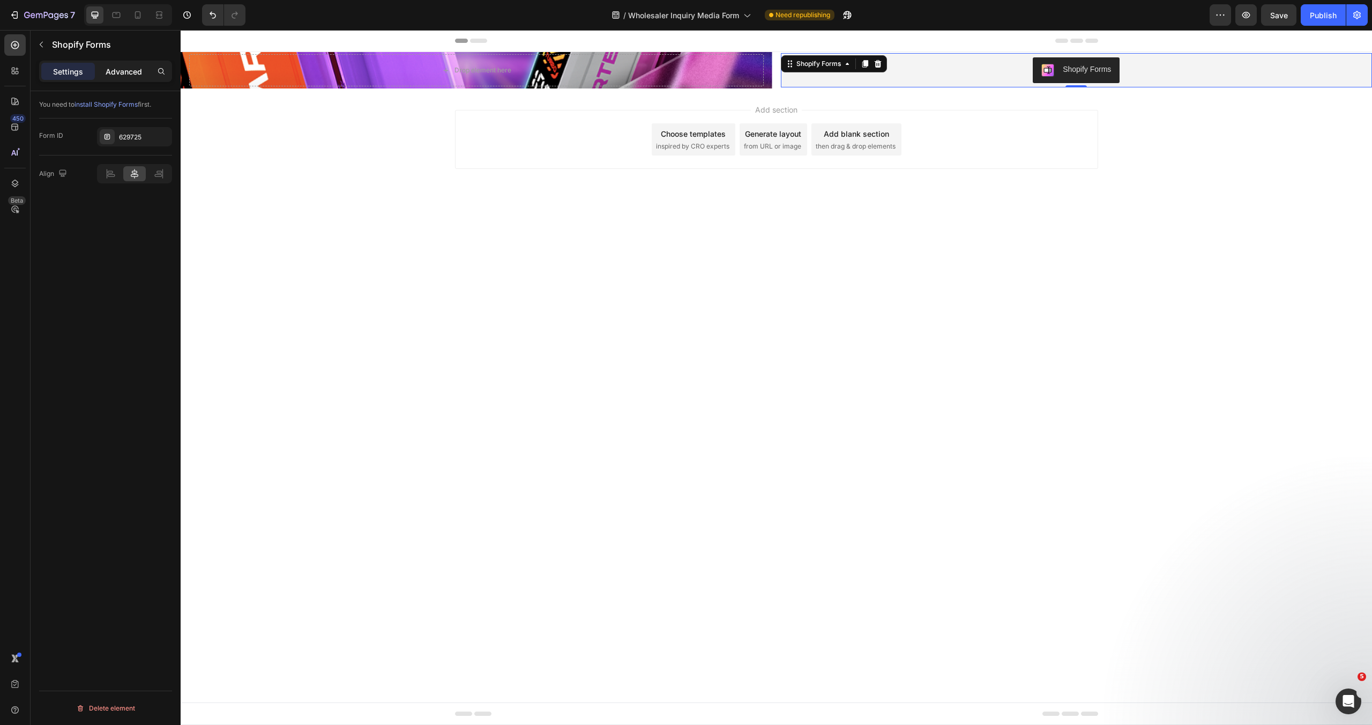
click at [135, 69] on p "Advanced" at bounding box center [124, 71] width 36 height 11
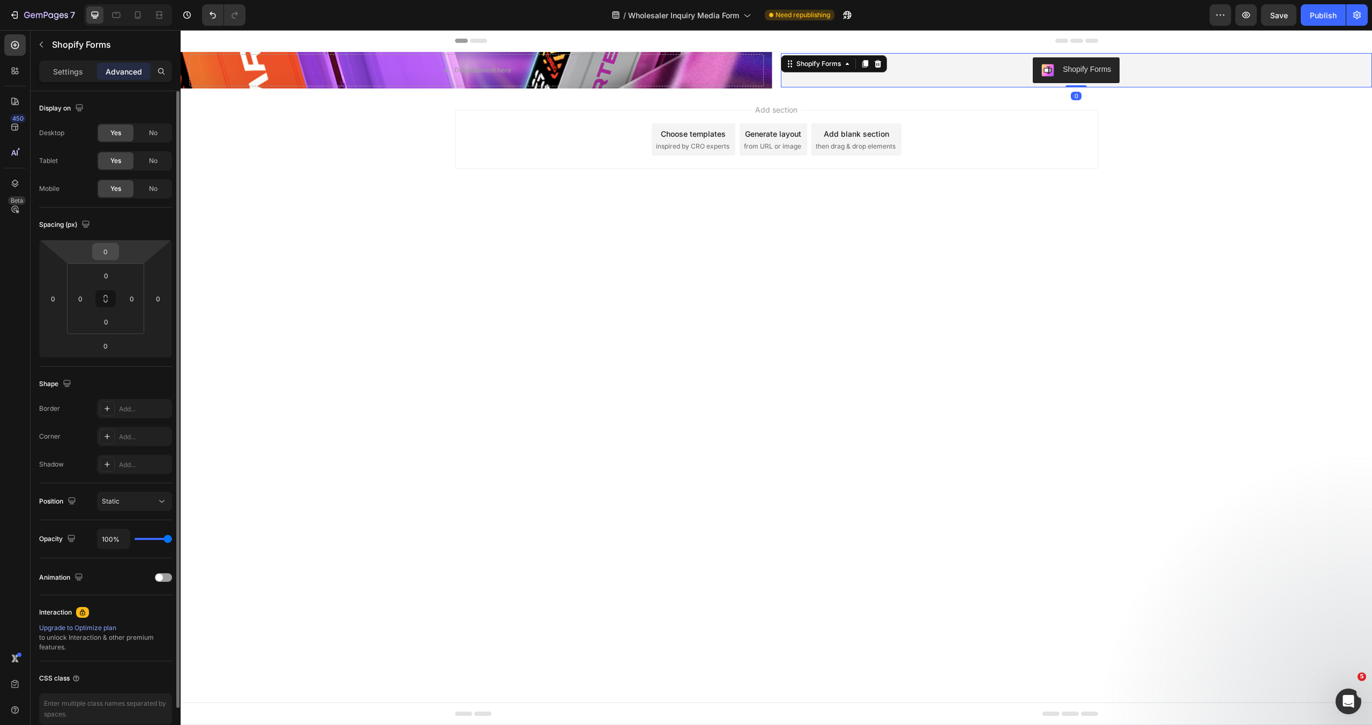
click at [102, 256] on input "0" at bounding box center [105, 251] width 21 height 16
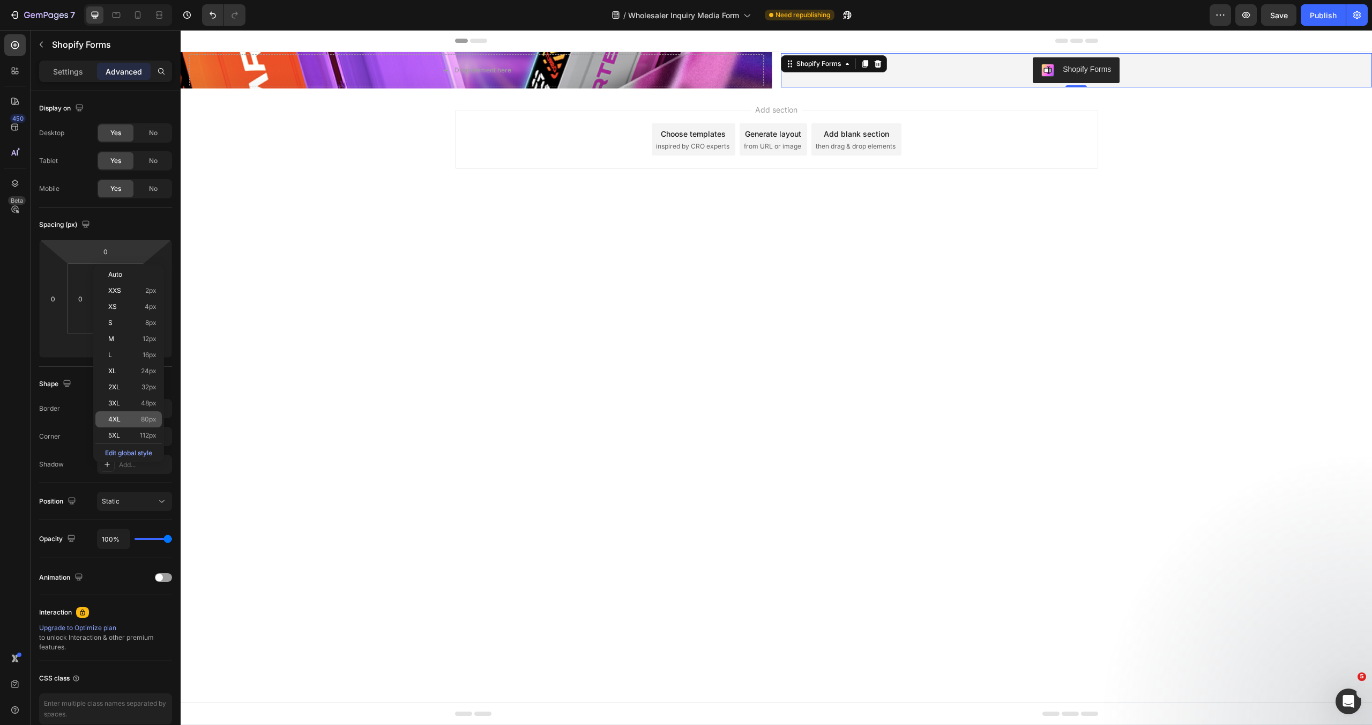
click at [129, 418] on p "4XL 80px" at bounding box center [132, 419] width 48 height 8
type input "80"
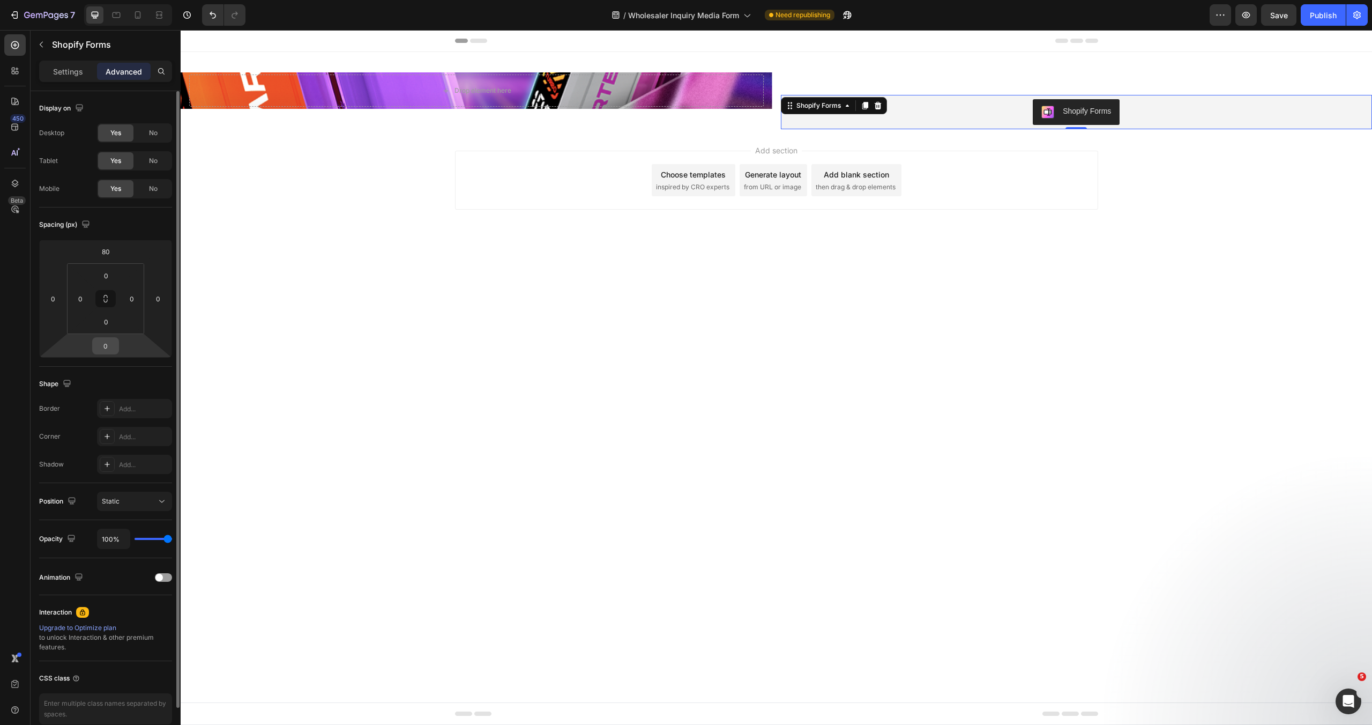
click at [100, 345] on input "0" at bounding box center [105, 346] width 21 height 16
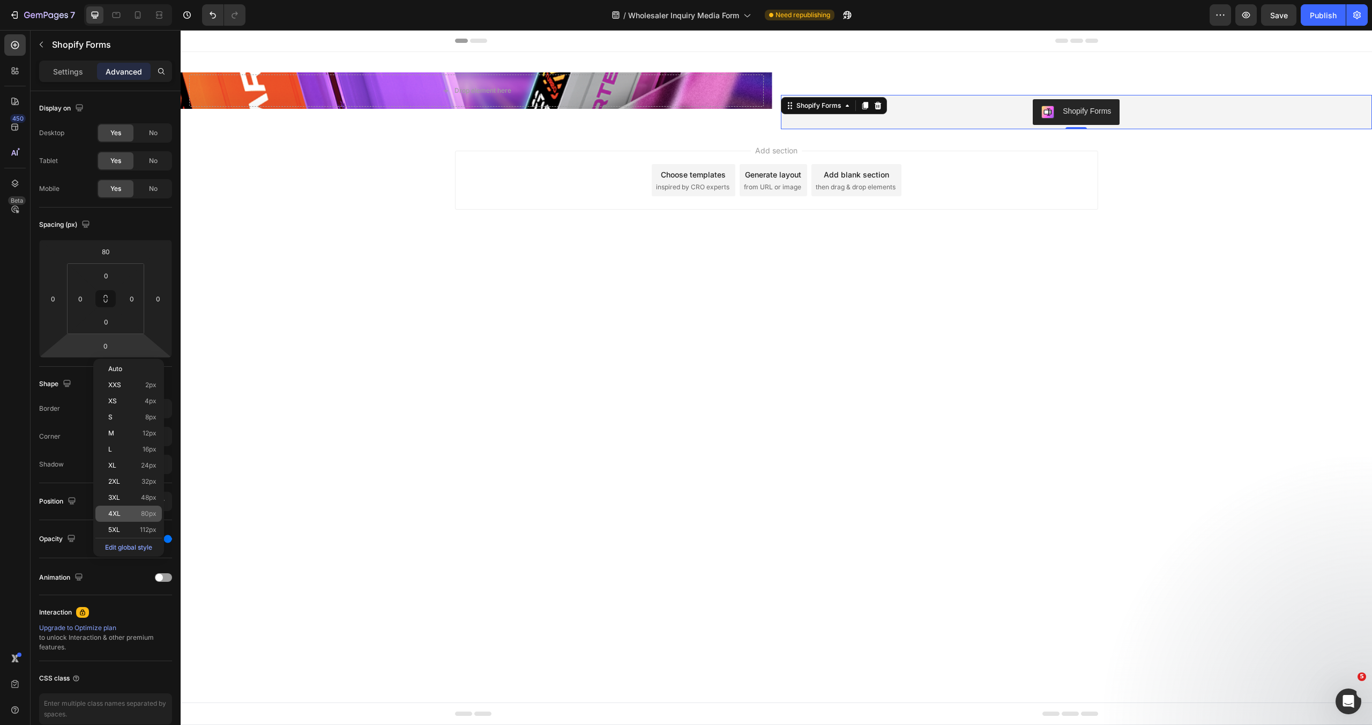
click at [135, 508] on div "4XL 80px" at bounding box center [128, 513] width 66 height 16
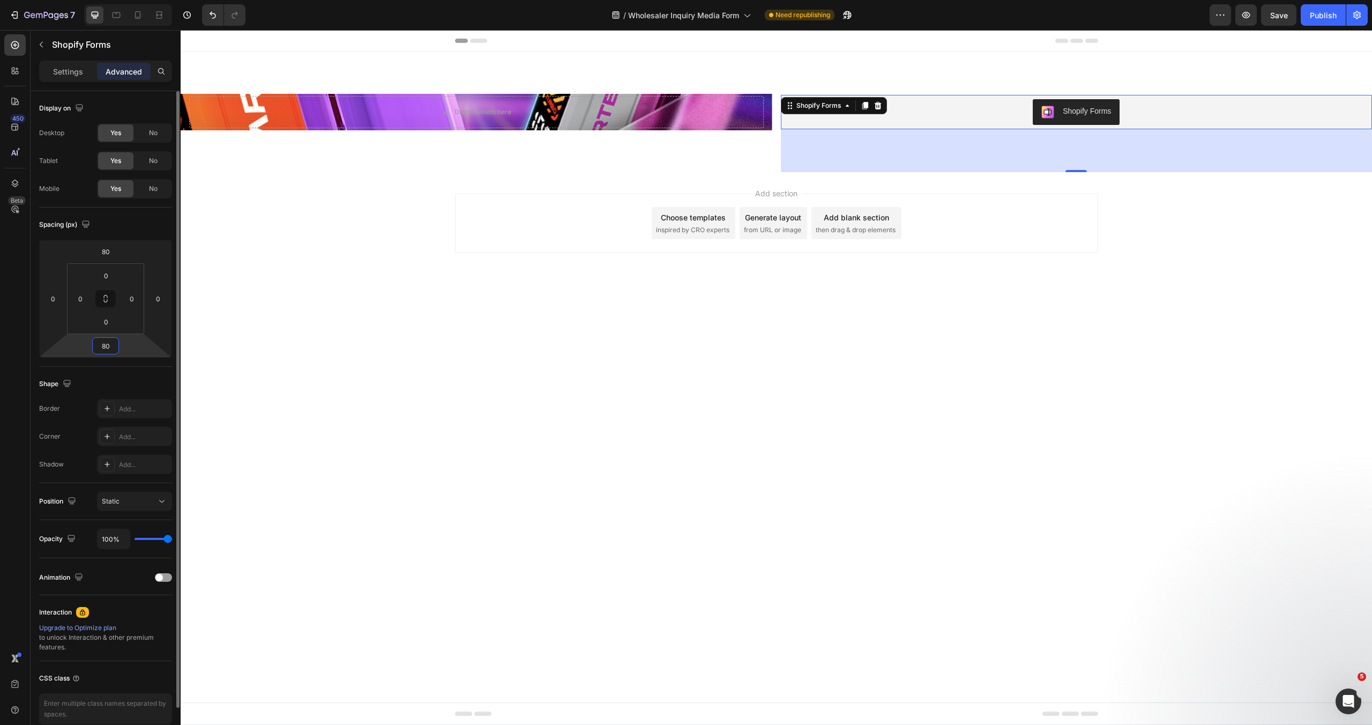
click at [104, 348] on input "80" at bounding box center [105, 346] width 21 height 16
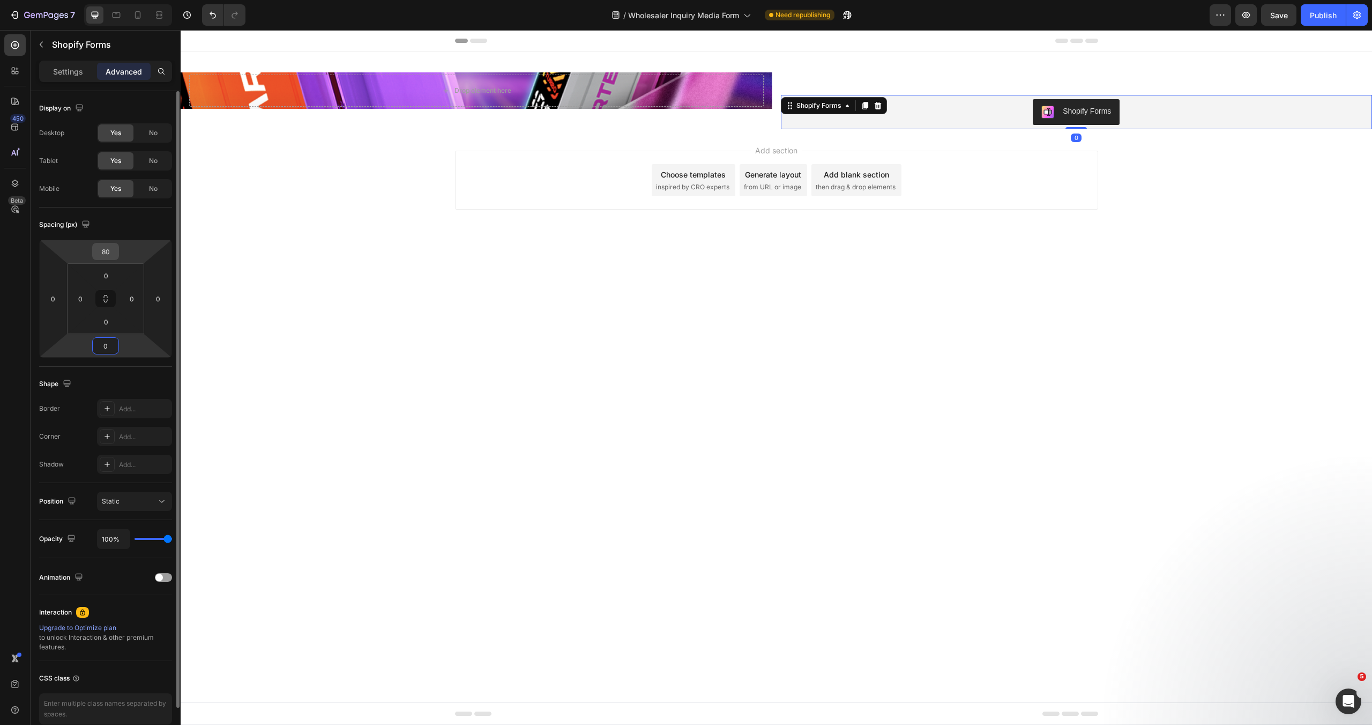
type input "0"
click at [106, 254] on input "80" at bounding box center [105, 251] width 21 height 16
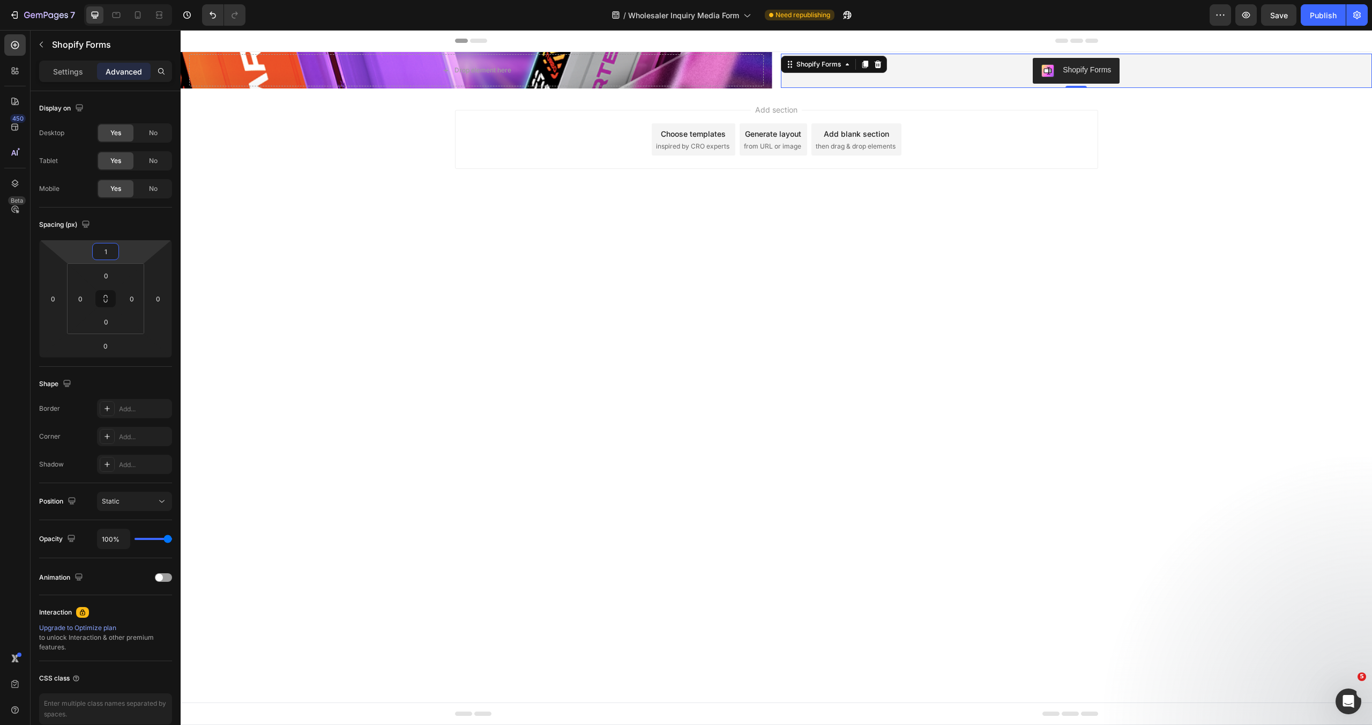
click at [957, 75] on div "Shopify Forms" at bounding box center [1076, 71] width 583 height 26
click at [110, 258] on input "1" at bounding box center [105, 251] width 21 height 16
type input "0"
click at [106, 274] on input "0" at bounding box center [105, 275] width 21 height 16
click at [142, 441] on span "80px" at bounding box center [150, 444] width 16 height 8
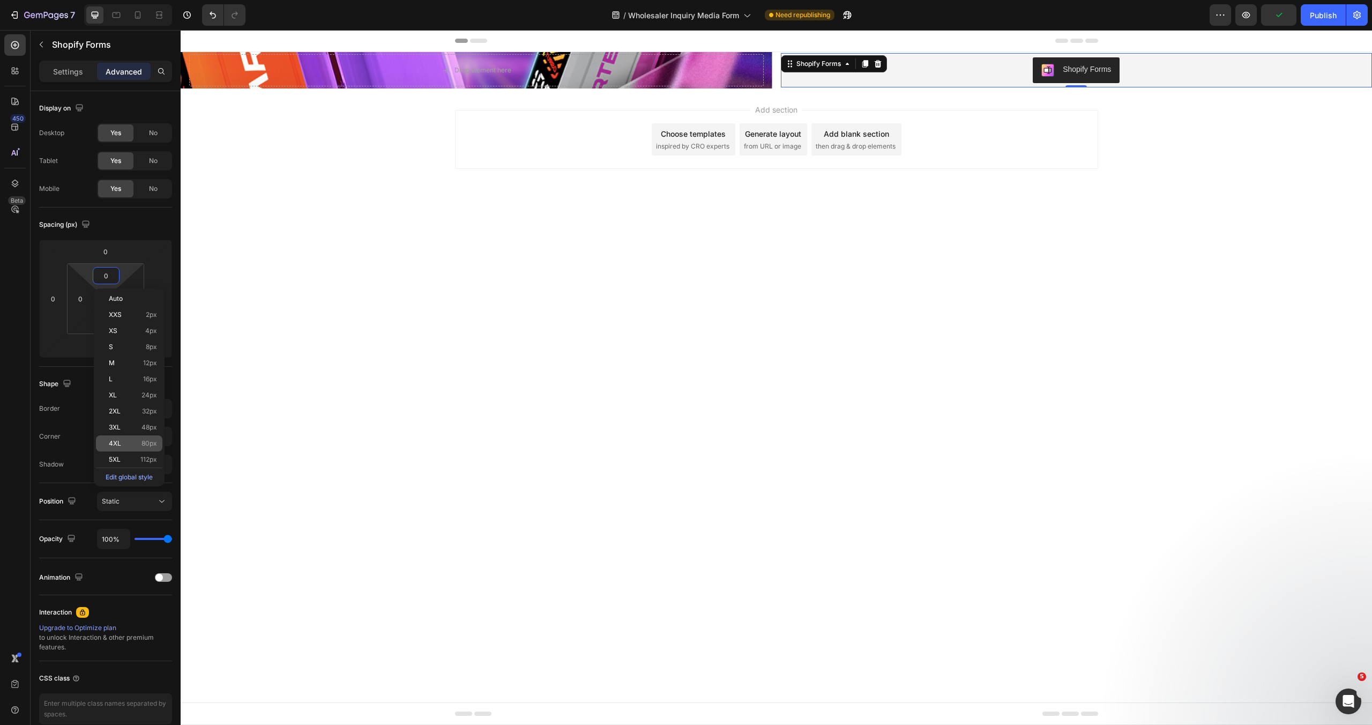
type input "80"
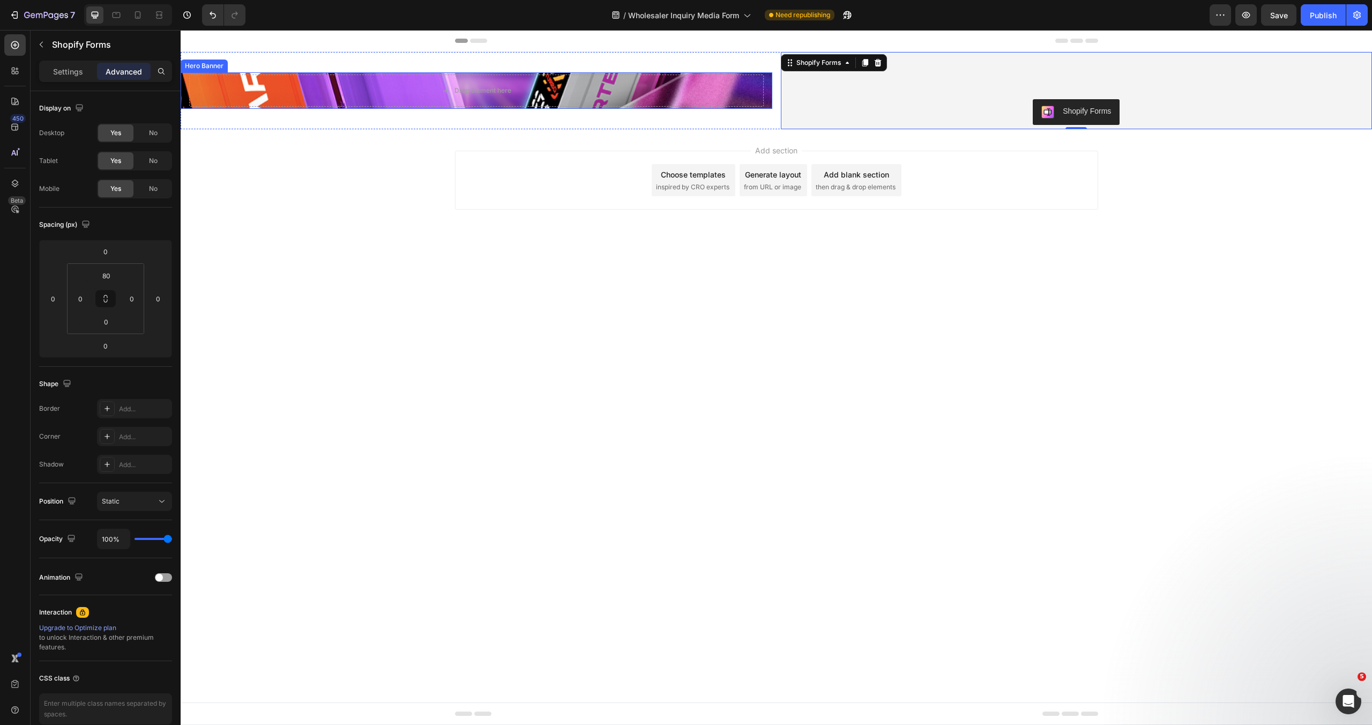
click at [199, 65] on div "Hero Banner" at bounding box center [204, 66] width 43 height 10
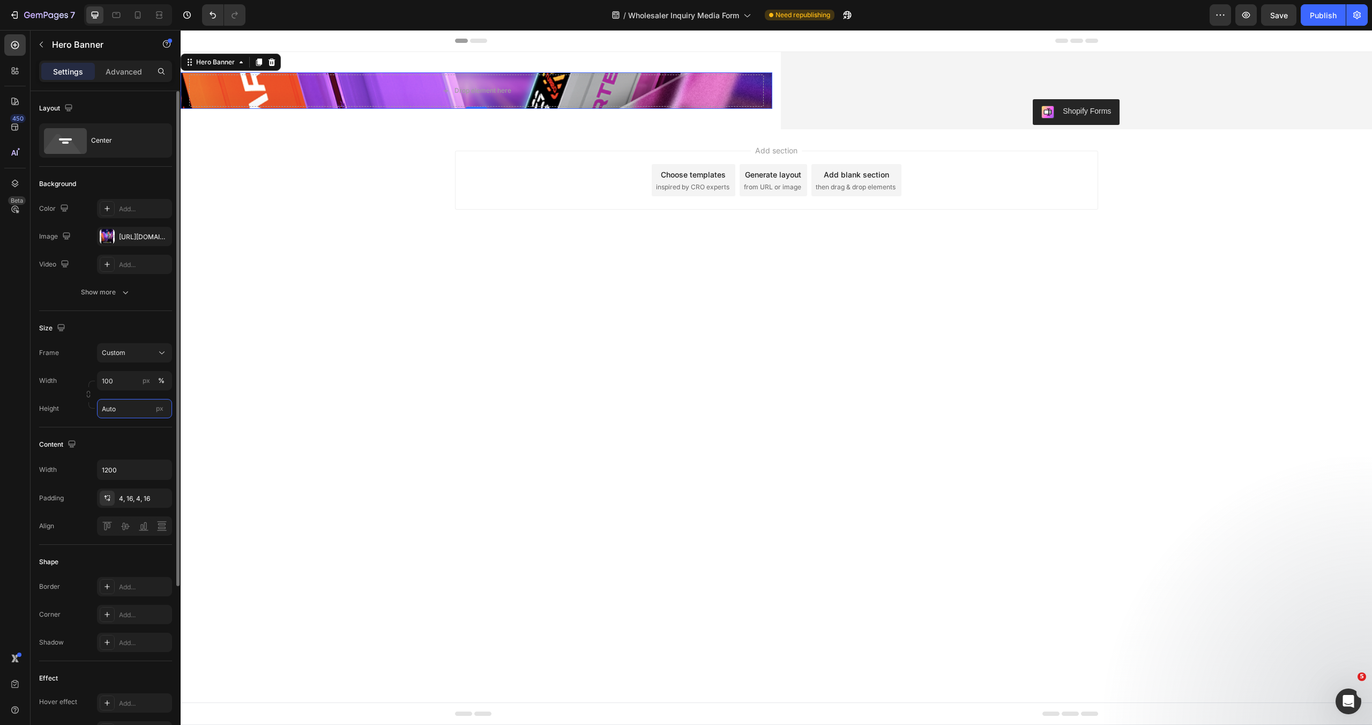
click at [138, 414] on input "Auto" at bounding box center [134, 408] width 75 height 19
type input "700"
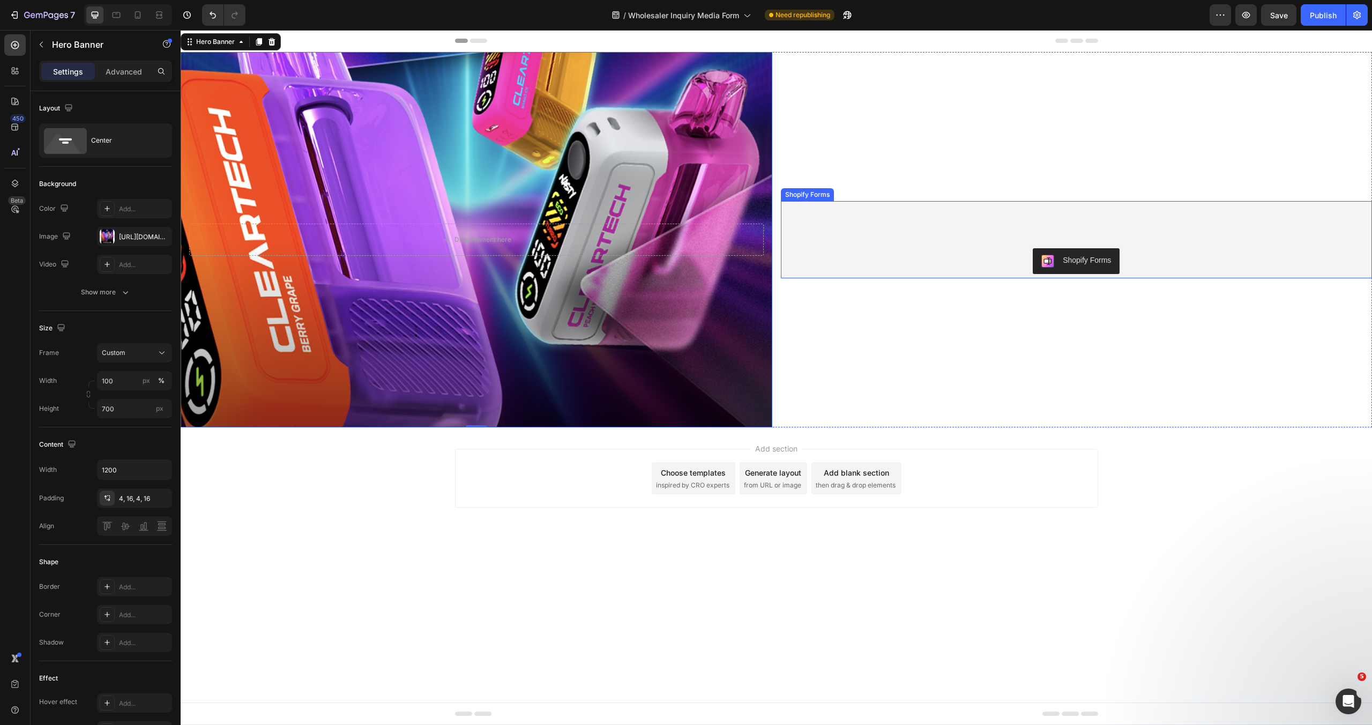
click at [901, 221] on div "Shopify Forms Shopify Forms" at bounding box center [1077, 239] width 592 height 77
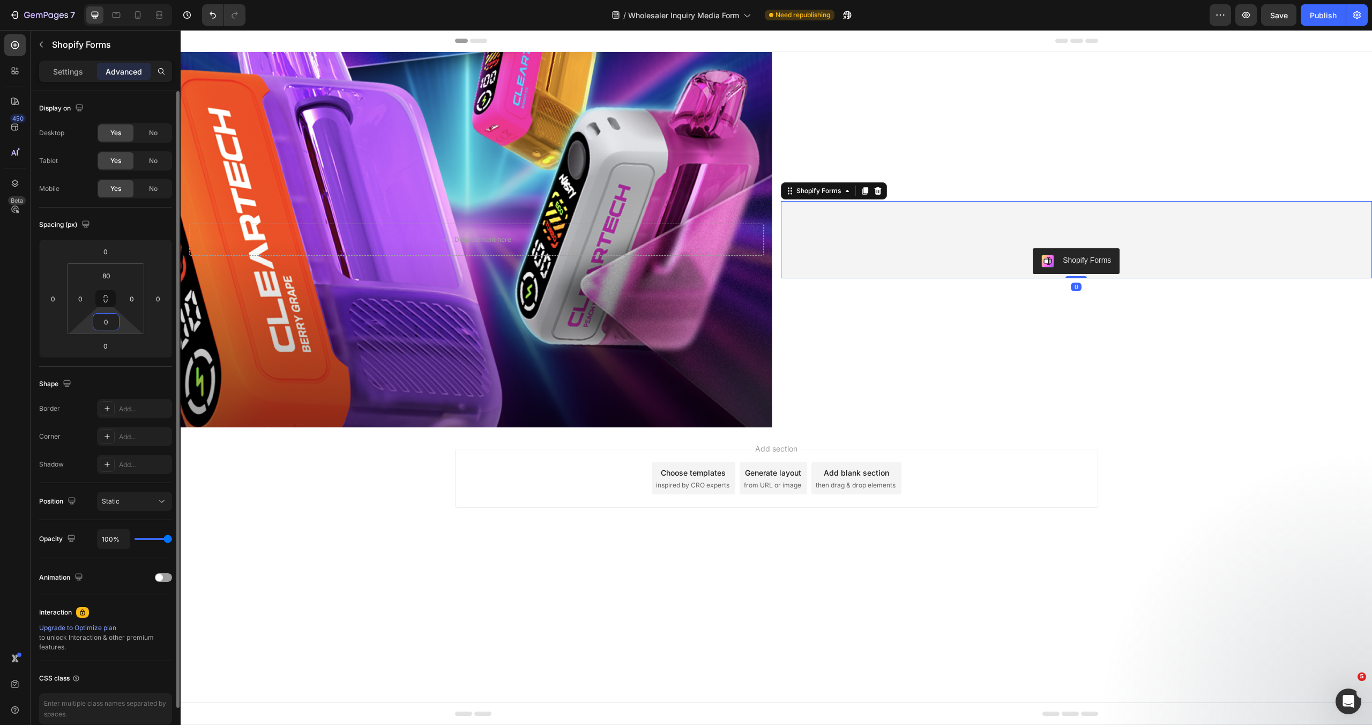
click at [108, 323] on input "0" at bounding box center [105, 322] width 21 height 16
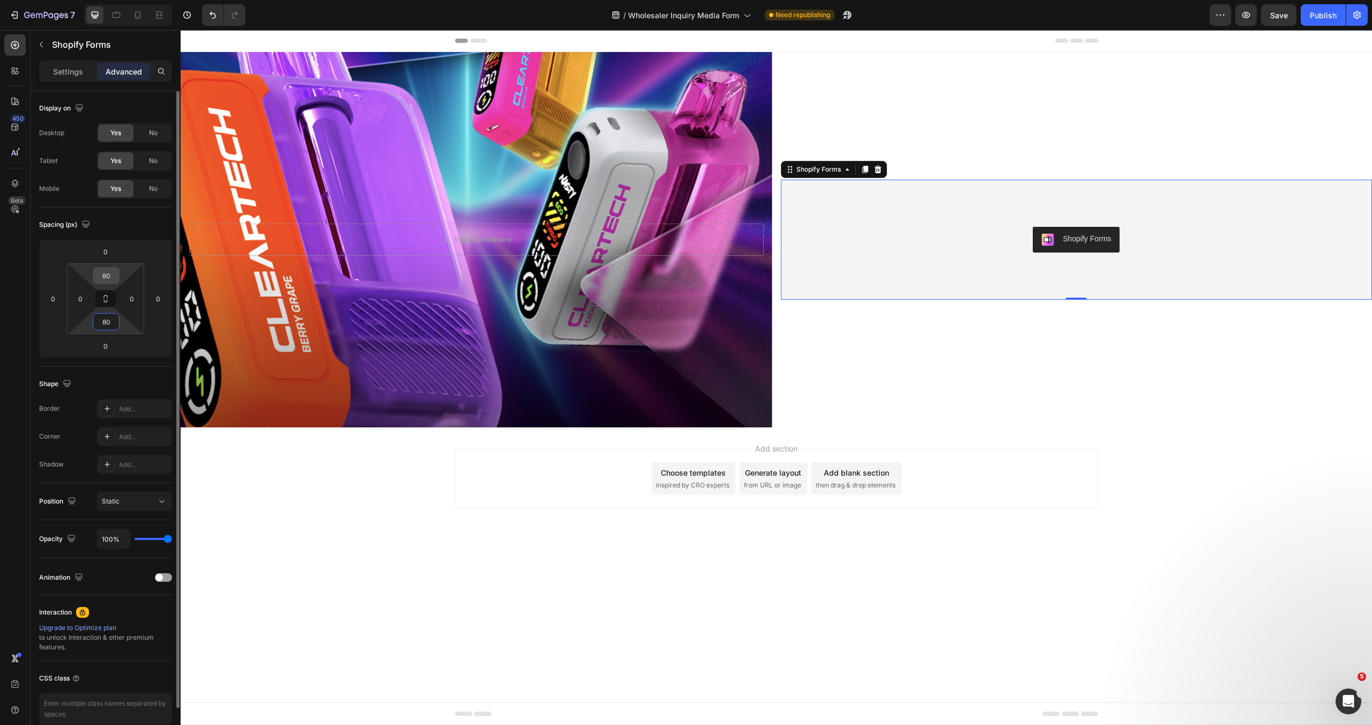
type input "80"
click at [112, 277] on input "80" at bounding box center [105, 275] width 21 height 16
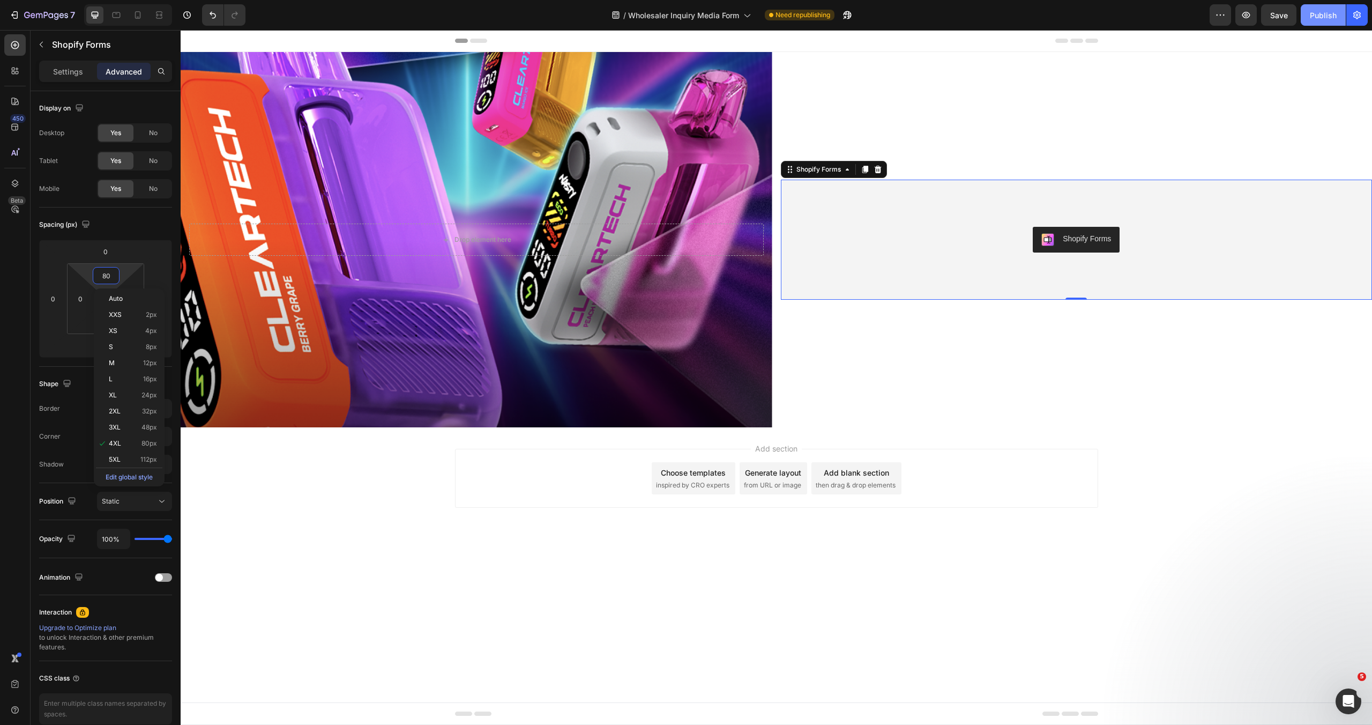
type input "4"
click at [1318, 11] on div "Publish" at bounding box center [1323, 15] width 27 height 11
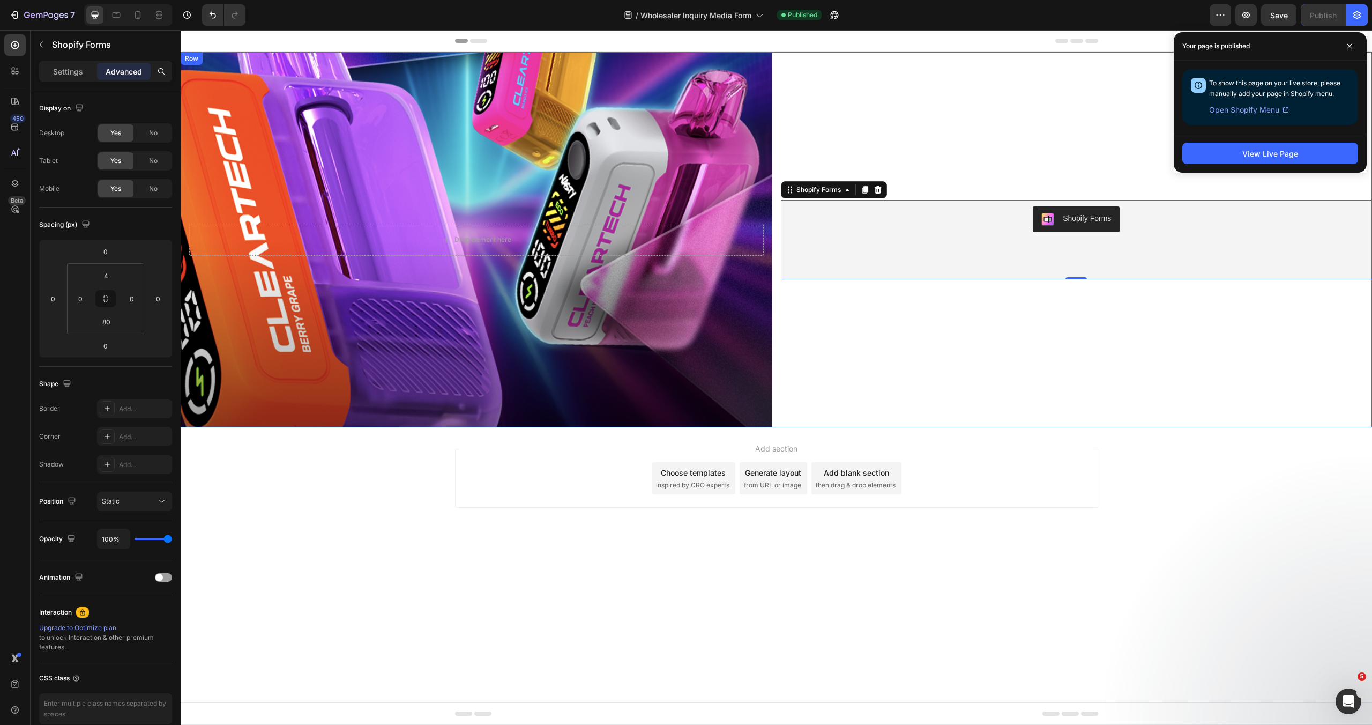
click at [797, 66] on div "Shopify Forms Shopify Forms 0" at bounding box center [1077, 239] width 592 height 375
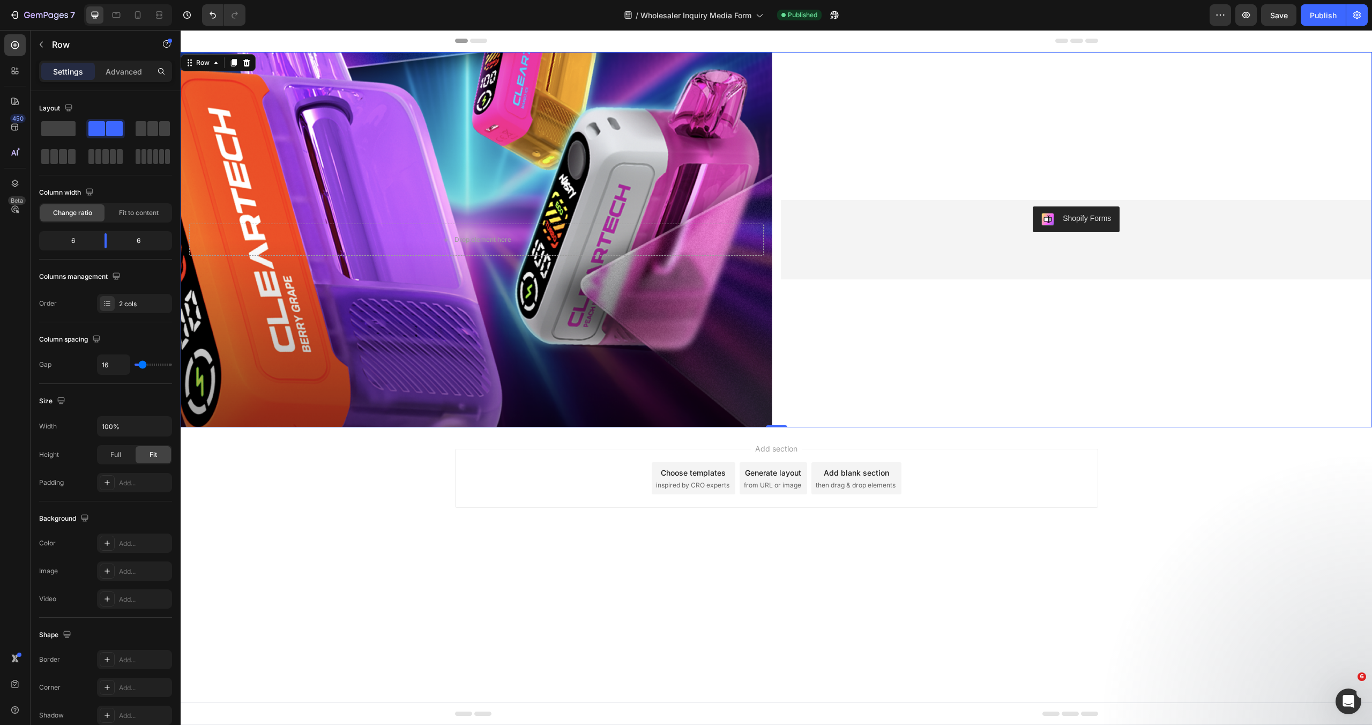
click at [873, 121] on div "Shopify Forms Shopify Forms" at bounding box center [1077, 239] width 592 height 375
click at [133, 550] on div "Add..." at bounding box center [134, 542] width 75 height 19
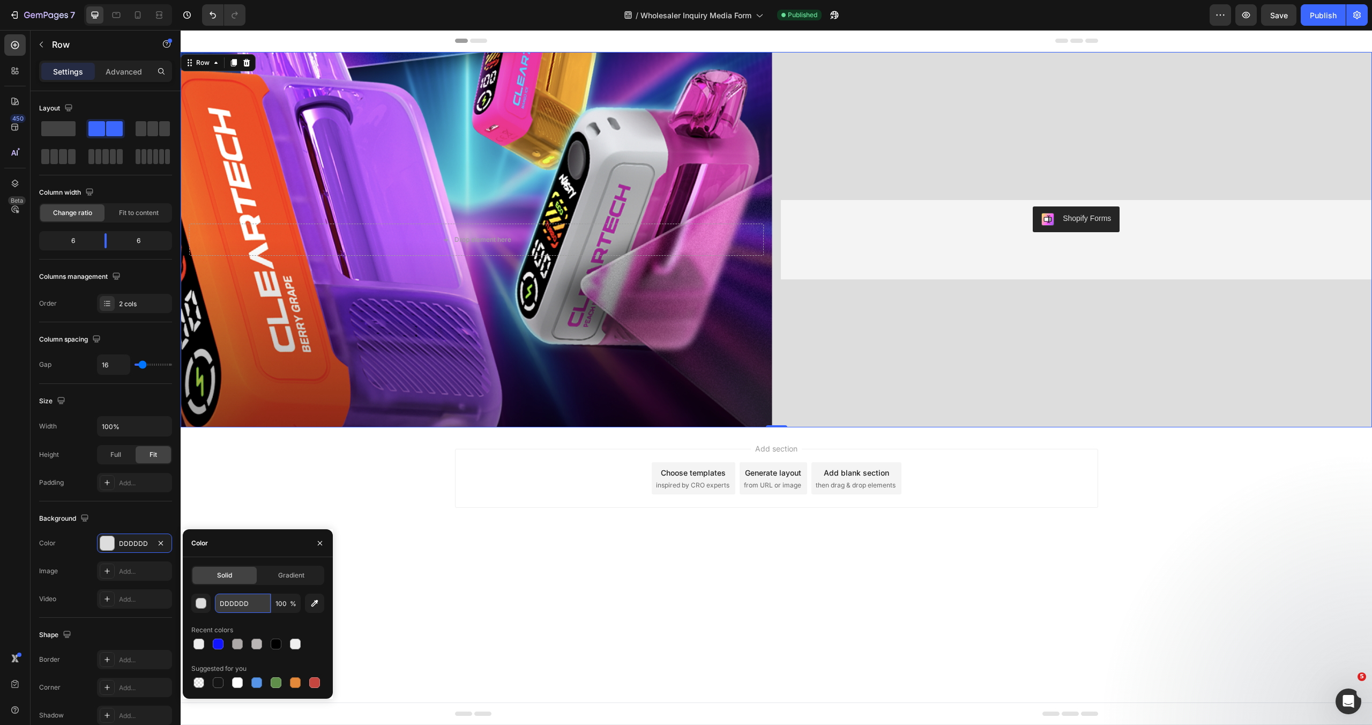
click at [221, 607] on input "DDDDDD" at bounding box center [243, 602] width 56 height 19
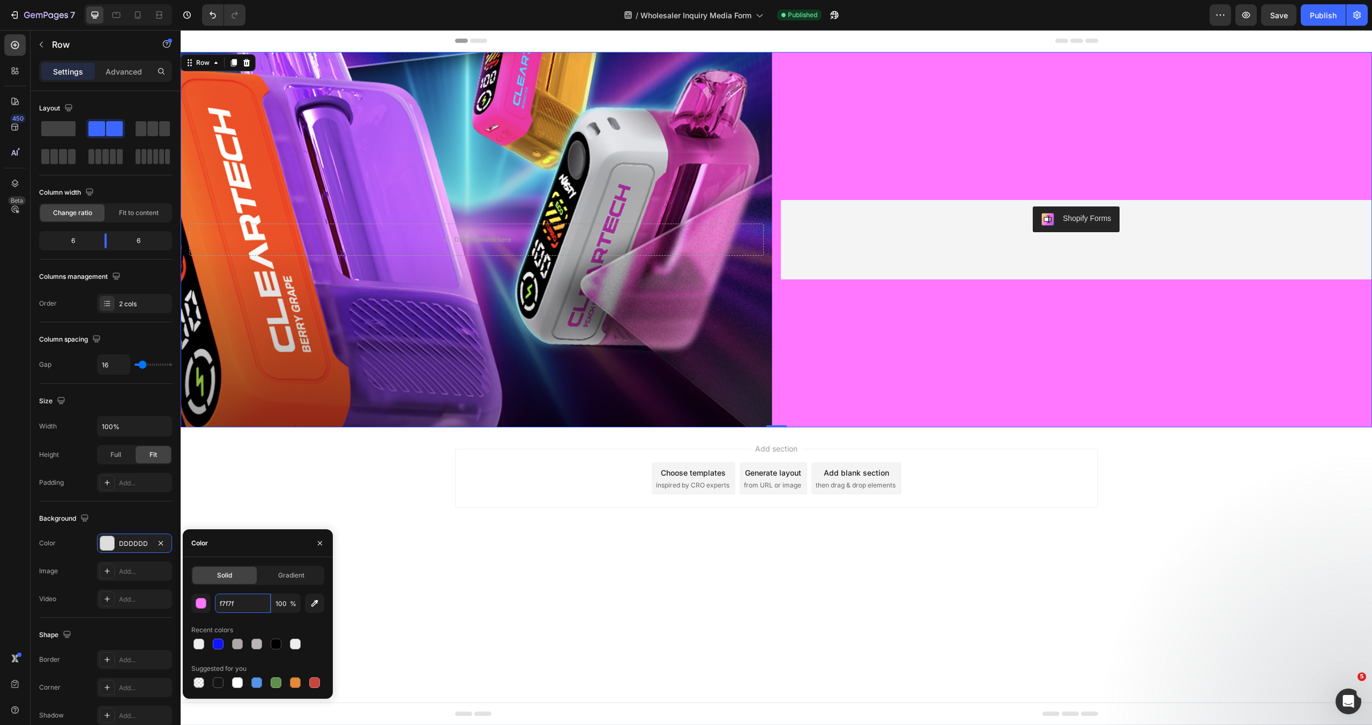
type input "f7f7f7"
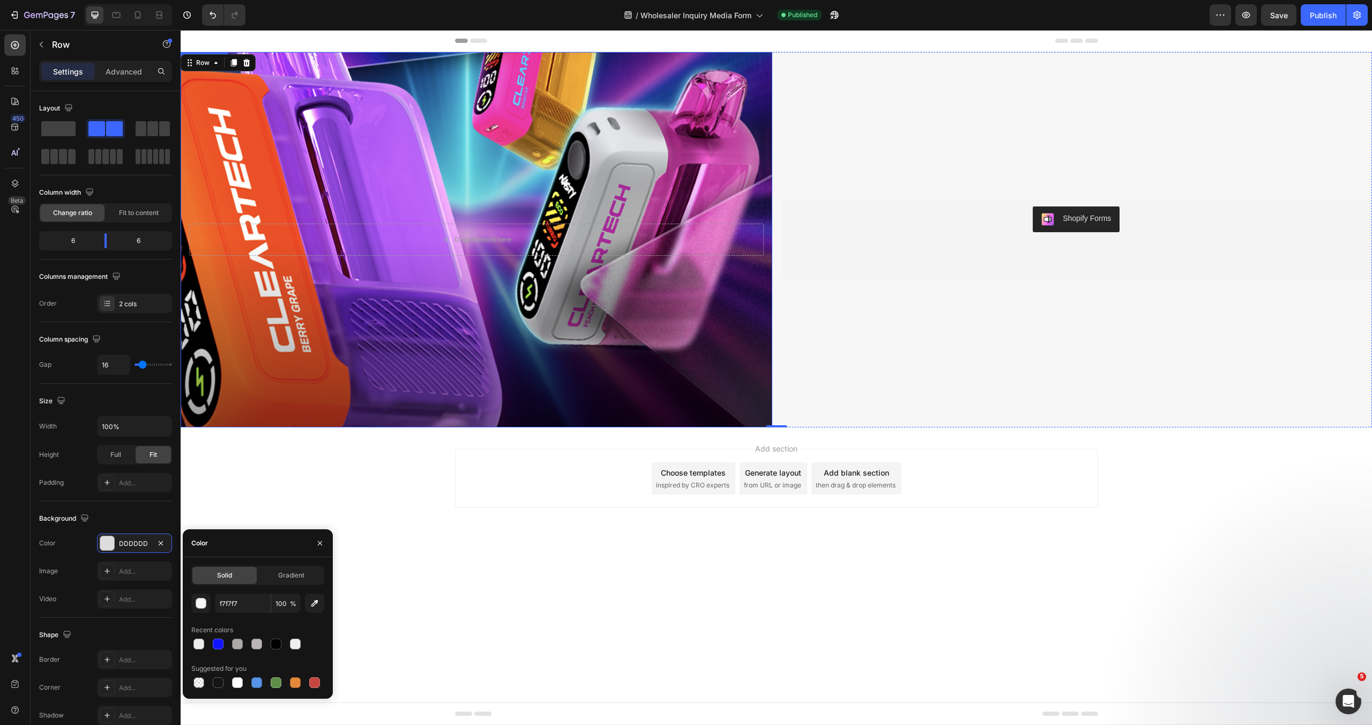
click at [633, 359] on div "Background Image" at bounding box center [477, 239] width 592 height 375
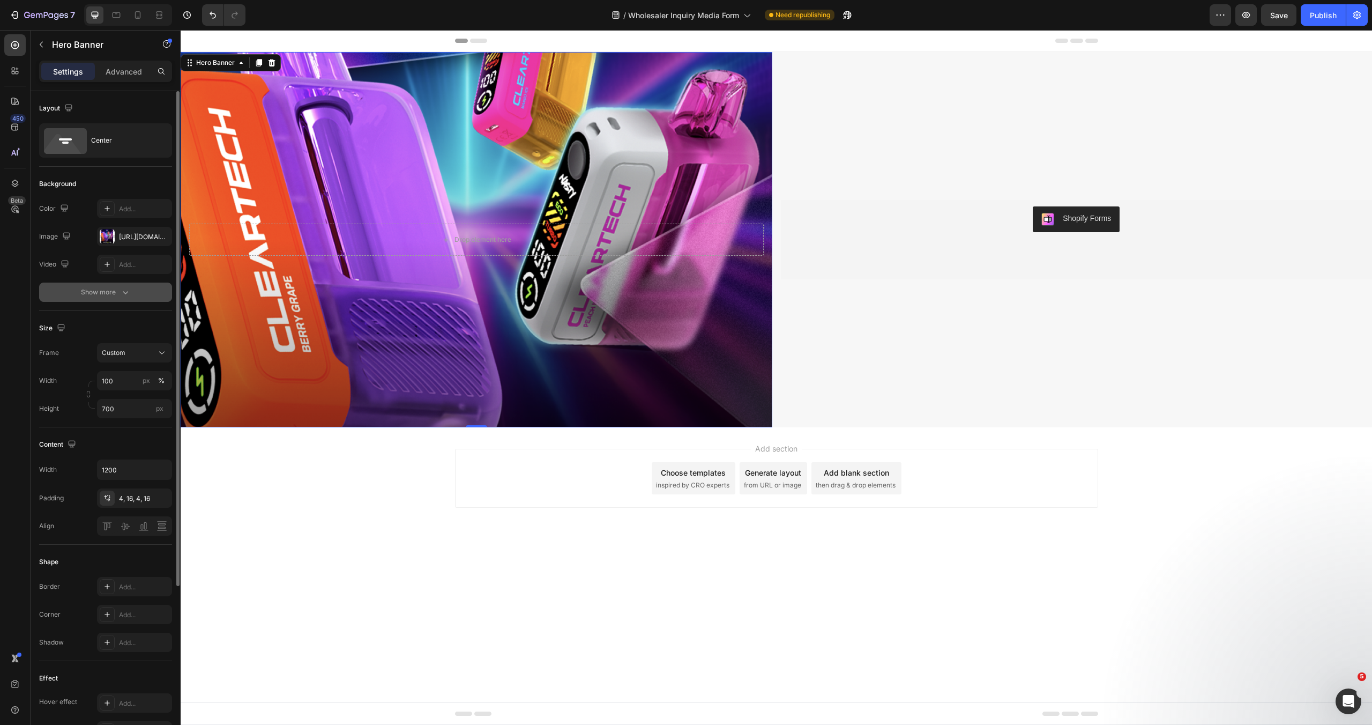
click at [117, 291] on div "Show more" at bounding box center [106, 292] width 50 height 11
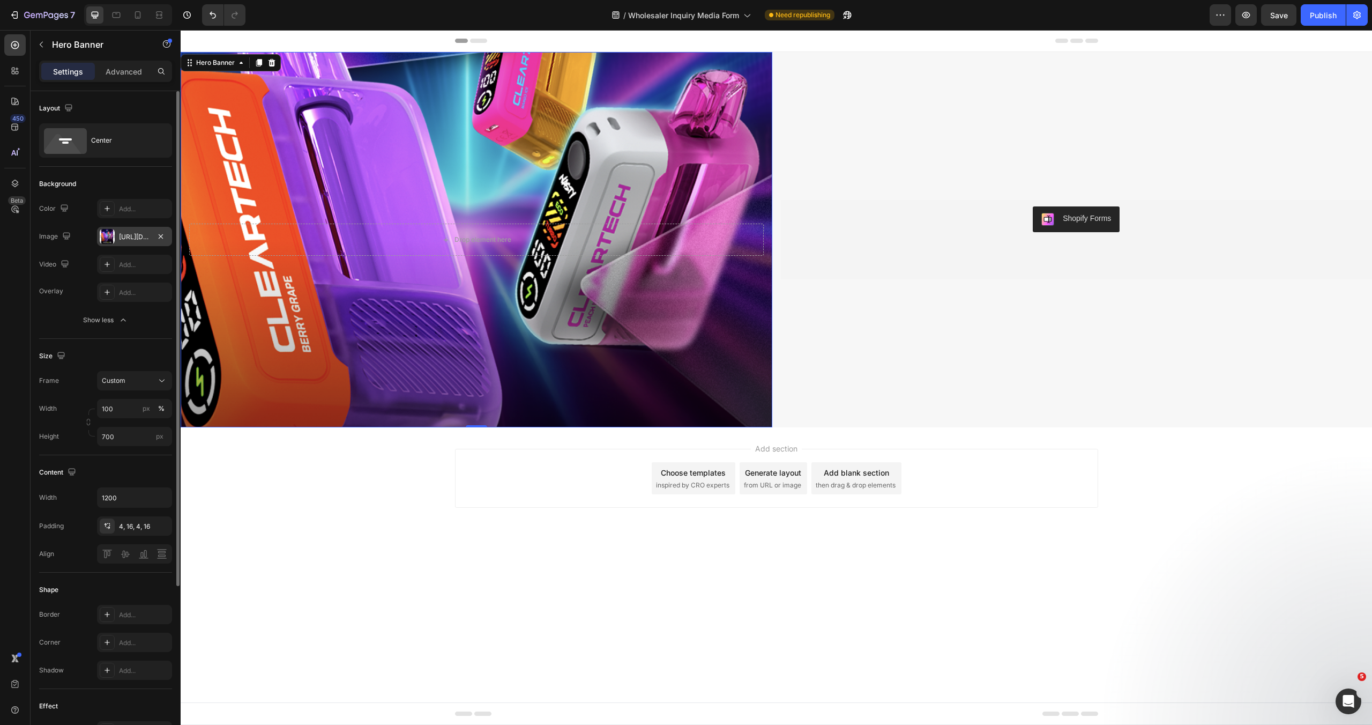
click at [122, 234] on div "[URL][DOMAIN_NAME]" at bounding box center [134, 237] width 31 height 10
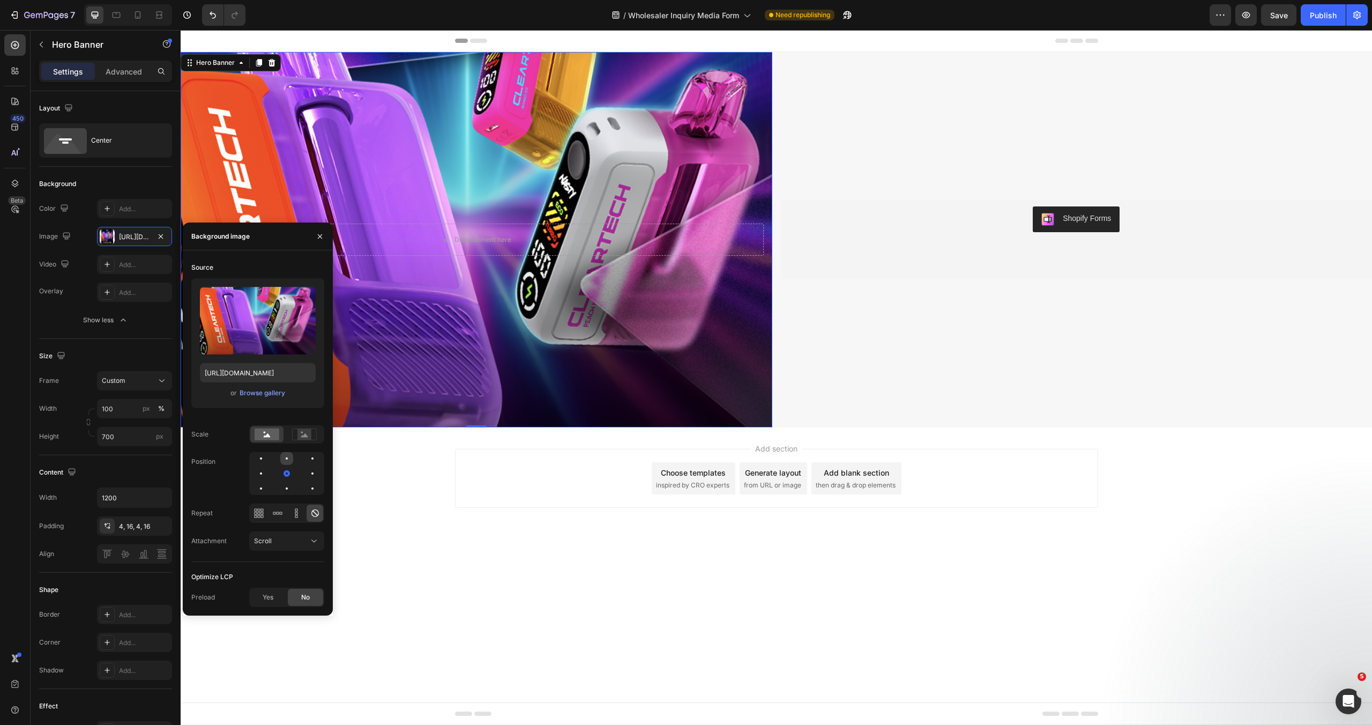
click at [306, 454] on div at bounding box center [312, 458] width 13 height 13
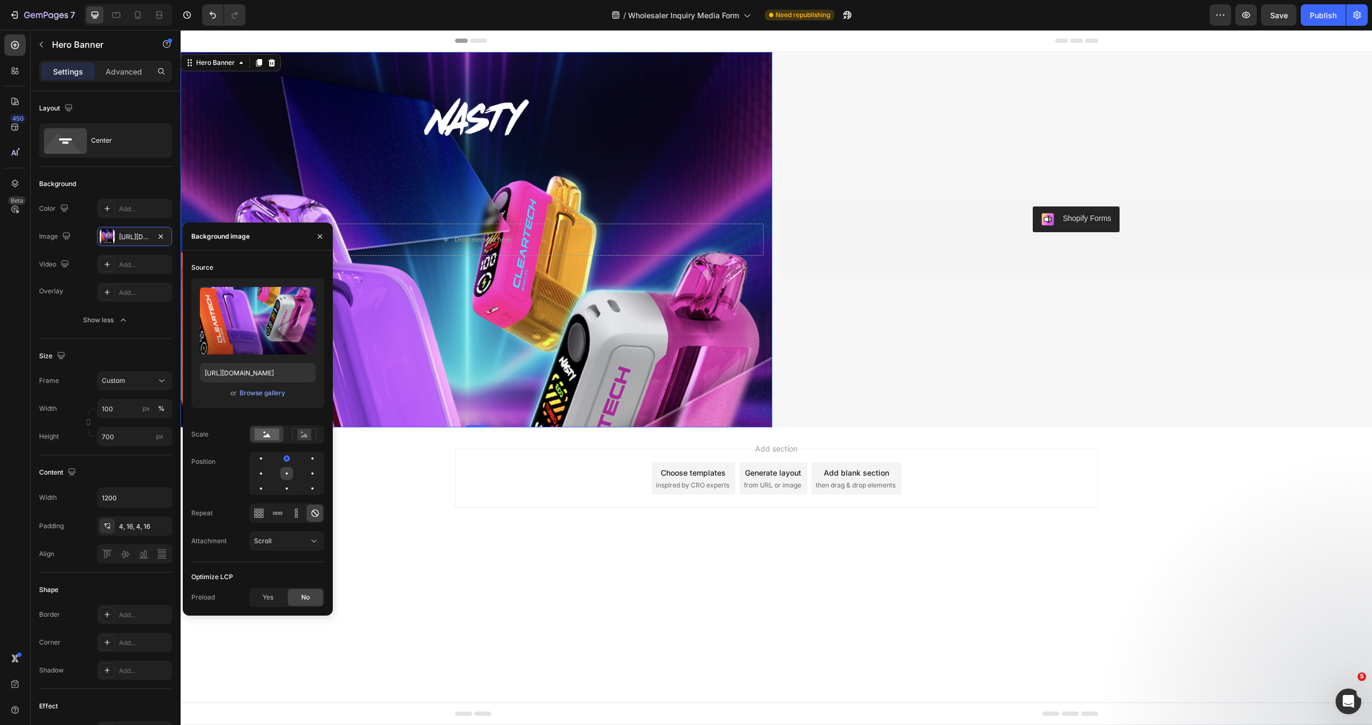
click at [287, 473] on div at bounding box center [287, 473] width 2 height 2
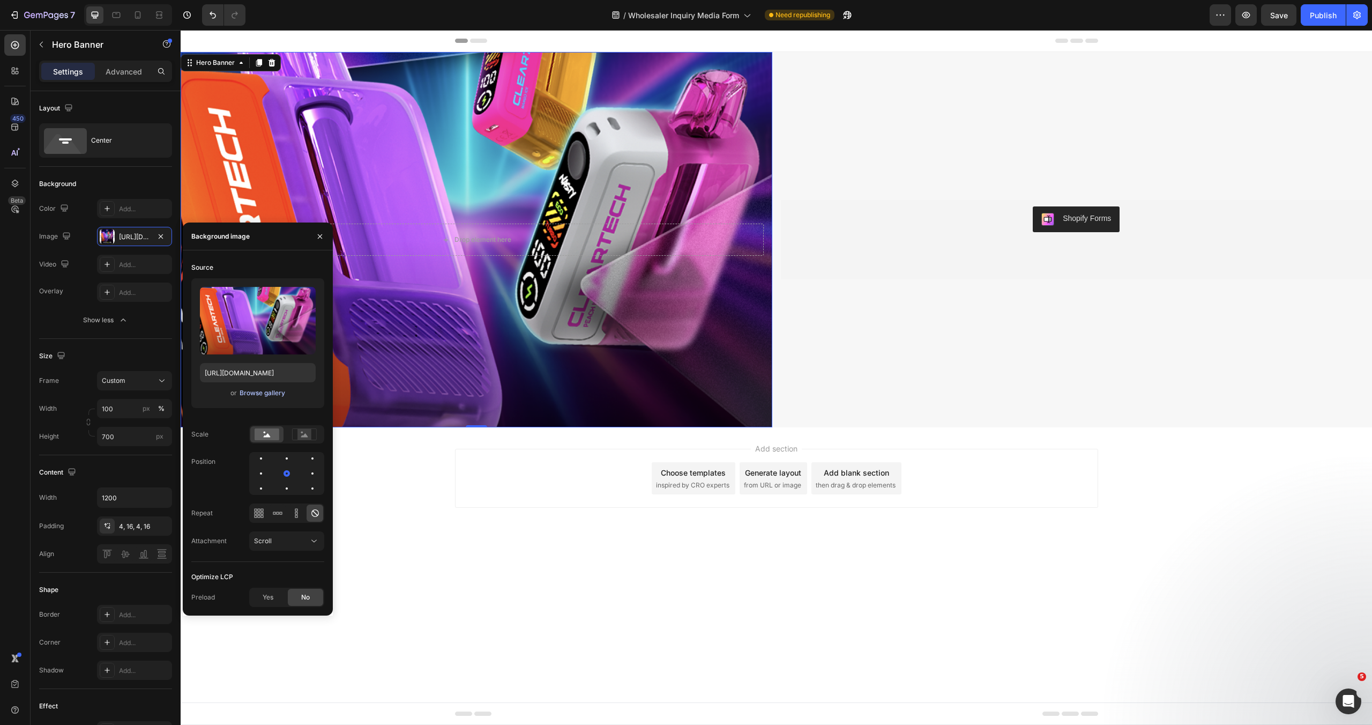
click at [252, 390] on div "Browse gallery" at bounding box center [263, 393] width 46 height 10
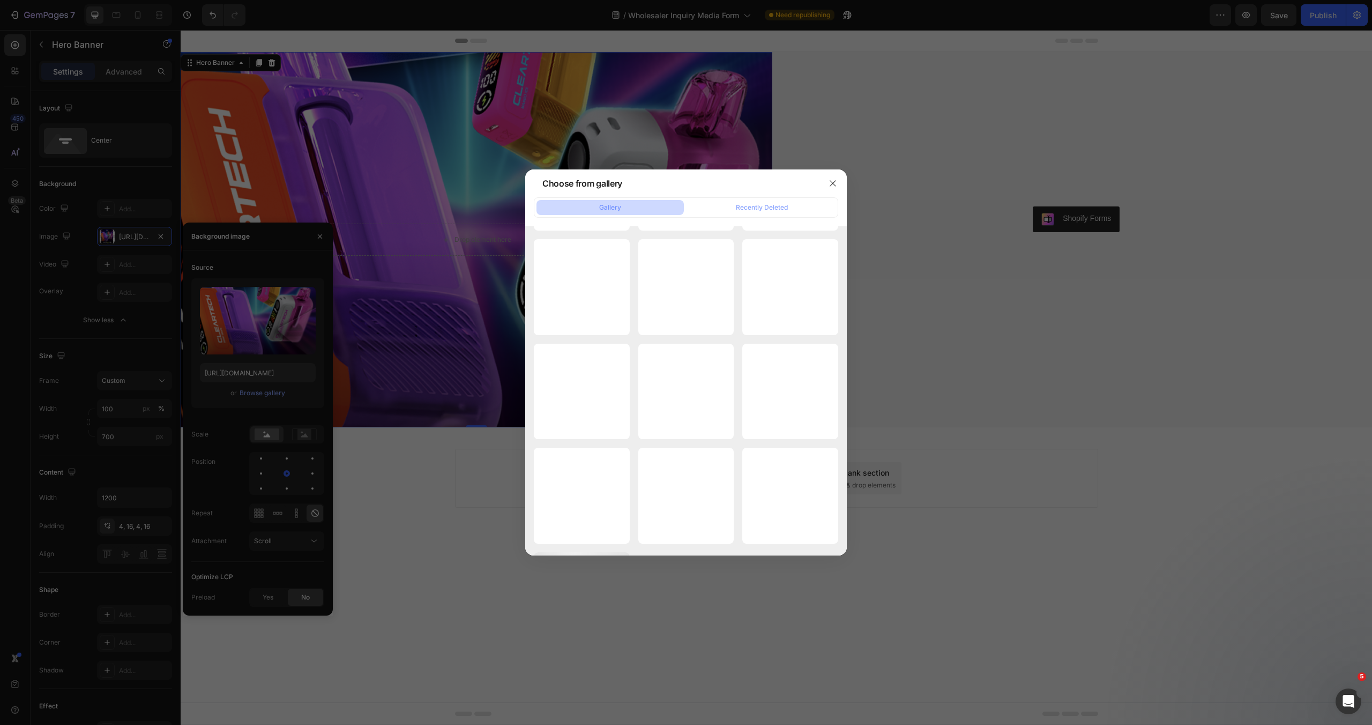
scroll to position [6420, 0]
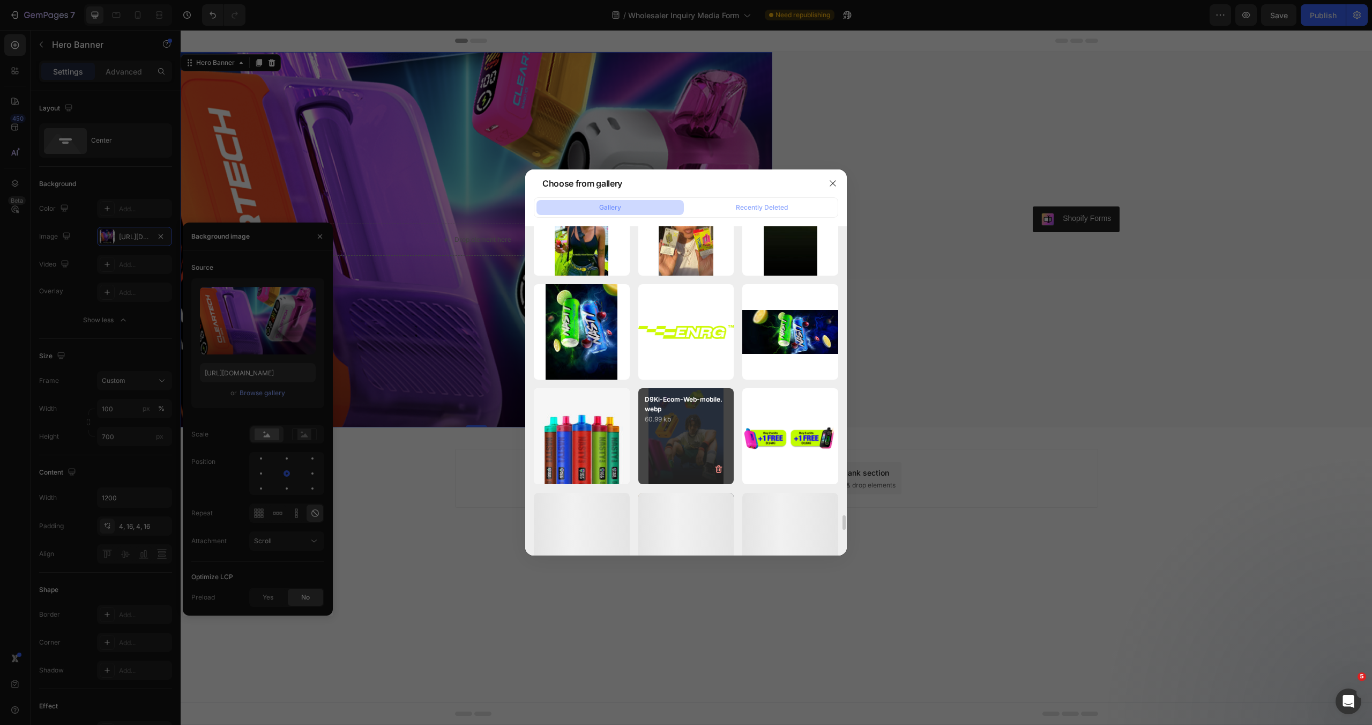
click at [687, 432] on div "D9Ki-Ecom-Web-mobile.webp 60.99 kb" at bounding box center [686, 436] width 96 height 96
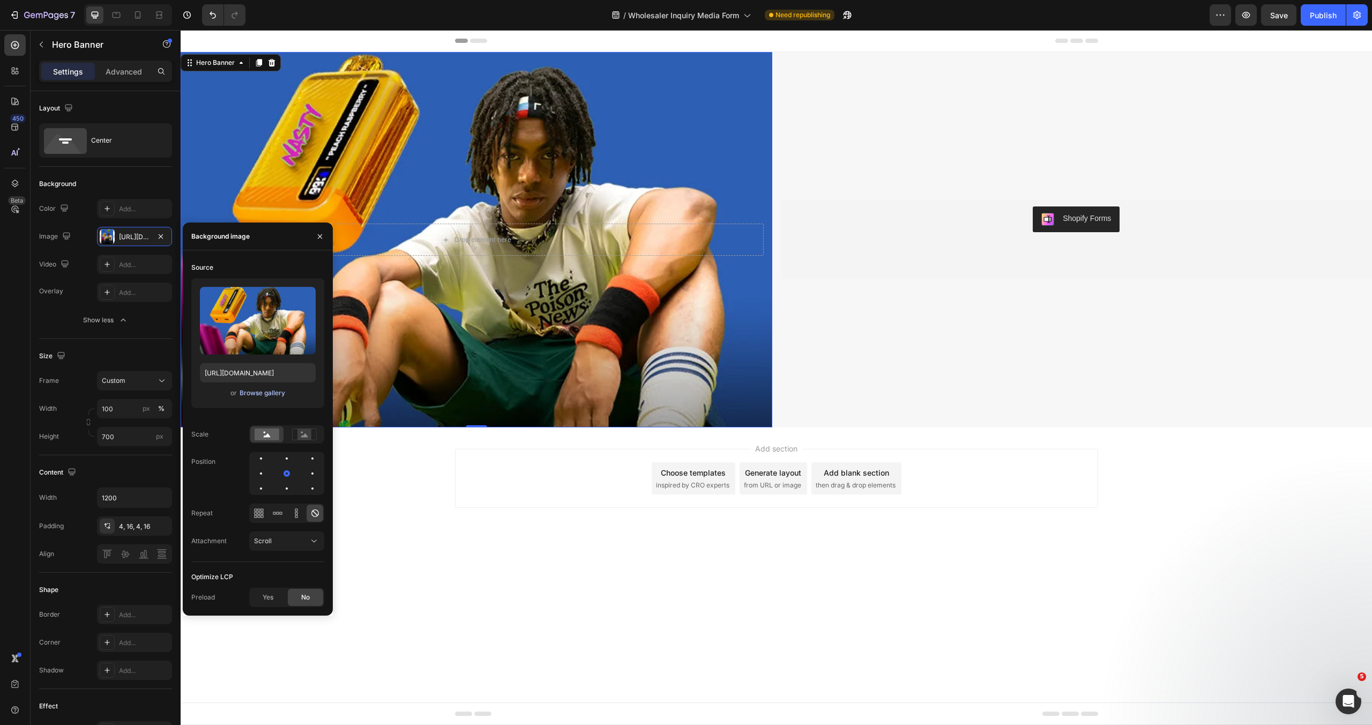
click at [256, 390] on div "Browse gallery" at bounding box center [263, 393] width 46 height 10
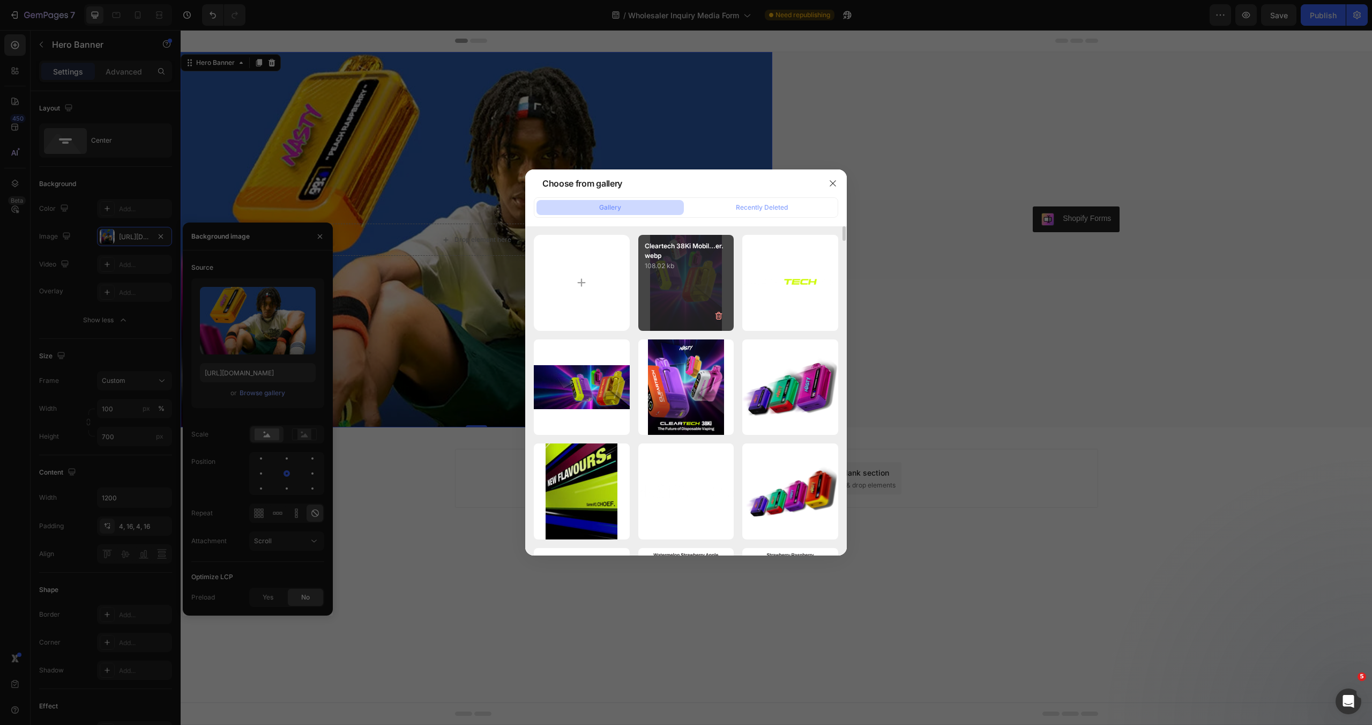
click at [669, 312] on div "Cleartech 38Ki Mobil...er.webp 108.02 kb" at bounding box center [686, 283] width 96 height 96
type input "[URL][DOMAIN_NAME]"
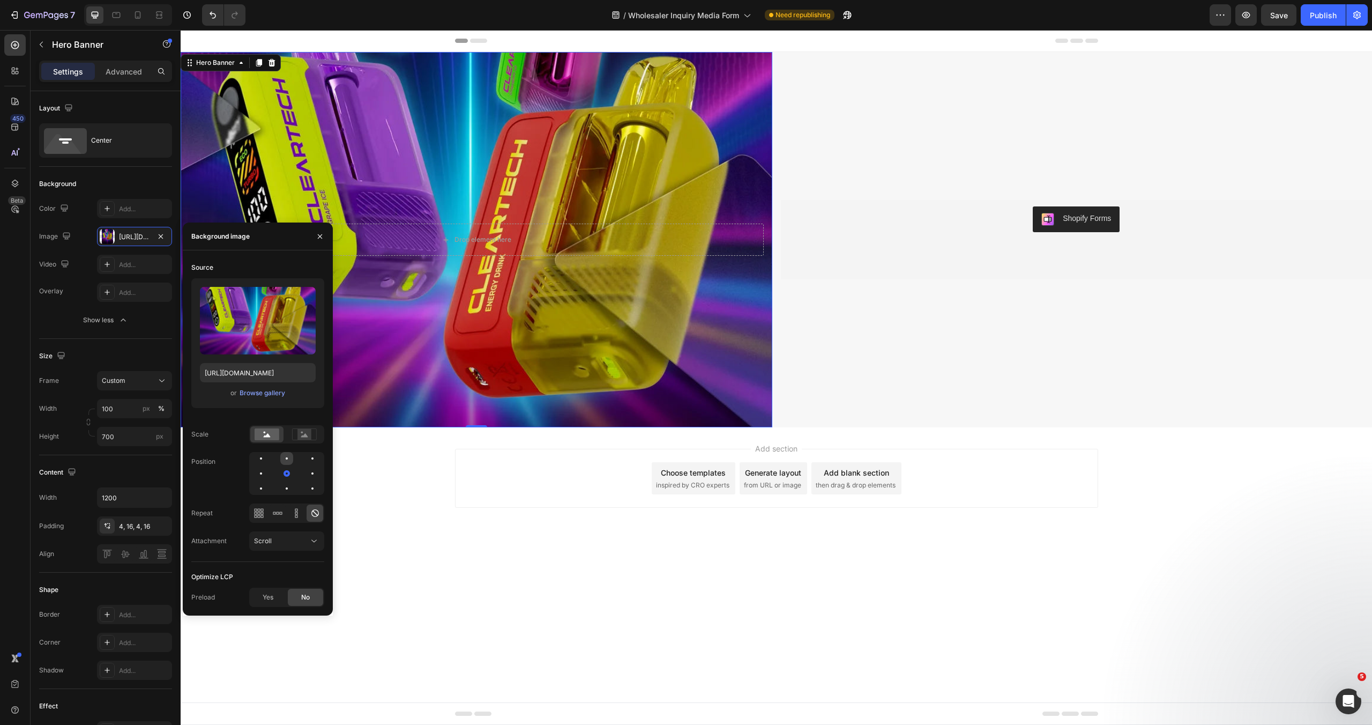
click at [286, 459] on div at bounding box center [287, 458] width 2 height 2
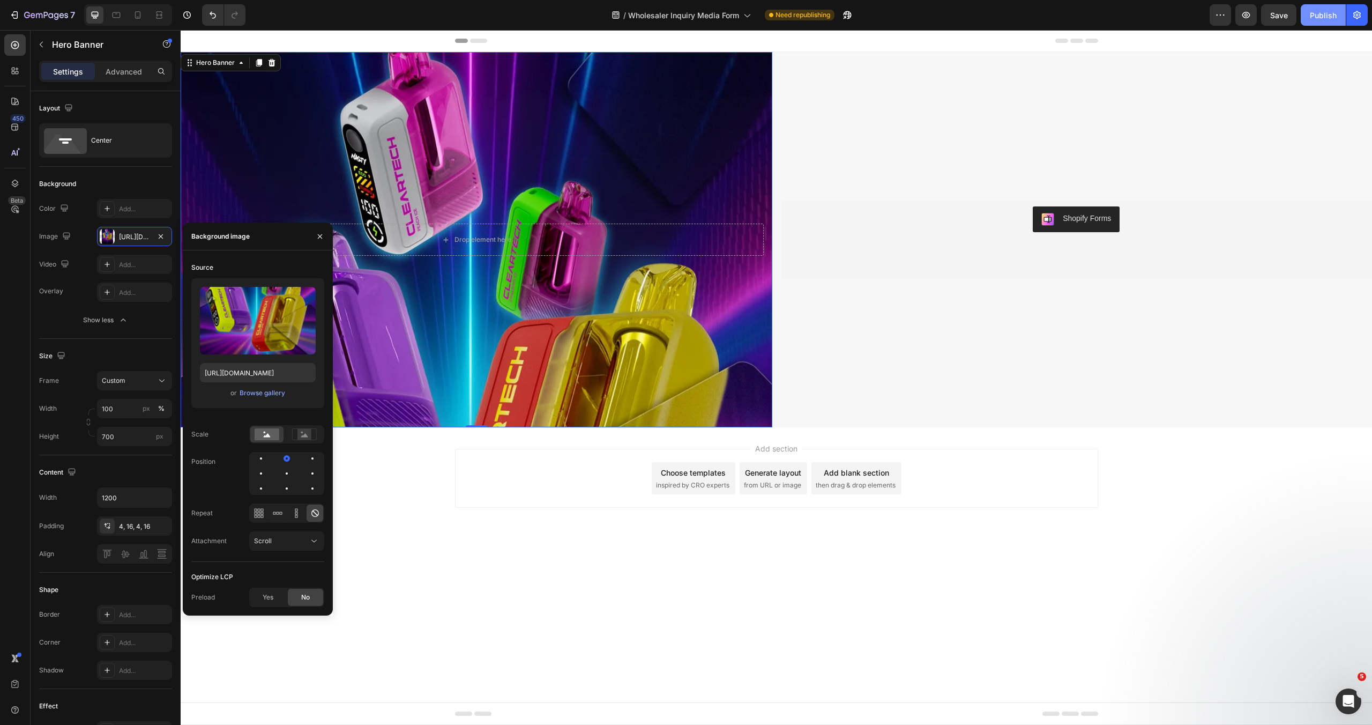
click at [1318, 15] on div "Publish" at bounding box center [1323, 15] width 27 height 11
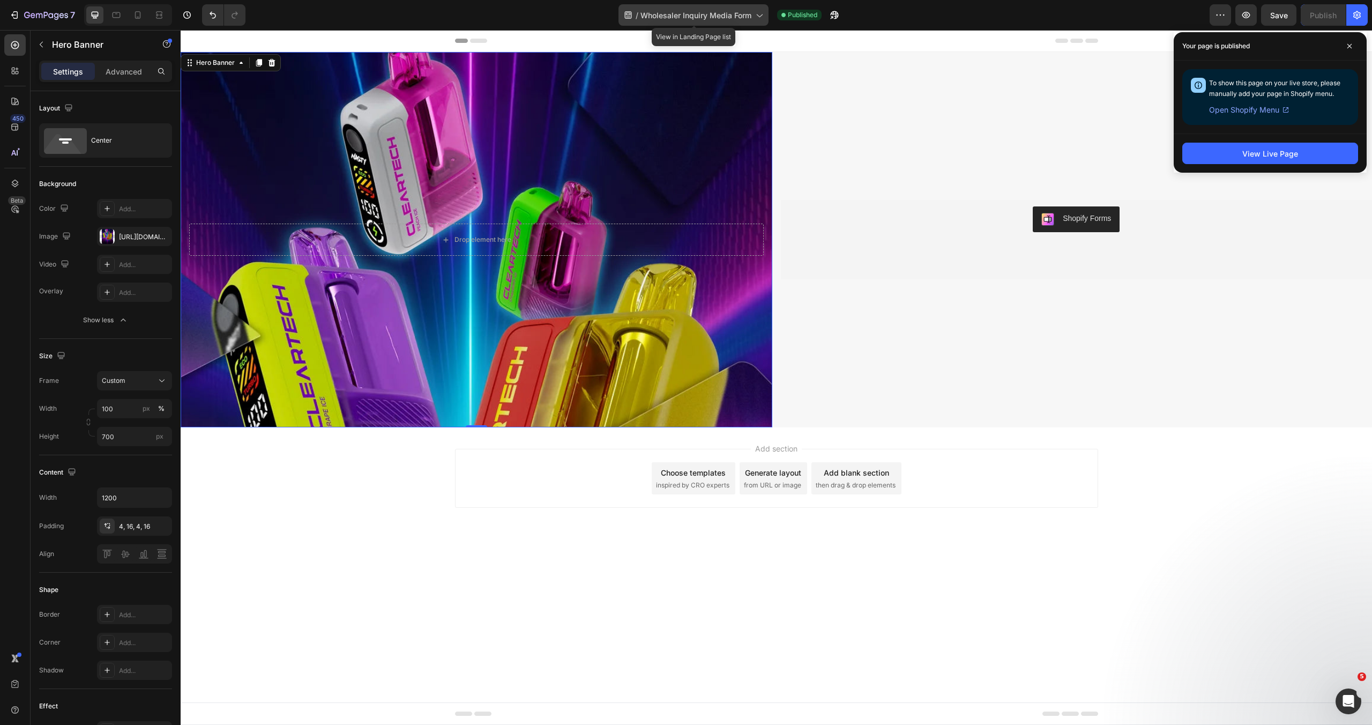
click at [660, 18] on span "Wholesaler Inquiry Media Form" at bounding box center [696, 15] width 111 height 11
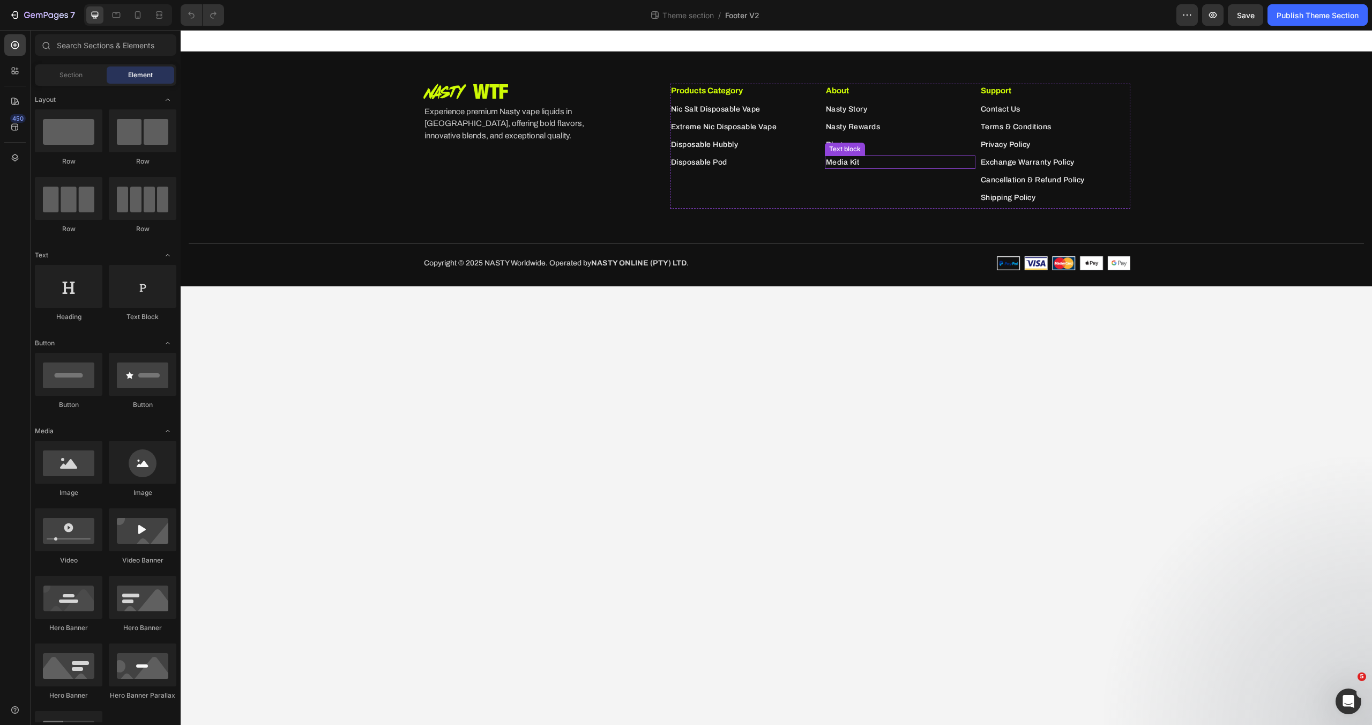
click at [845, 160] on link "Media Kit" at bounding box center [843, 162] width 34 height 8
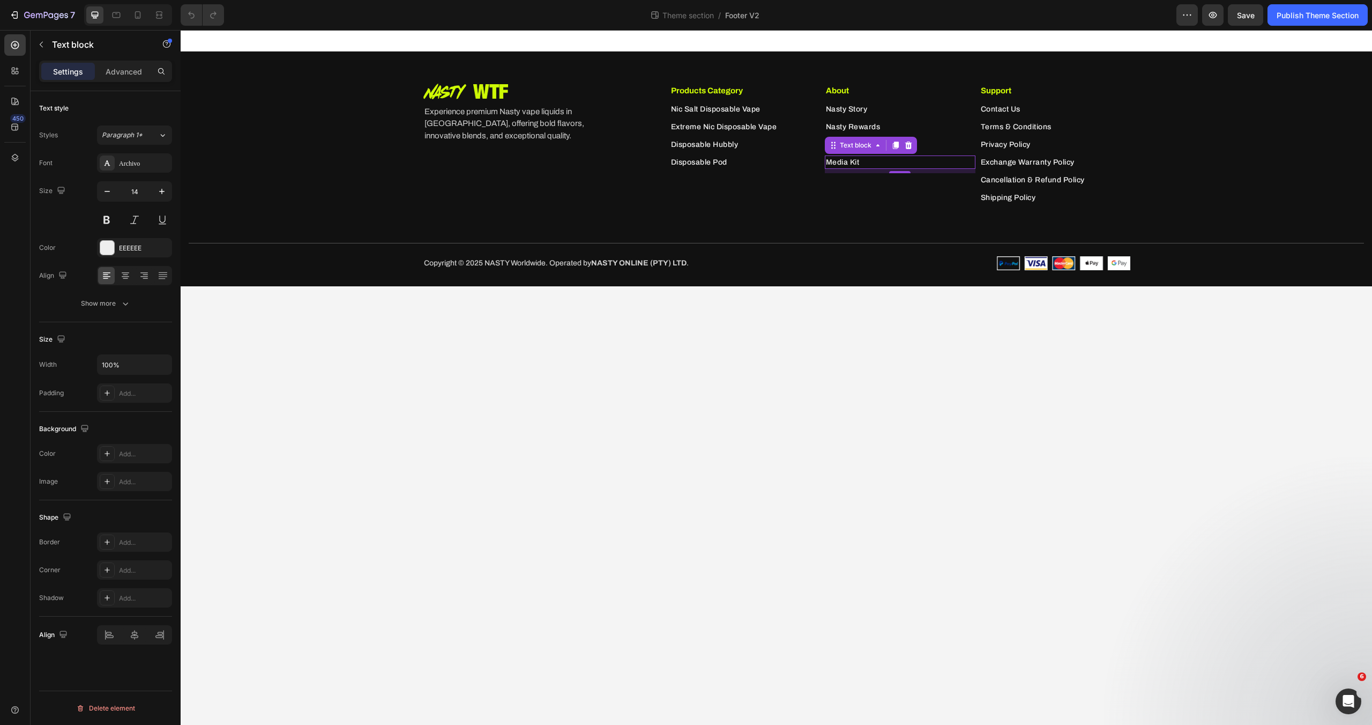
click at [845, 160] on link "Media Kit" at bounding box center [843, 162] width 34 height 8
click at [971, 142] on icon "Editor contextual toolbar" at bounding box center [974, 141] width 11 height 11
click at [761, 187] on input "pages/mediakit" at bounding box center [842, 186] width 175 height 17
type input "/pages/mediakit"
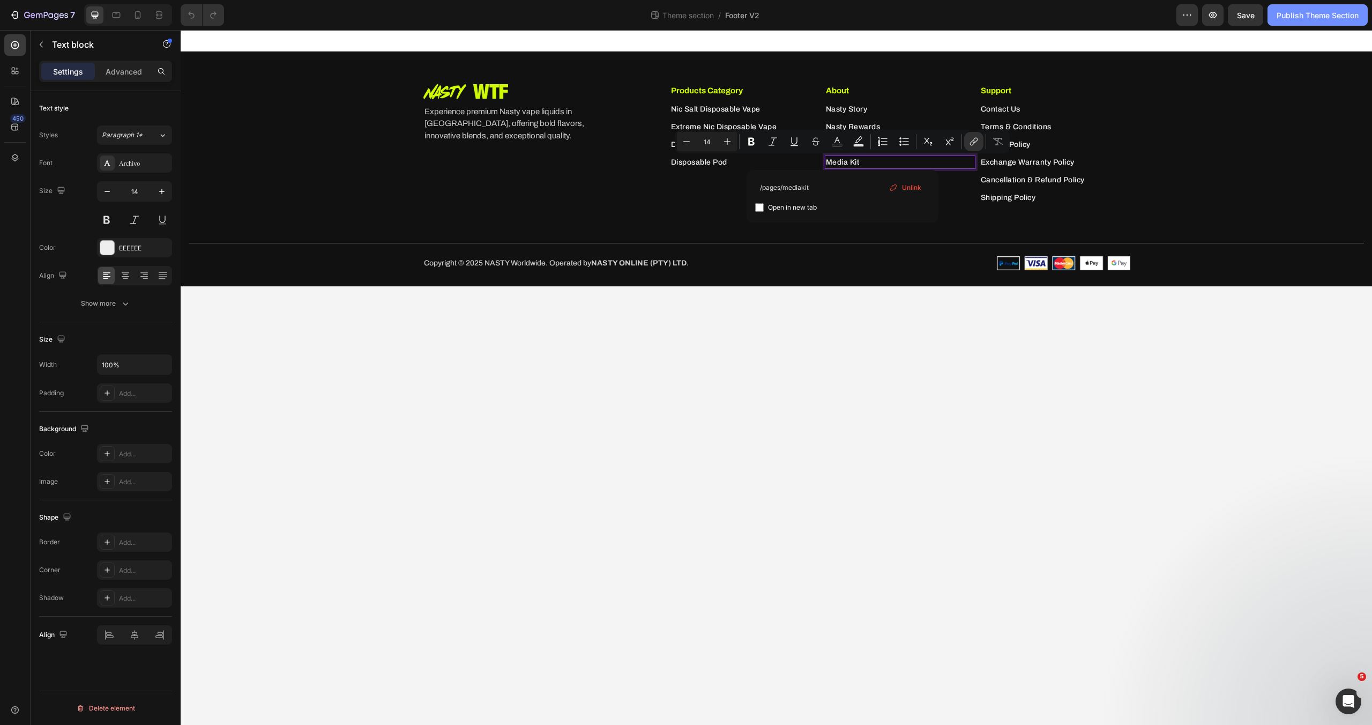
click at [1306, 16] on div "Publish Theme Section" at bounding box center [1318, 15] width 82 height 11
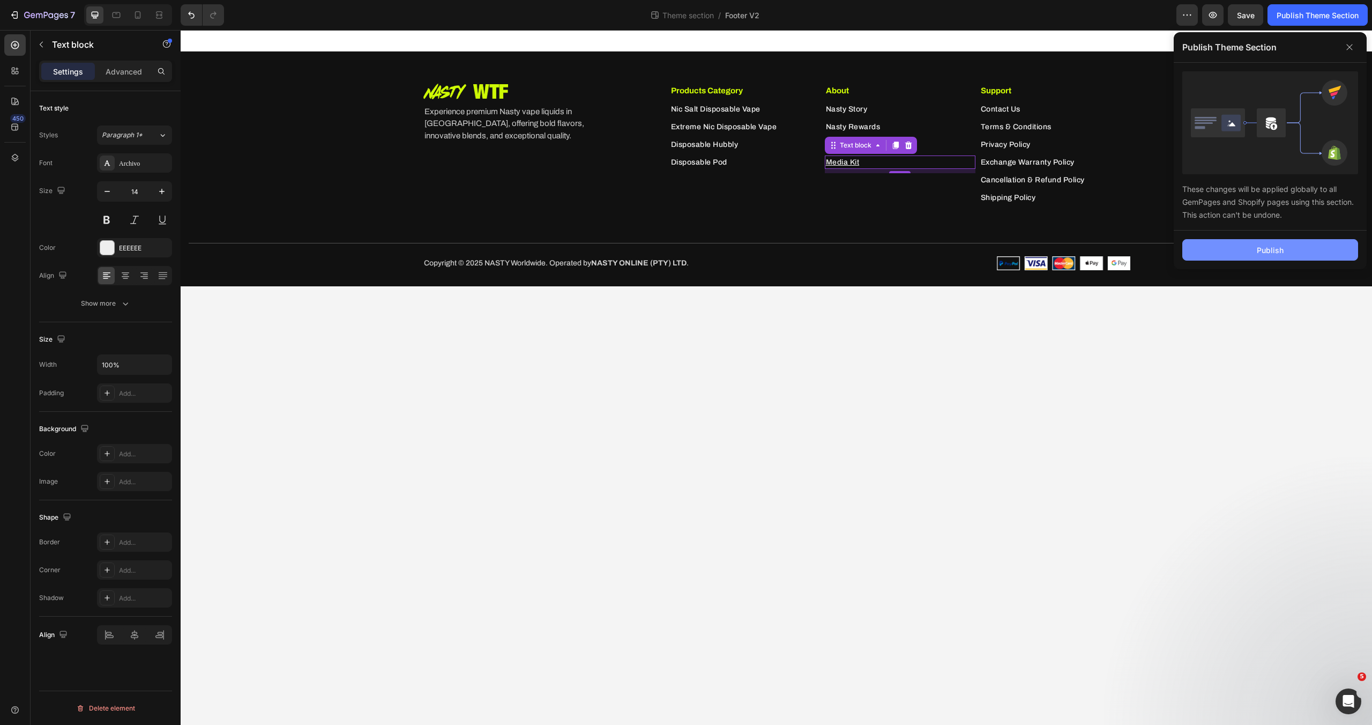
click at [1288, 252] on button "Publish" at bounding box center [1270, 249] width 176 height 21
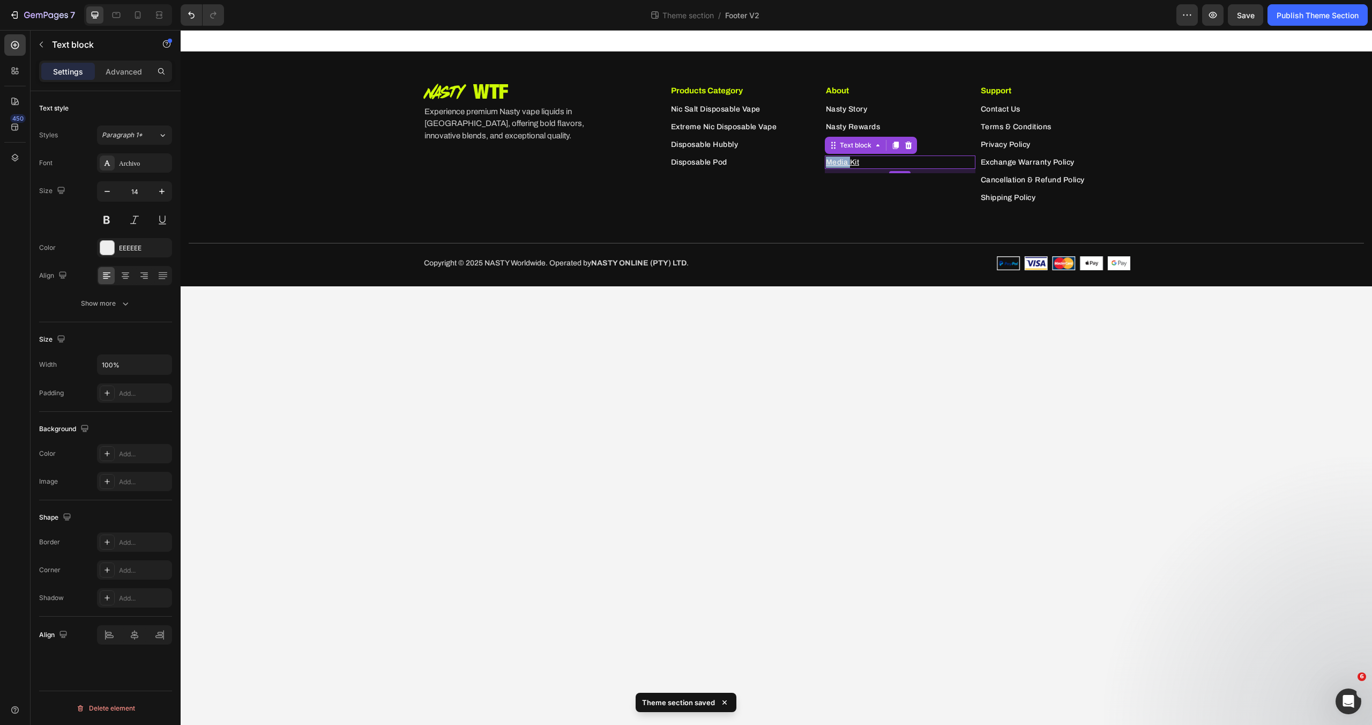
click at [851, 162] on u "Media Kit" at bounding box center [843, 162] width 34 height 8
click at [870, 163] on p "Media Kit" at bounding box center [900, 162] width 148 height 11
drag, startPoint x: 868, startPoint y: 163, endPoint x: 860, endPoint y: 162, distance: 7.6
click at [850, 162] on u "Media Kit" at bounding box center [843, 162] width 34 height 8
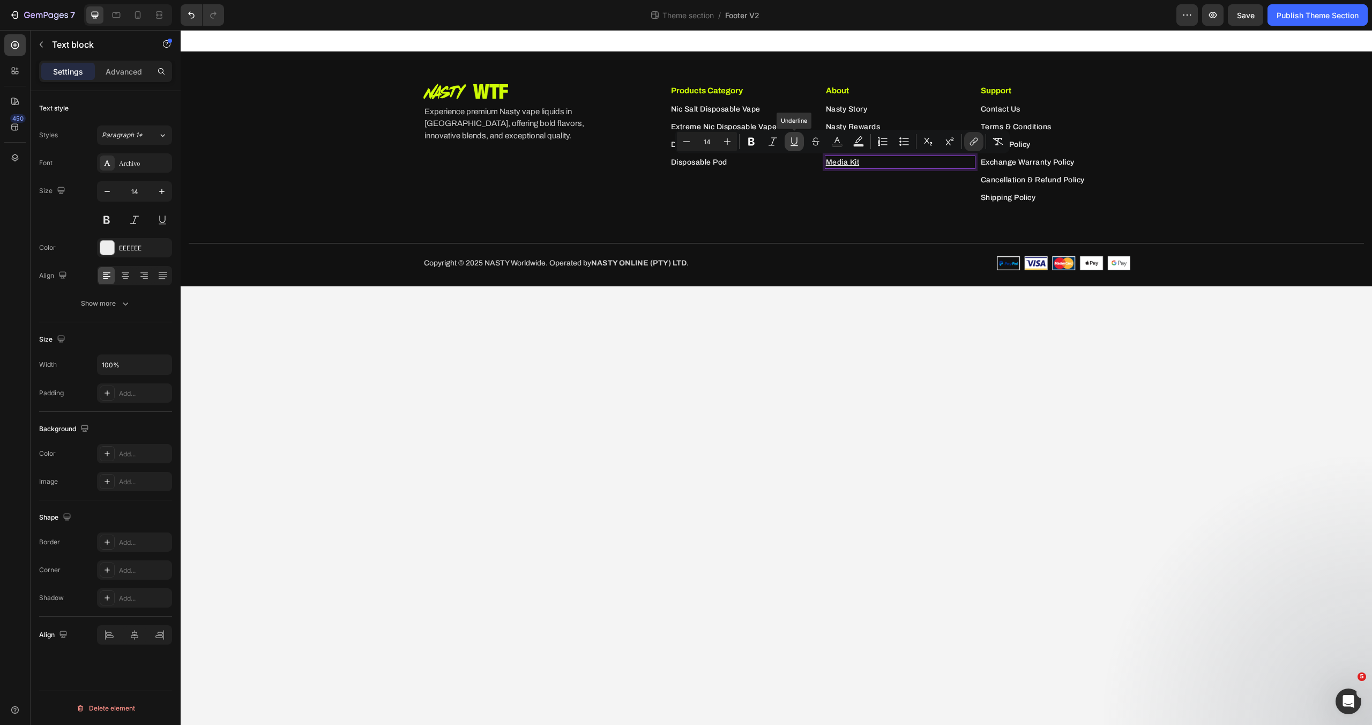
click at [792, 144] on icon "Editor contextual toolbar" at bounding box center [794, 141] width 11 height 11
click at [1323, 10] on div "Publish Theme Section" at bounding box center [1318, 15] width 82 height 11
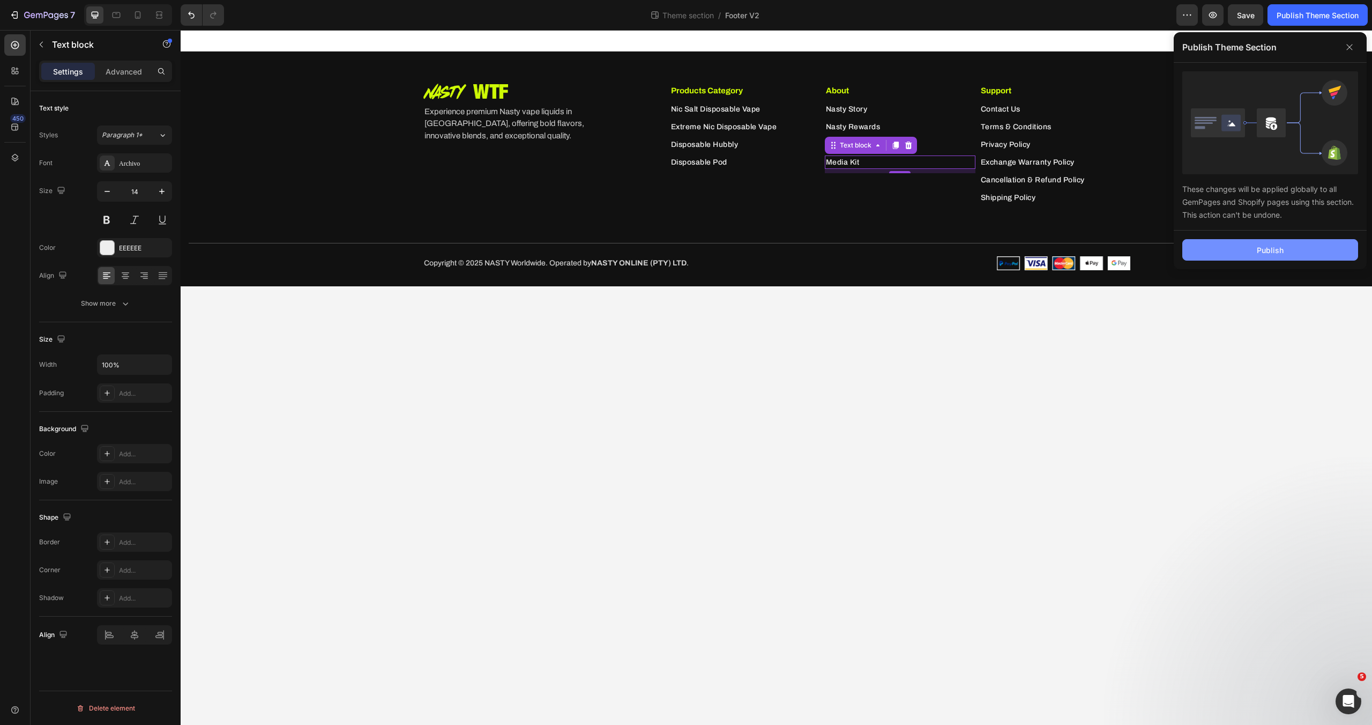
click at [1276, 246] on div "Publish" at bounding box center [1270, 249] width 27 height 11
